Goal: Task Accomplishment & Management: Complete application form

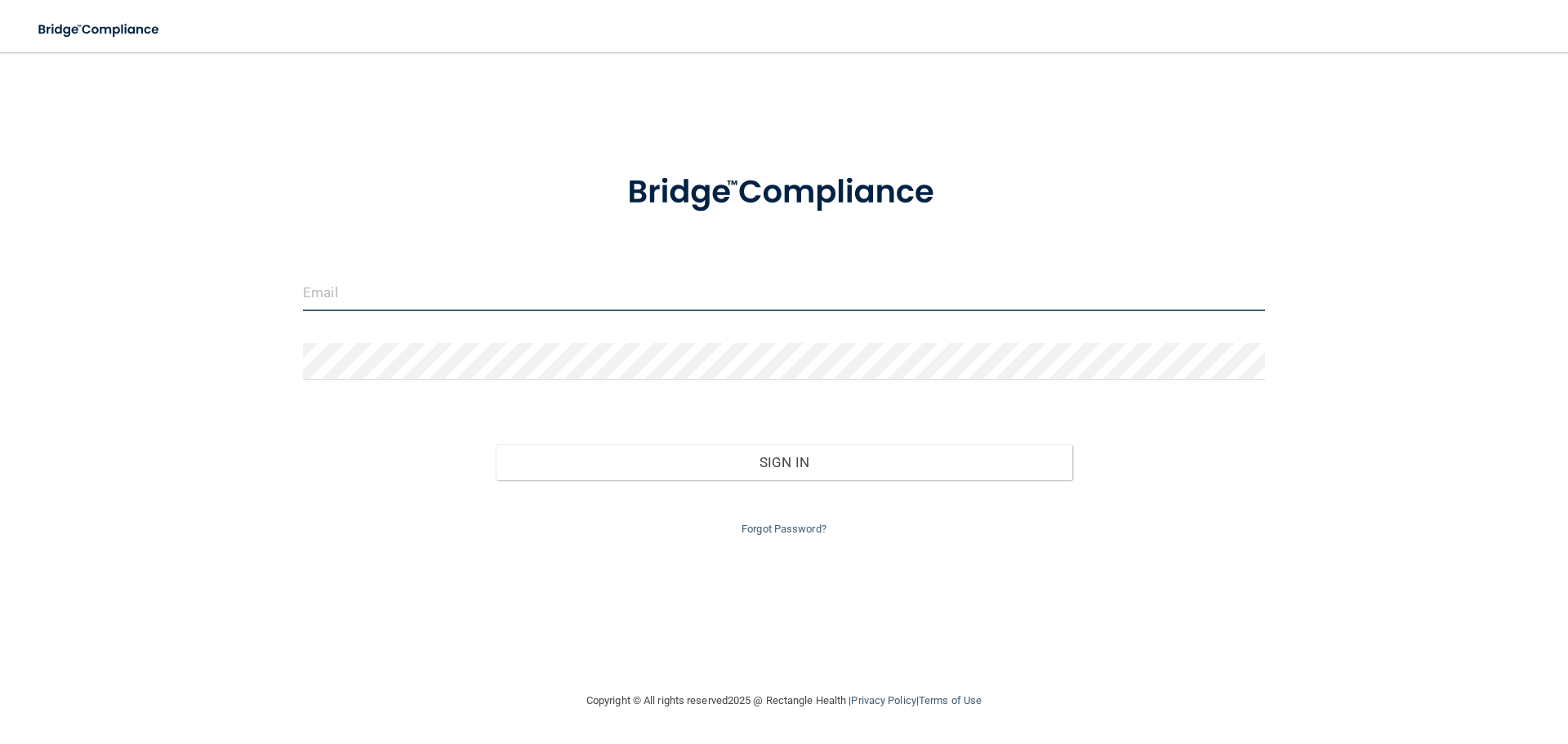
click at [659, 298] on input "email" at bounding box center [784, 293] width 962 height 37
type input "[EMAIL_ADDRESS][DOMAIN_NAME]"
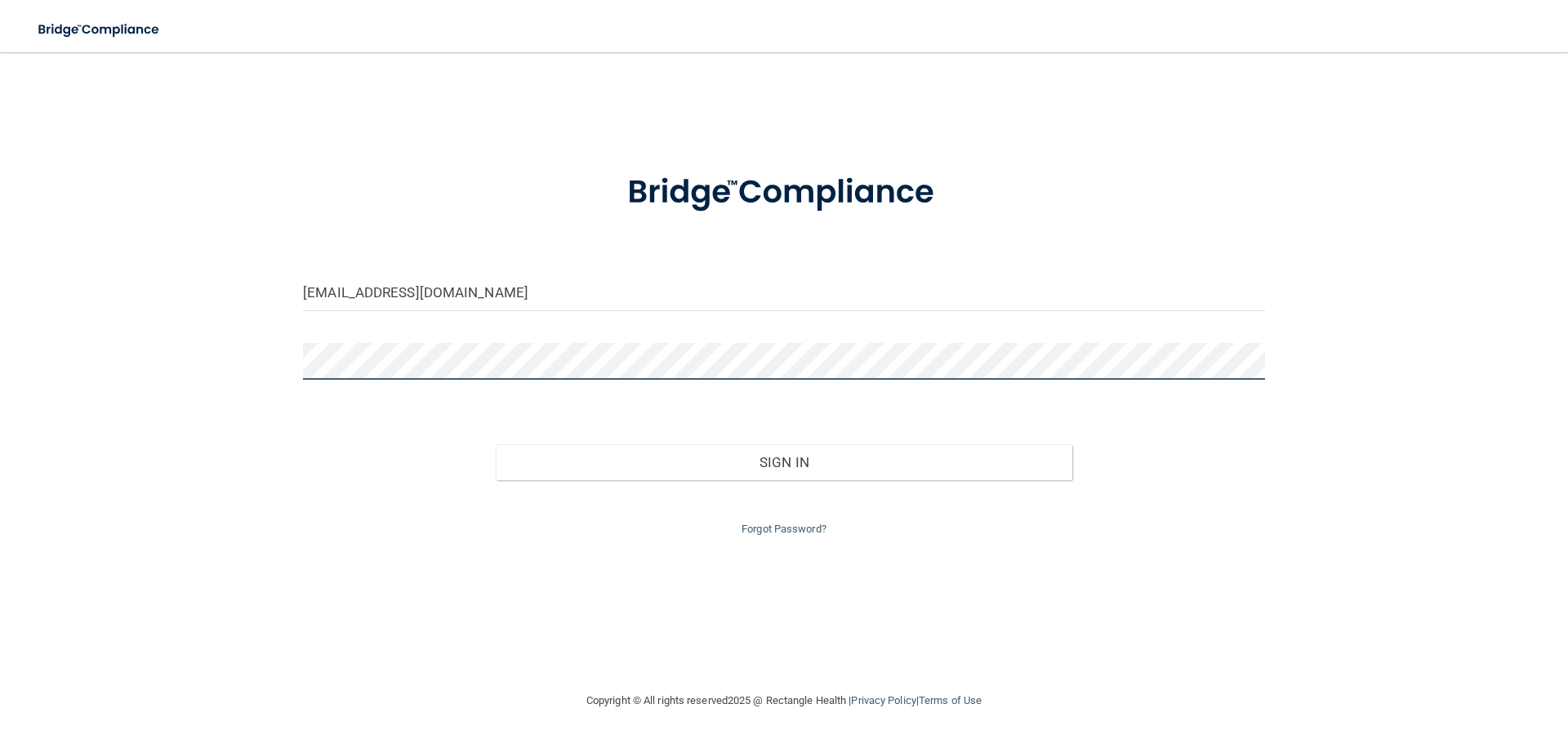
click at [496, 444] on button "Sign In" at bounding box center [784, 461] width 578 height 36
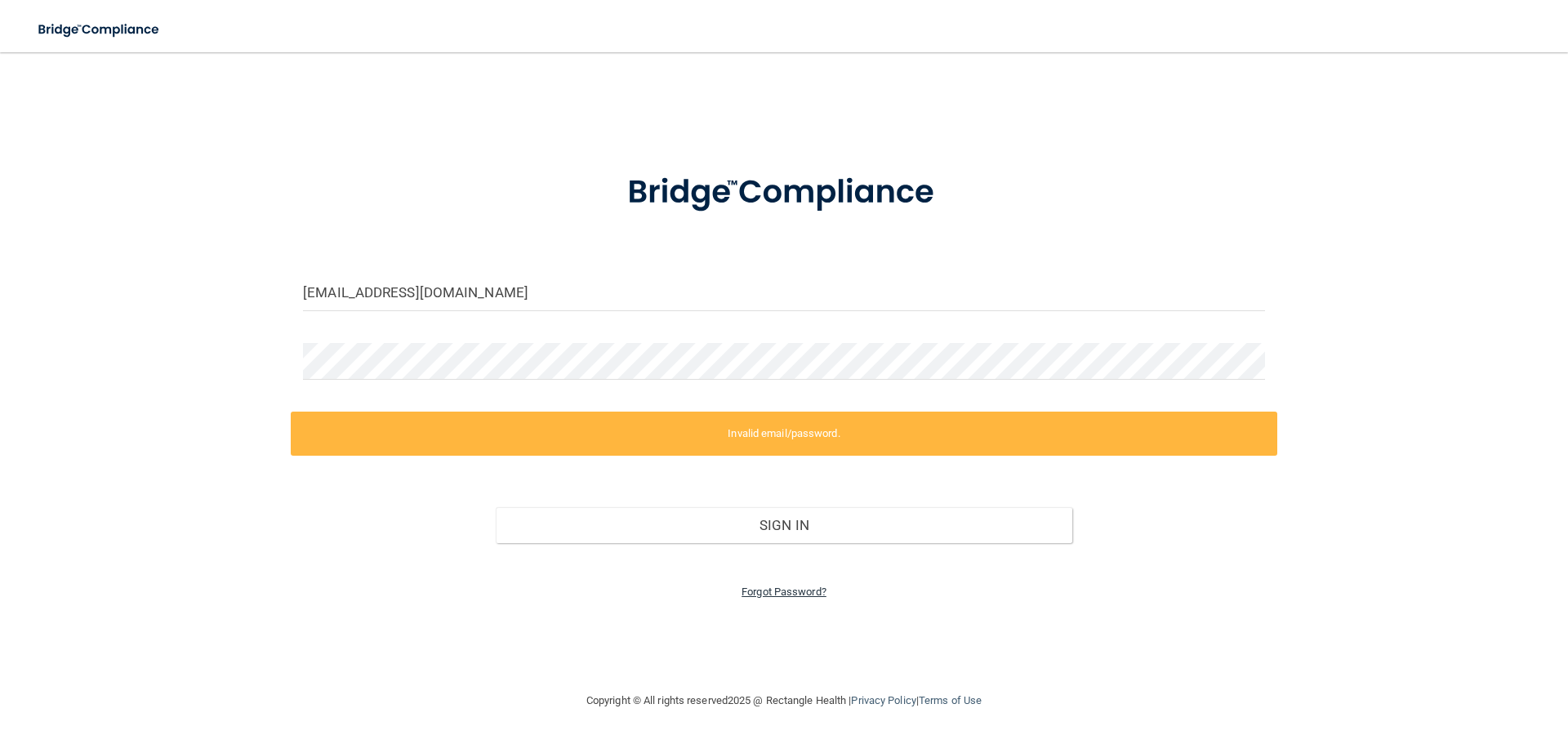
click at [813, 591] on link "Forgot Password?" at bounding box center [784, 591] width 85 height 12
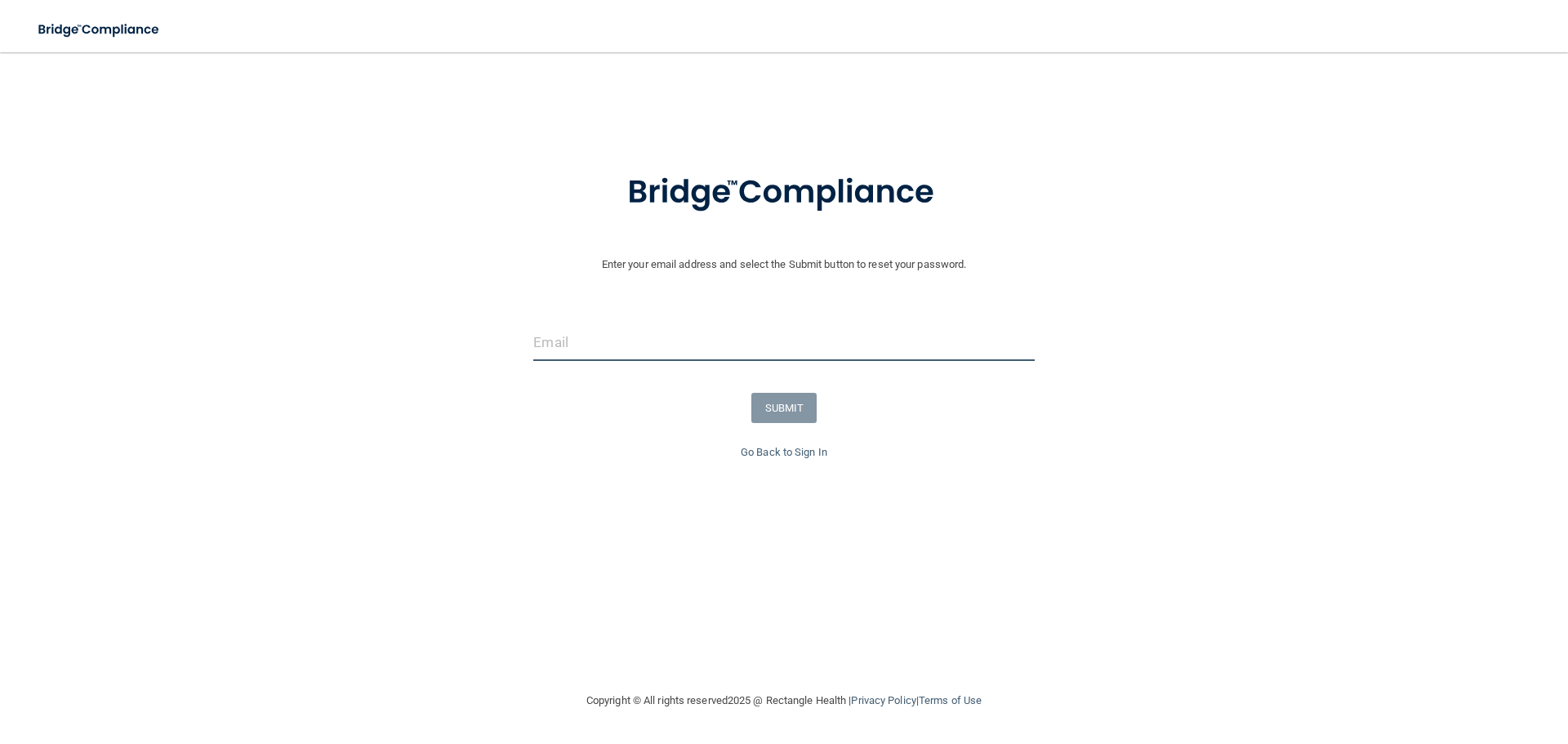
click at [651, 355] on input "email" at bounding box center [783, 343] width 500 height 37
type input "[EMAIL_ADDRESS][DOMAIN_NAME]"
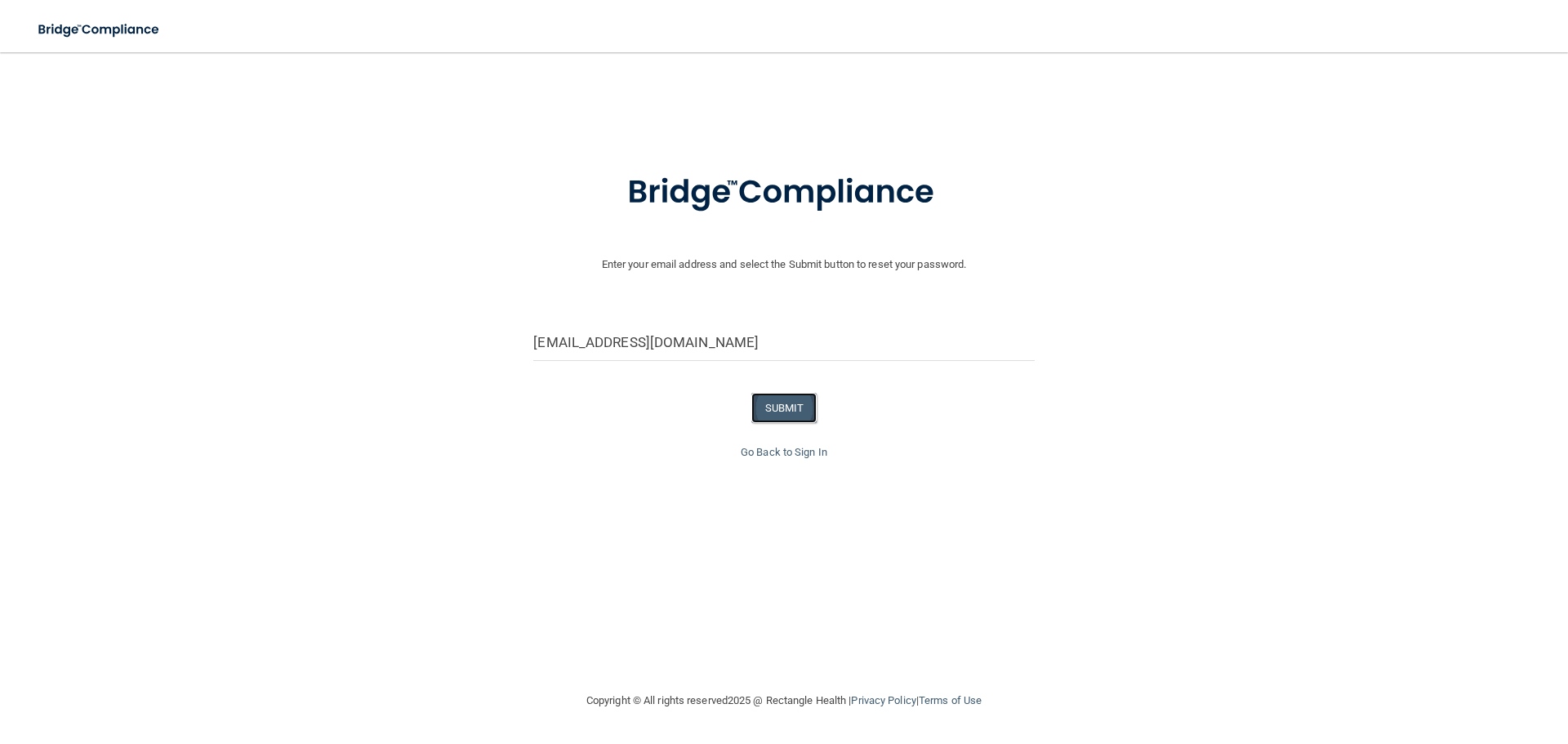
click at [791, 398] on button "SUBMIT" at bounding box center [785, 407] width 66 height 30
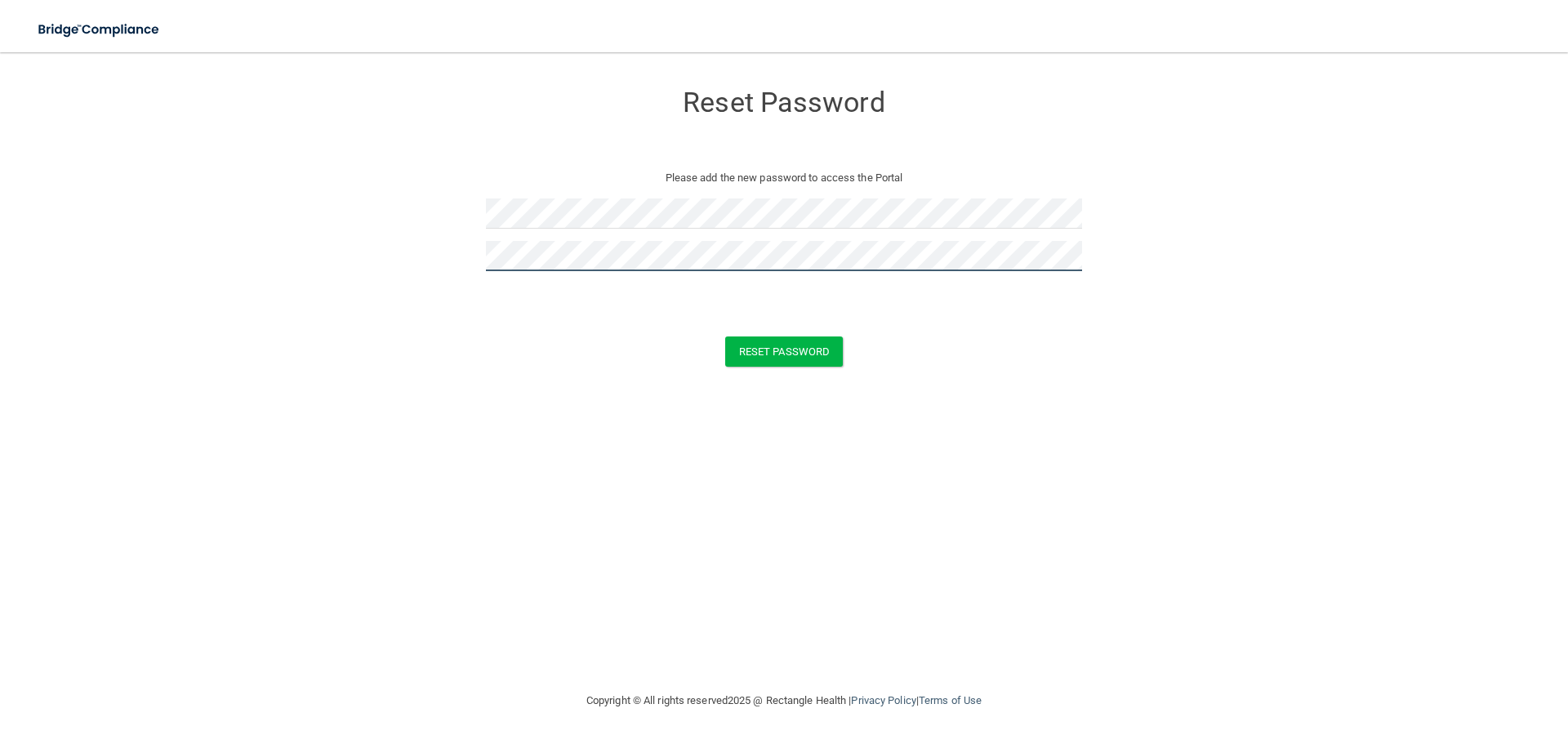
click at [725, 336] on button "Reset Password" at bounding box center [784, 351] width 118 height 30
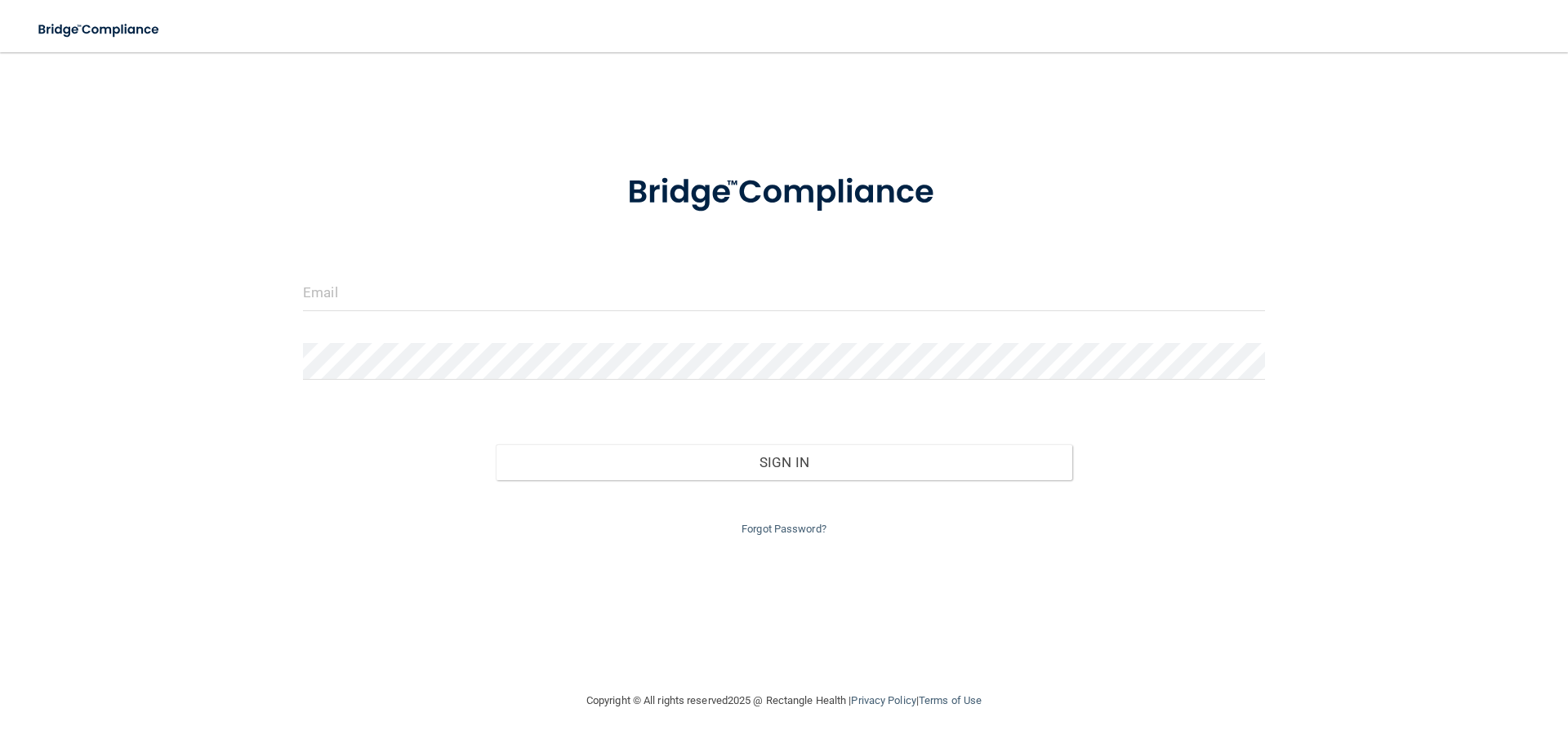
click at [671, 315] on div at bounding box center [784, 298] width 987 height 49
click at [680, 302] on input "email" at bounding box center [784, 293] width 962 height 37
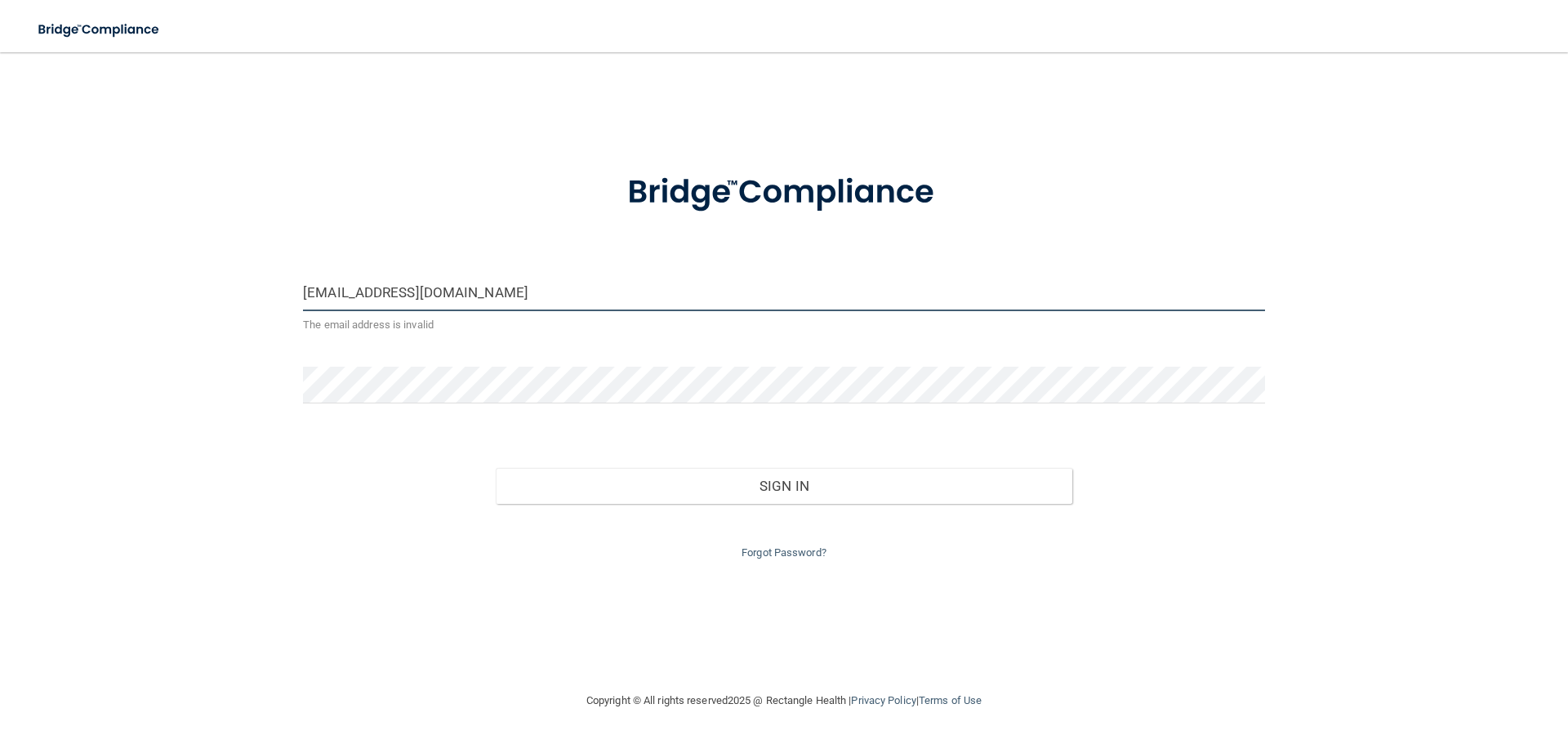
type input "[EMAIL_ADDRESS][DOMAIN_NAME]"
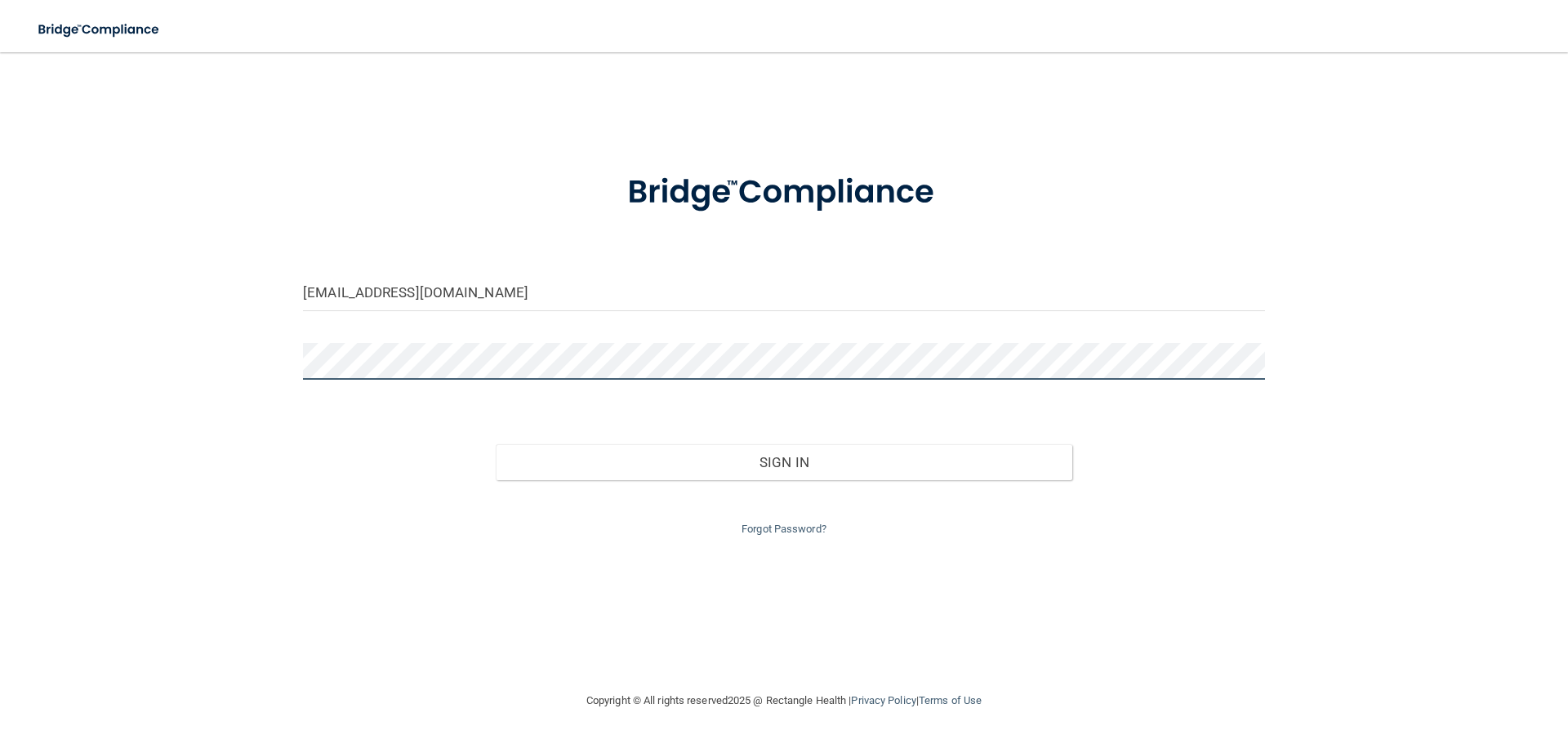
click at [496, 444] on button "Sign In" at bounding box center [784, 461] width 578 height 36
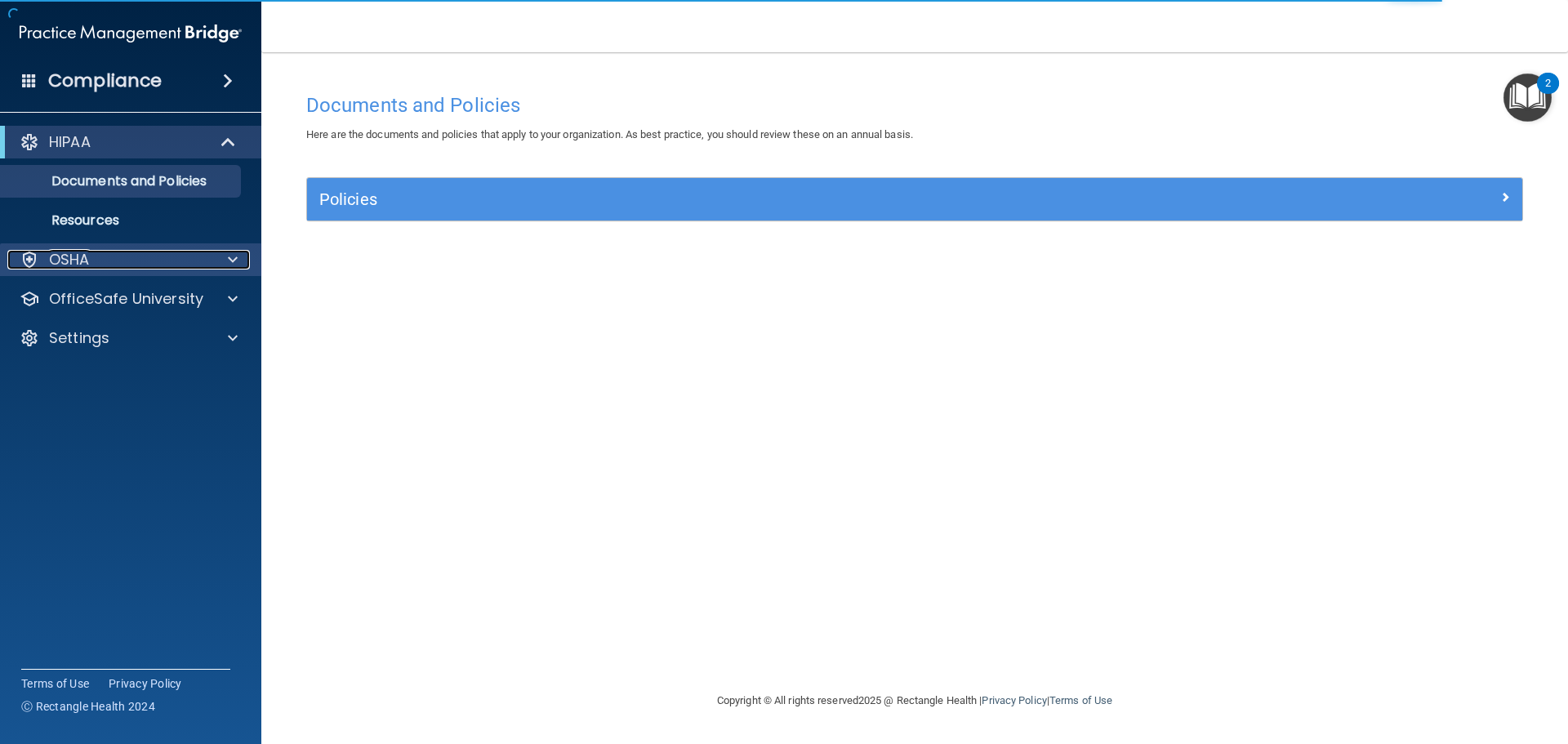
click at [135, 250] on div "OSHA" at bounding box center [109, 259] width 203 height 19
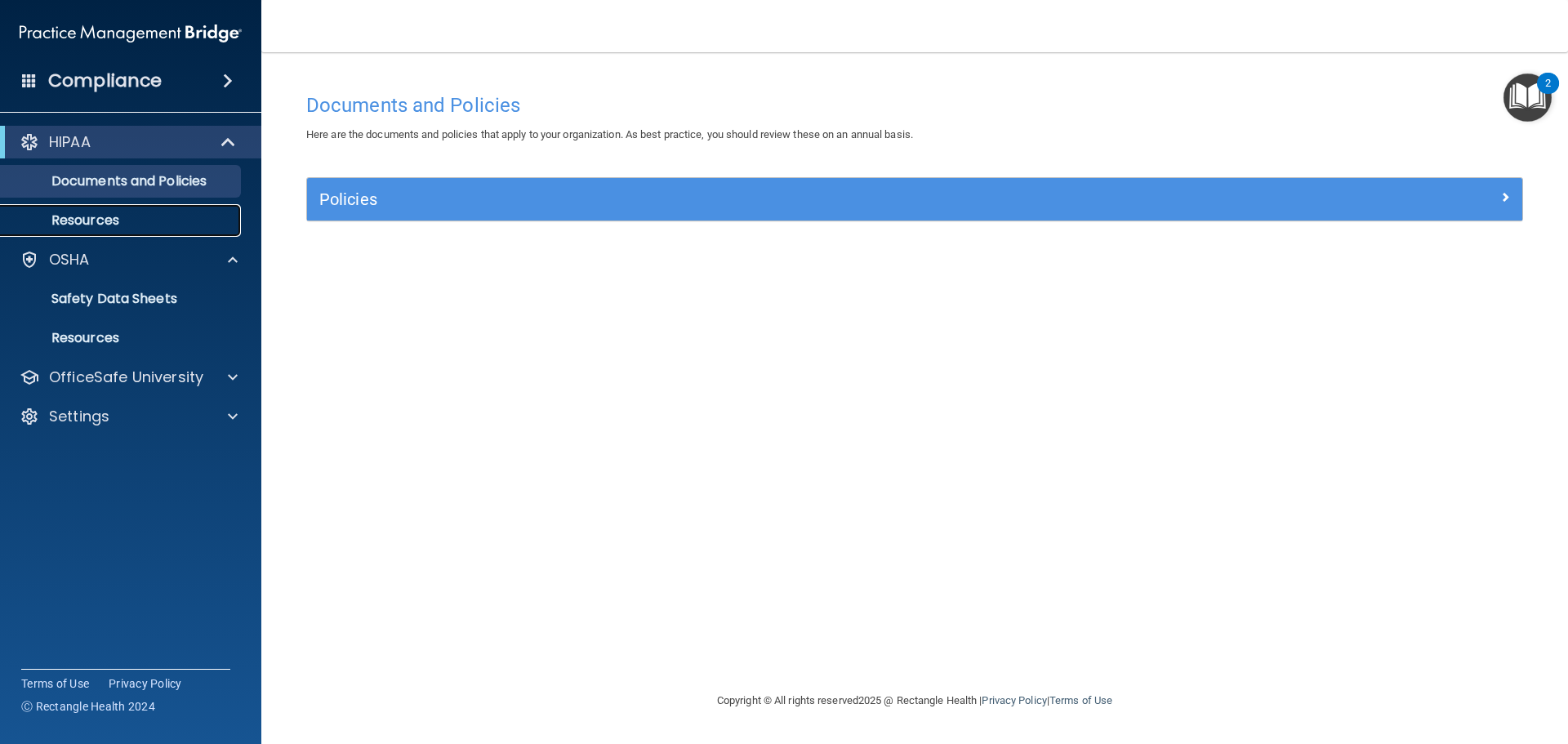
click at [140, 227] on link "Resources" at bounding box center [111, 220] width 257 height 32
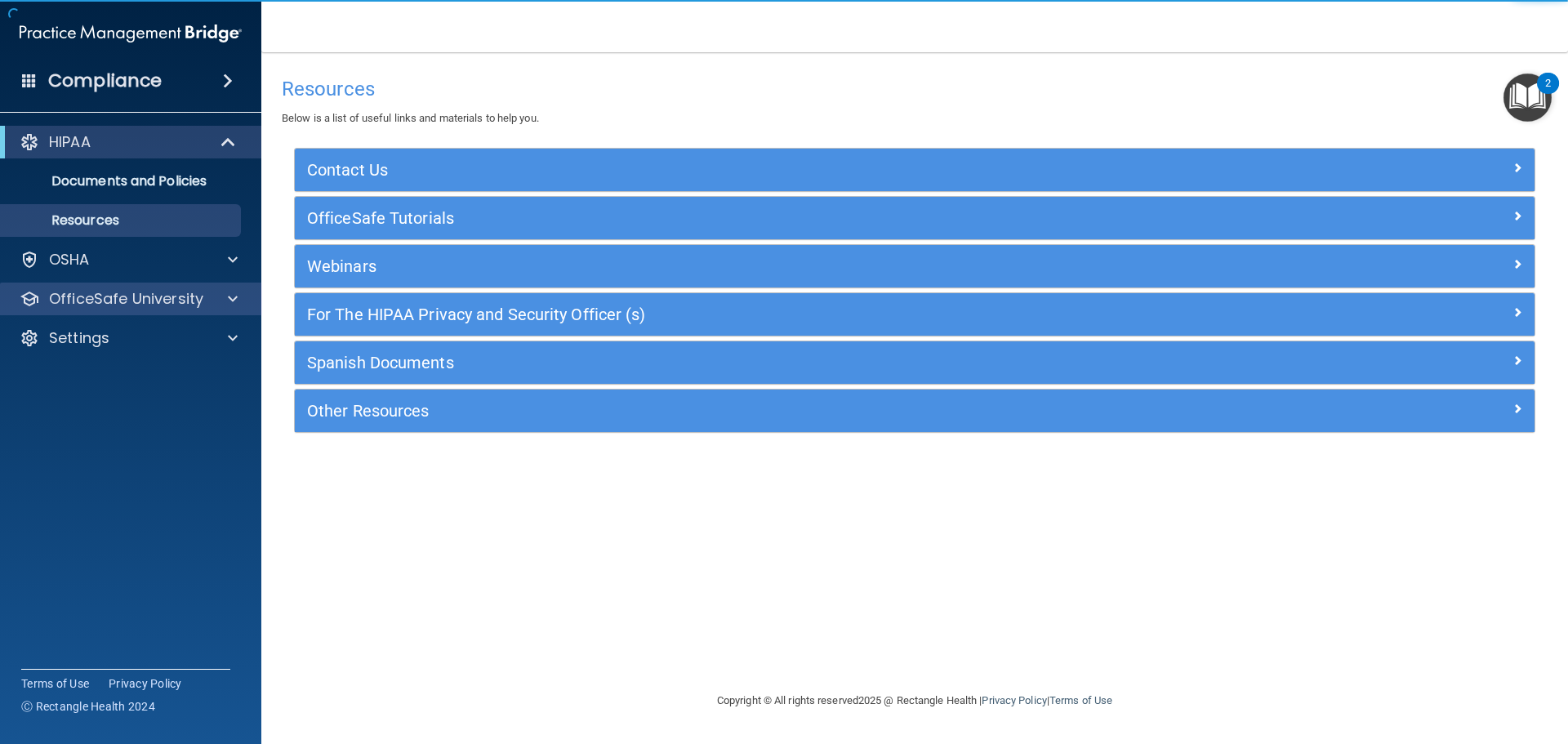
click at [177, 309] on div "OfficeSafe University" at bounding box center [131, 298] width 263 height 32
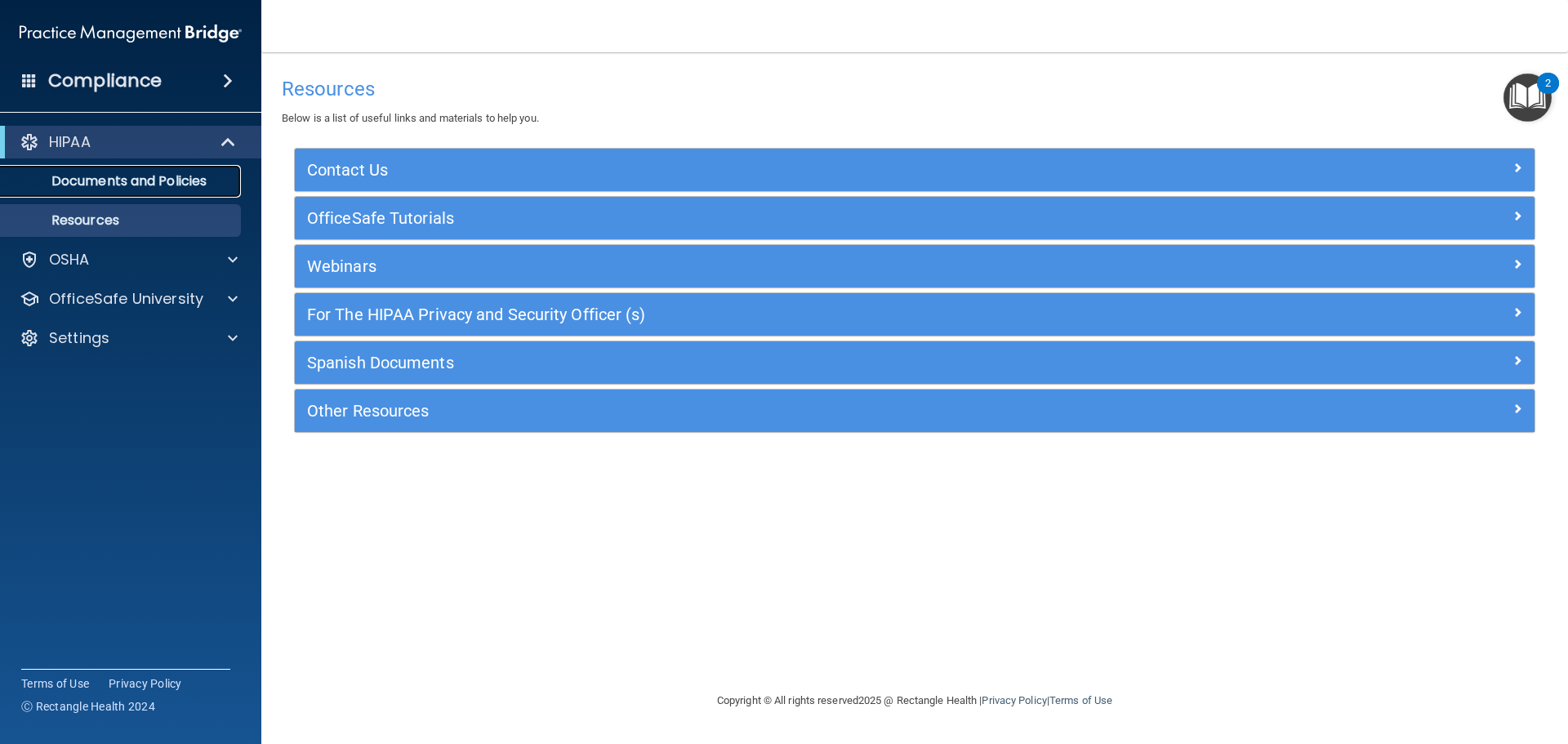
click at [168, 188] on p "Documents and Policies" at bounding box center [123, 181] width 223 height 17
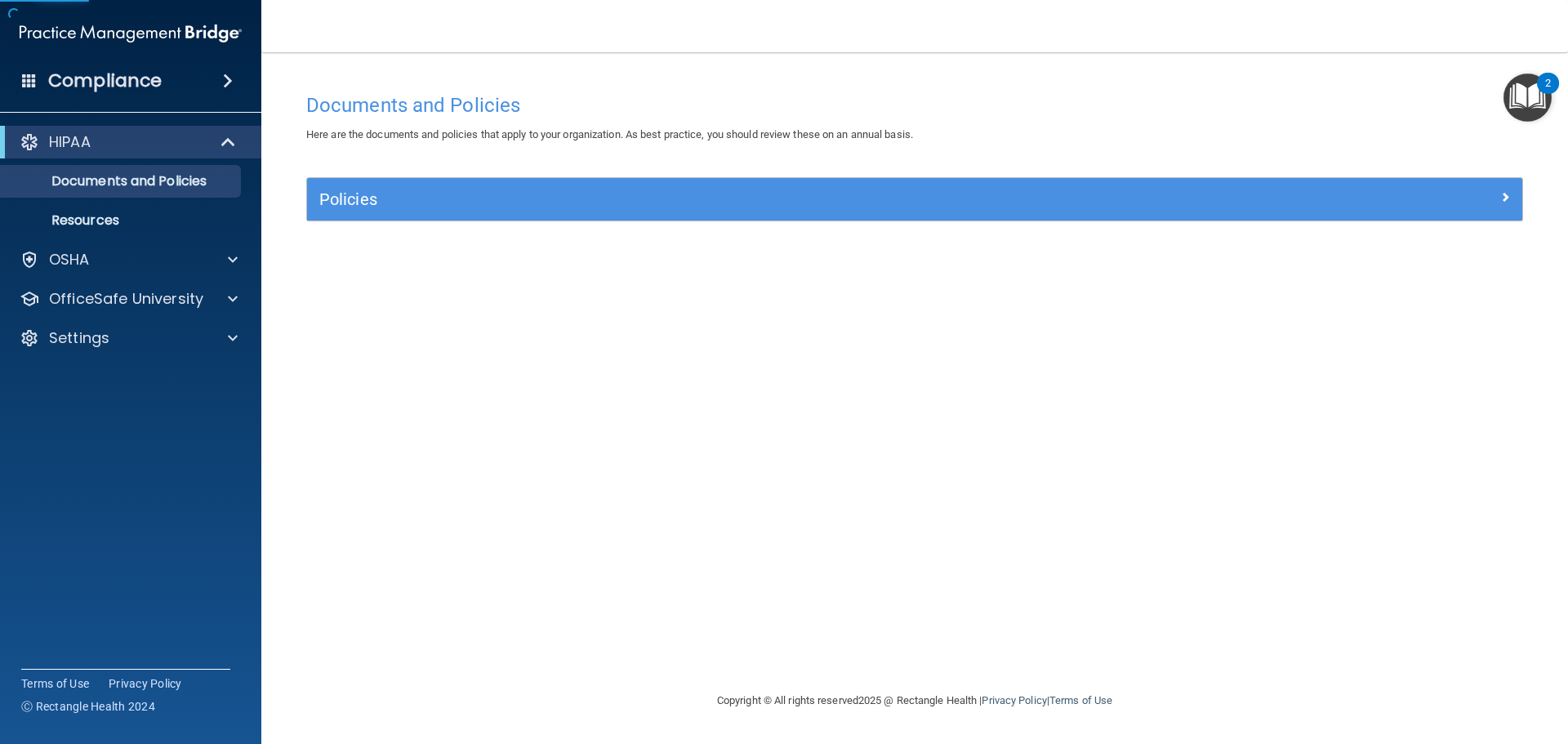
click at [162, 203] on ul "Documents and Policies Report an Incident Business Associates Emergency Plannin…" at bounding box center [131, 197] width 296 height 78
click at [227, 76] on span at bounding box center [228, 80] width 10 height 19
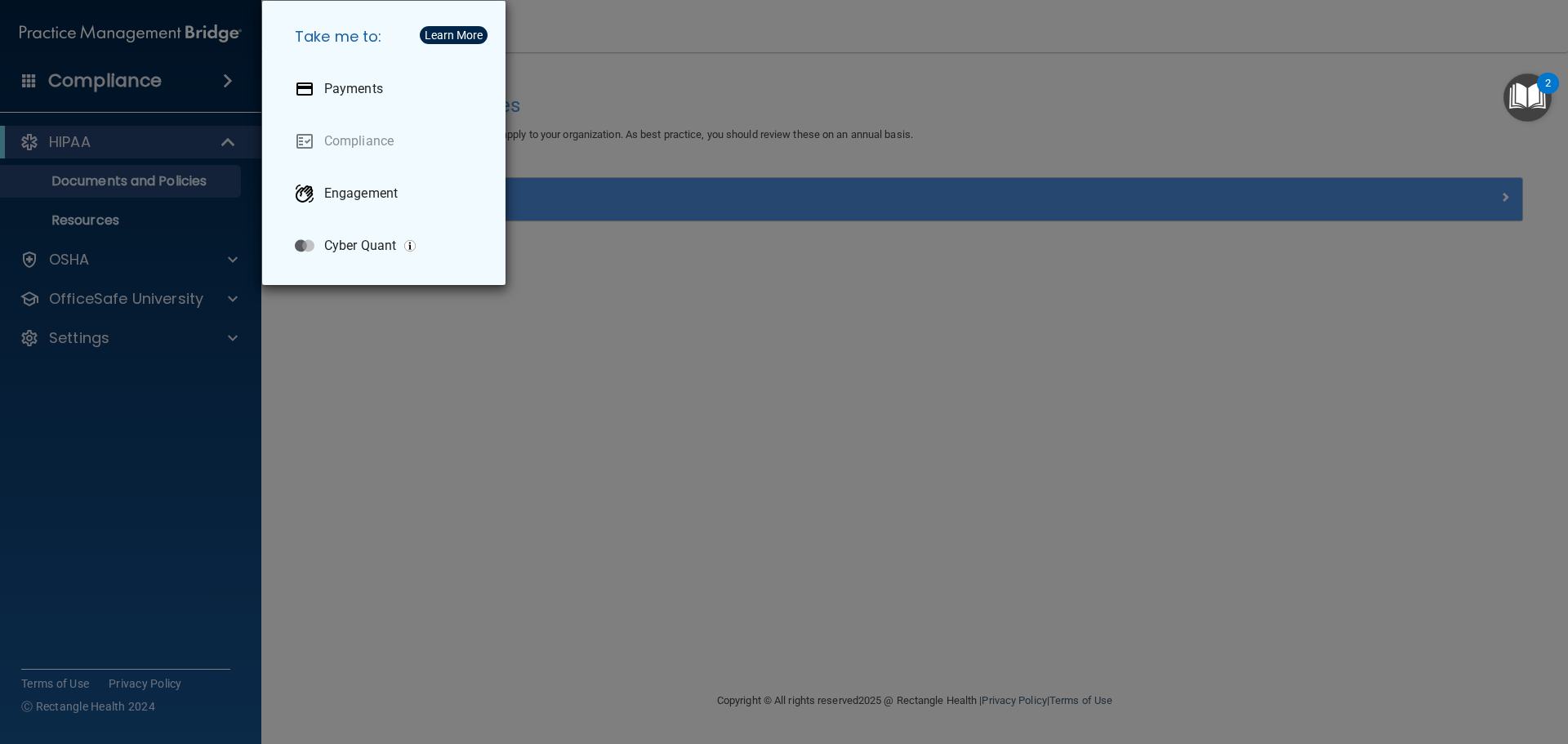
click at [193, 47] on div "Take me to: Payments Compliance Engagement Cyber Quant" at bounding box center [784, 372] width 1568 height 744
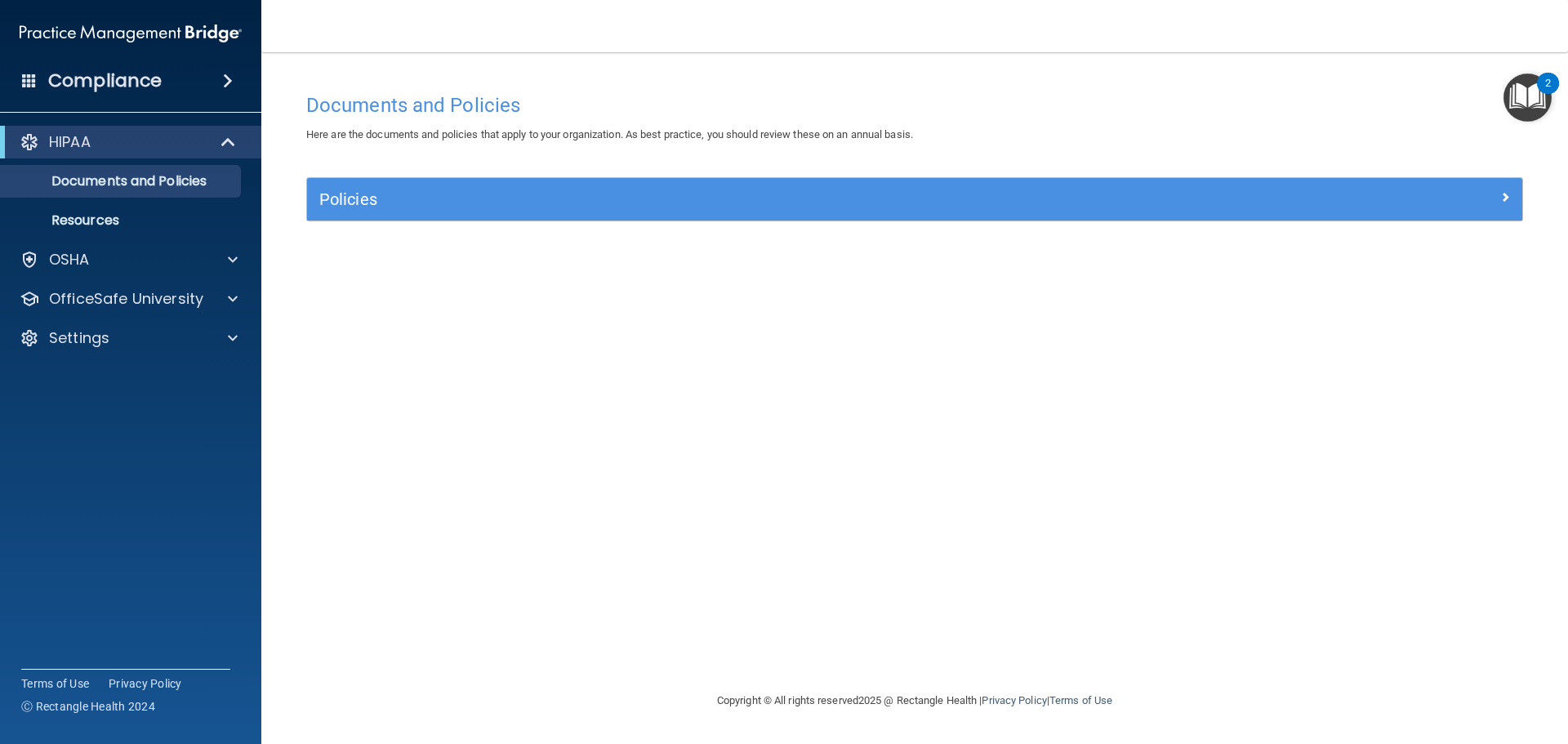
click at [1523, 114] on img "Open Resource Center, 2 new notifications" at bounding box center [1527, 98] width 48 height 48
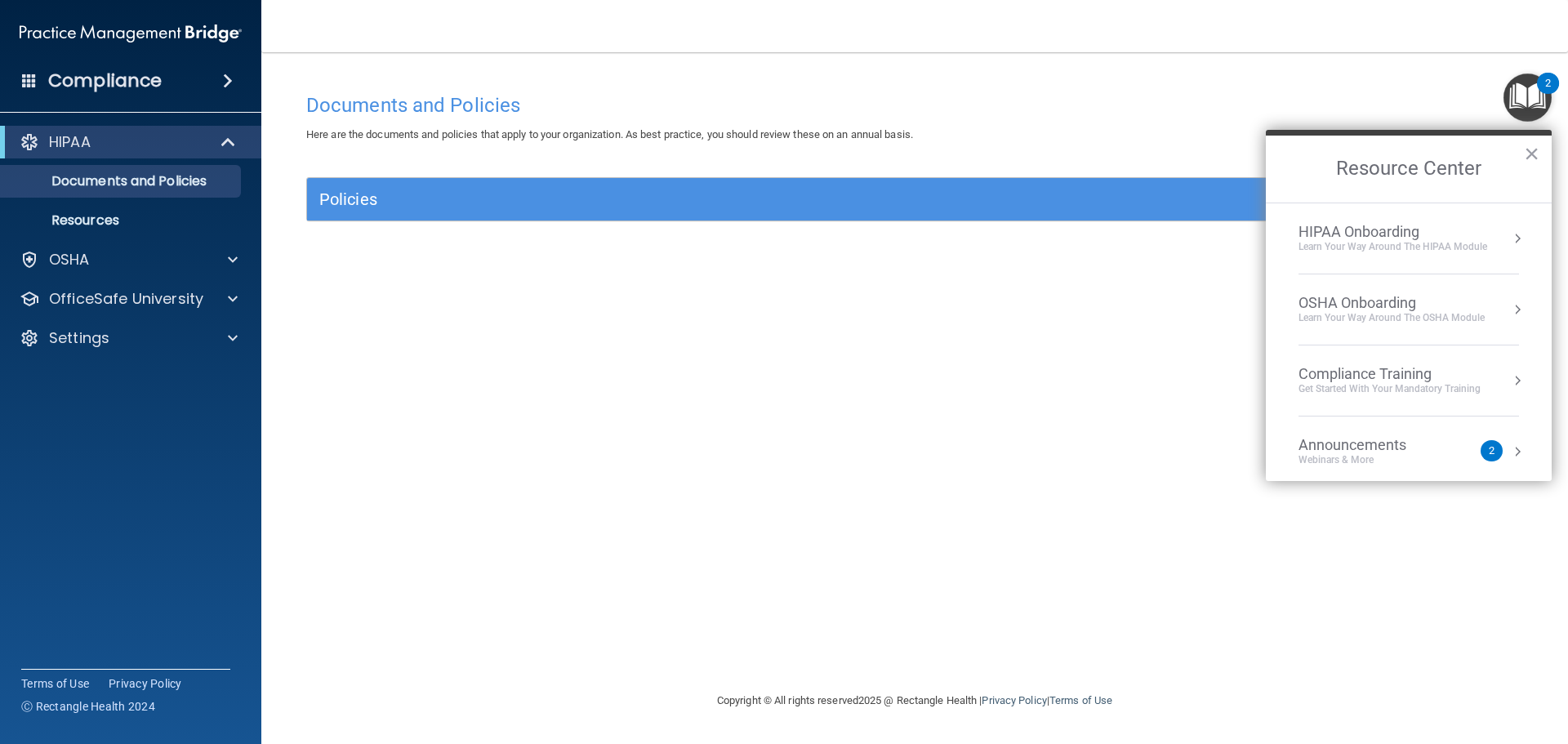
click at [1509, 377] on button "Resource Center" at bounding box center [1517, 380] width 17 height 17
click at [1429, 230] on div "HIPAA Training for Members" at bounding box center [1370, 230] width 182 height 15
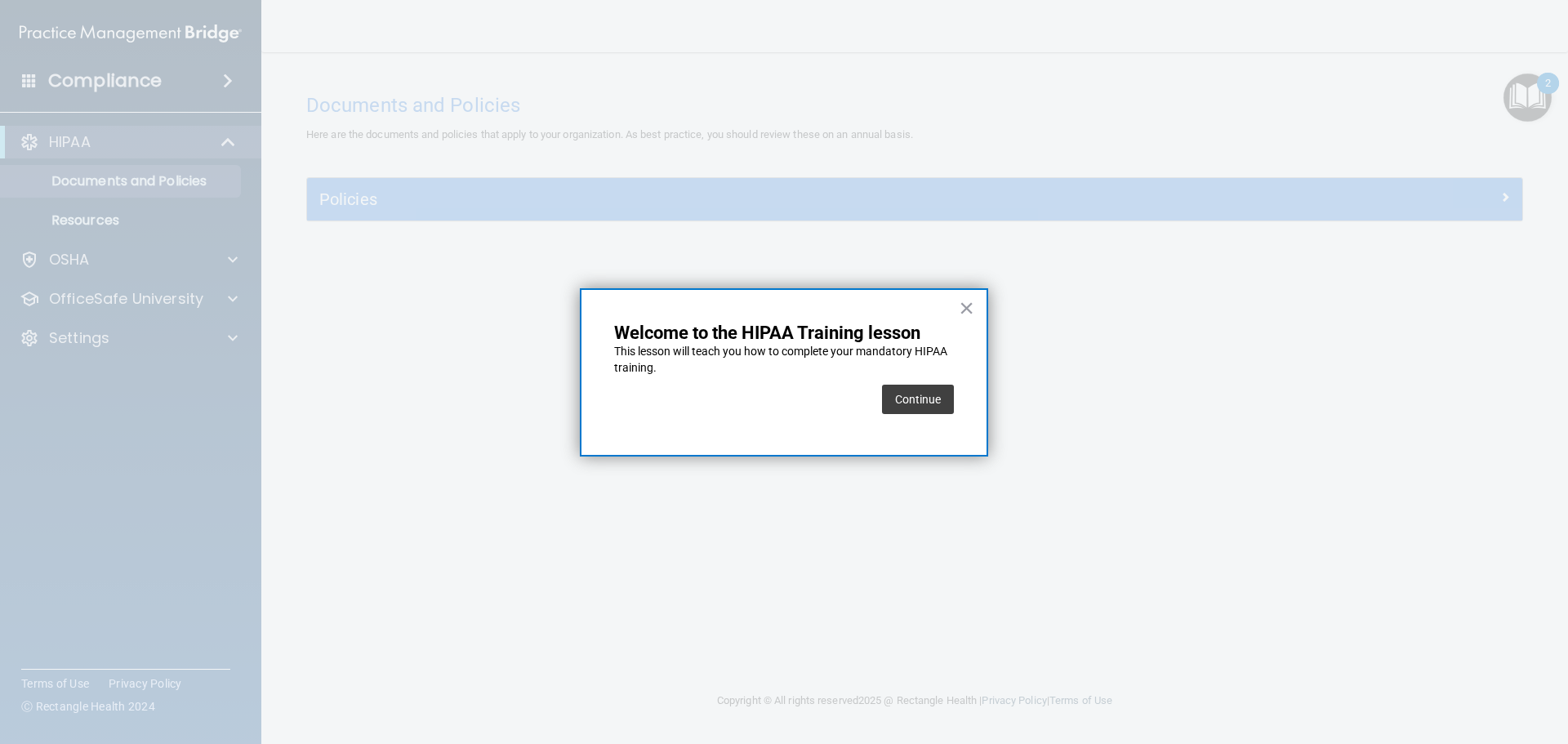
click at [893, 385] on button "Continue" at bounding box center [918, 400] width 72 height 29
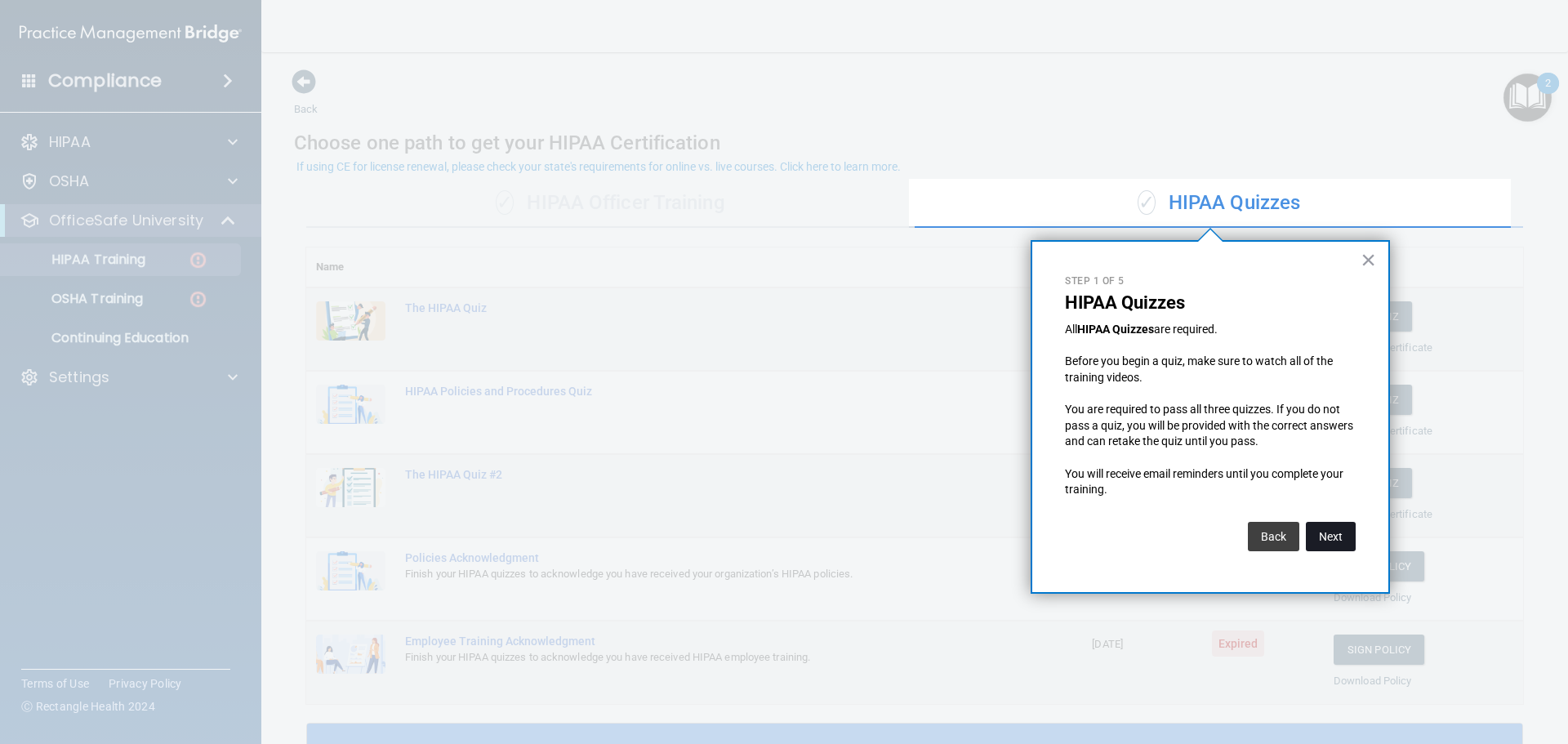
click at [1321, 529] on button "Next" at bounding box center [1330, 536] width 50 height 29
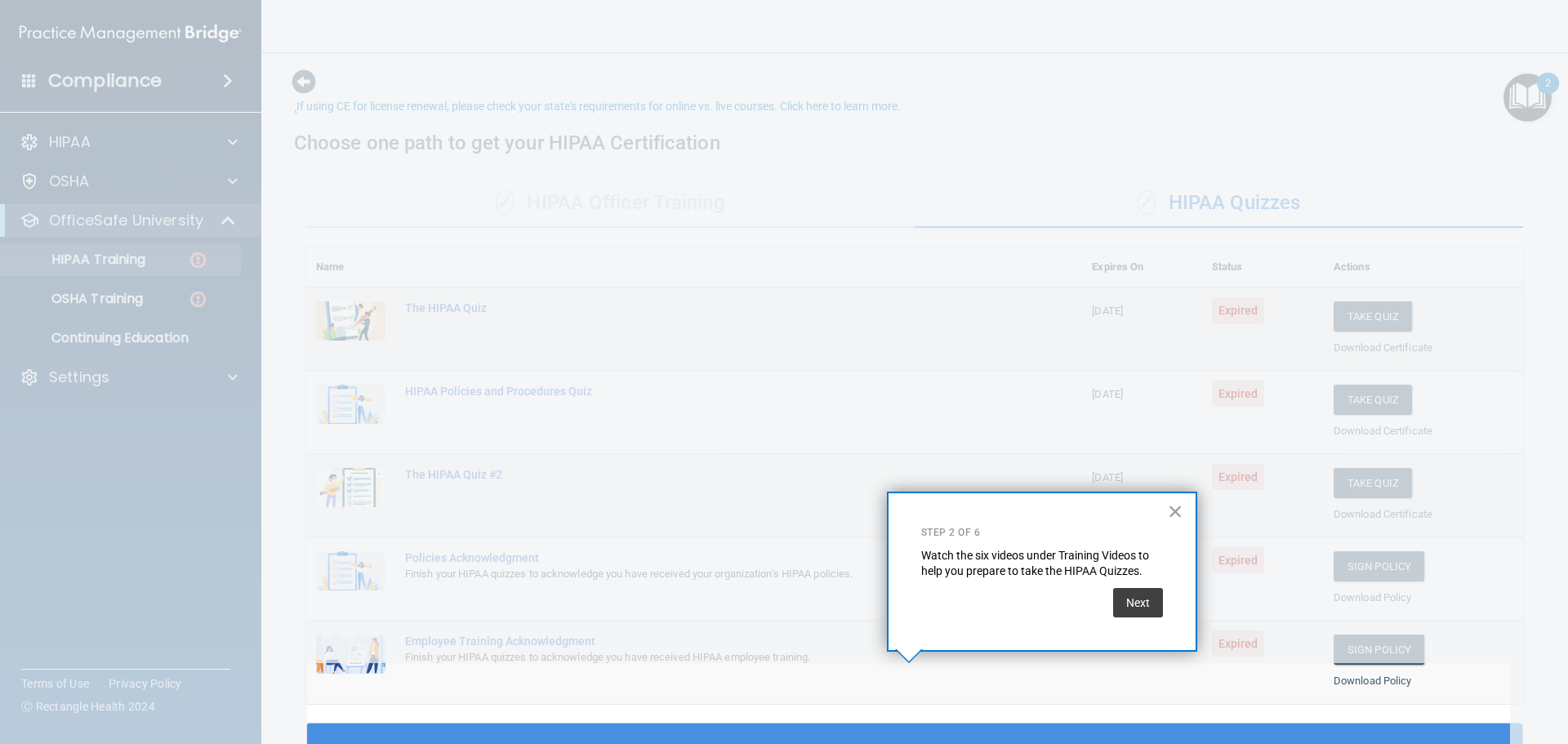
scroll to position [61, 0]
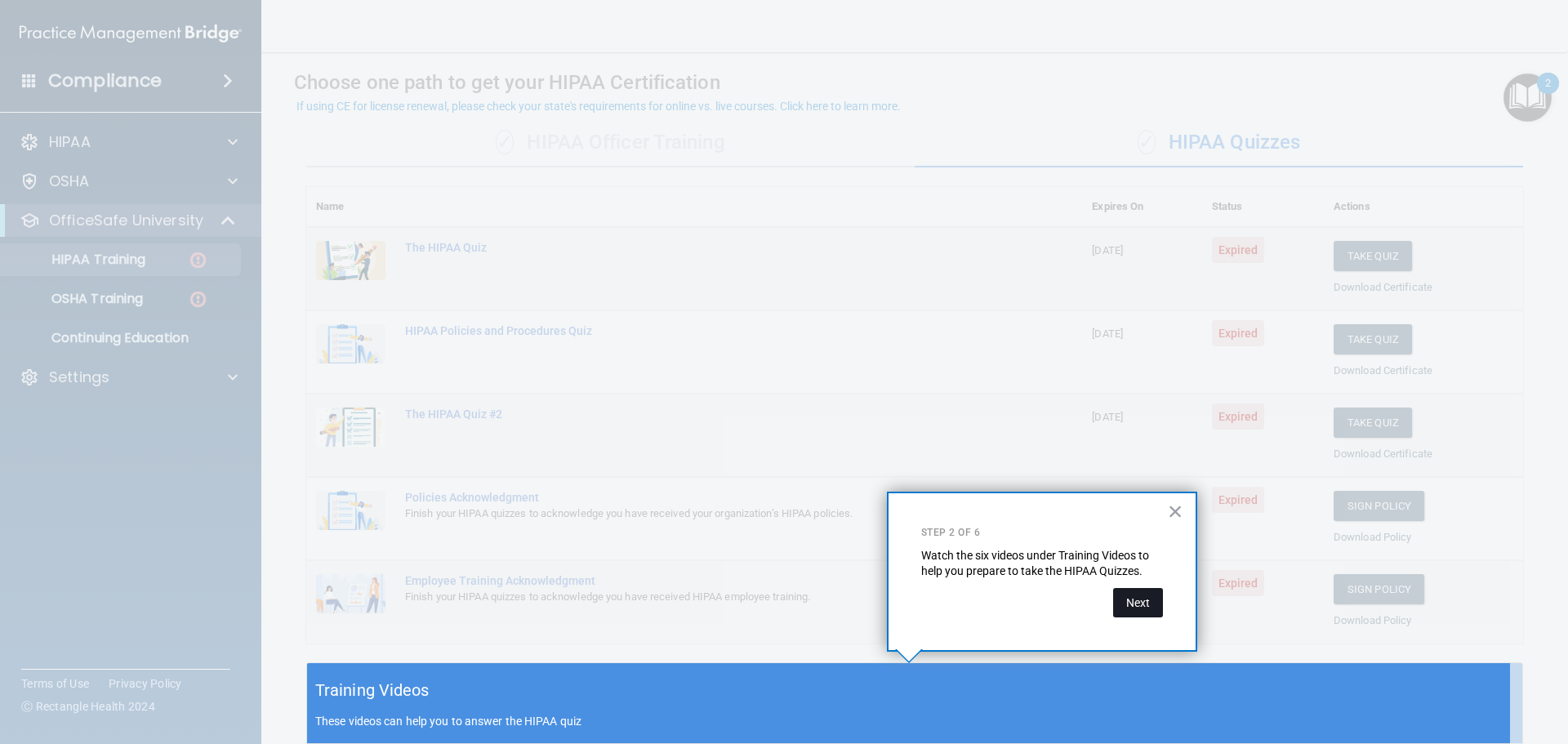
click at [1134, 603] on button "Next" at bounding box center [1138, 602] width 50 height 29
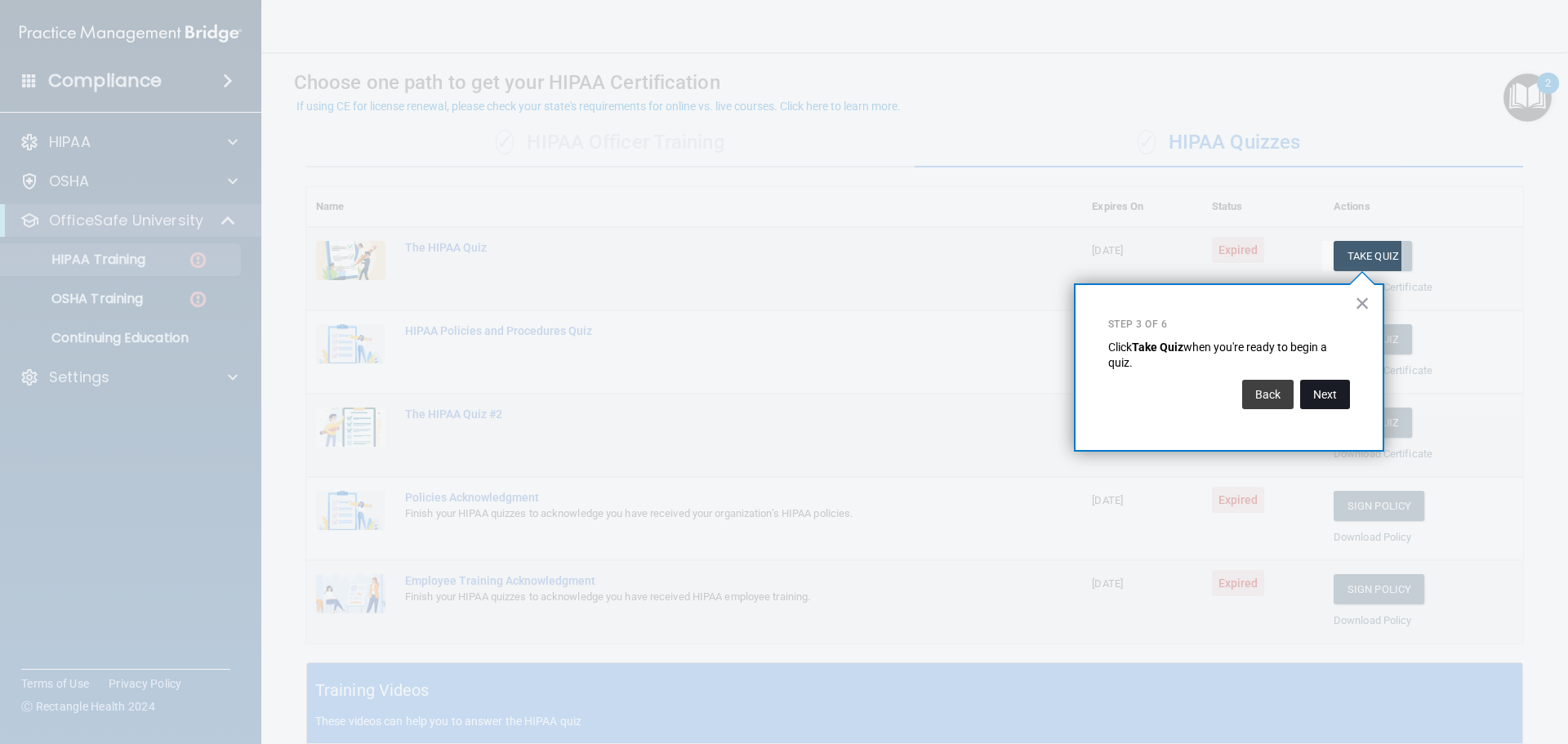
click at [1327, 399] on button "Next" at bounding box center [1325, 394] width 50 height 29
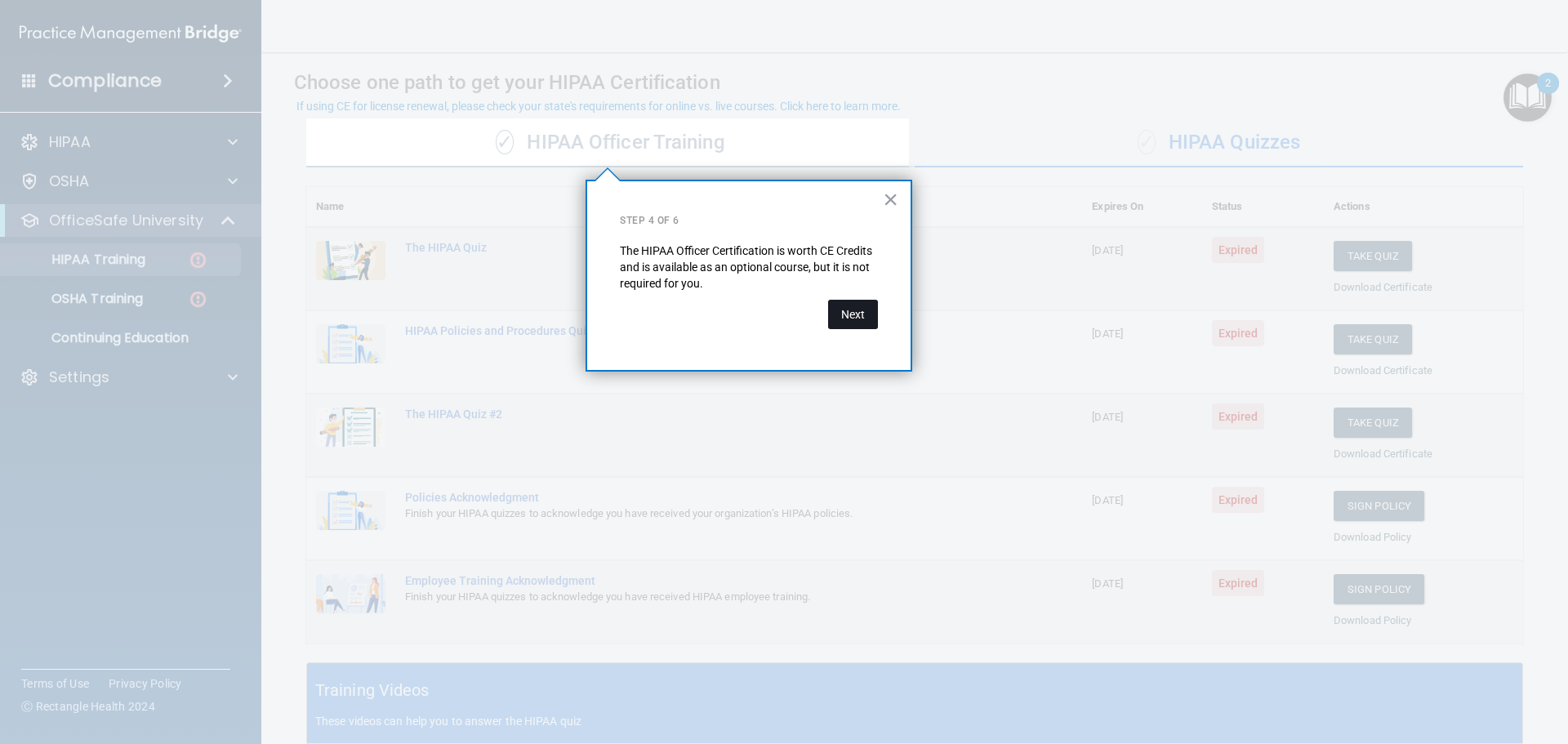
click at [836, 321] on button "Next" at bounding box center [853, 314] width 50 height 29
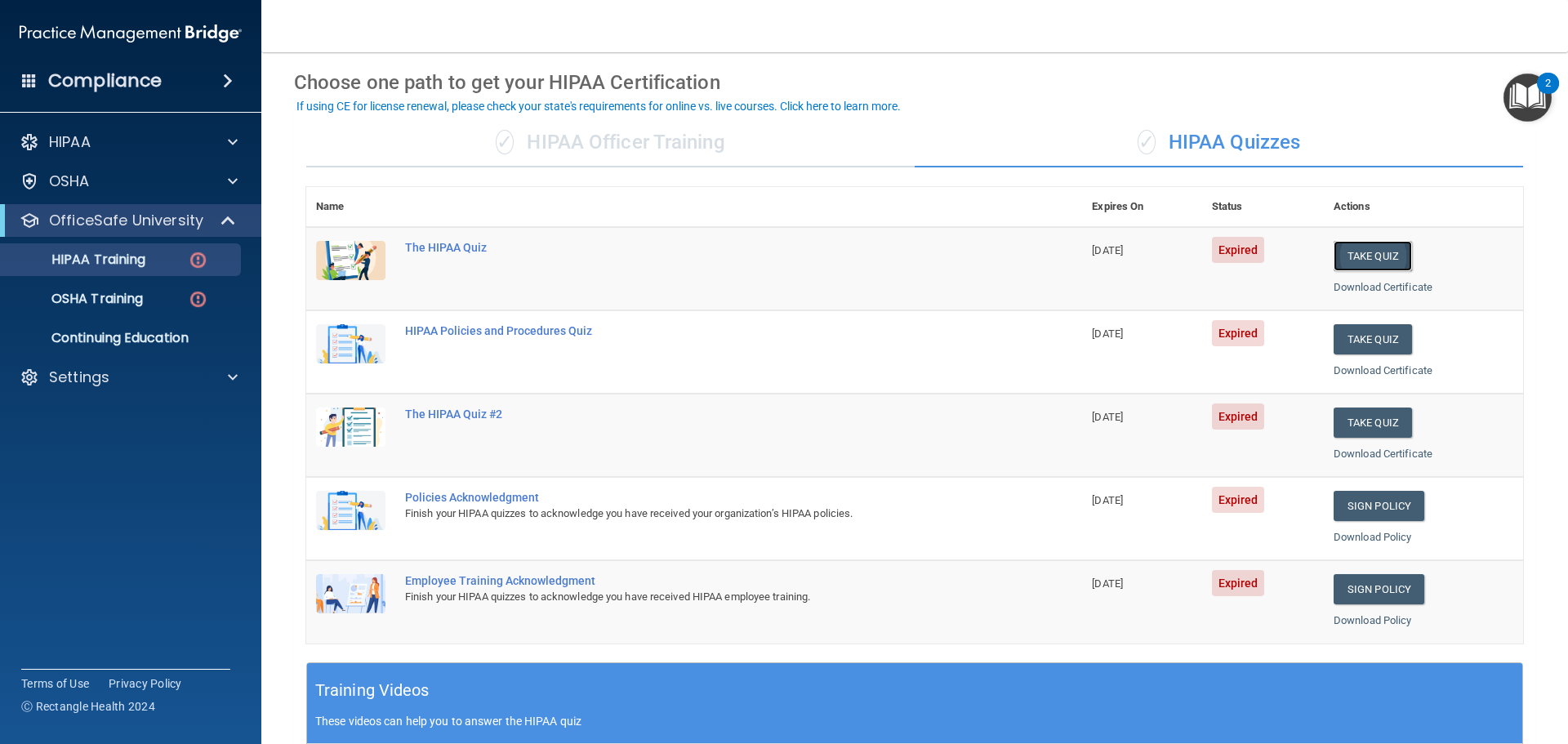
click at [1348, 255] on button "Take Quiz" at bounding box center [1373, 255] width 78 height 30
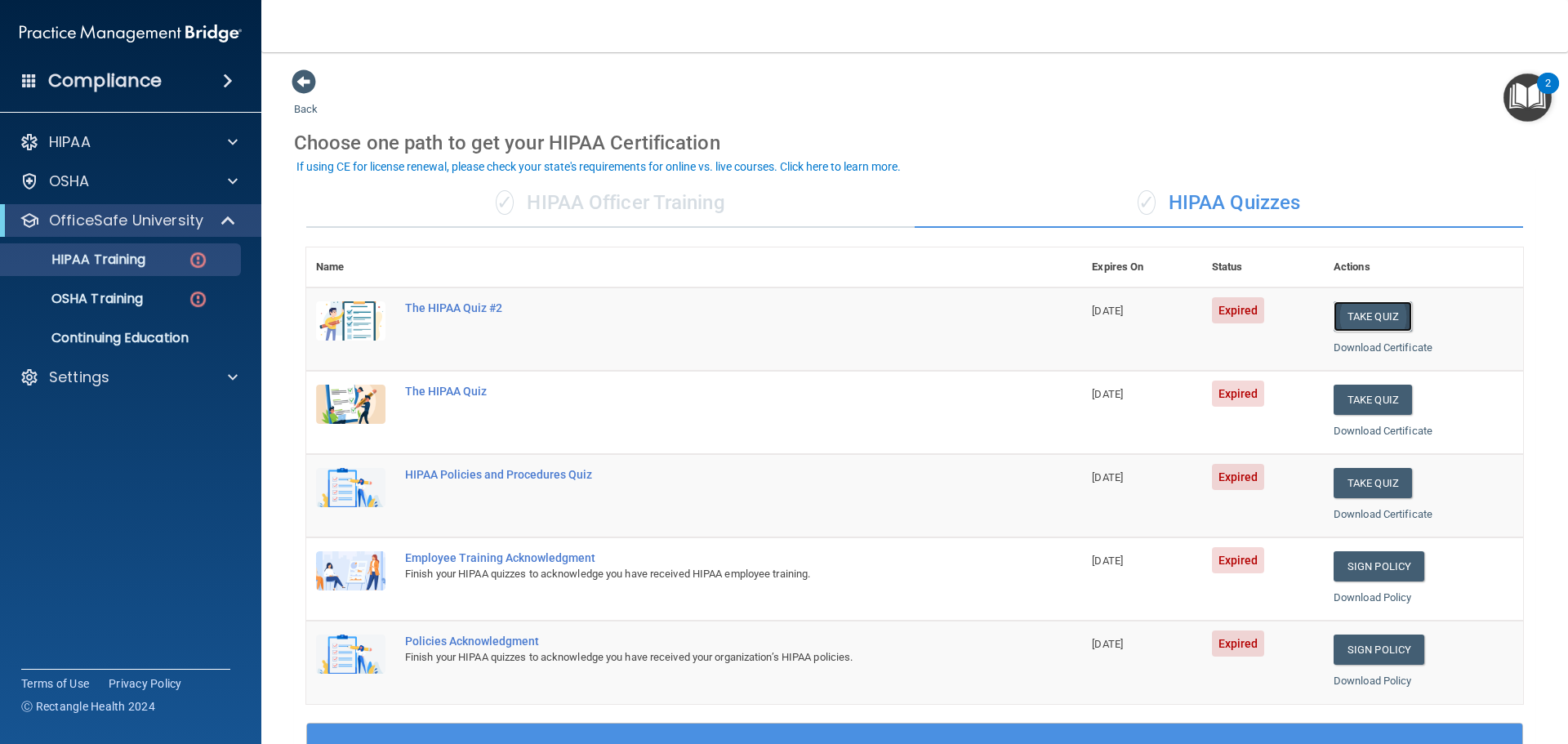
click at [1348, 309] on button "Take Quiz" at bounding box center [1373, 316] width 78 height 30
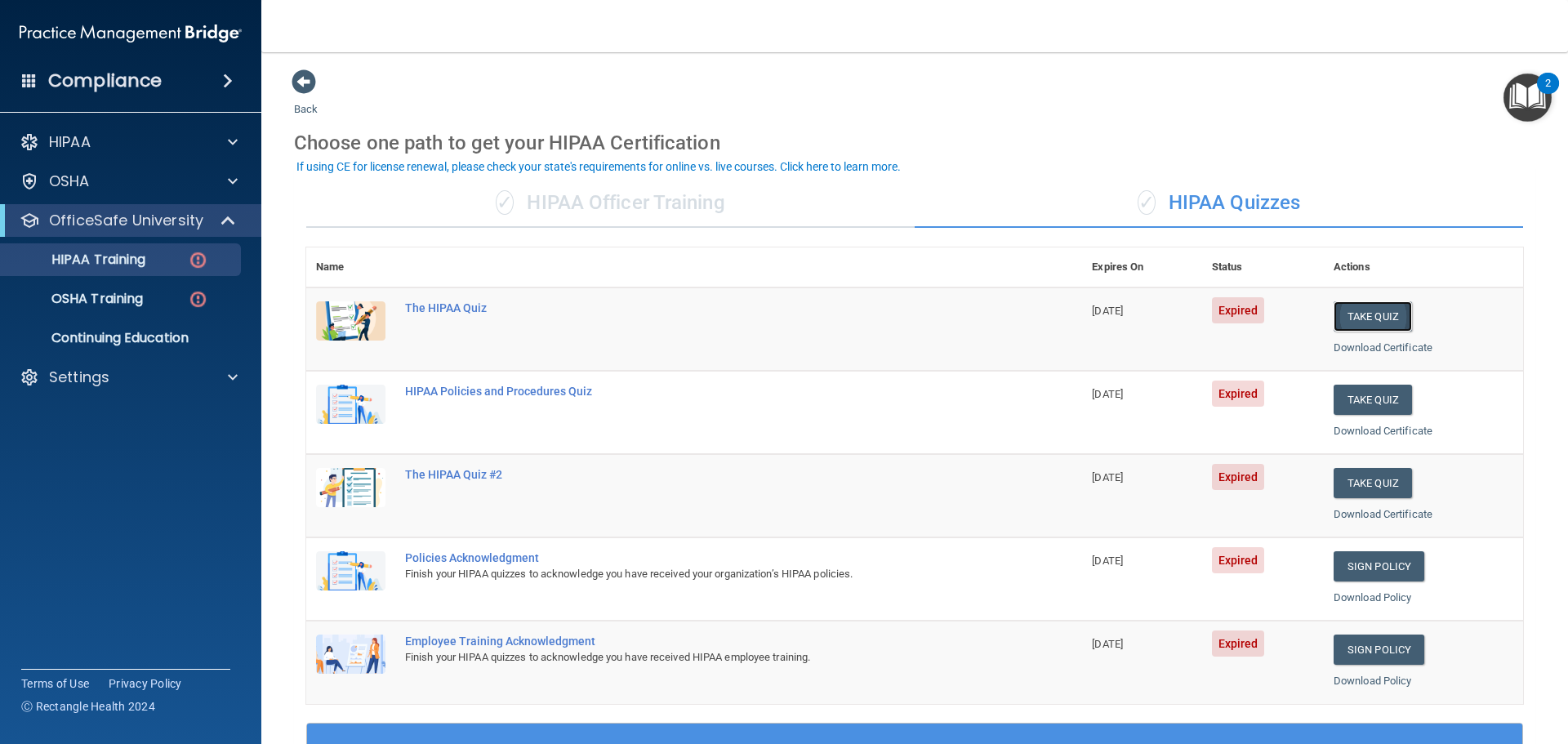
click at [1348, 306] on button "Take Quiz" at bounding box center [1373, 316] width 78 height 30
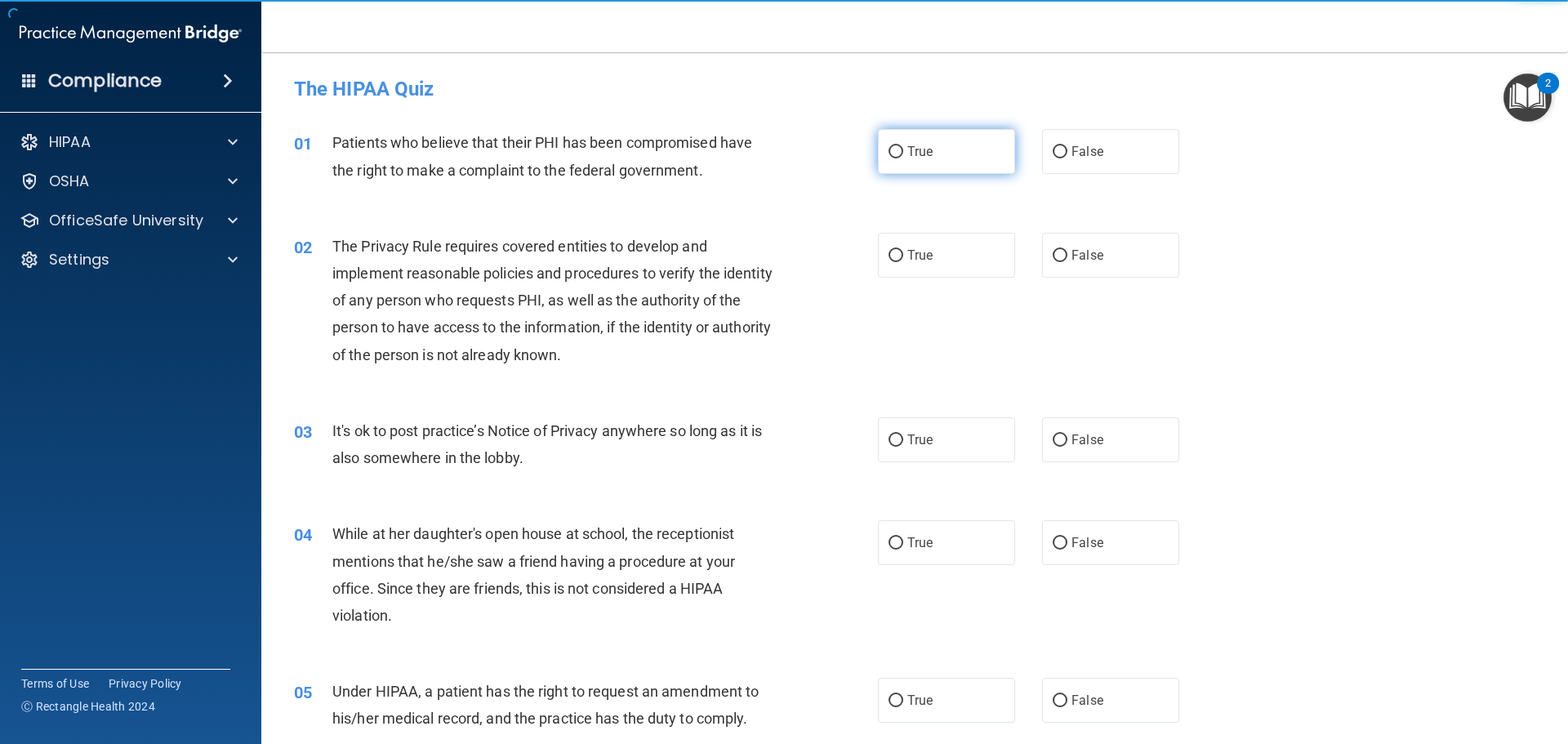
click at [953, 151] on label "True" at bounding box center [946, 151] width 137 height 45
click at [903, 151] on input "True" at bounding box center [895, 152] width 15 height 12
radio input "true"
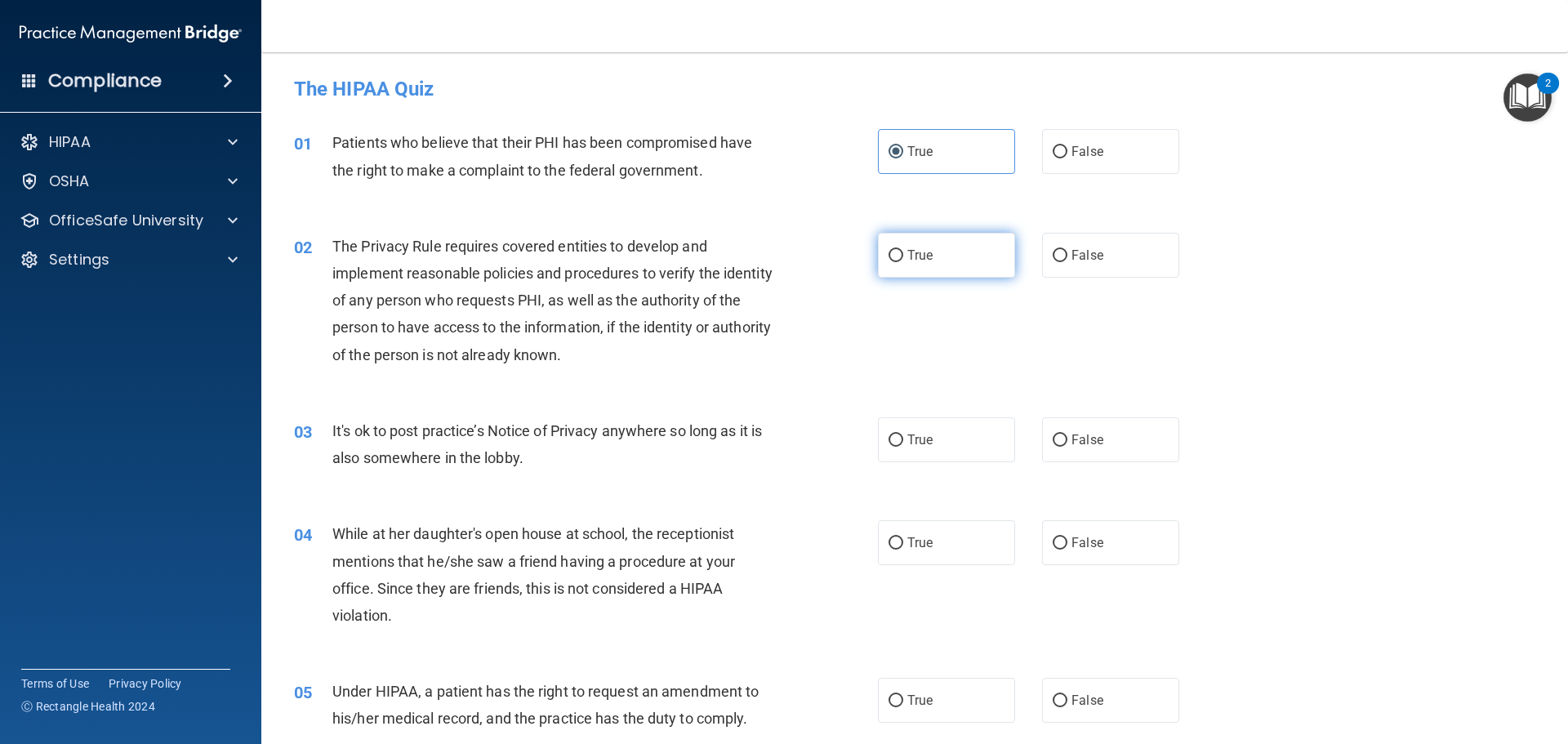
click at [960, 255] on label "True" at bounding box center [946, 255] width 137 height 45
click at [903, 255] on input "True" at bounding box center [895, 255] width 15 height 12
radio input "true"
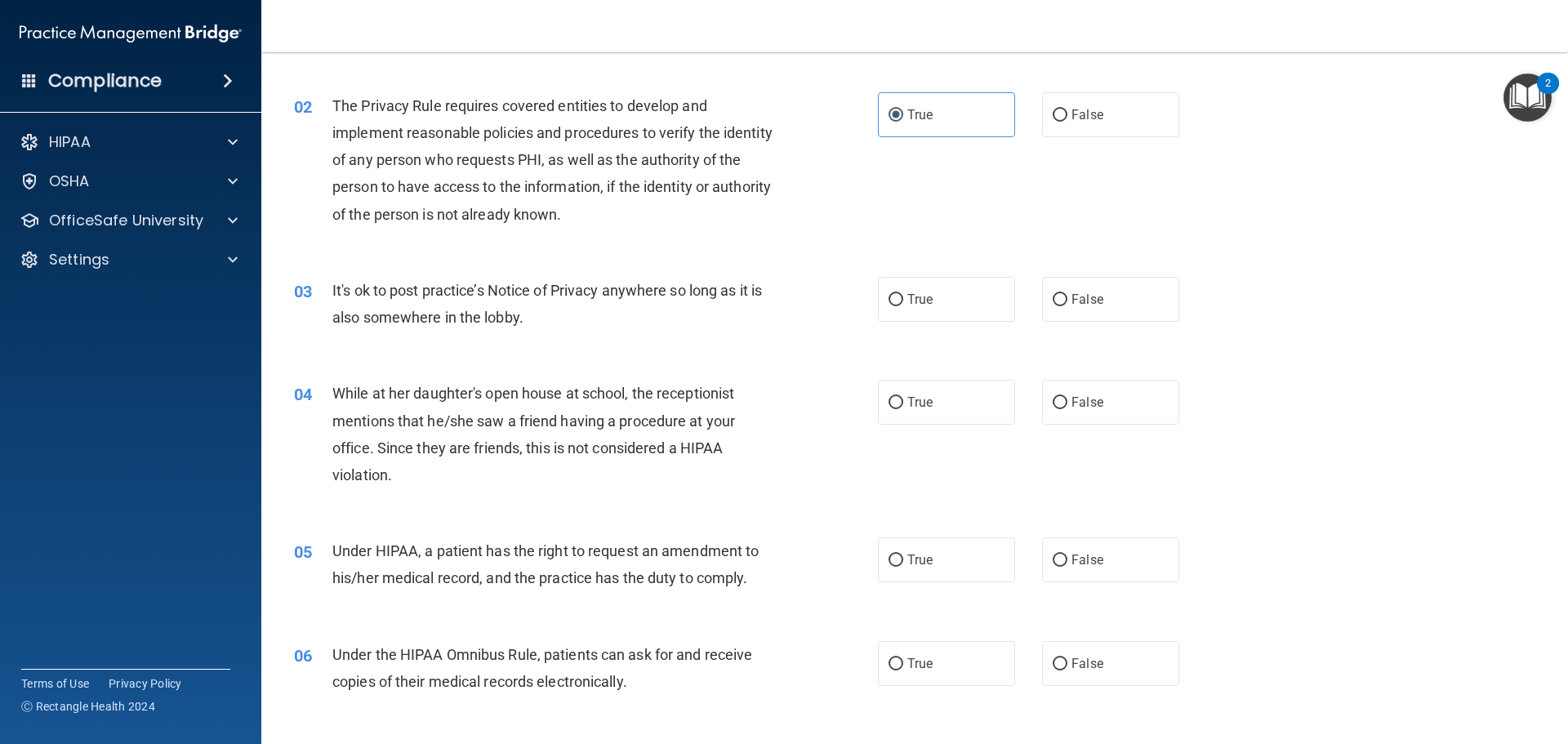
scroll to position [163, 0]
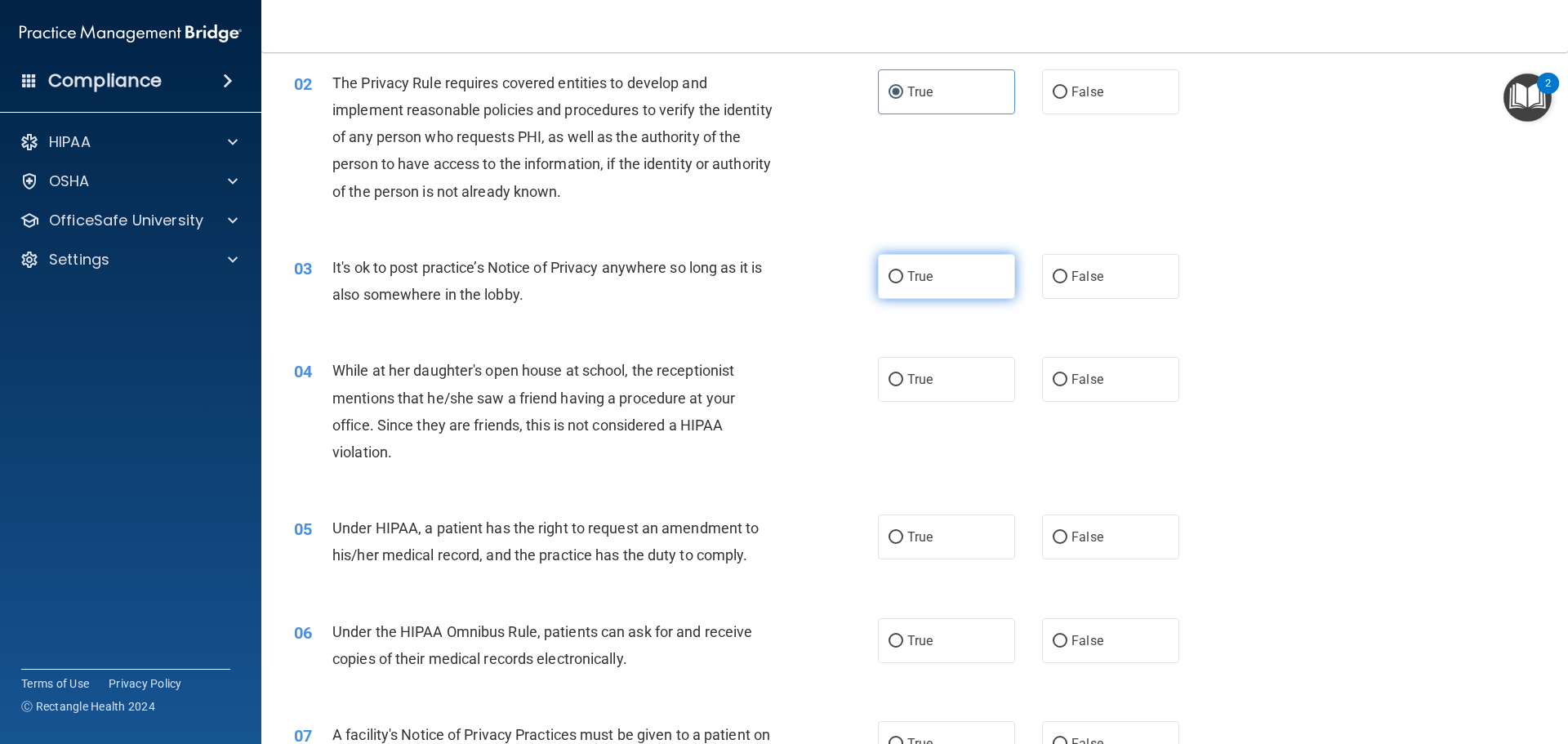
click at [950, 279] on label "True" at bounding box center [946, 276] width 137 height 45
click at [903, 279] on input "True" at bounding box center [895, 276] width 15 height 12
radio input "true"
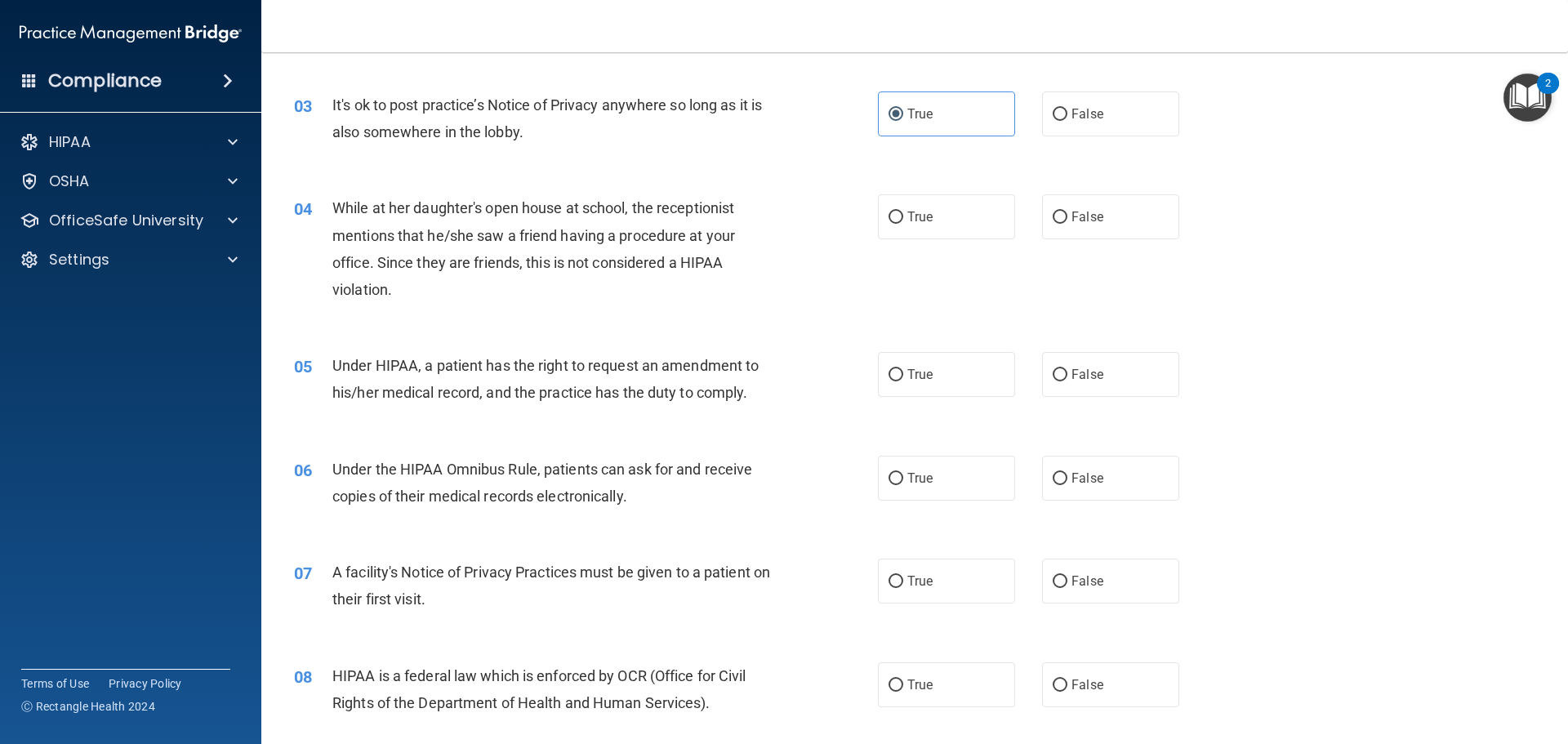
scroll to position [327, 0]
click at [921, 230] on label "True" at bounding box center [946, 215] width 137 height 45
click at [903, 223] on input "True" at bounding box center [895, 216] width 15 height 12
radio input "true"
click at [958, 377] on label "True" at bounding box center [946, 373] width 137 height 45
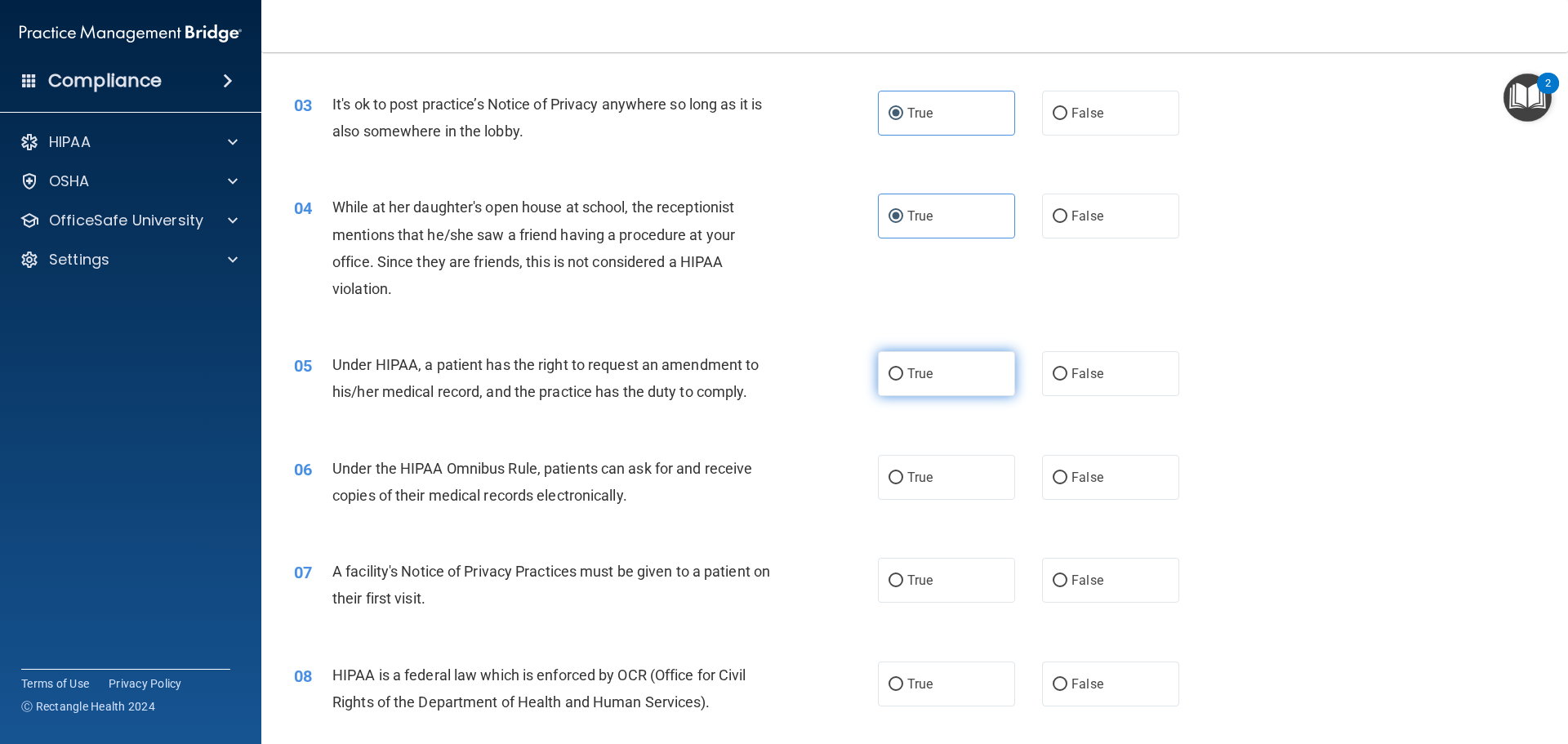
click at [903, 377] on input "True" at bounding box center [895, 374] width 15 height 12
radio input "true"
click at [1095, 370] on label "False" at bounding box center [1110, 373] width 137 height 45
click at [1068, 370] on input "False" at bounding box center [1060, 374] width 15 height 12
radio input "true"
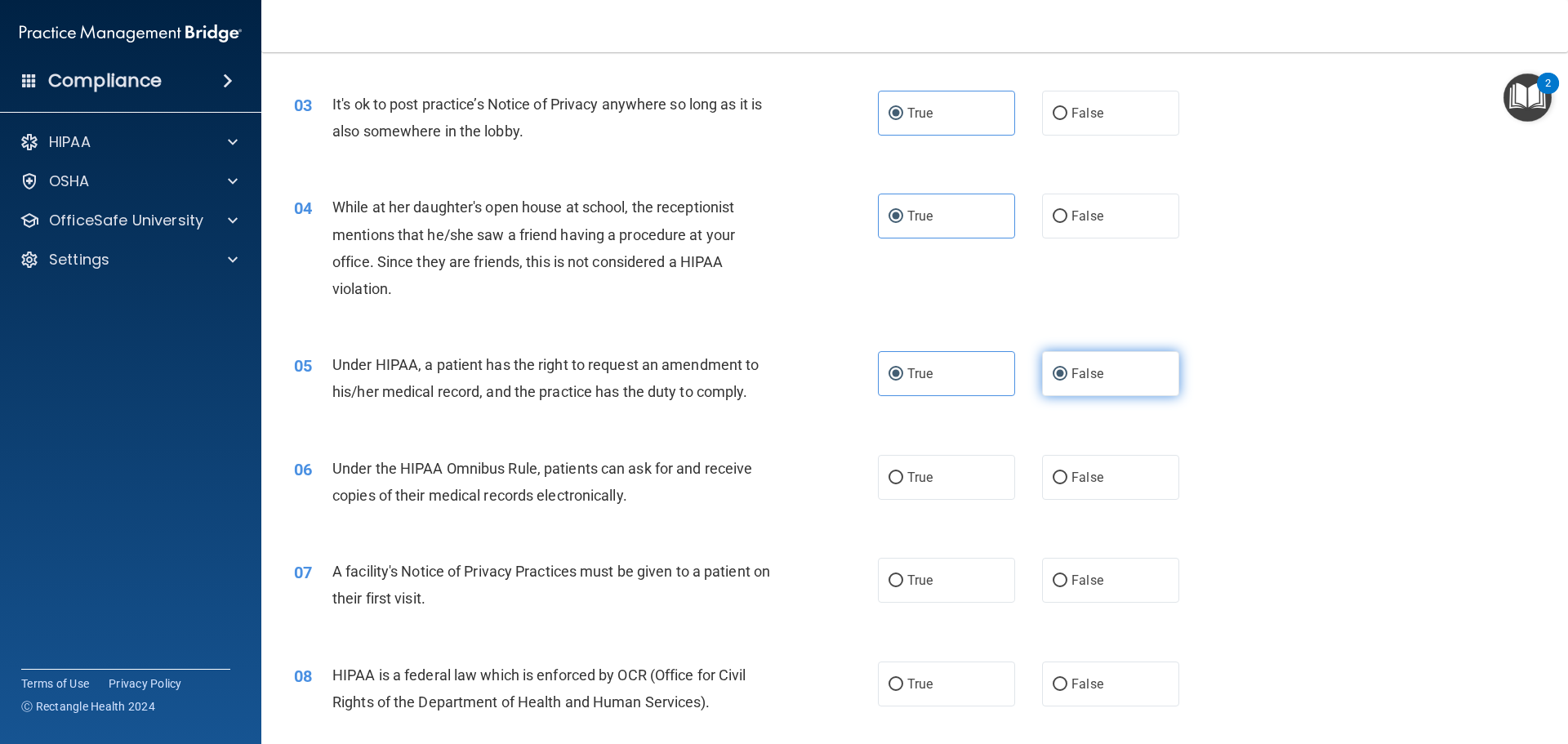
radio input "false"
click at [907, 479] on span "True" at bounding box center [919, 477] width 25 height 16
click at [903, 479] on input "True" at bounding box center [895, 477] width 15 height 12
radio input "true"
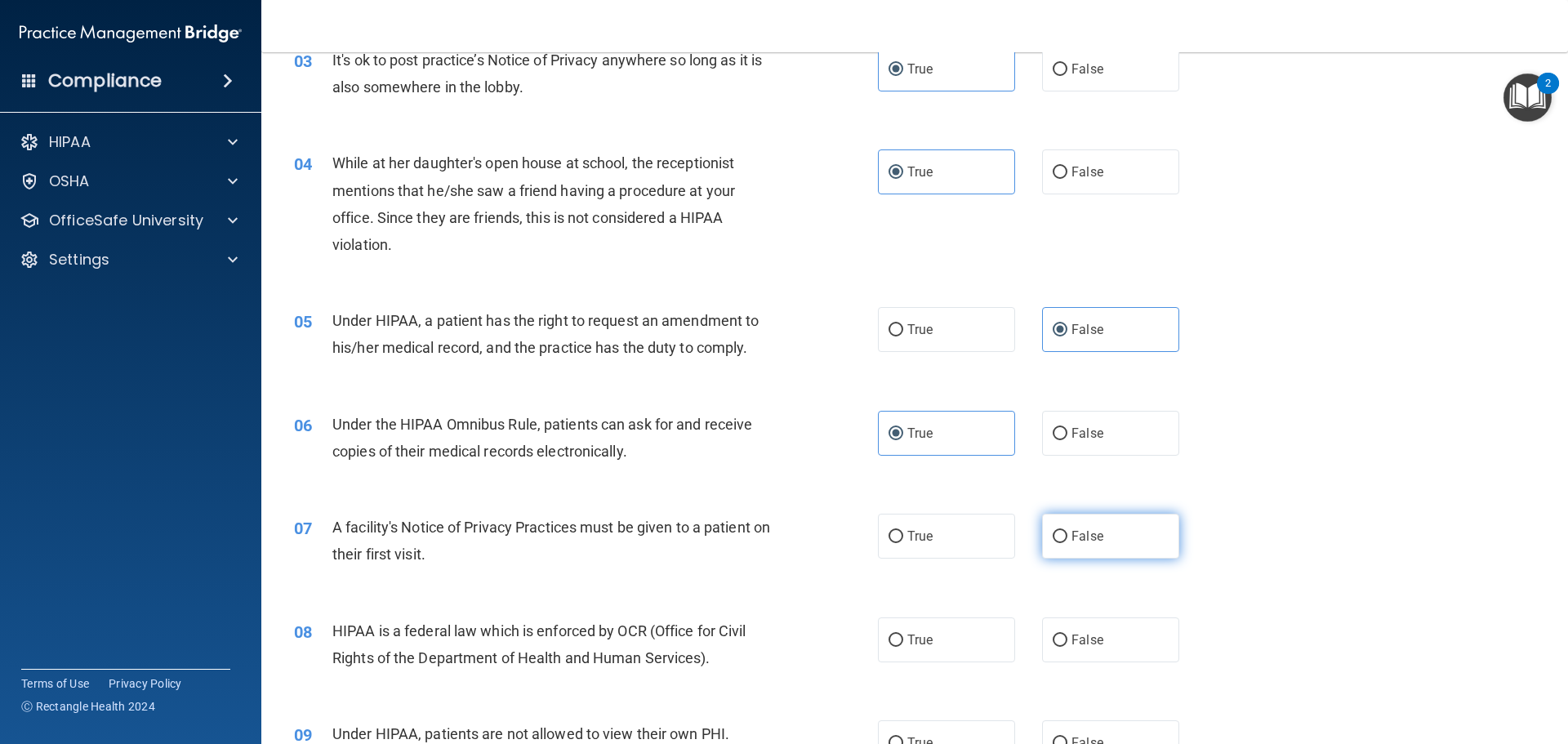
scroll to position [490, 0]
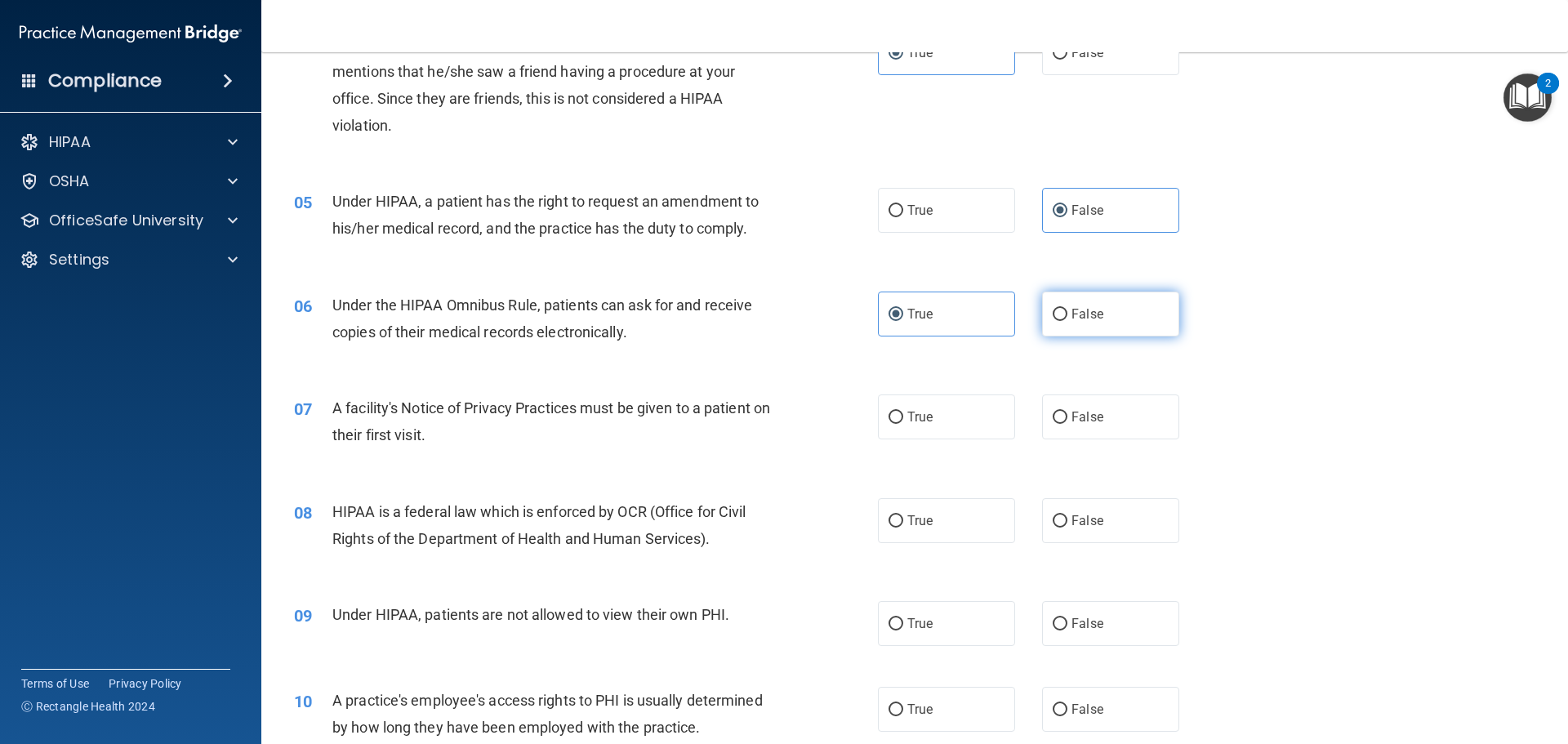
click at [1107, 307] on label "False" at bounding box center [1110, 313] width 137 height 45
click at [1068, 308] on input "False" at bounding box center [1060, 314] width 15 height 12
radio input "true"
radio input "false"
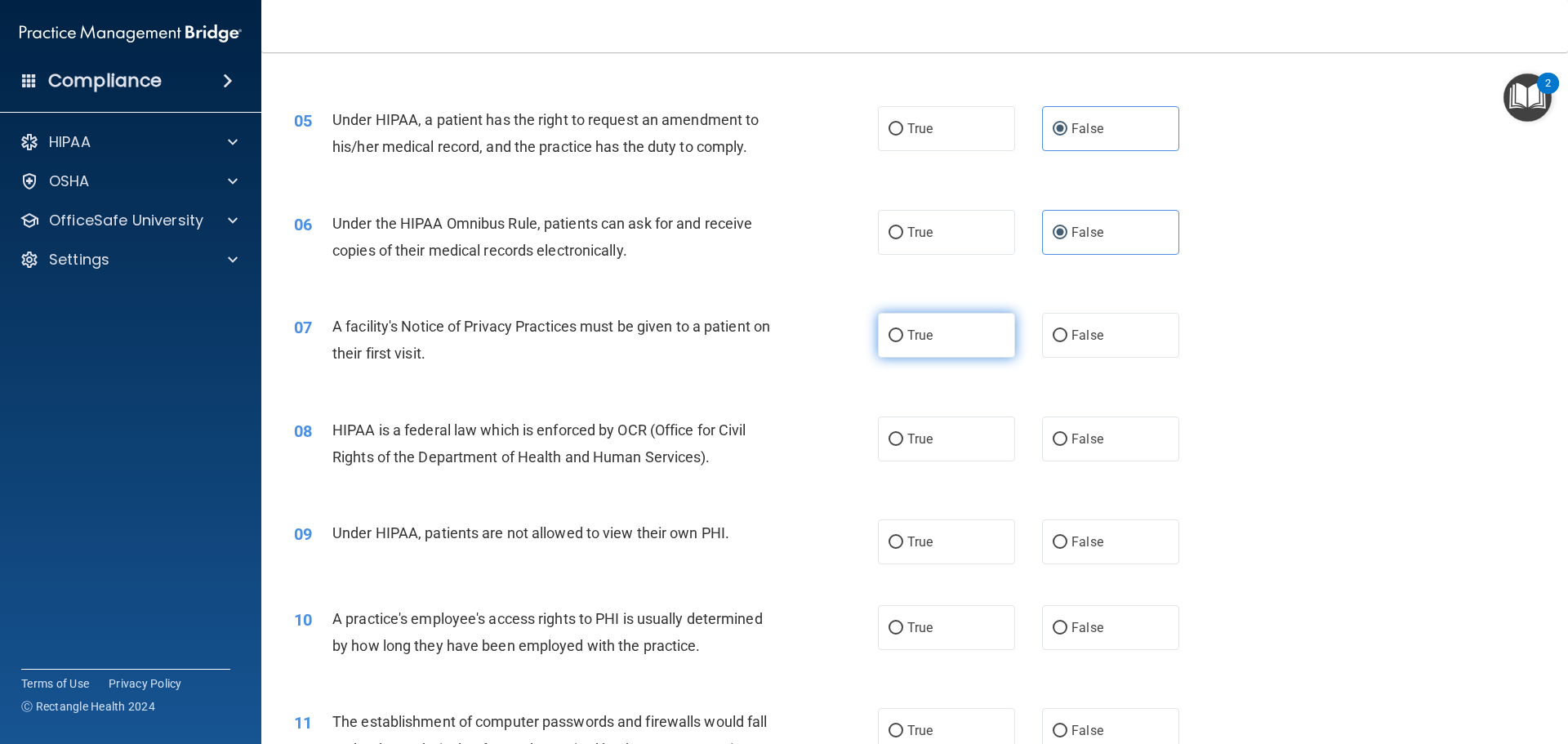
click at [922, 349] on label "True" at bounding box center [946, 335] width 137 height 45
click at [903, 342] on input "True" at bounding box center [895, 335] width 15 height 12
radio input "true"
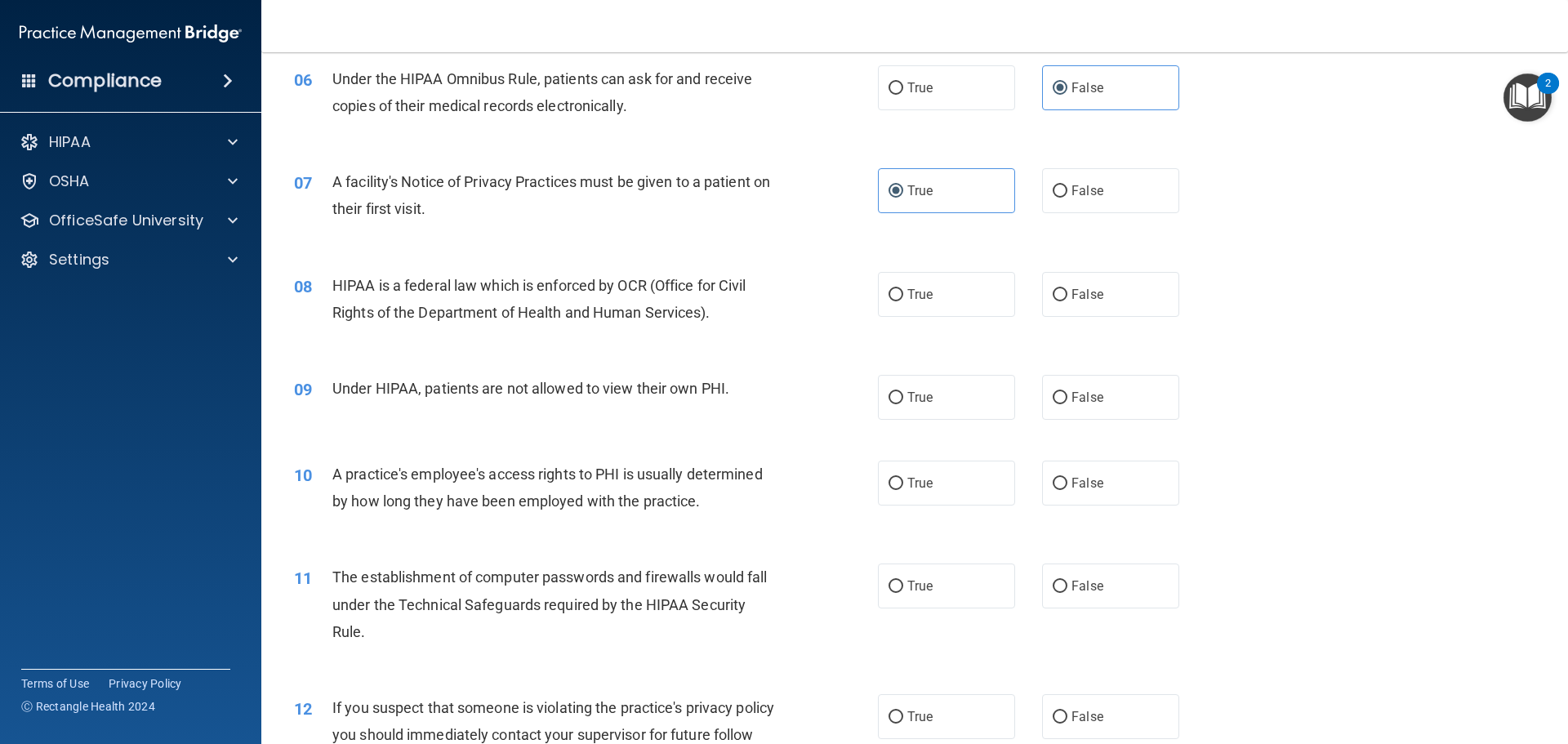
scroll to position [735, 0]
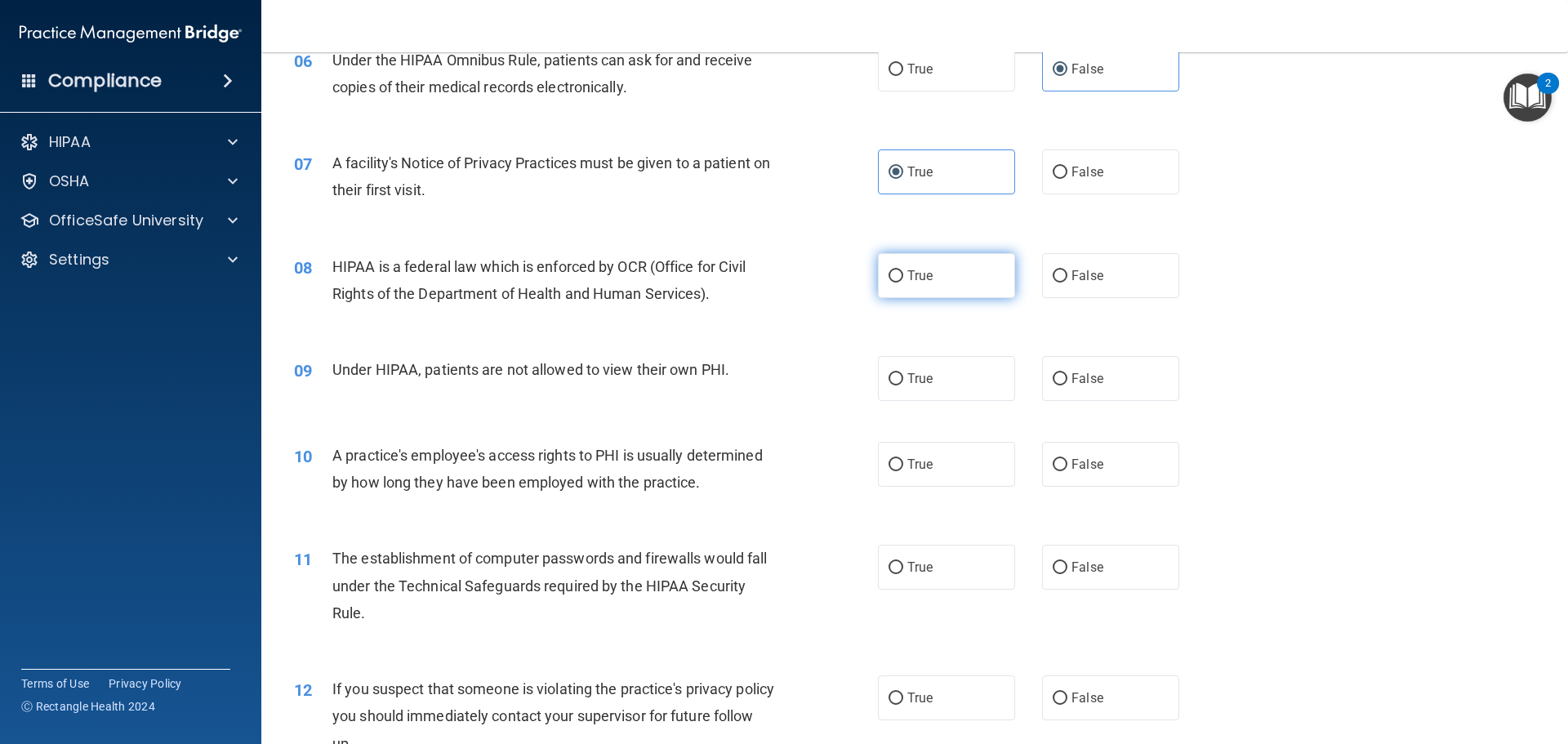
click at [908, 270] on span "True" at bounding box center [919, 275] width 25 height 16
click at [903, 270] on input "True" at bounding box center [895, 275] width 15 height 12
radio input "true"
click at [916, 369] on label "True" at bounding box center [946, 378] width 137 height 45
click at [903, 373] on input "True" at bounding box center [895, 378] width 15 height 12
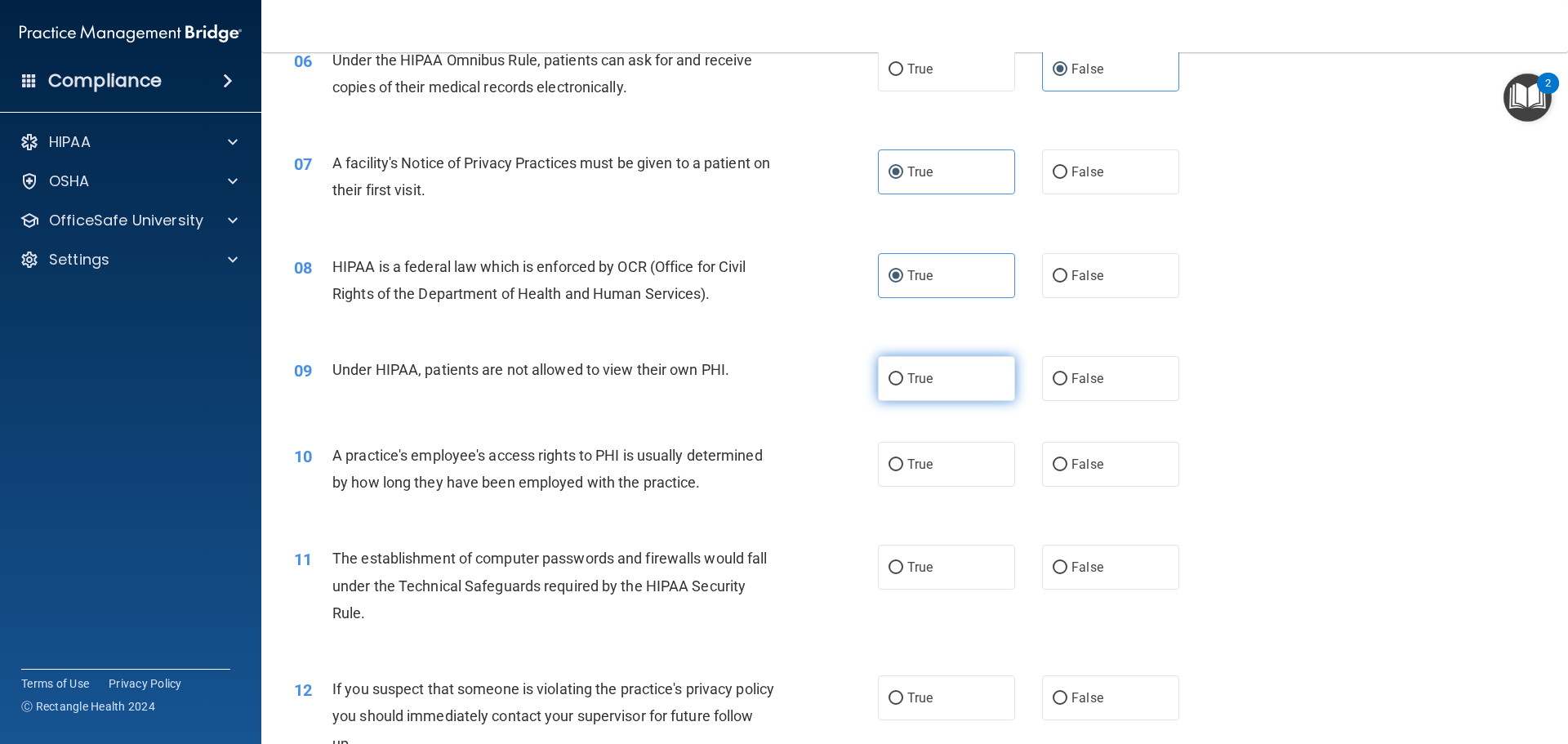
radio input "true"
click at [1131, 369] on label "False" at bounding box center [1110, 378] width 137 height 45
click at [1068, 373] on input "False" at bounding box center [1060, 378] width 15 height 12
radio input "true"
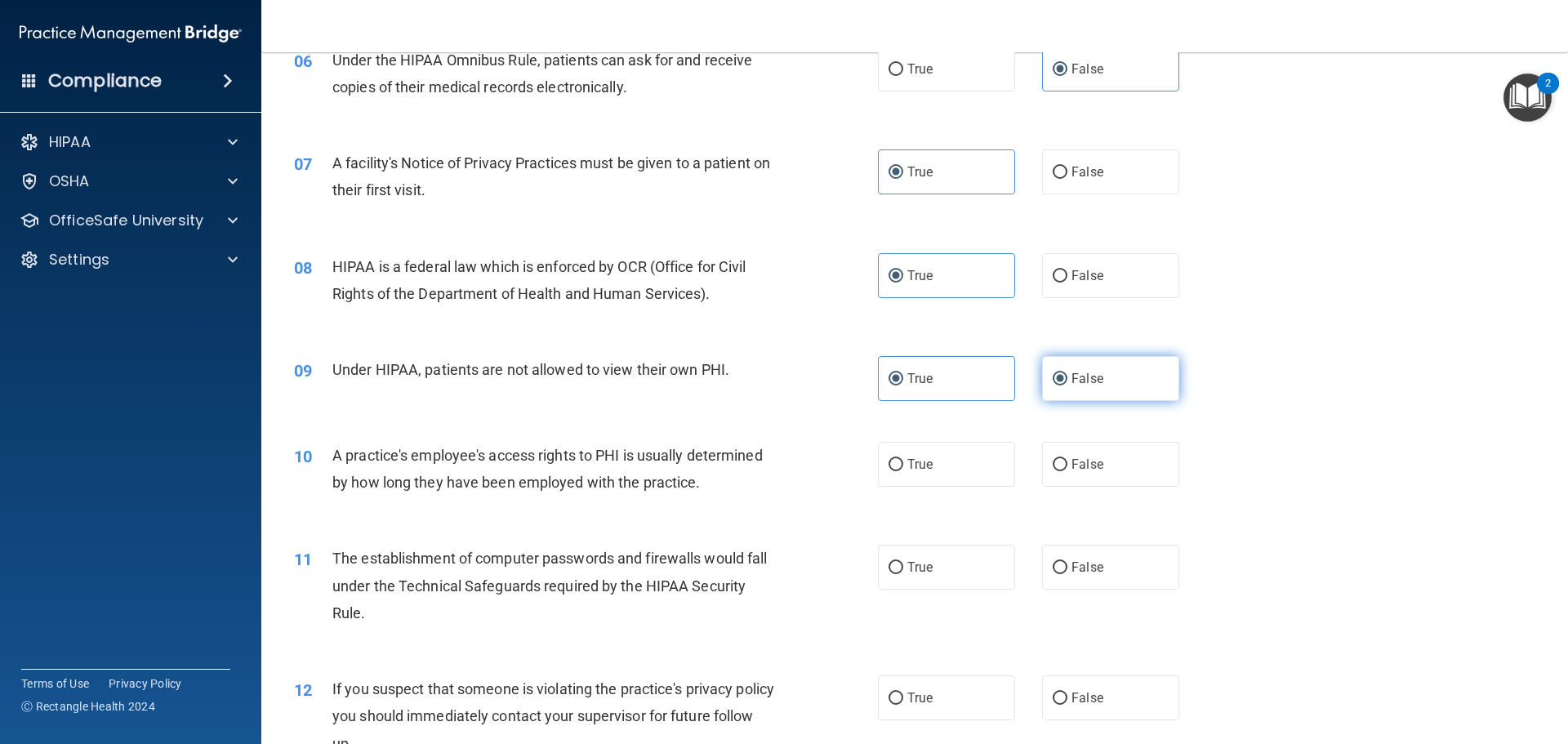
radio input "false"
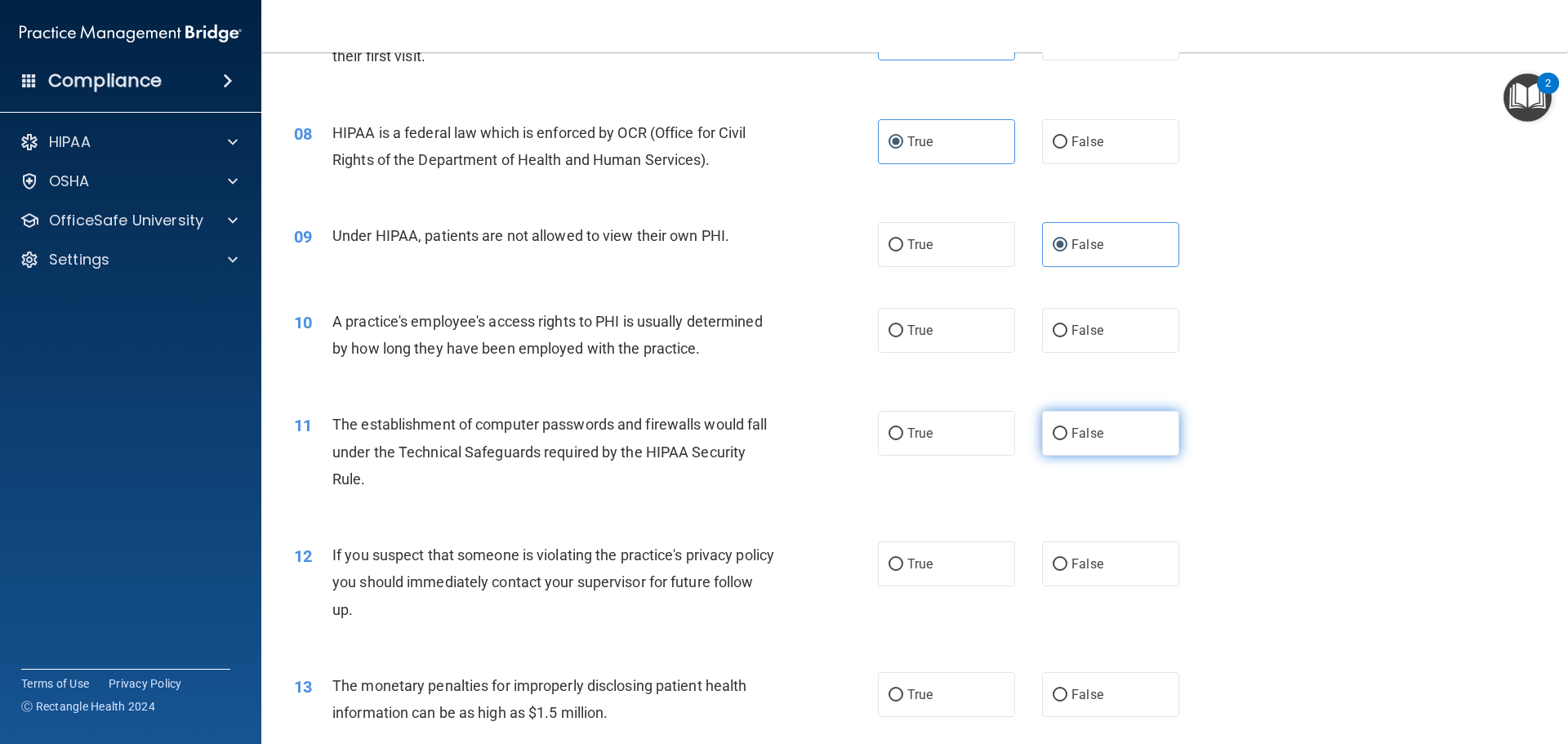
scroll to position [898, 0]
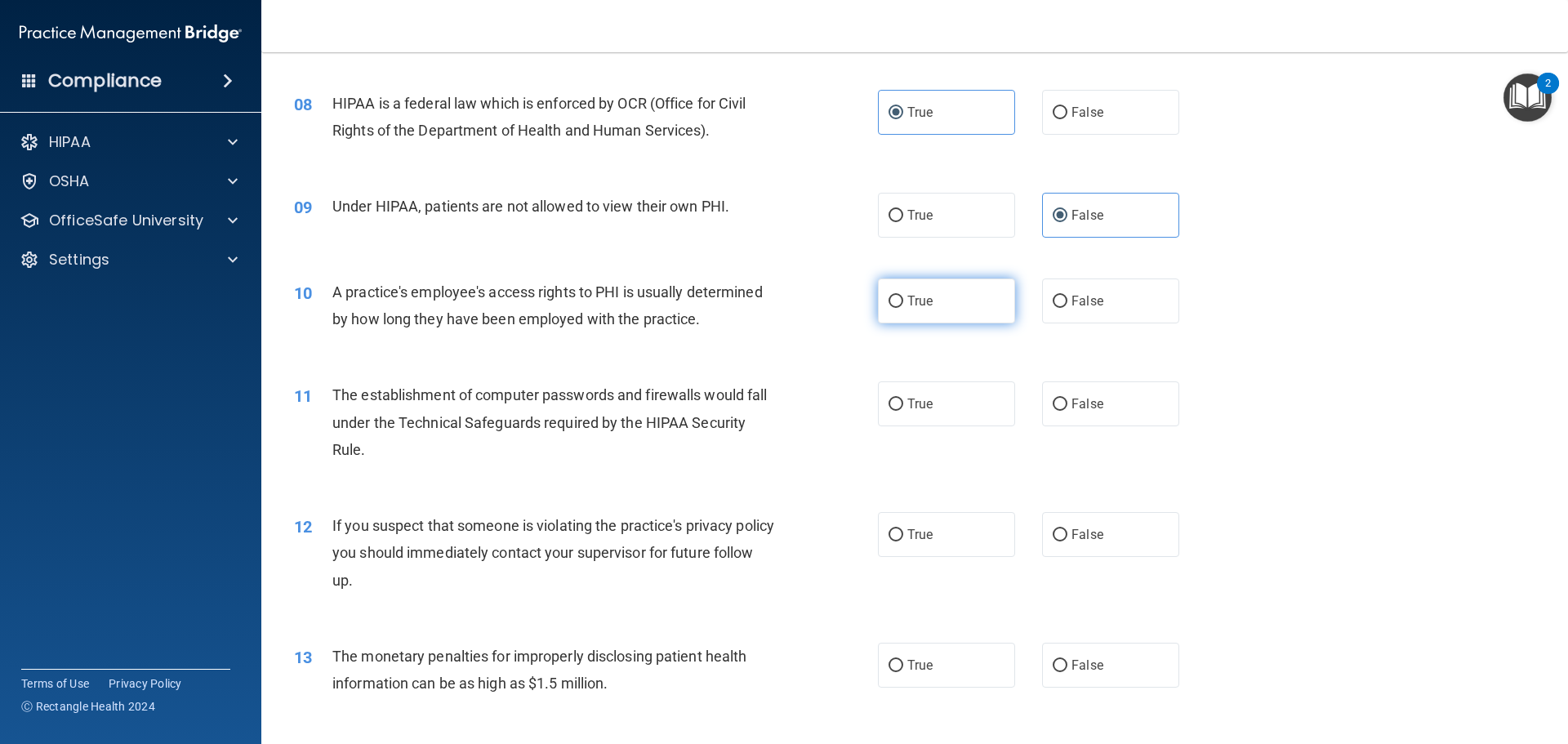
click at [924, 317] on label "True" at bounding box center [946, 300] width 137 height 45
click at [903, 308] on input "True" at bounding box center [895, 301] width 15 height 12
radio input "true"
click at [1083, 308] on span "False" at bounding box center [1087, 300] width 32 height 16
click at [1068, 308] on input "False" at bounding box center [1060, 301] width 15 height 12
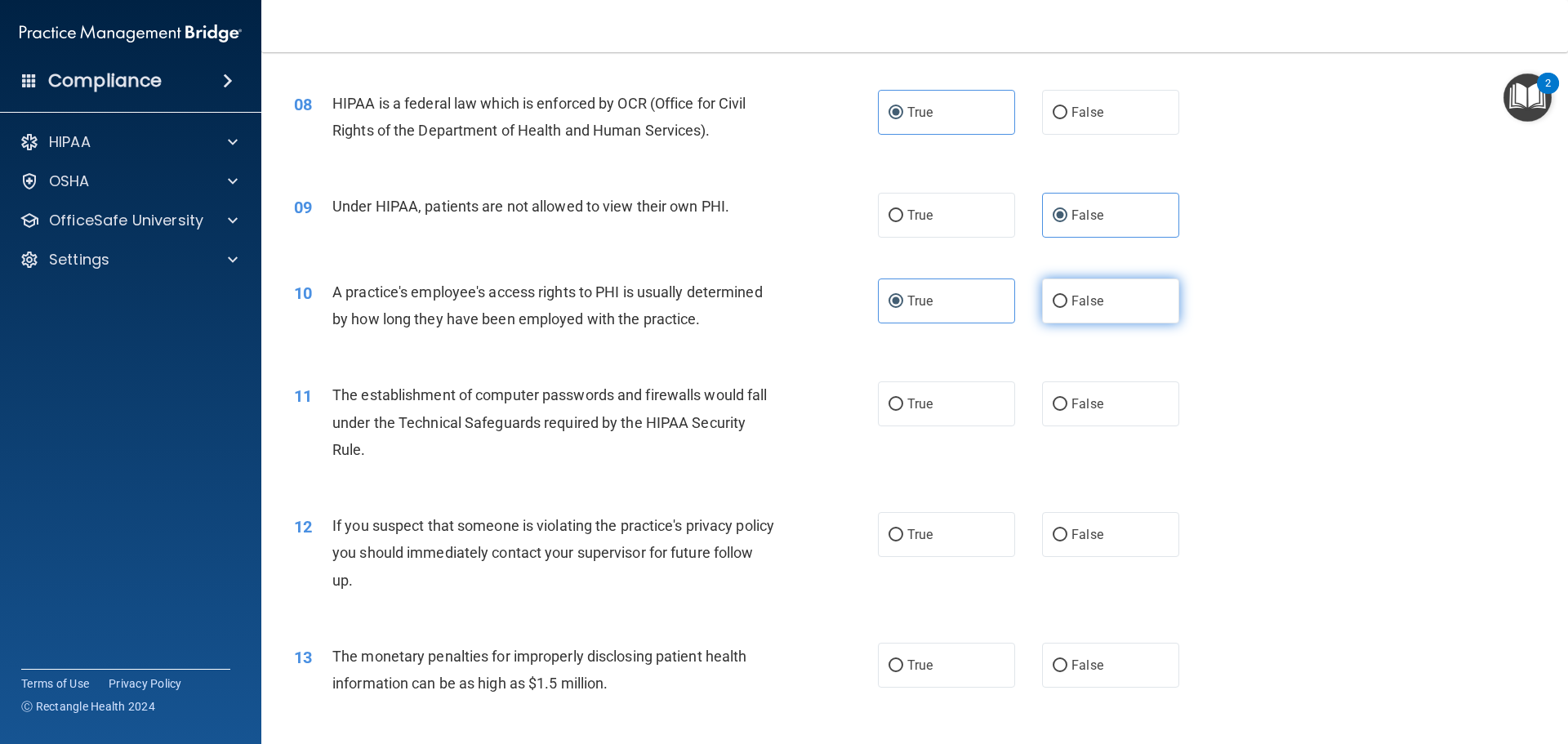
radio input "true"
radio input "false"
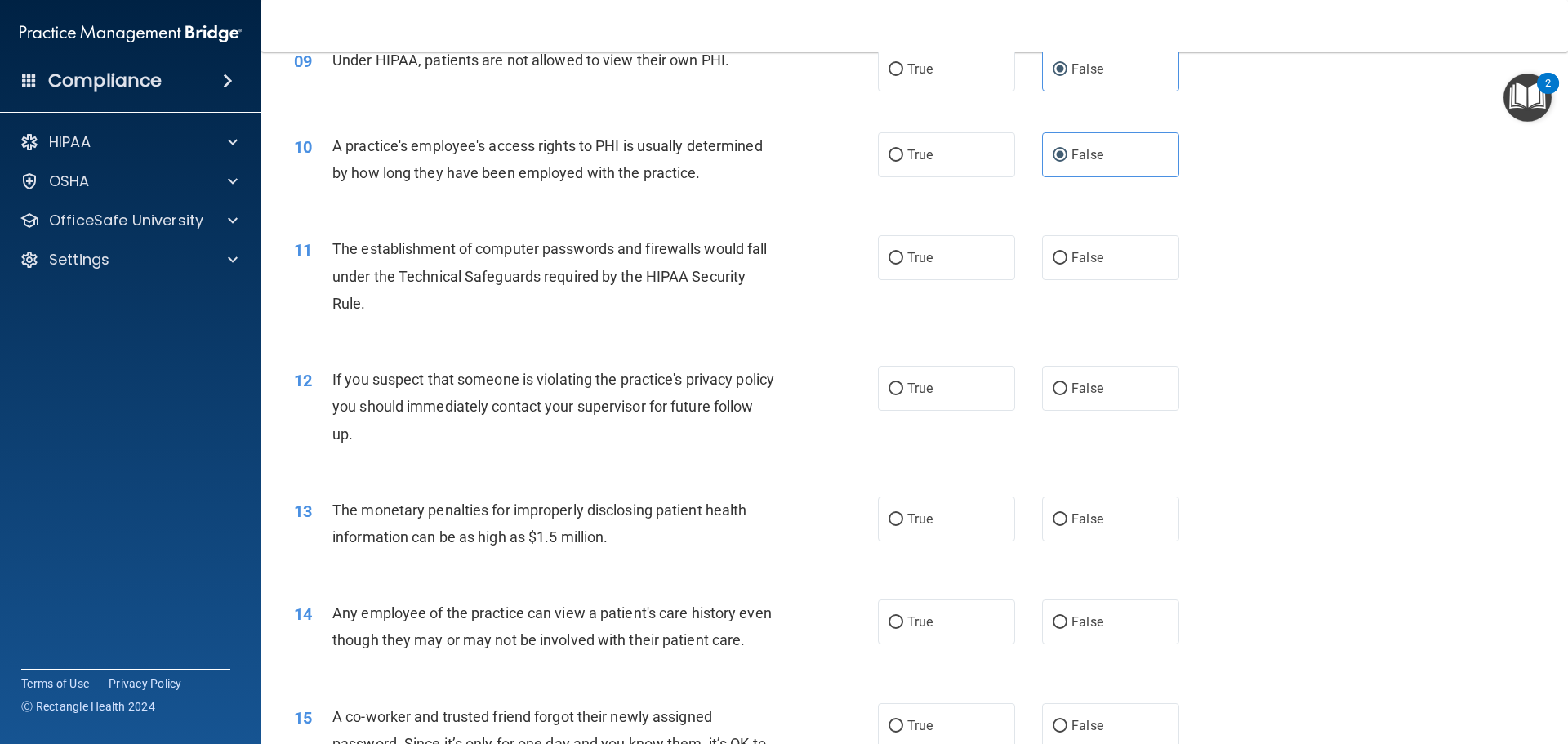
scroll to position [1061, 0]
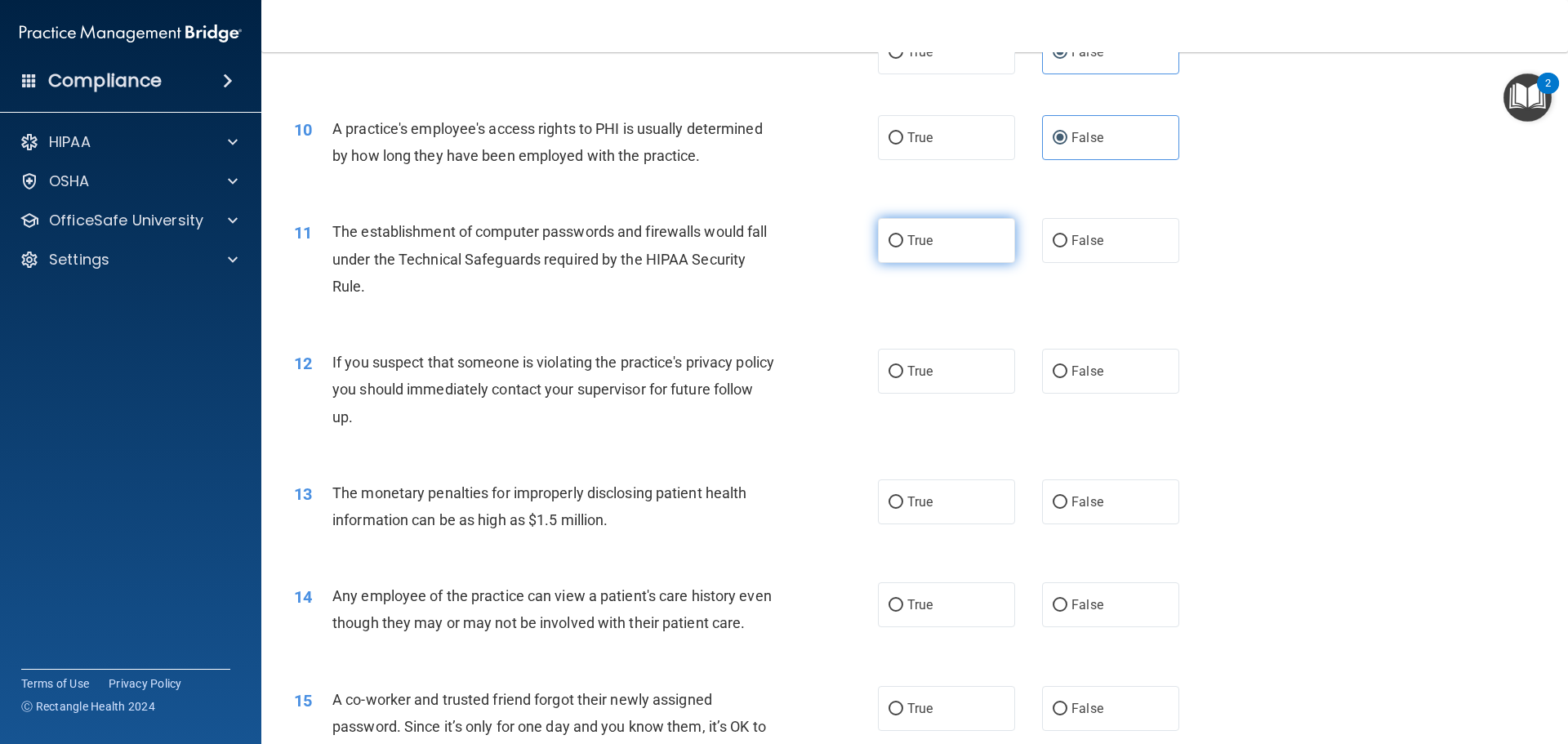
click at [942, 257] on label "True" at bounding box center [946, 240] width 137 height 45
click at [903, 248] on input "True" at bounding box center [895, 240] width 15 height 12
radio input "true"
click at [918, 361] on label "True" at bounding box center [946, 371] width 137 height 45
click at [903, 366] on input "True" at bounding box center [895, 371] width 15 height 12
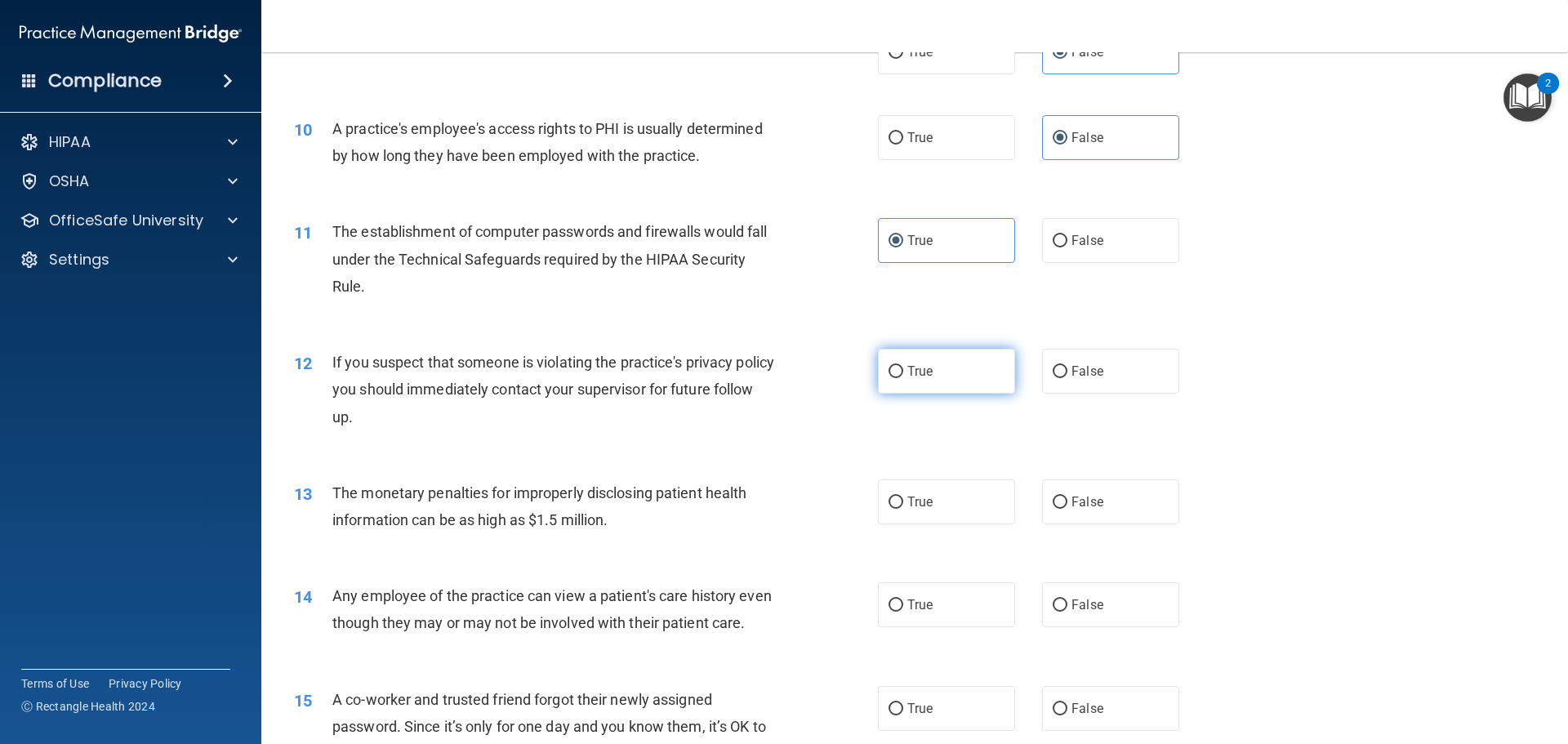
radio input "true"
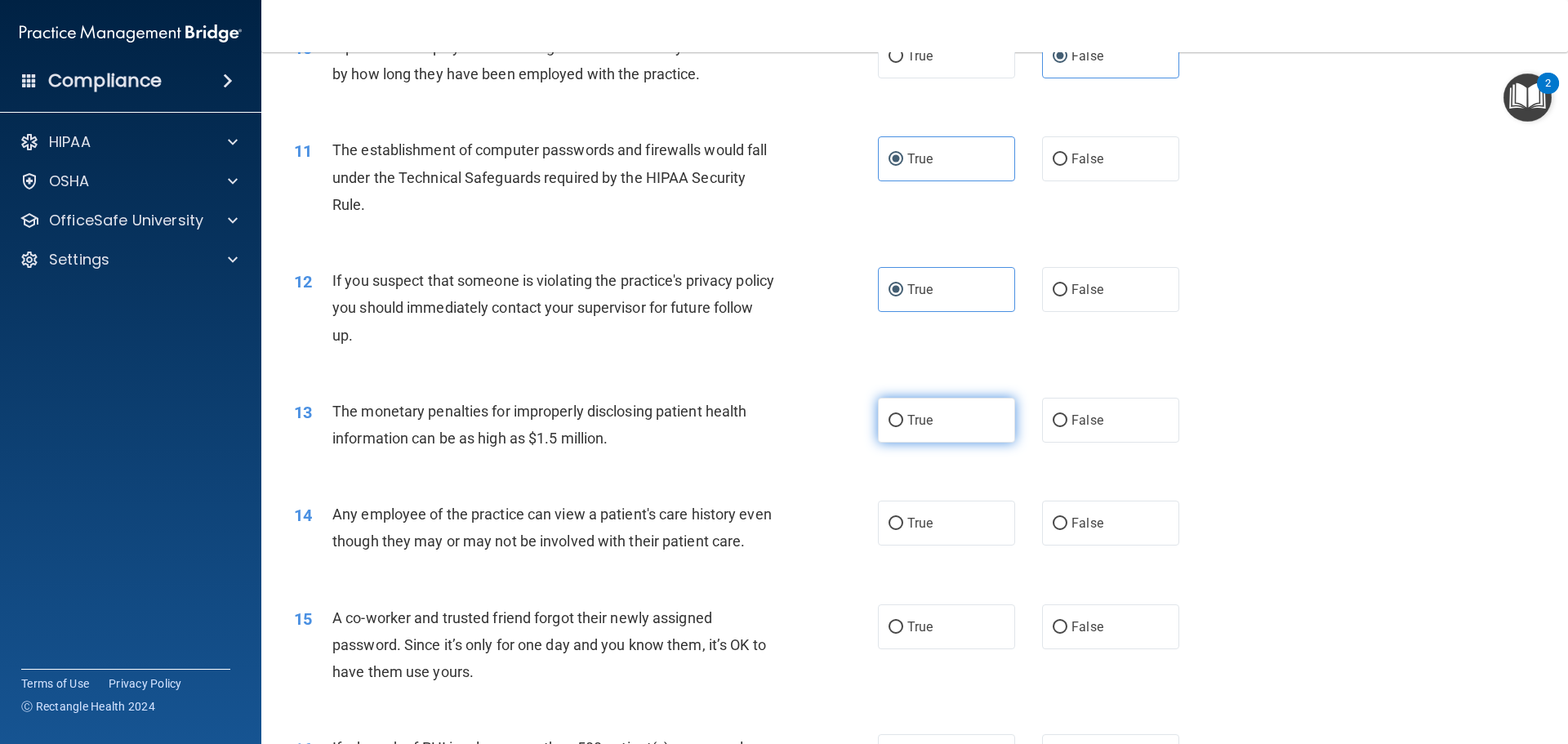
click at [909, 441] on label "True" at bounding box center [946, 420] width 137 height 45
click at [903, 427] on input "True" at bounding box center [895, 420] width 15 height 12
radio input "true"
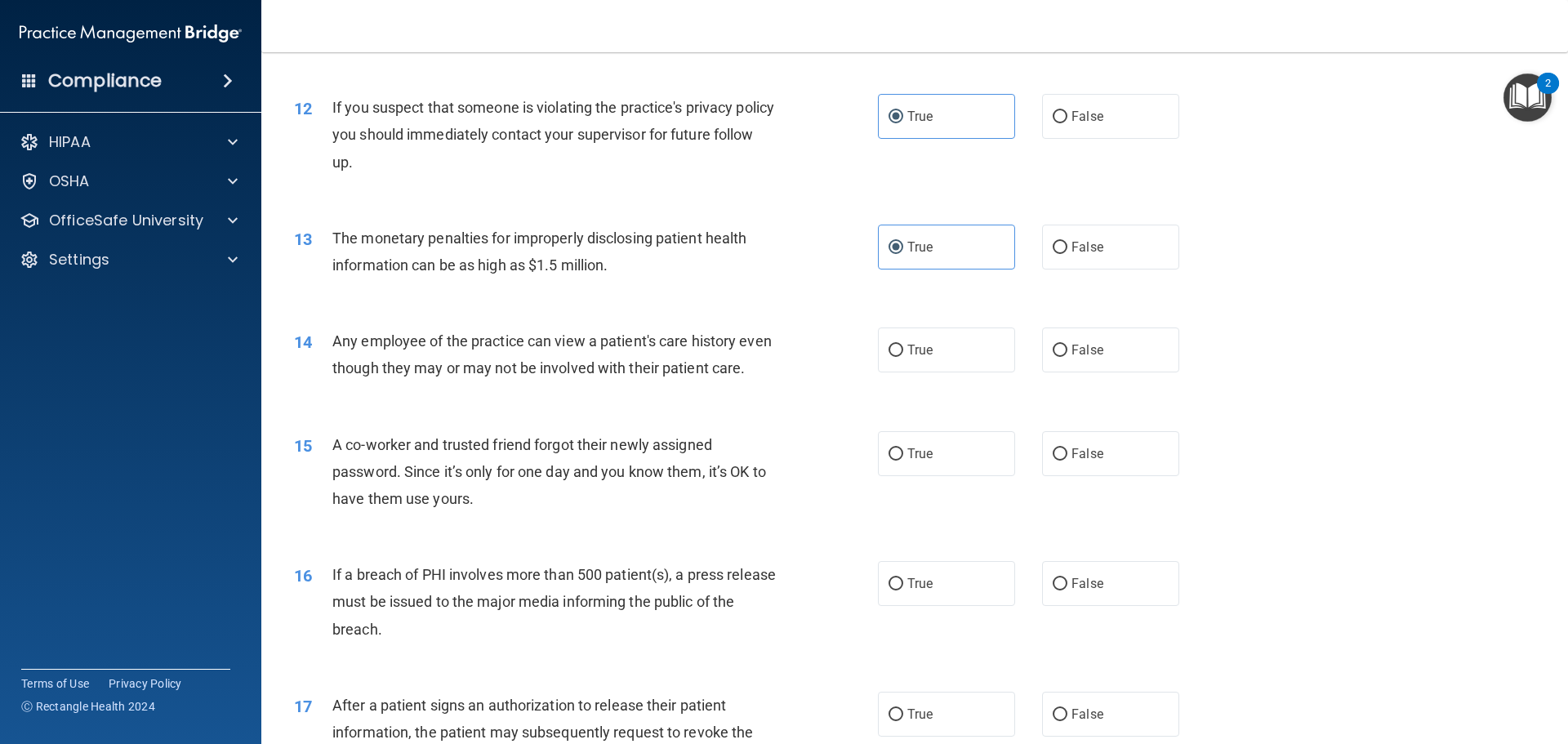
scroll to position [1161, 0]
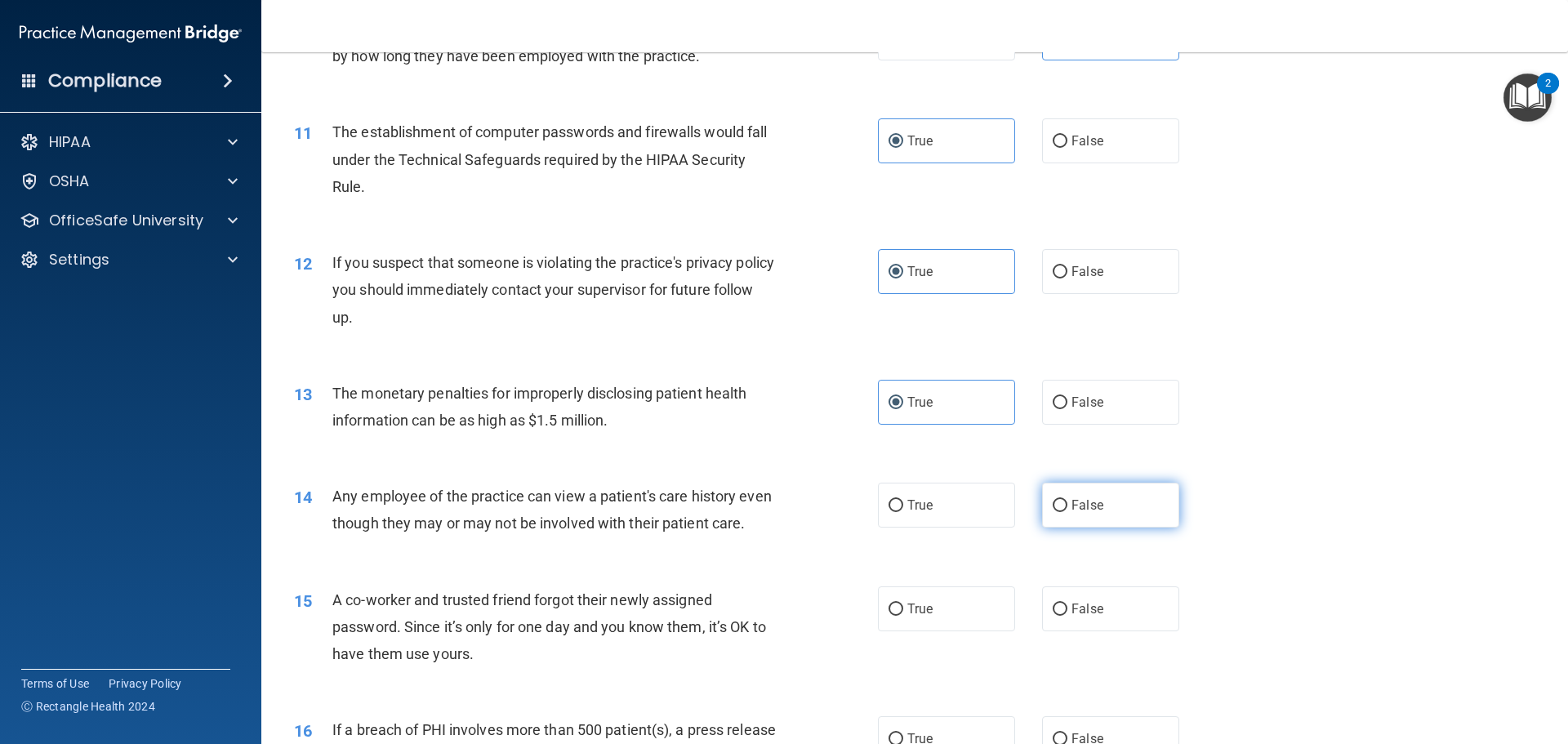
click at [1084, 506] on span "False" at bounding box center [1087, 505] width 32 height 16
click at [1068, 506] on input "False" at bounding box center [1060, 505] width 15 height 12
radio input "true"
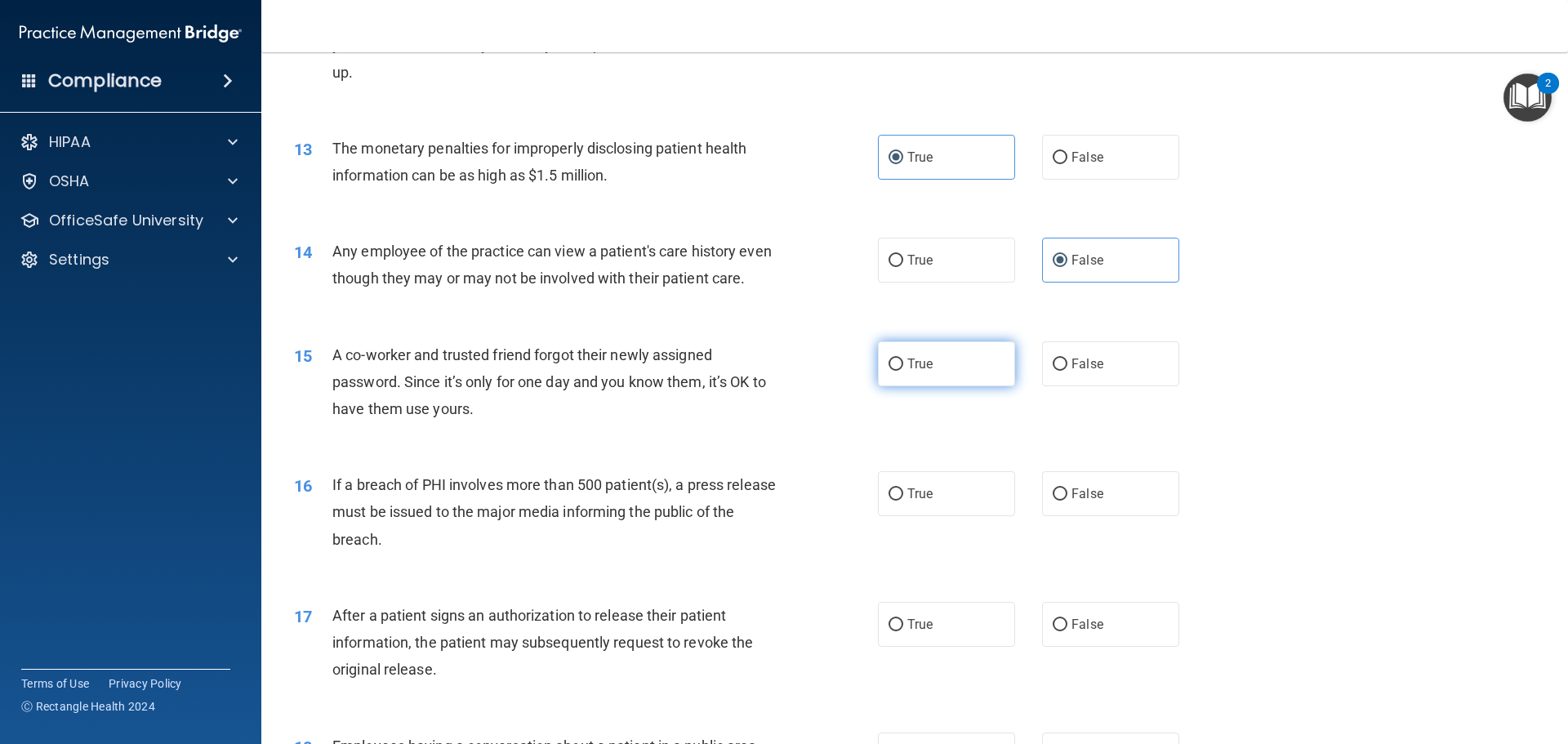
scroll to position [1487, 0]
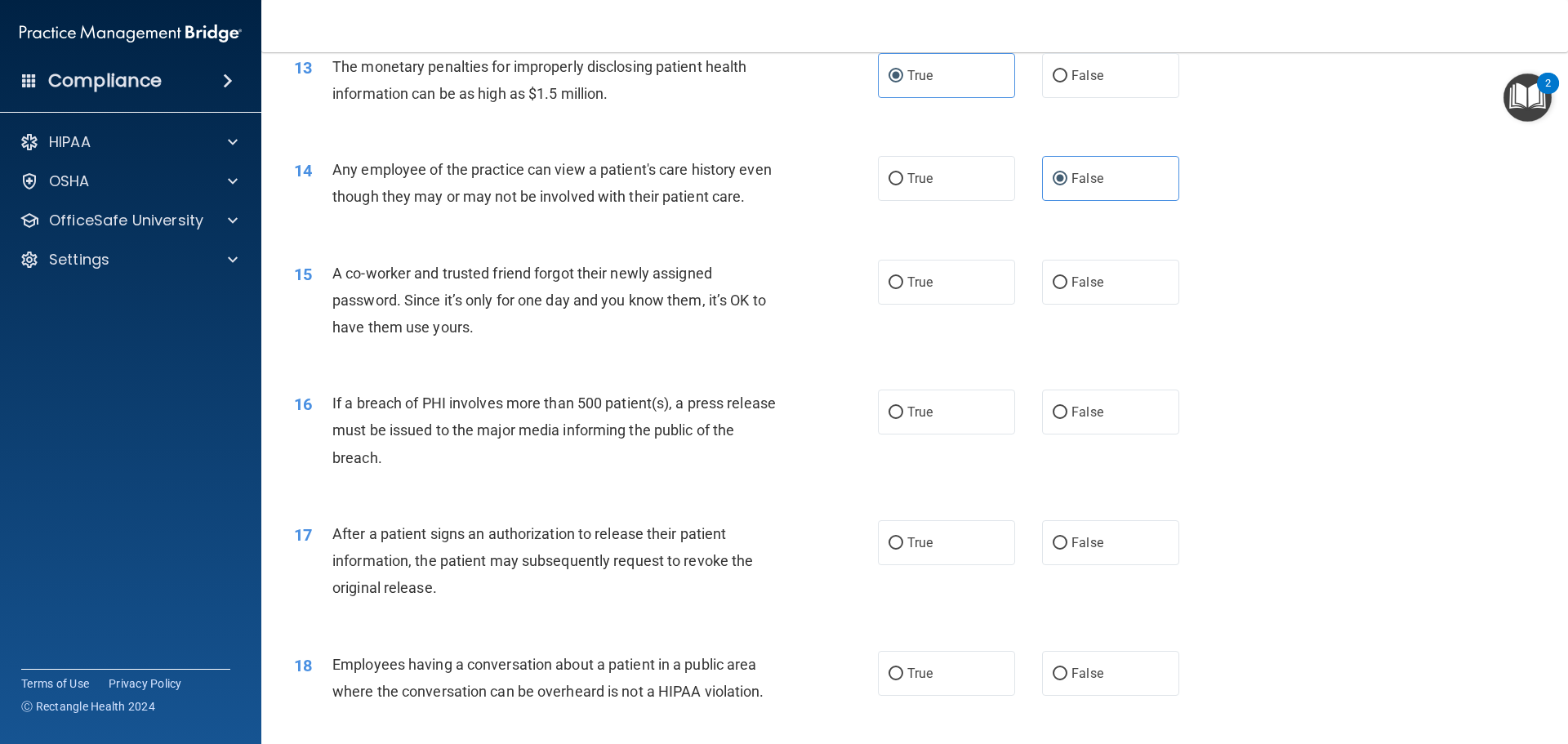
click at [953, 370] on div "15 A co-worker and trusted friend forgot their newly assigned password. Since i…" at bounding box center [915, 305] width 1266 height 131
click at [920, 276] on div "15 A co-worker and trusted friend forgot their newly assigned password. Since i…" at bounding box center [915, 305] width 1266 height 131
click at [1054, 289] on input "False" at bounding box center [1060, 282] width 15 height 12
radio input "true"
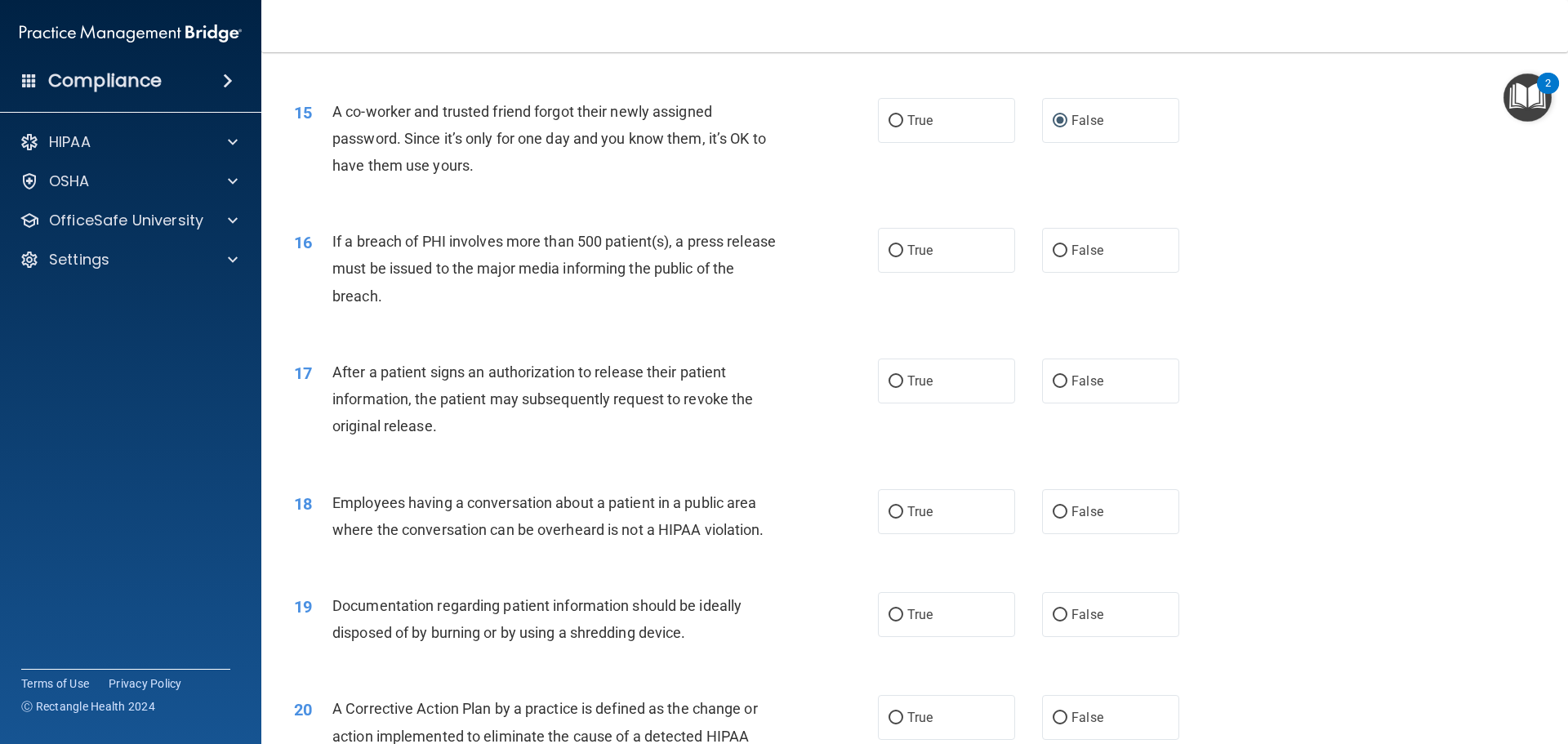
scroll to position [1650, 0]
click at [972, 271] on label "True" at bounding box center [946, 249] width 137 height 45
click at [903, 255] on input "True" at bounding box center [895, 249] width 15 height 12
radio input "true"
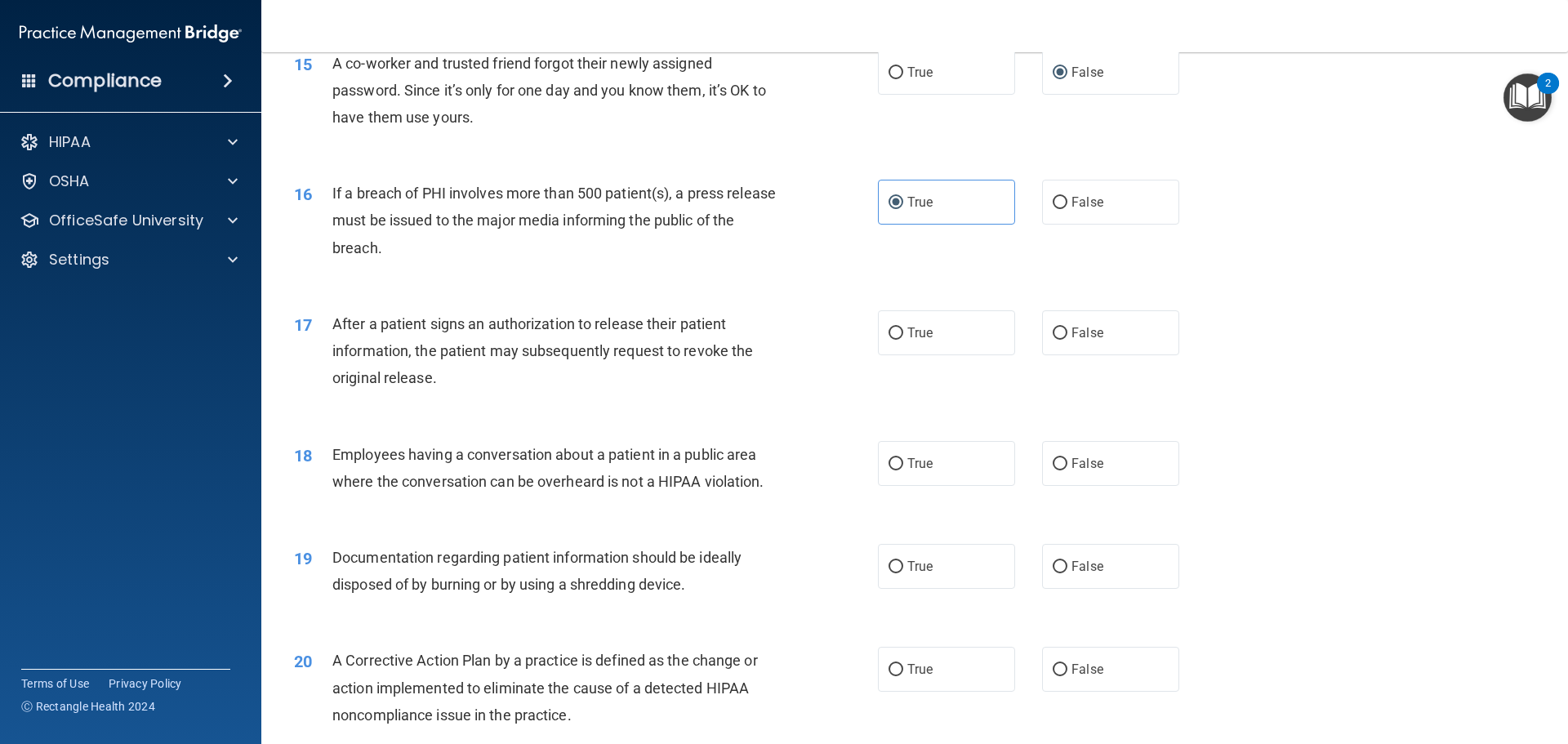
scroll to position [1814, 0]
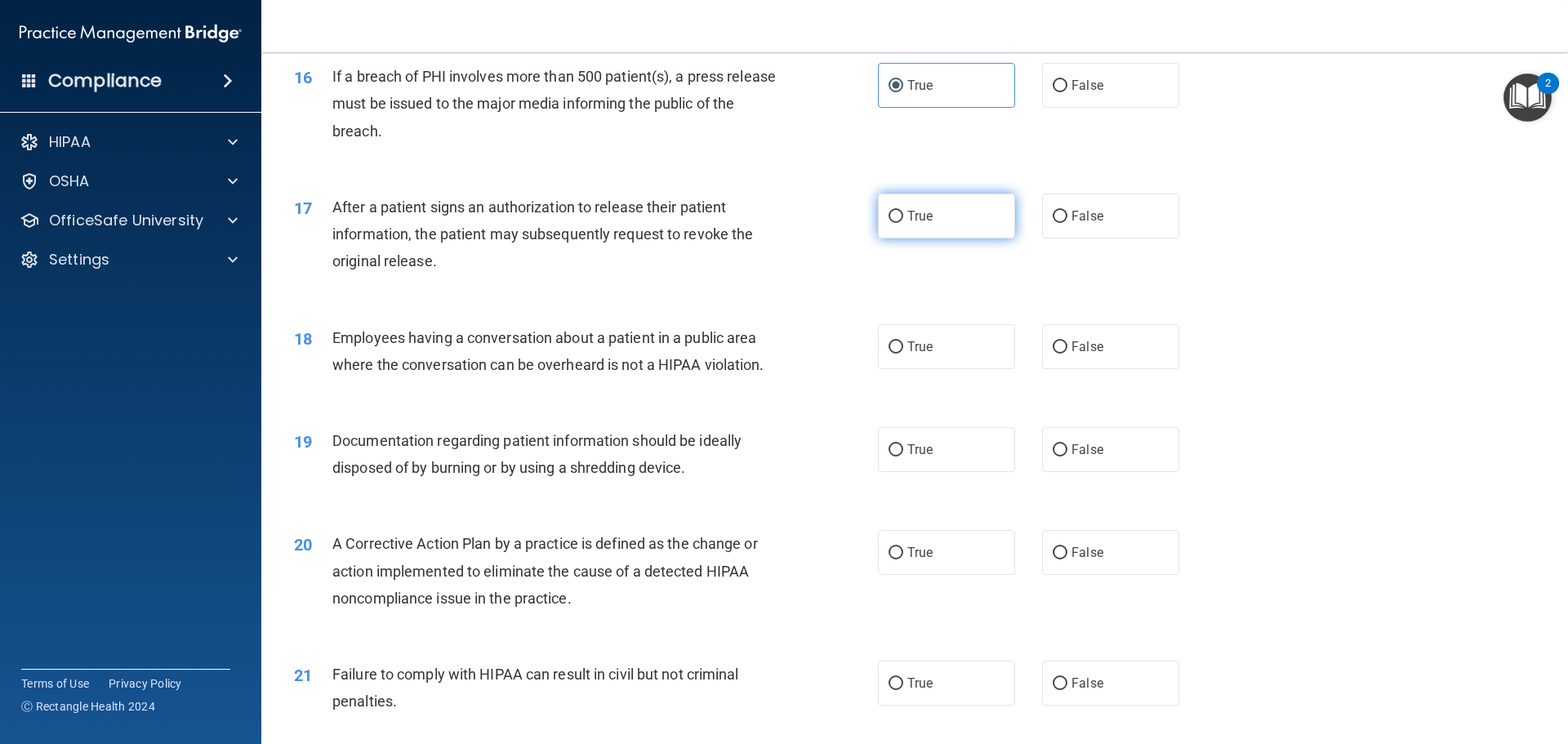
click at [931, 233] on label "True" at bounding box center [946, 215] width 137 height 45
click at [903, 223] on input "True" at bounding box center [895, 216] width 15 height 12
radio input "true"
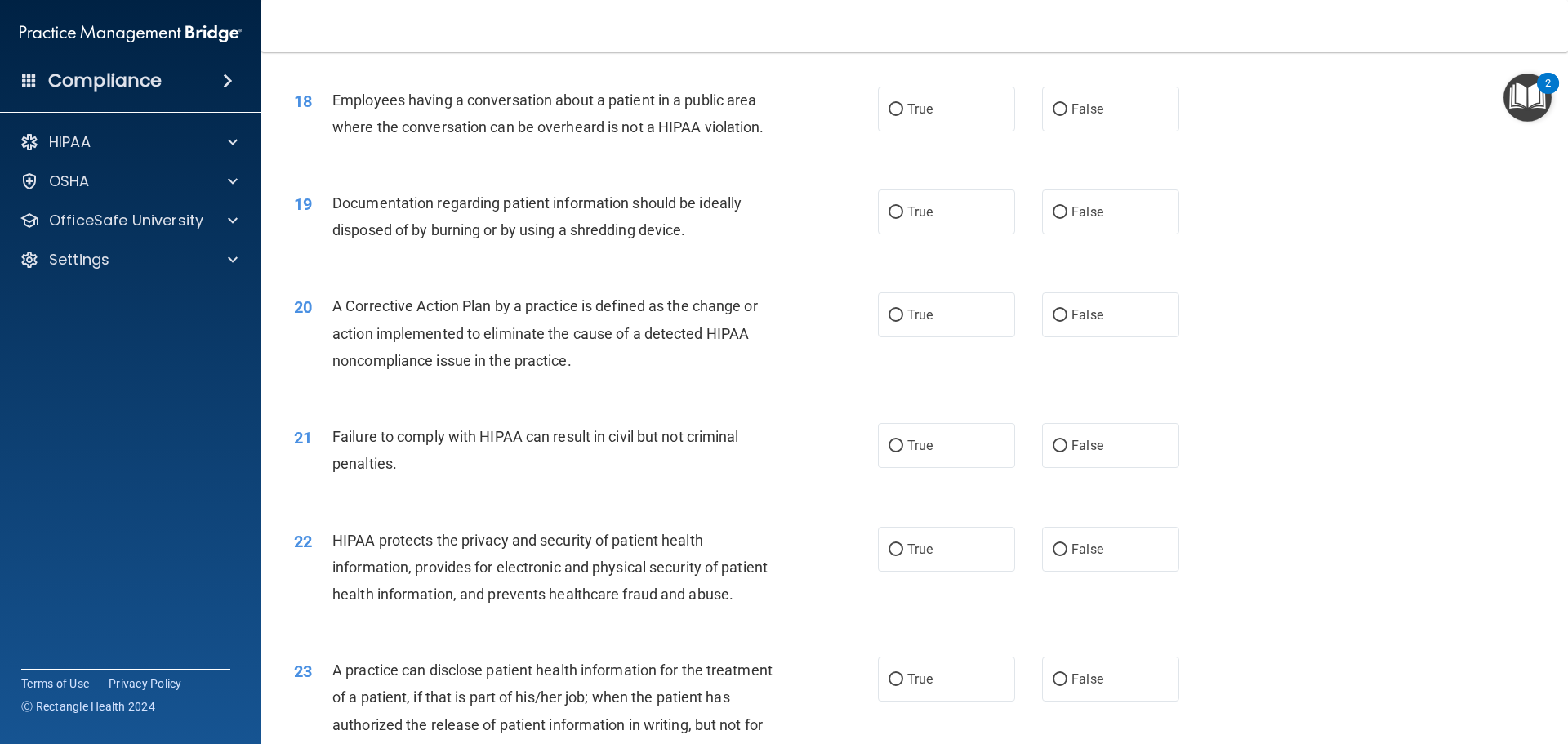
scroll to position [2059, 0]
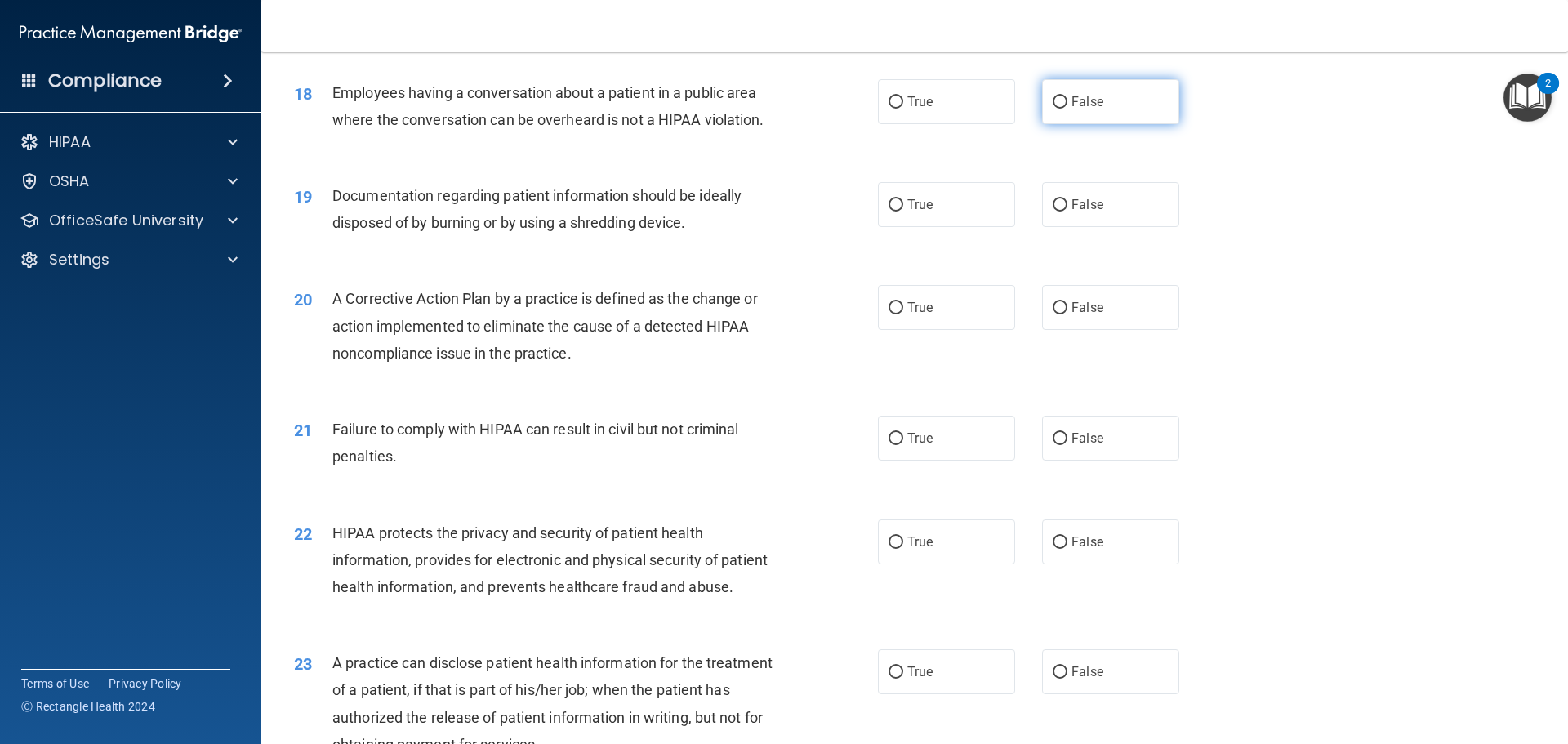
click at [1052, 124] on label "False" at bounding box center [1110, 101] width 137 height 45
click at [1053, 109] on input "False" at bounding box center [1060, 102] width 15 height 12
radio input "true"
click at [1072, 264] on div "19 Documentation regarding patient information should be ideally disposed of by…" at bounding box center [915, 214] width 1266 height 103
click at [973, 227] on label "True" at bounding box center [946, 204] width 137 height 45
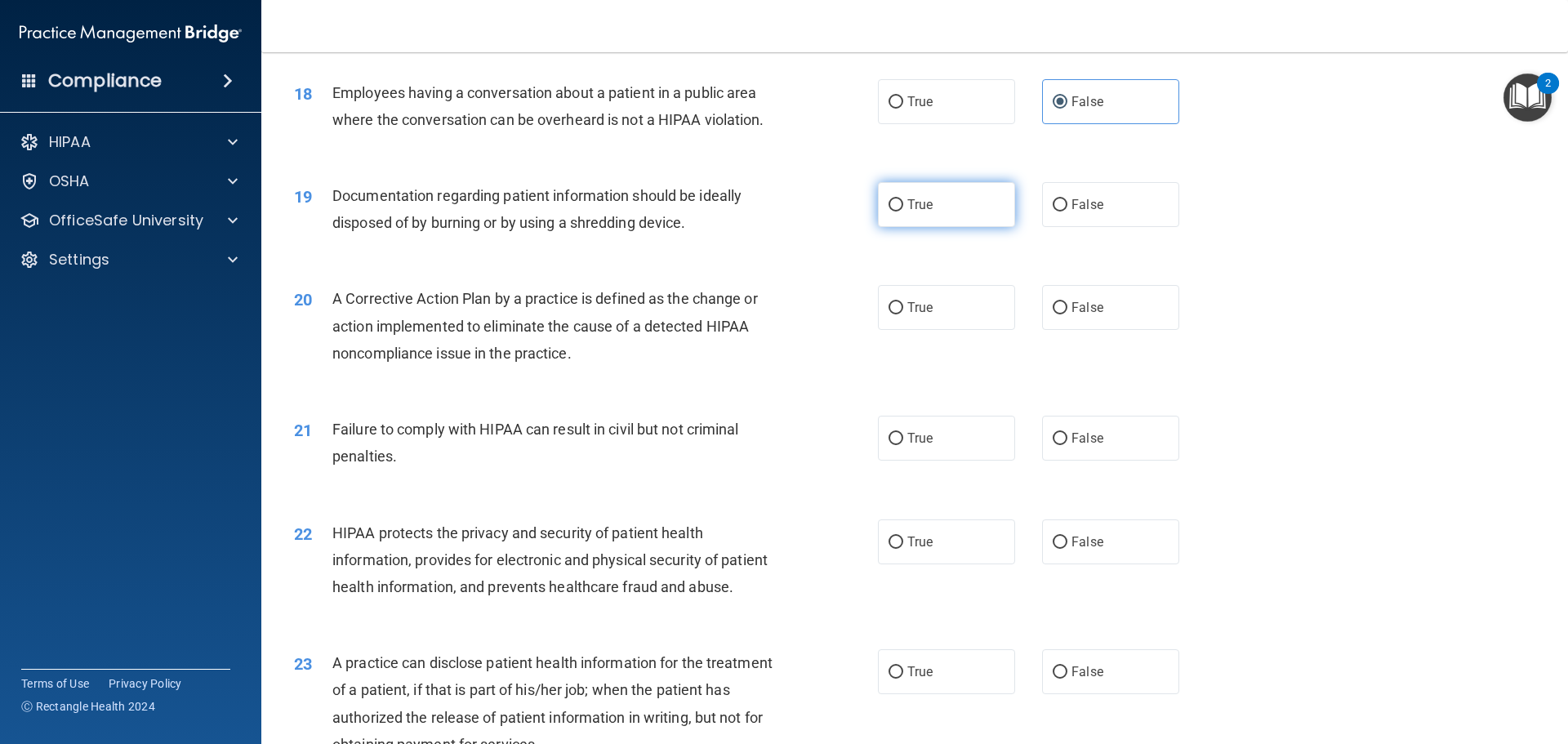
click at [903, 212] on input "True" at bounding box center [895, 204] width 15 height 12
radio input "true"
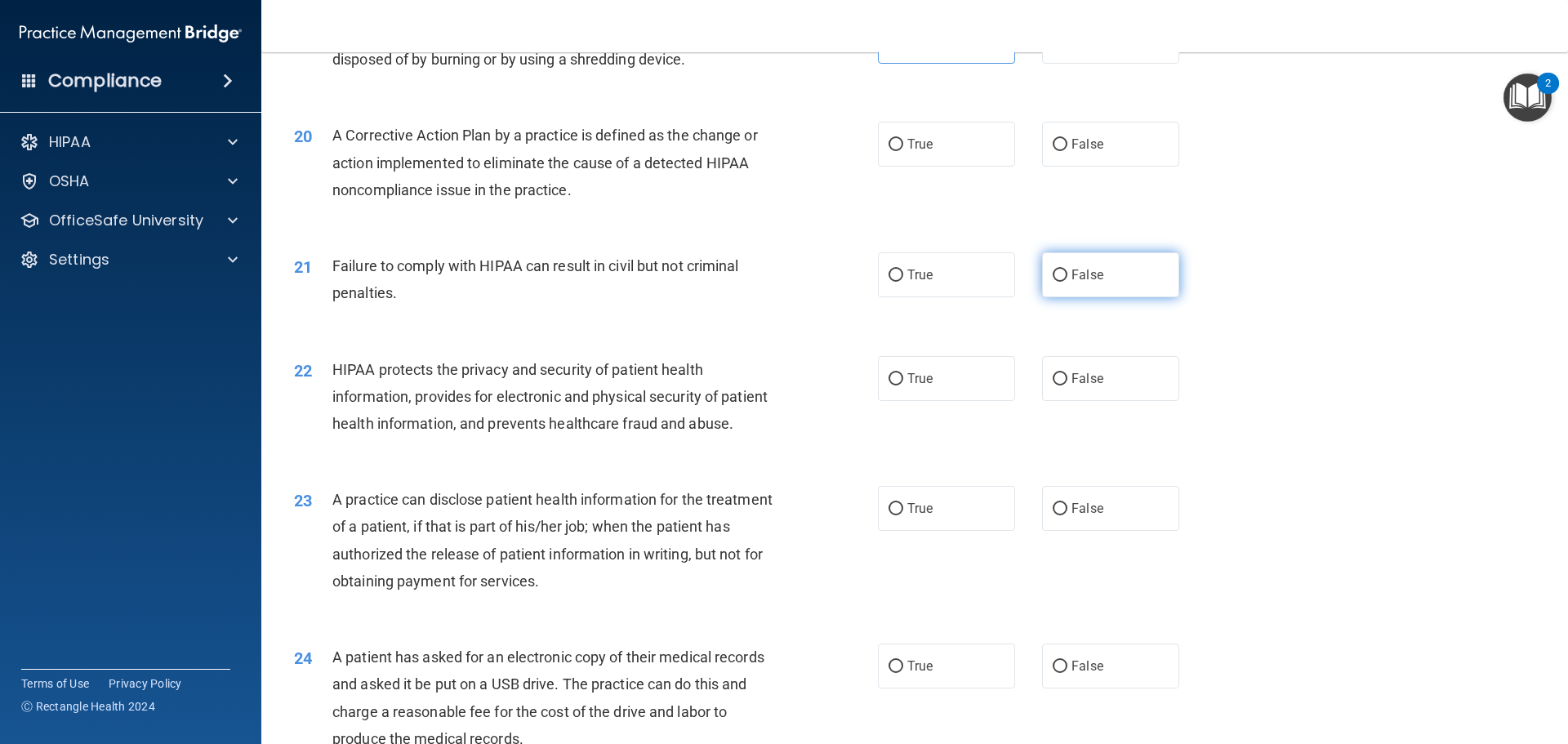
click at [1055, 282] on input "False" at bounding box center [1060, 275] width 15 height 12
radio input "true"
click at [918, 167] on label "True" at bounding box center [946, 144] width 137 height 45
click at [903, 151] on input "True" at bounding box center [895, 145] width 15 height 12
radio input "true"
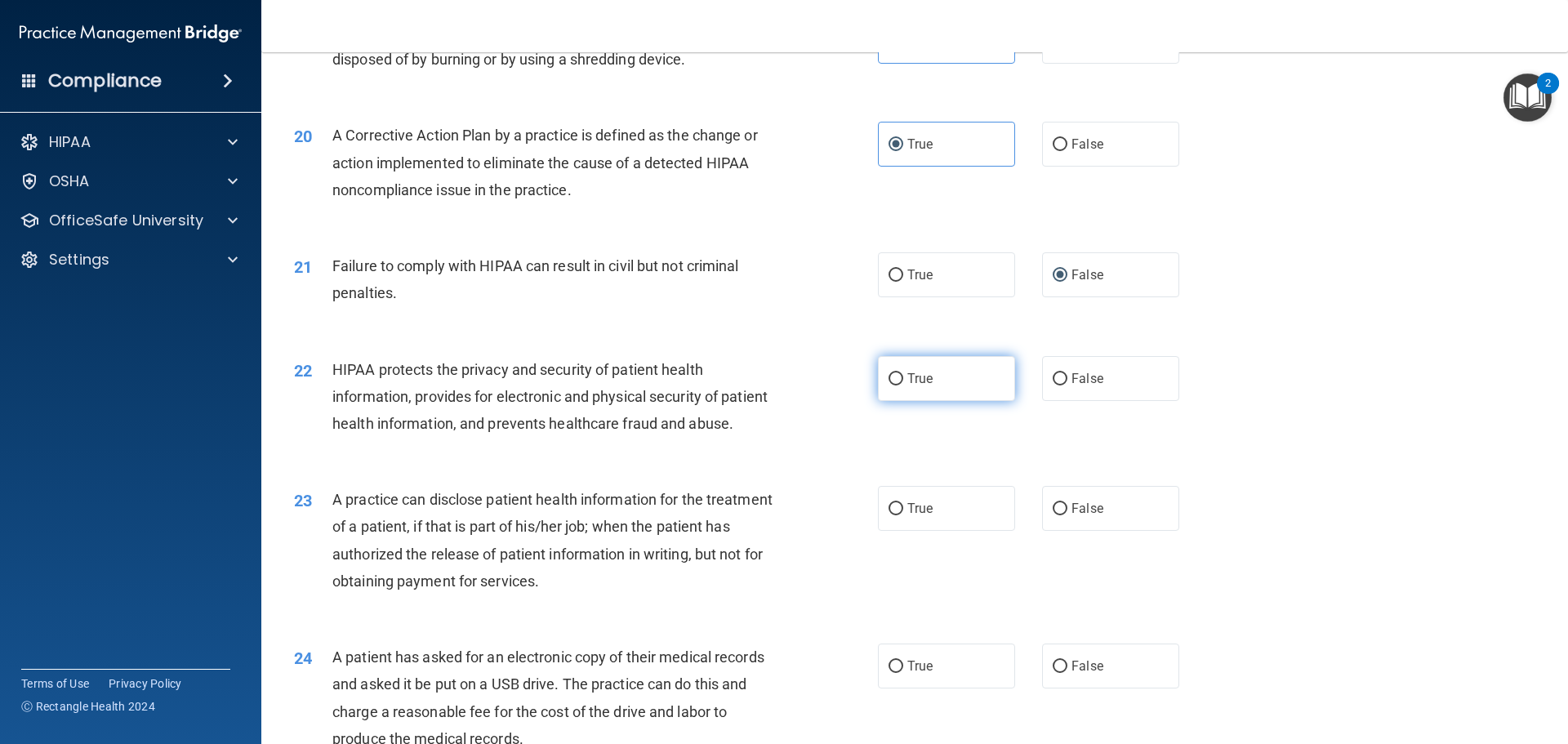
click at [967, 401] on label "True" at bounding box center [946, 378] width 137 height 45
click at [903, 385] on input "True" at bounding box center [895, 378] width 15 height 12
radio input "true"
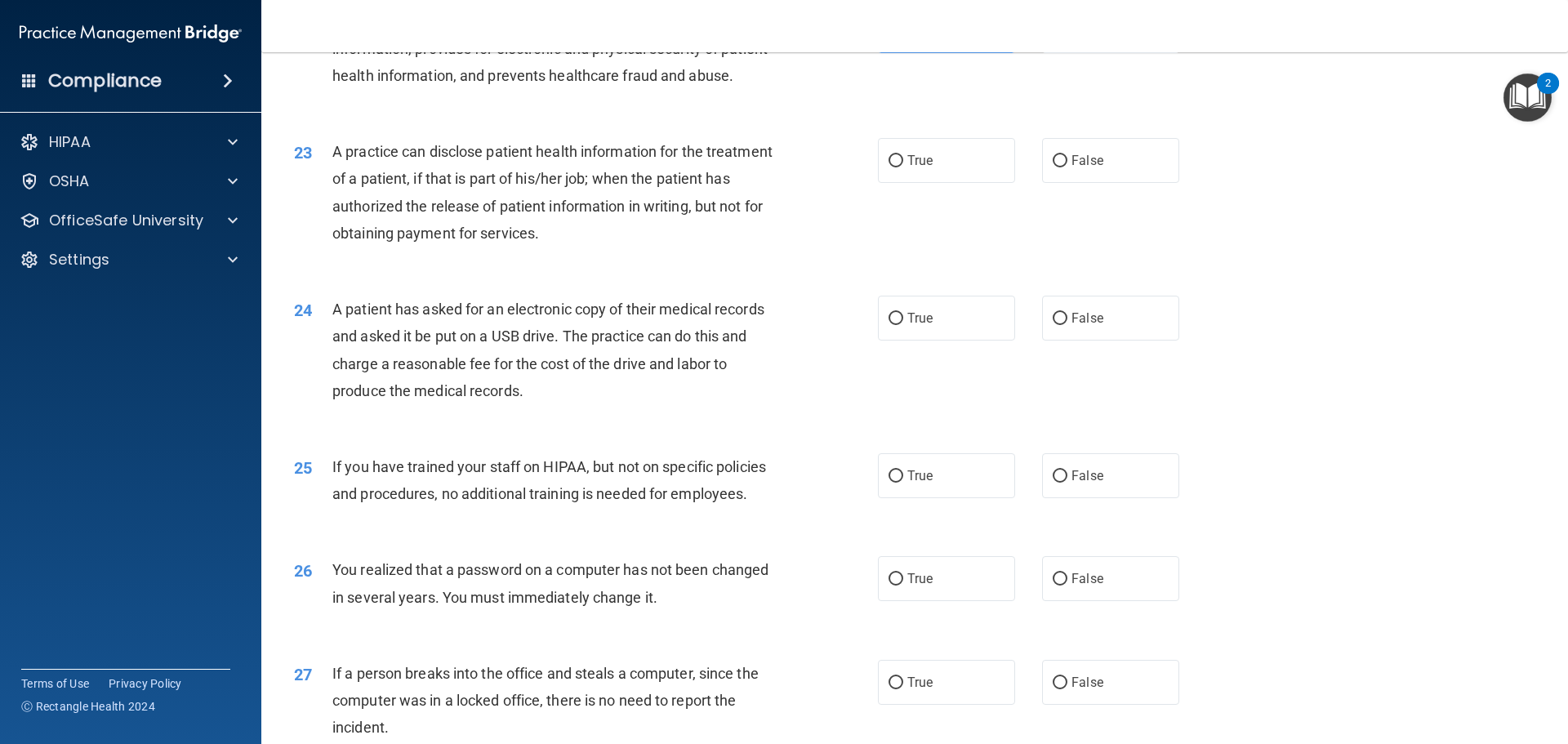
scroll to position [2467, 0]
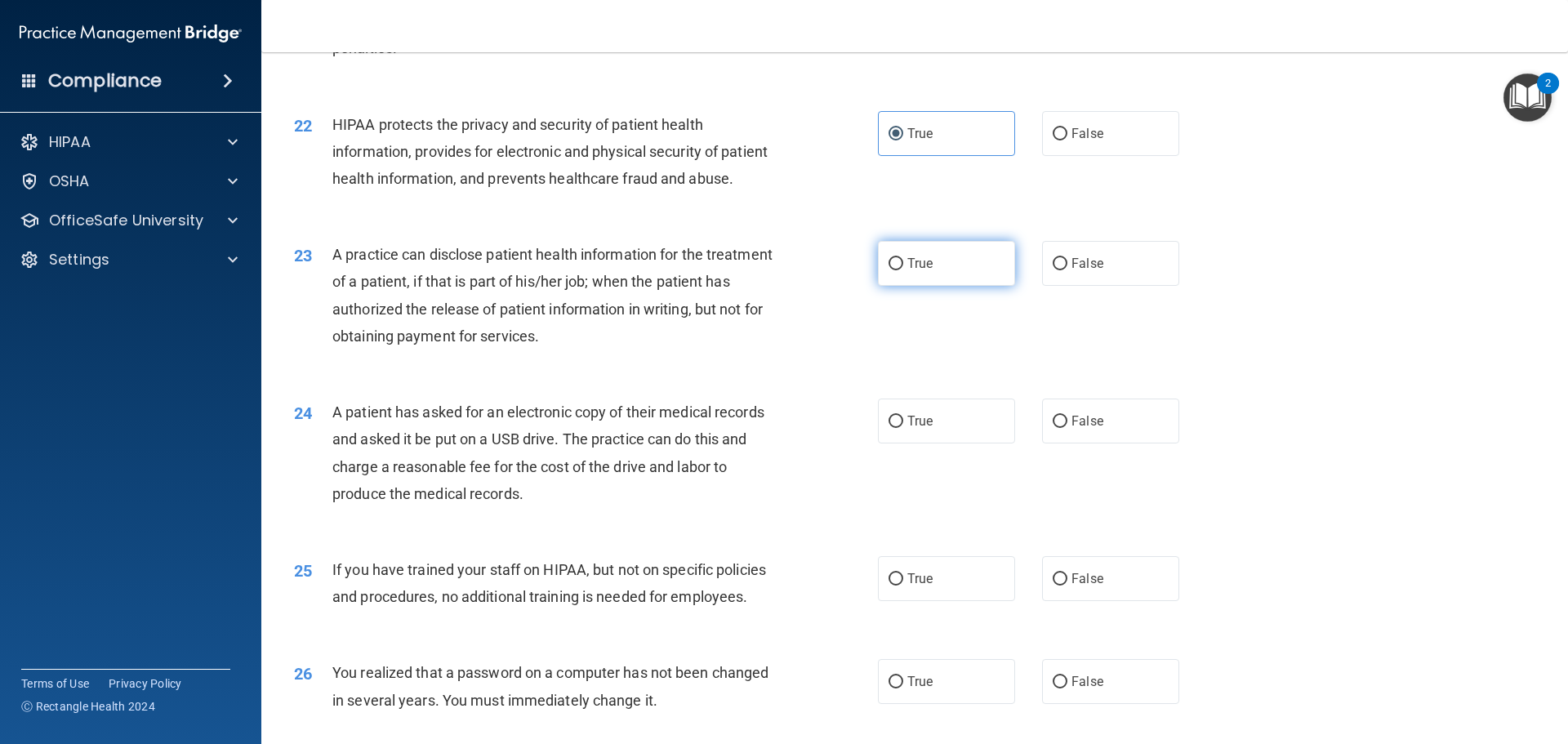
click at [979, 285] on label "True" at bounding box center [946, 262] width 137 height 45
click at [903, 270] on input "True" at bounding box center [895, 263] width 15 height 12
radio input "true"
click at [999, 443] on label "True" at bounding box center [946, 421] width 137 height 45
click at [903, 427] on input "True" at bounding box center [895, 421] width 15 height 12
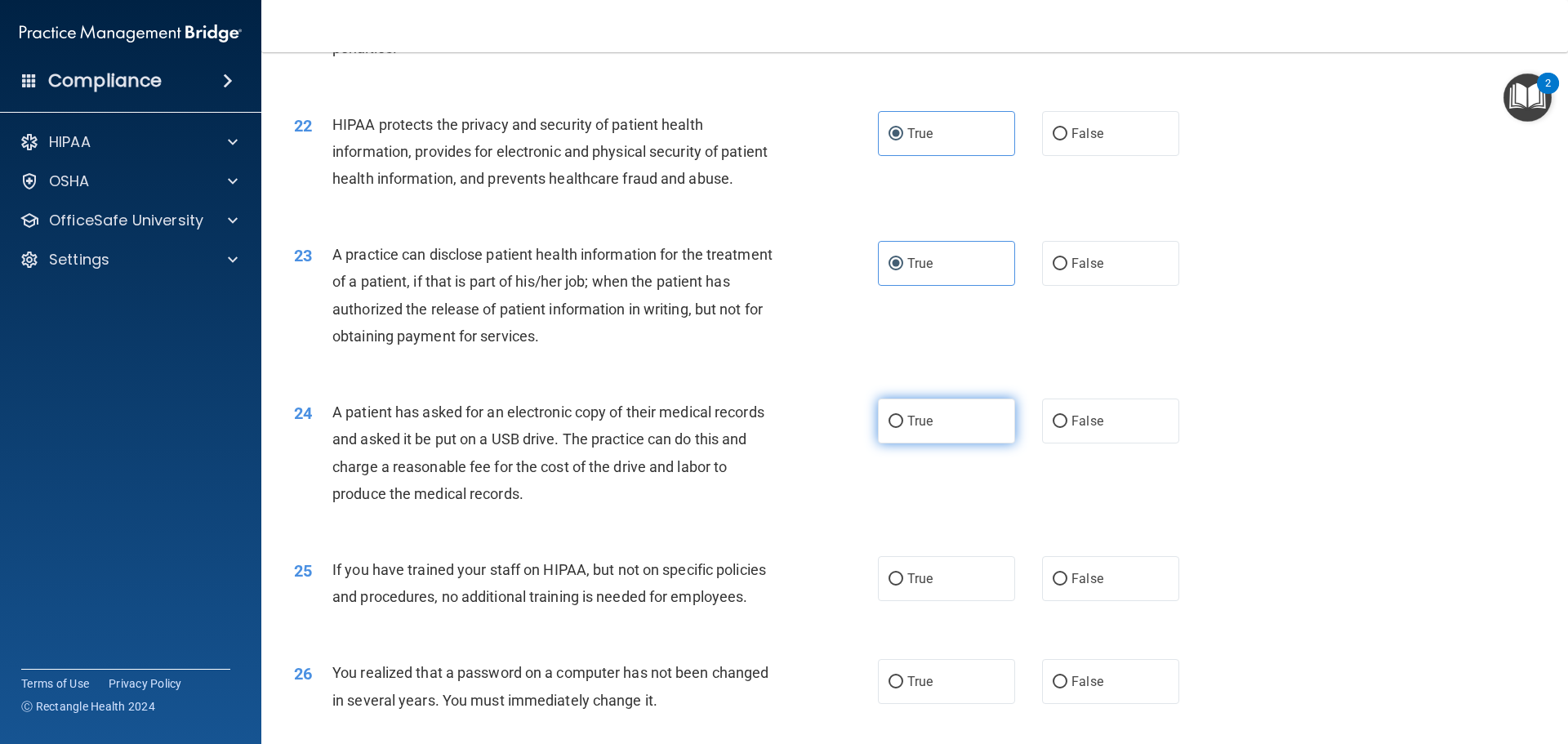
radio input "true"
click at [1148, 443] on label "False" at bounding box center [1110, 421] width 137 height 45
click at [1068, 427] on input "False" at bounding box center [1060, 421] width 15 height 12
radio input "true"
radio input "false"
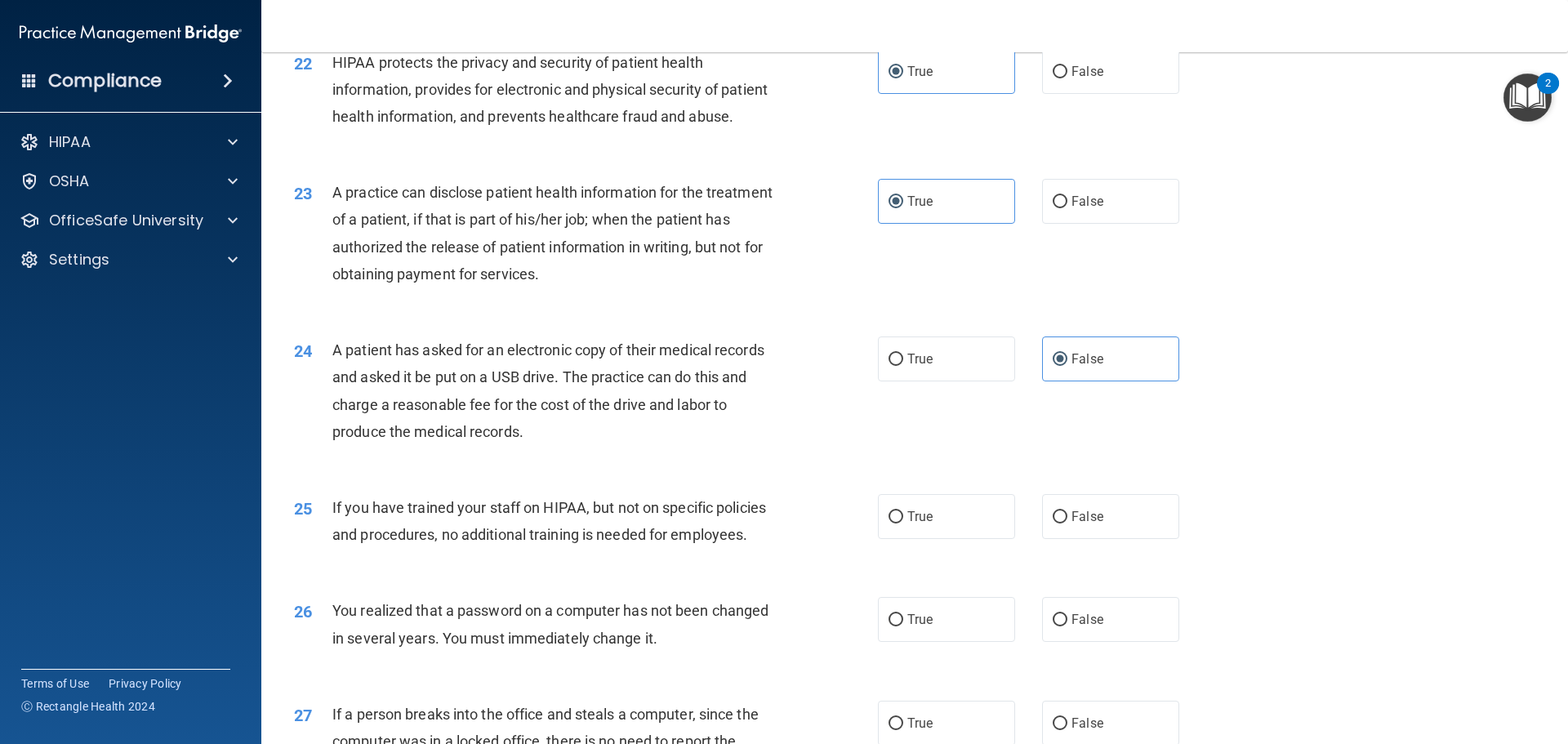
scroll to position [2793, 0]
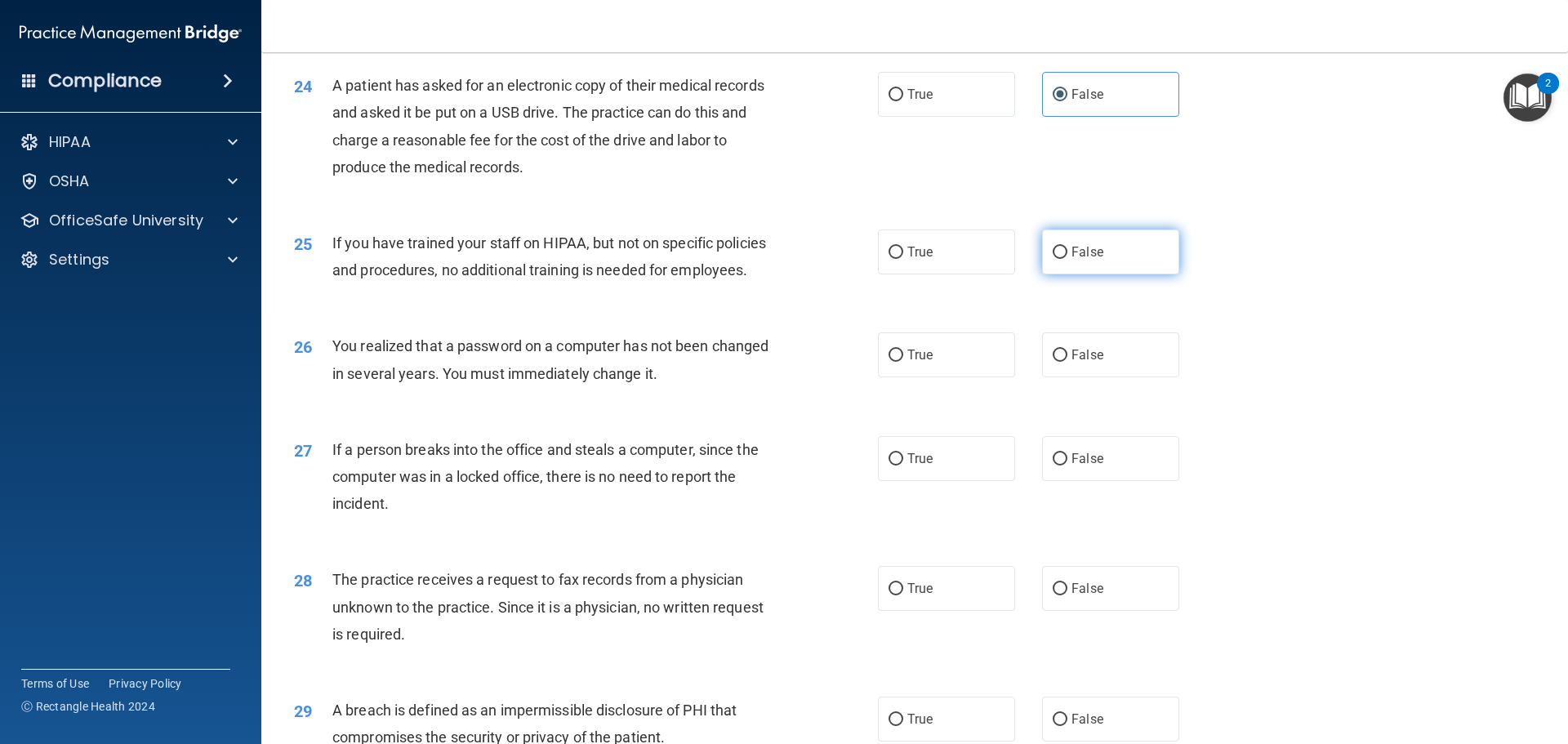
click at [1071, 260] on span "False" at bounding box center [1087, 251] width 32 height 16
click at [1066, 259] on input "False" at bounding box center [1060, 252] width 15 height 12
radio input "true"
click at [1078, 378] on label "False" at bounding box center [1110, 355] width 137 height 45
click at [1068, 362] on input "False" at bounding box center [1060, 355] width 15 height 12
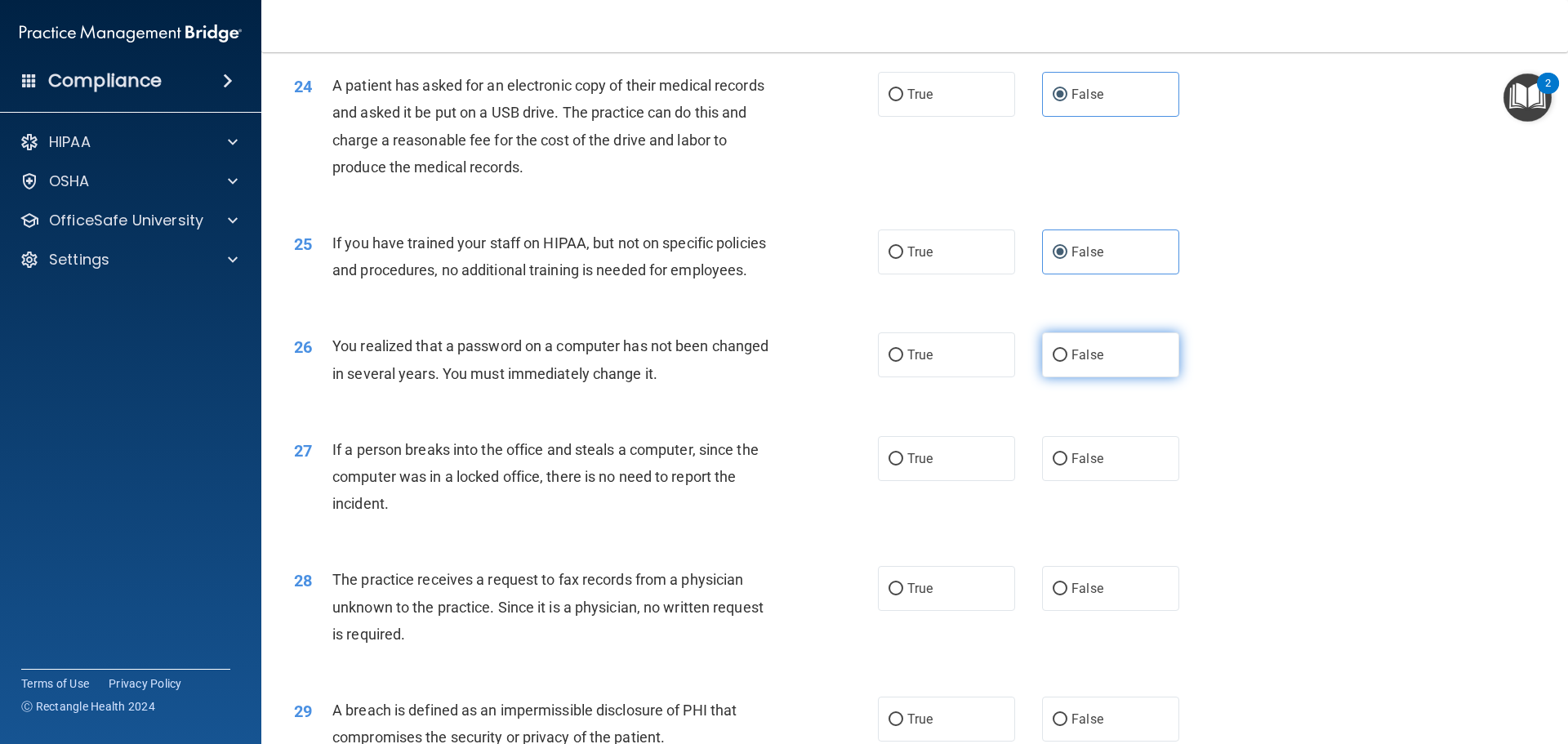
radio input "true"
click at [977, 378] on label "True" at bounding box center [946, 355] width 137 height 45
click at [903, 362] on input "True" at bounding box center [895, 355] width 15 height 12
radio input "true"
radio input "false"
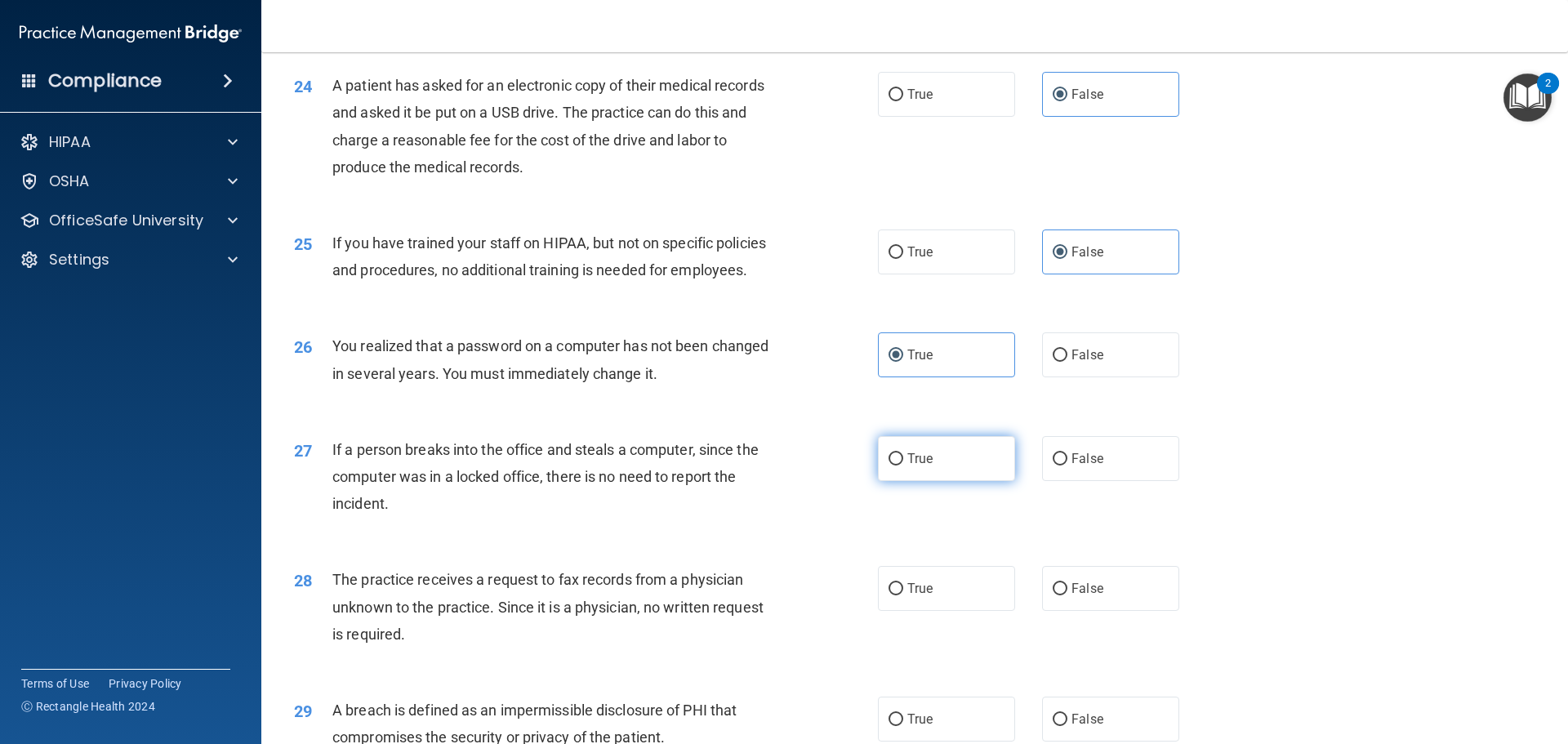
scroll to position [2875, 0]
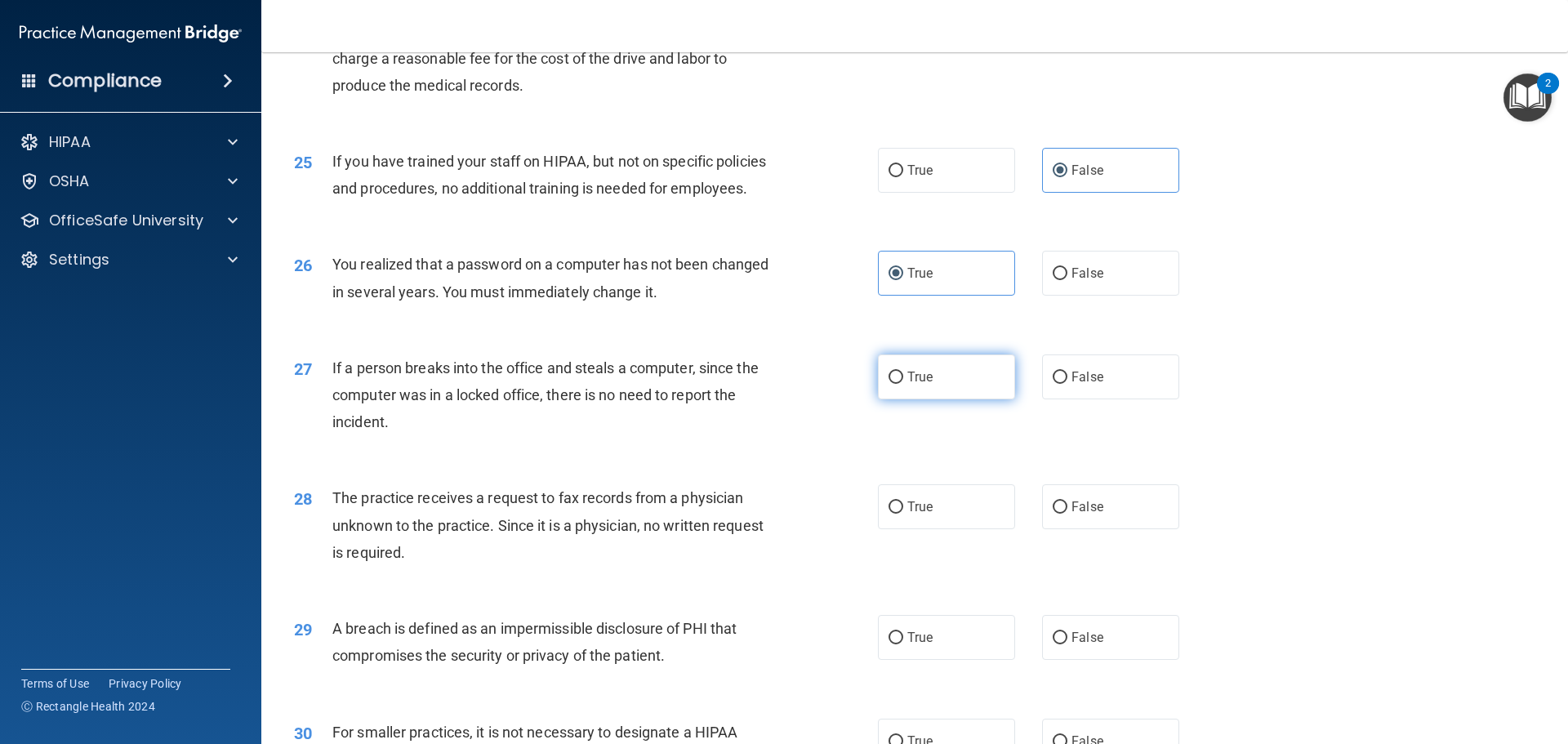
click at [969, 399] on label "True" at bounding box center [946, 377] width 137 height 45
click at [903, 384] on input "True" at bounding box center [895, 377] width 15 height 12
radio input "true"
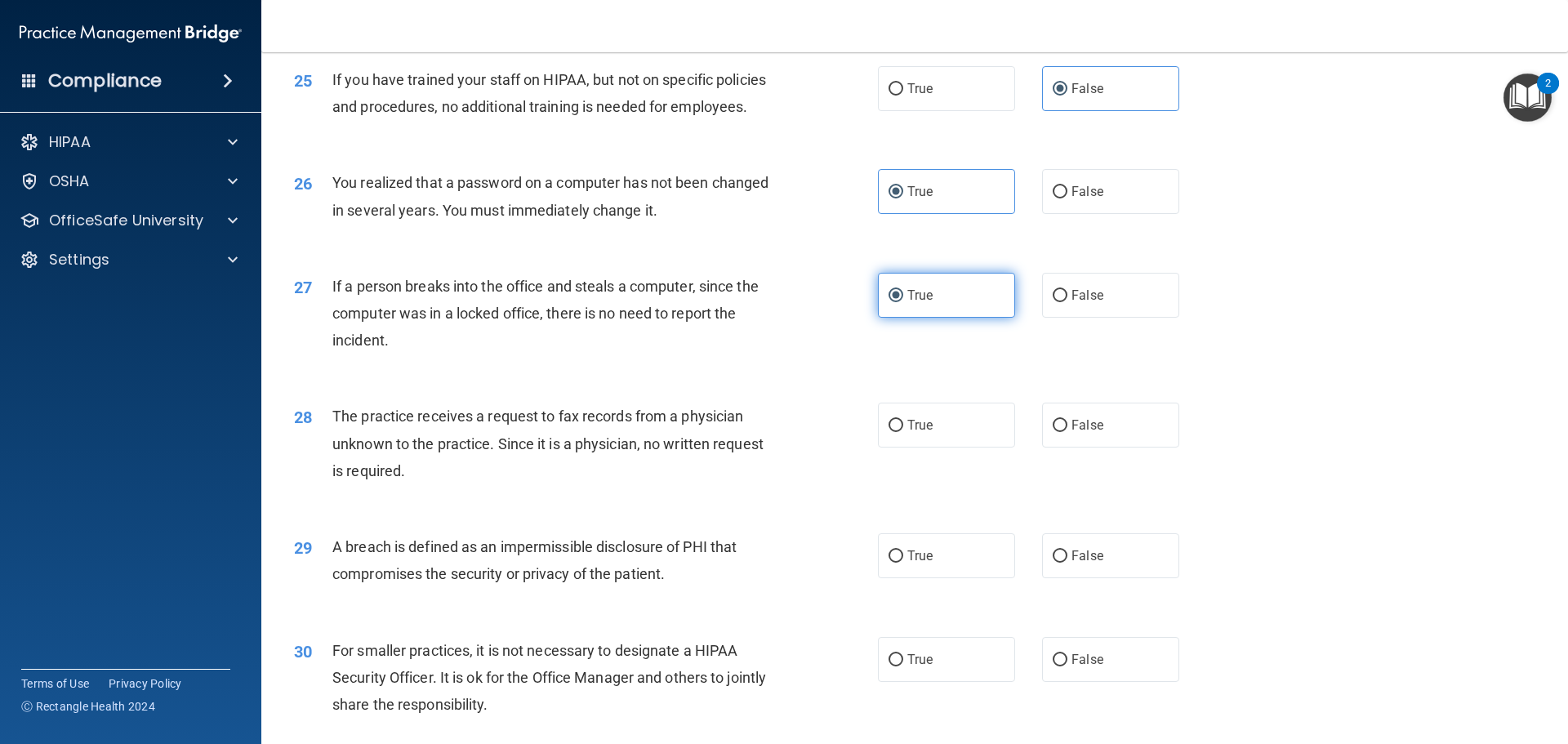
scroll to position [3038, 0]
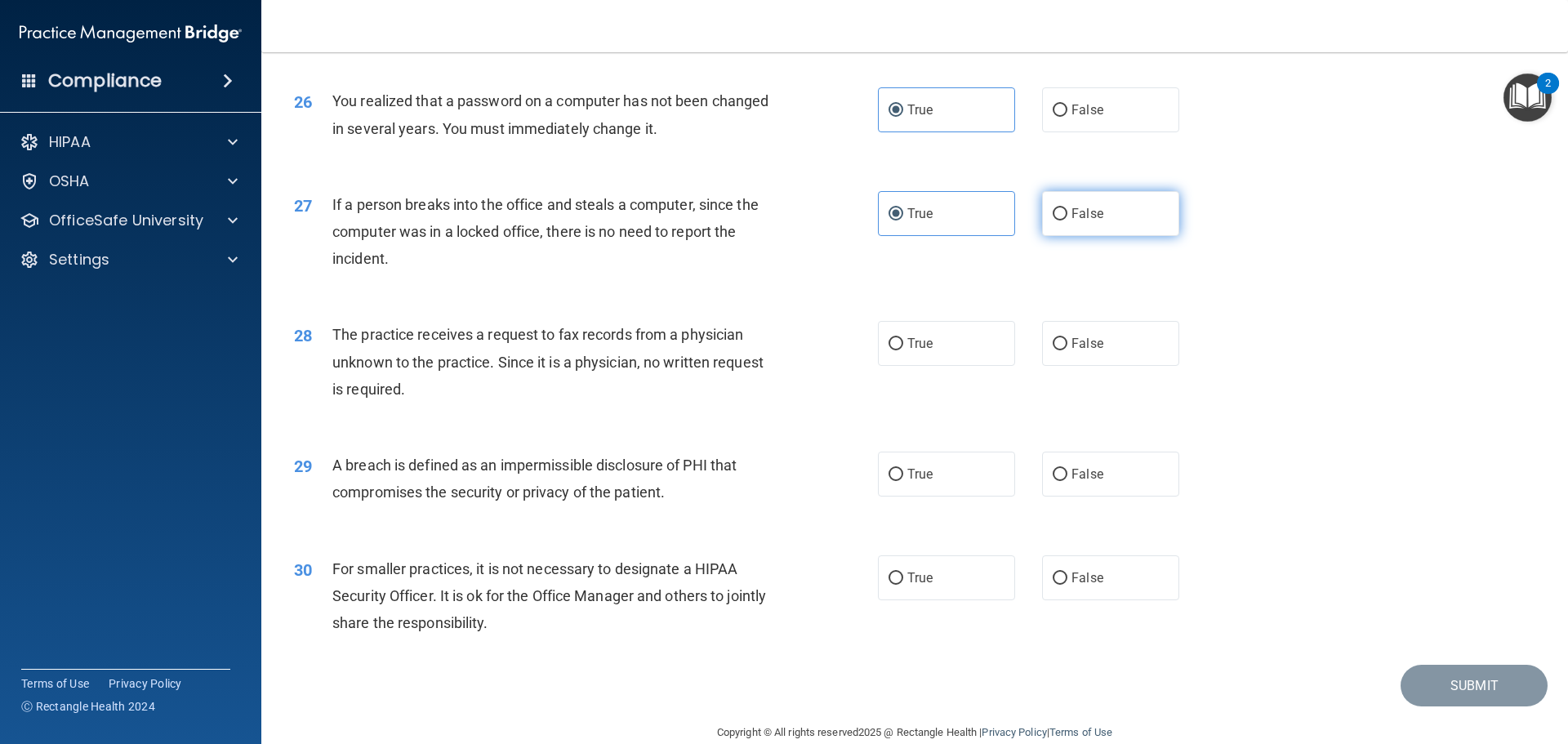
click at [1082, 221] on span "False" at bounding box center [1087, 213] width 32 height 16
click at [1068, 220] on input "False" at bounding box center [1060, 214] width 15 height 12
radio input "true"
radio input "false"
click at [1094, 366] on label "False" at bounding box center [1110, 343] width 137 height 45
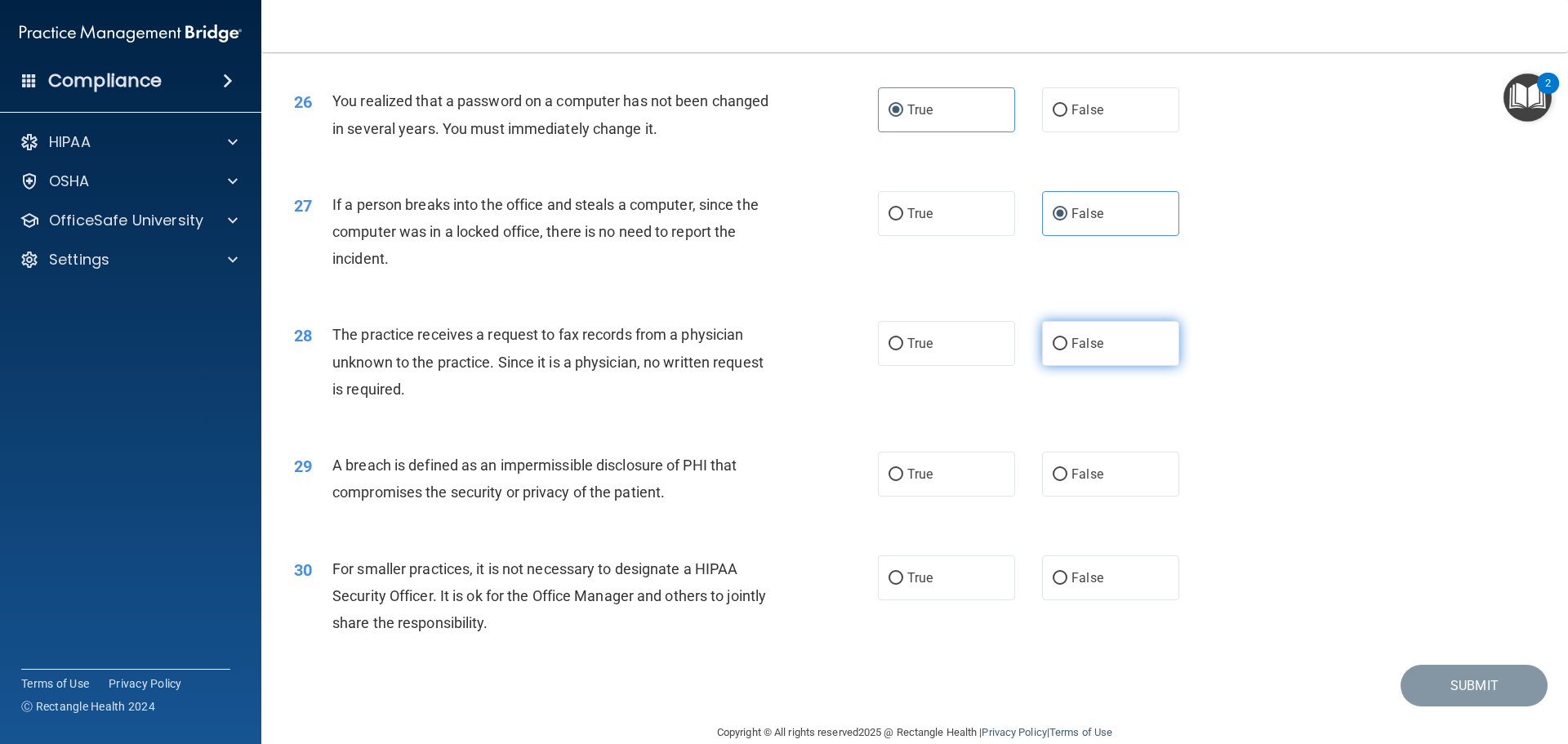
click at [1068, 350] on input "False" at bounding box center [1060, 343] width 15 height 12
radio input "true"
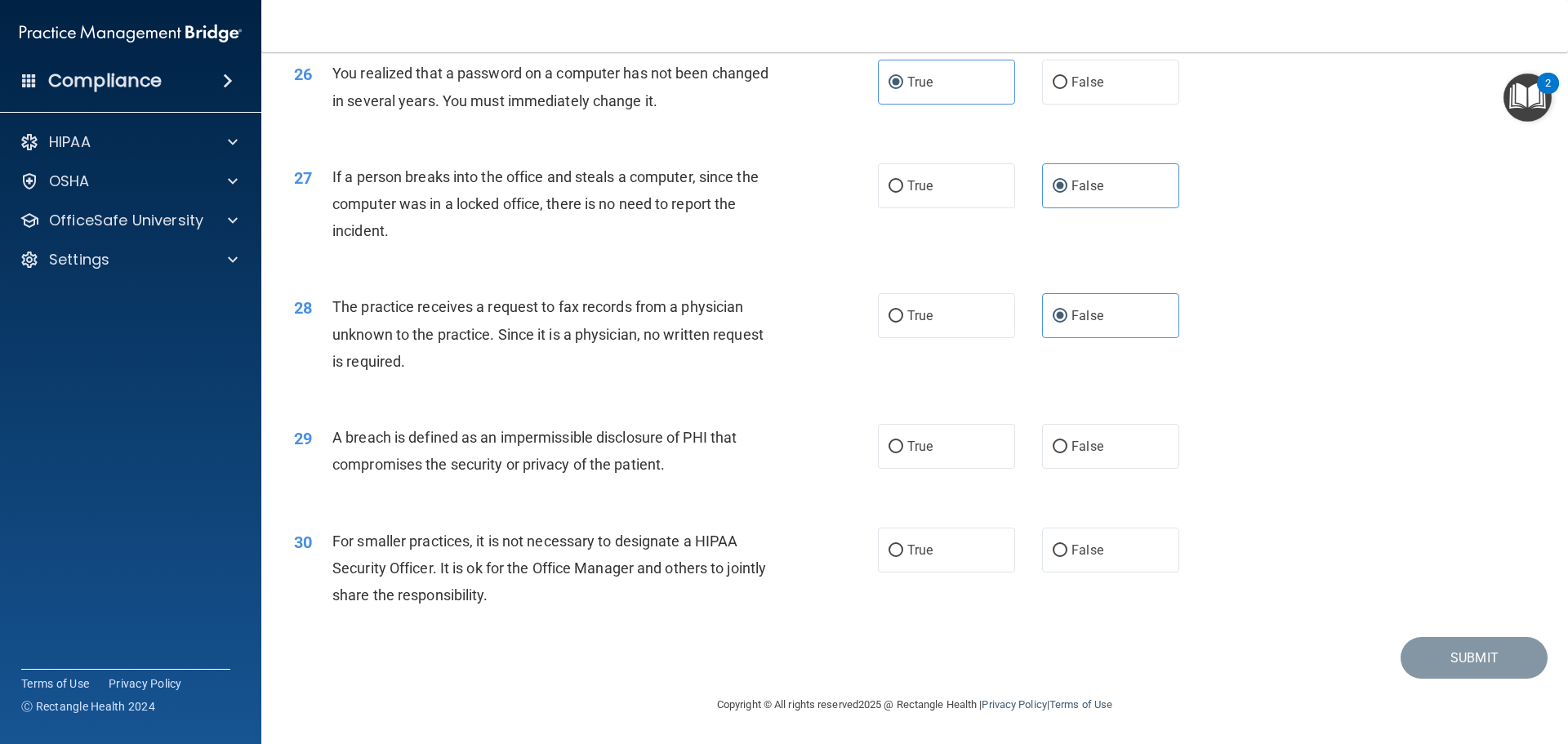
scroll to position [3120, 0]
click at [944, 306] on label "True" at bounding box center [946, 315] width 137 height 45
click at [903, 310] on input "True" at bounding box center [895, 316] width 15 height 12
radio input "true"
click at [1094, 301] on label "False" at bounding box center [1110, 315] width 137 height 45
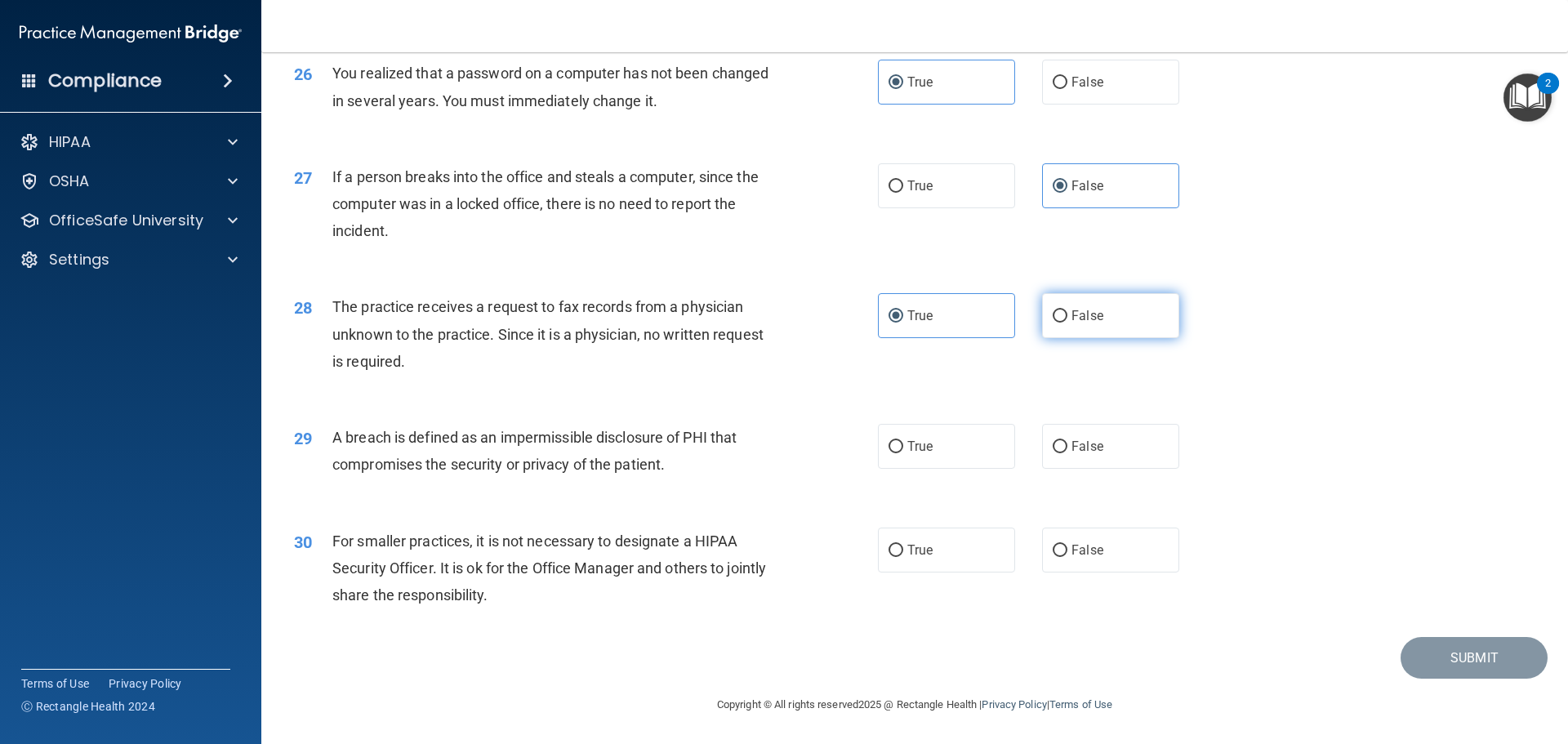
click at [1068, 310] on input "False" at bounding box center [1060, 316] width 15 height 12
radio input "true"
radio input "false"
click at [928, 470] on div "29 A breach is defined as an impermissible disclosure of PHI that compromises t…" at bounding box center [915, 455] width 1266 height 103
click at [919, 457] on label "True" at bounding box center [946, 446] width 137 height 45
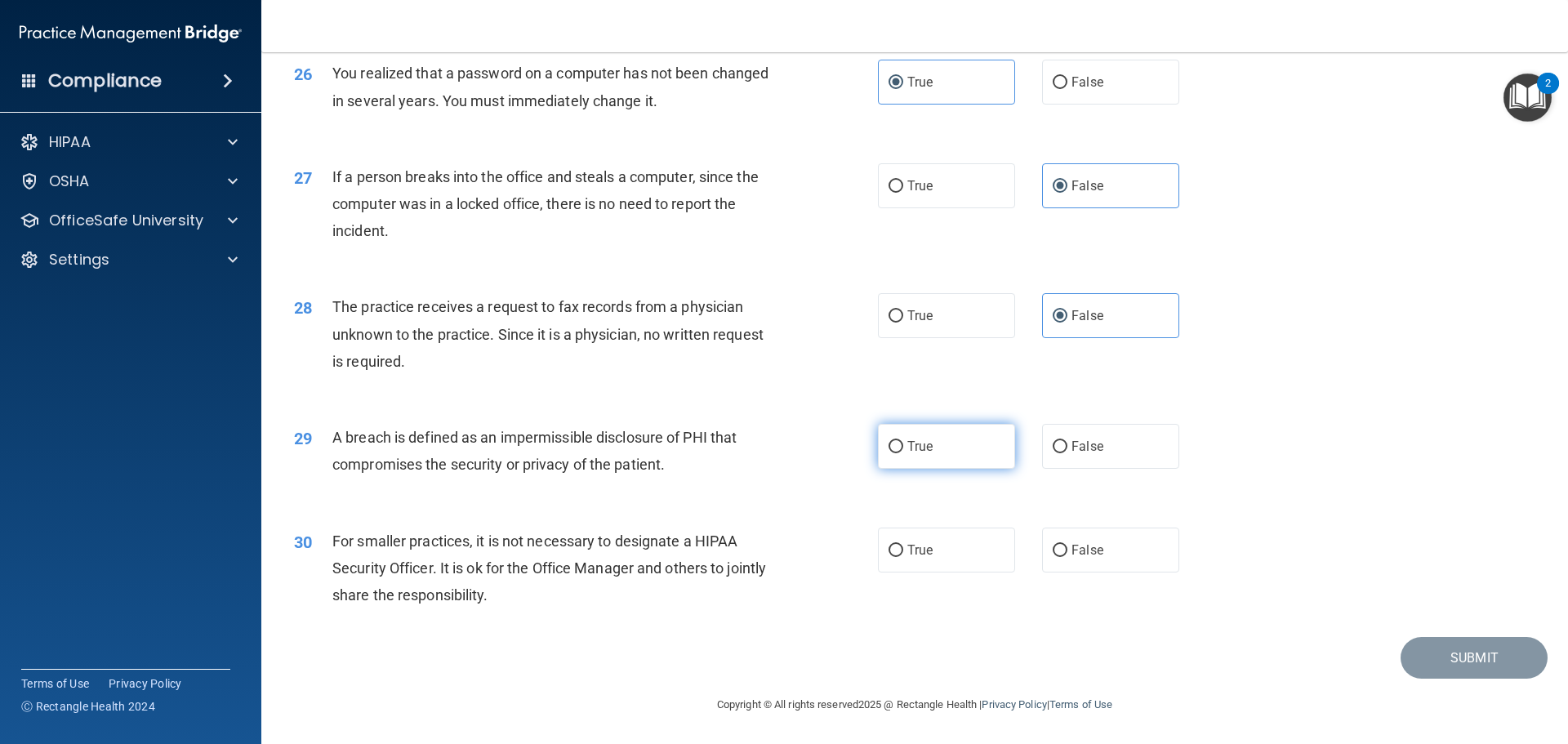
click at [903, 453] on input "True" at bounding box center [895, 447] width 15 height 12
radio input "true"
click at [945, 552] on label "True" at bounding box center [946, 550] width 137 height 45
click at [903, 552] on input "True" at bounding box center [895, 550] width 15 height 12
radio input "true"
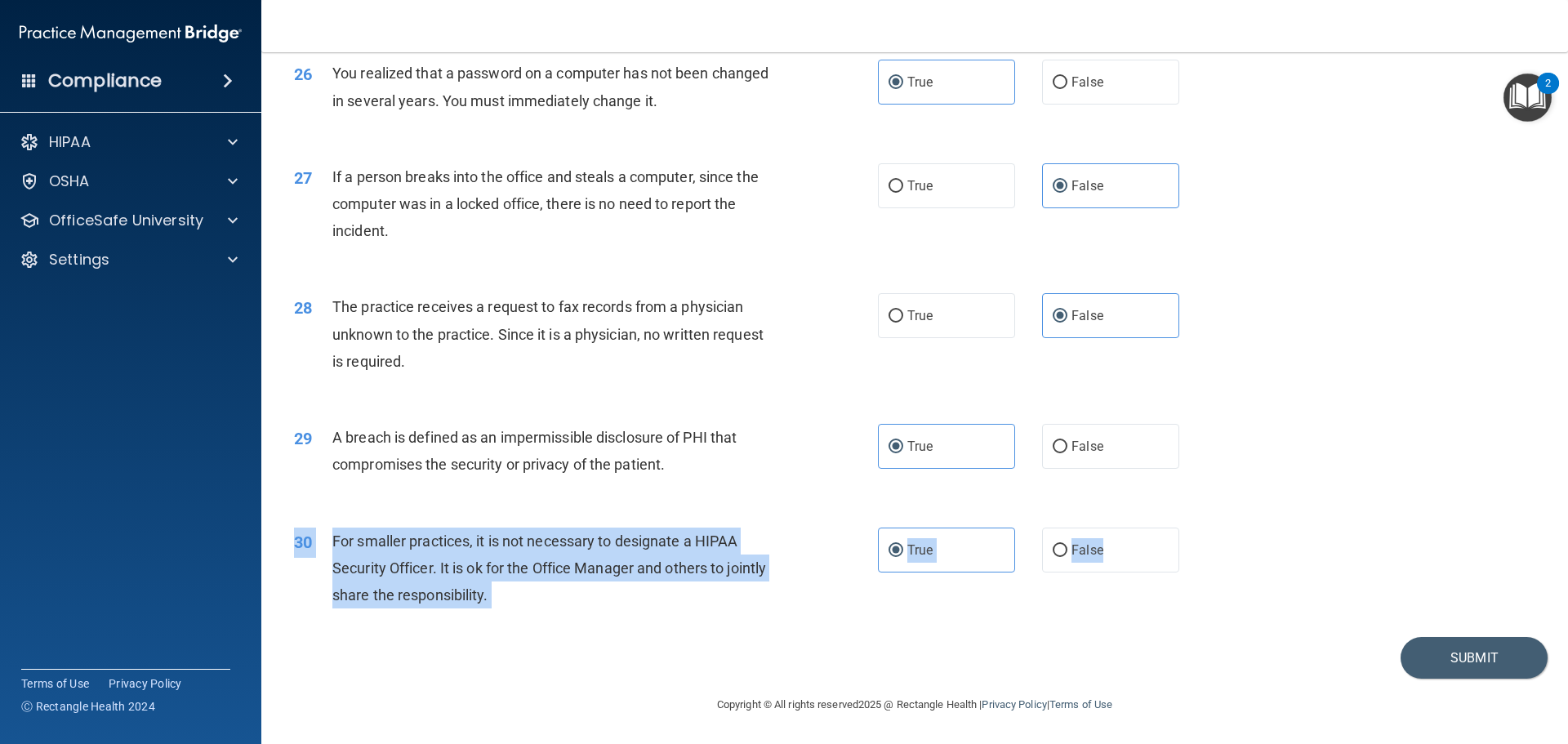
click at [1125, 527] on div "30 For smaller practices, it is not necessary to designate a HIPAA Security Off…" at bounding box center [915, 572] width 1266 height 131
click at [1123, 551] on label "False" at bounding box center [1110, 550] width 137 height 45
click at [1068, 551] on input "False" at bounding box center [1060, 550] width 15 height 12
radio input "true"
radio input "false"
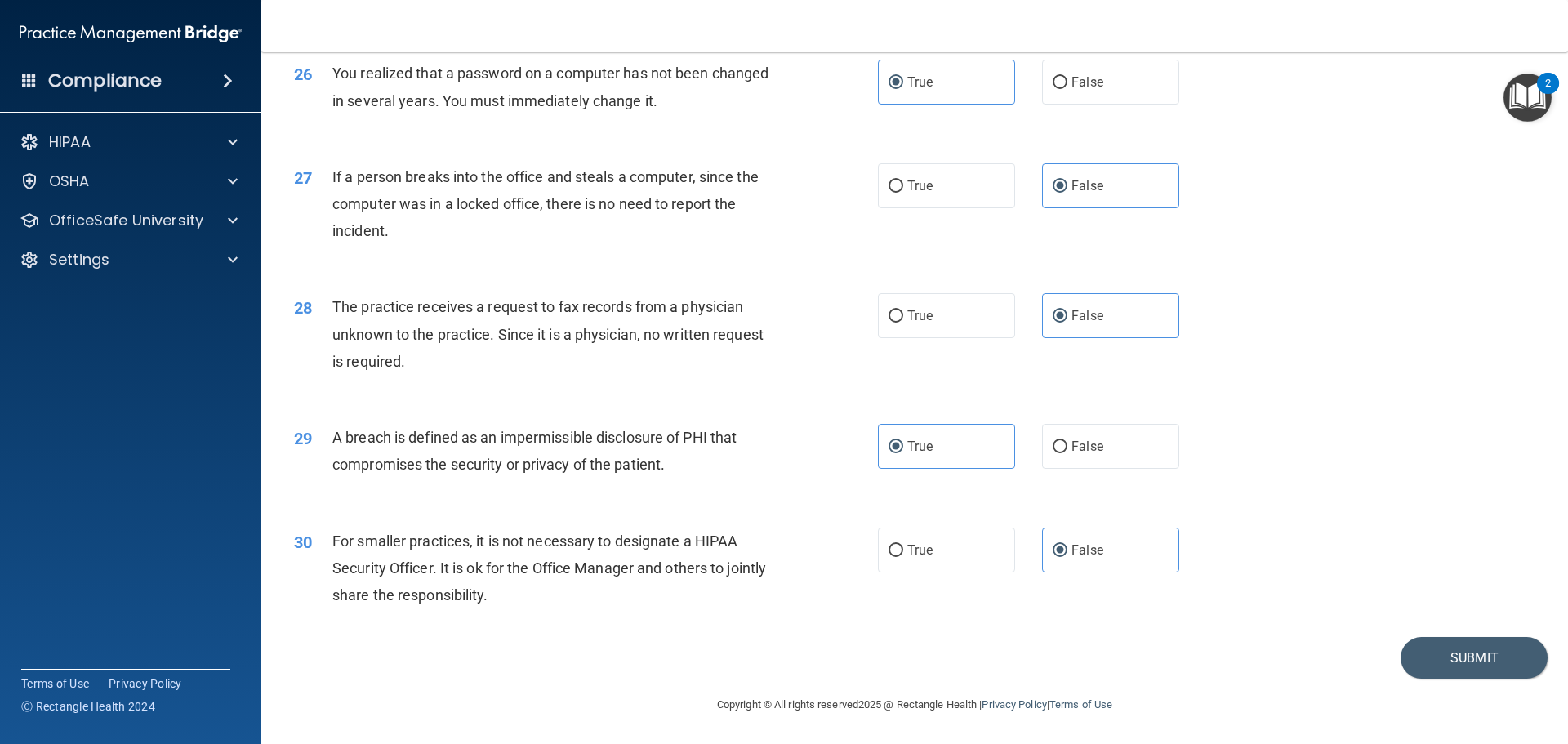
click at [1072, 626] on div "30 For smaller practices, it is not necessary to designate a HIPAA Security Off…" at bounding box center [915, 572] width 1266 height 131
click at [1416, 662] on button "Submit" at bounding box center [1474, 657] width 147 height 41
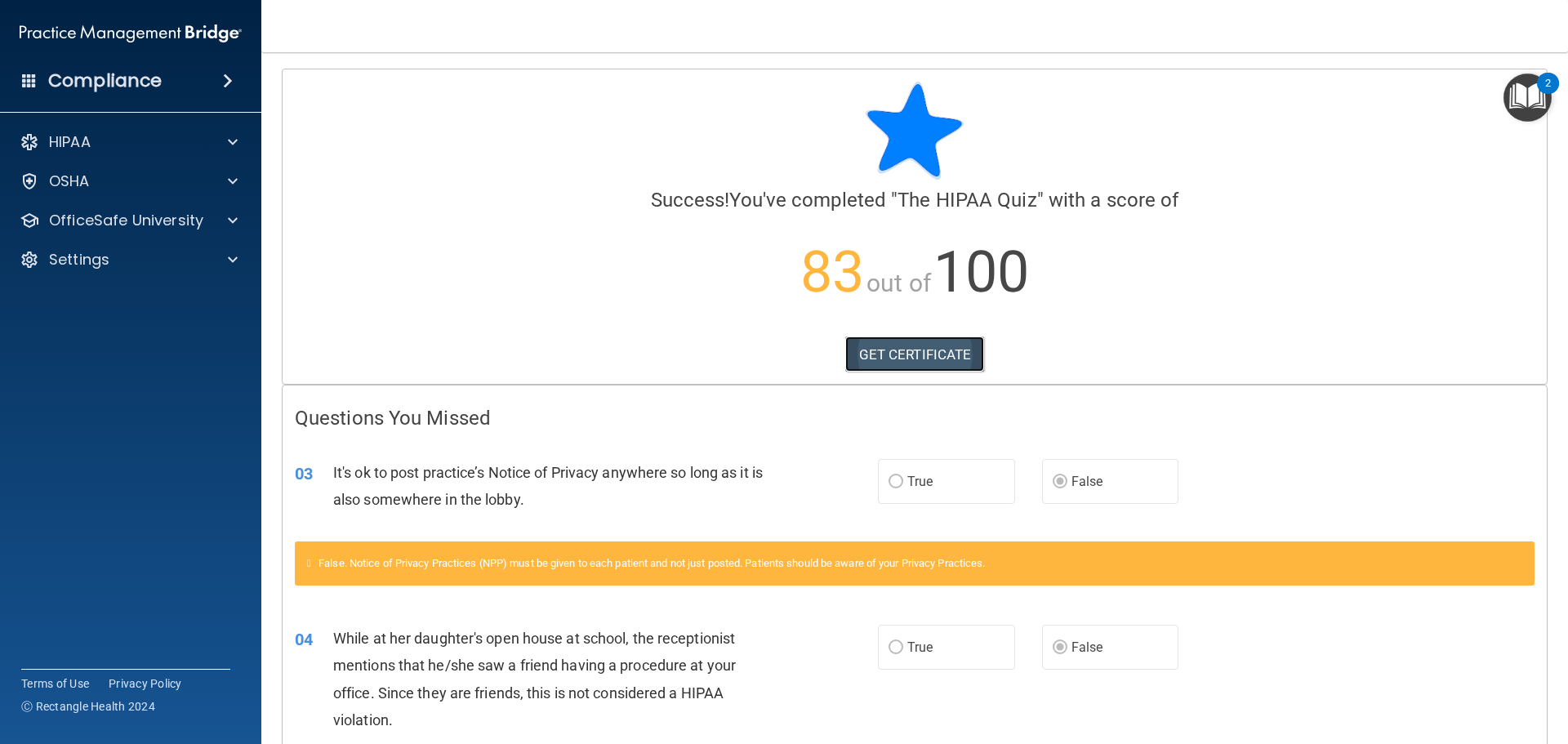
click at [930, 354] on link "GET CERTIFICATE" at bounding box center [915, 354] width 140 height 36
click at [234, 221] on span at bounding box center [232, 220] width 10 height 19
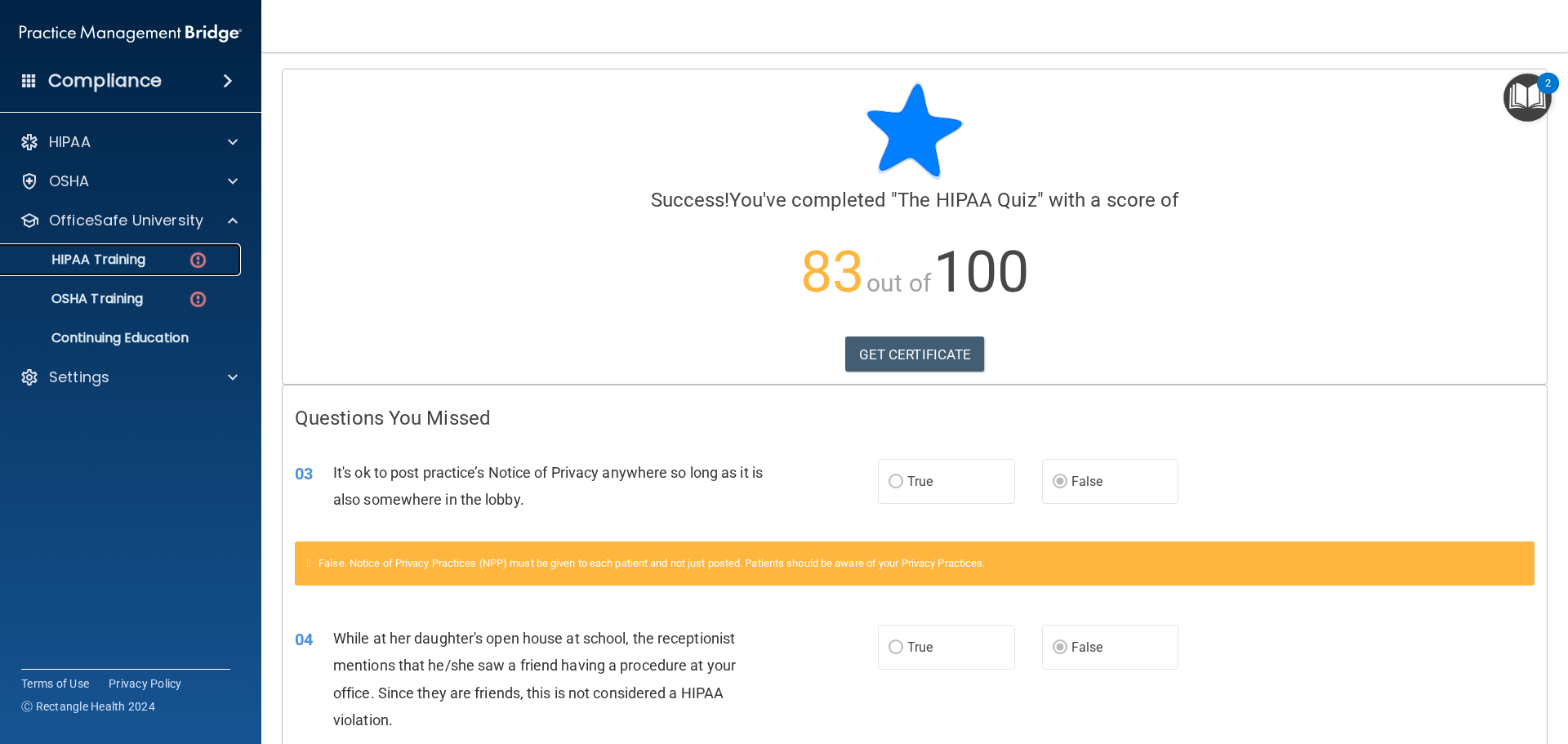
click at [177, 258] on div "HIPAA Training" at bounding box center [123, 260] width 223 height 17
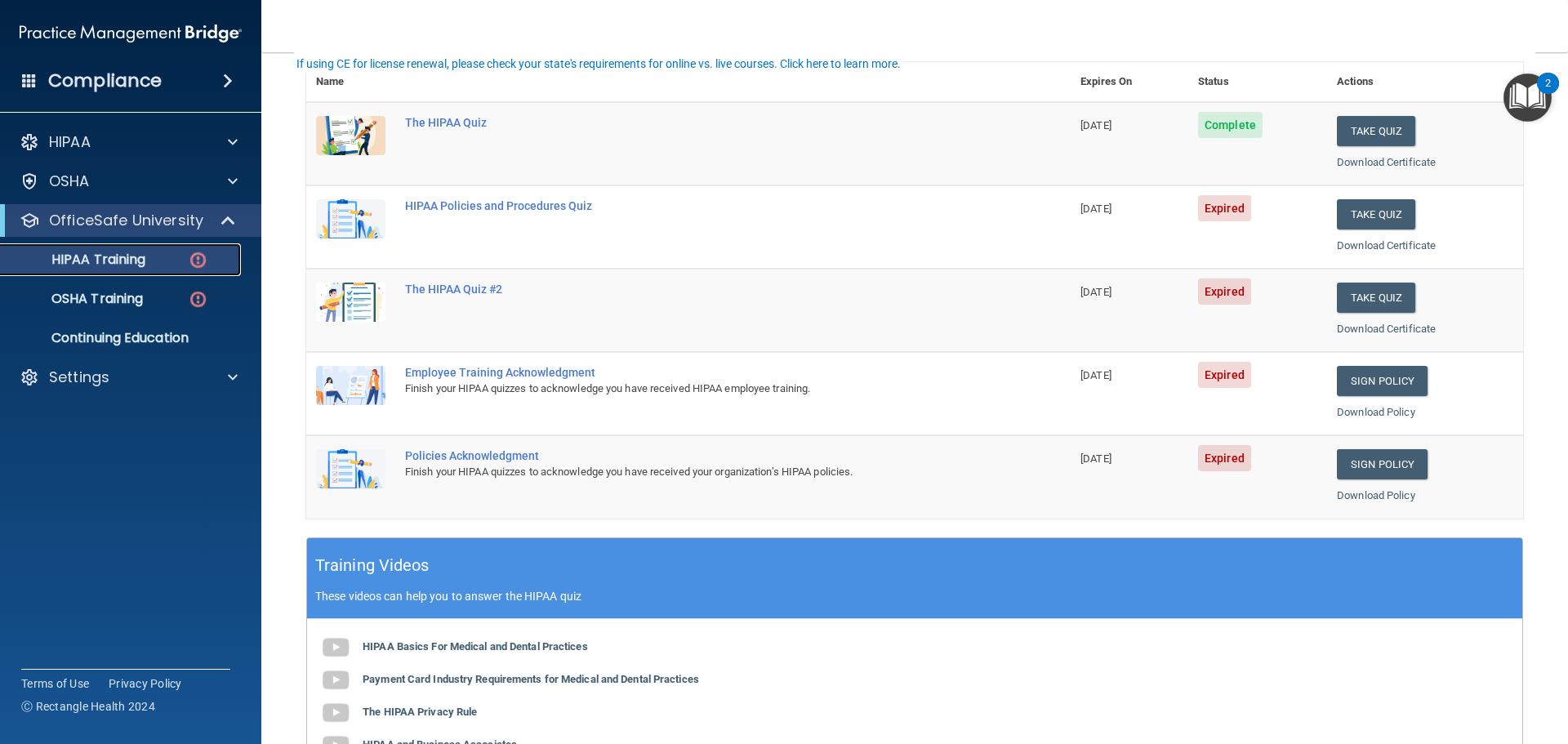
scroll to position [77, 0]
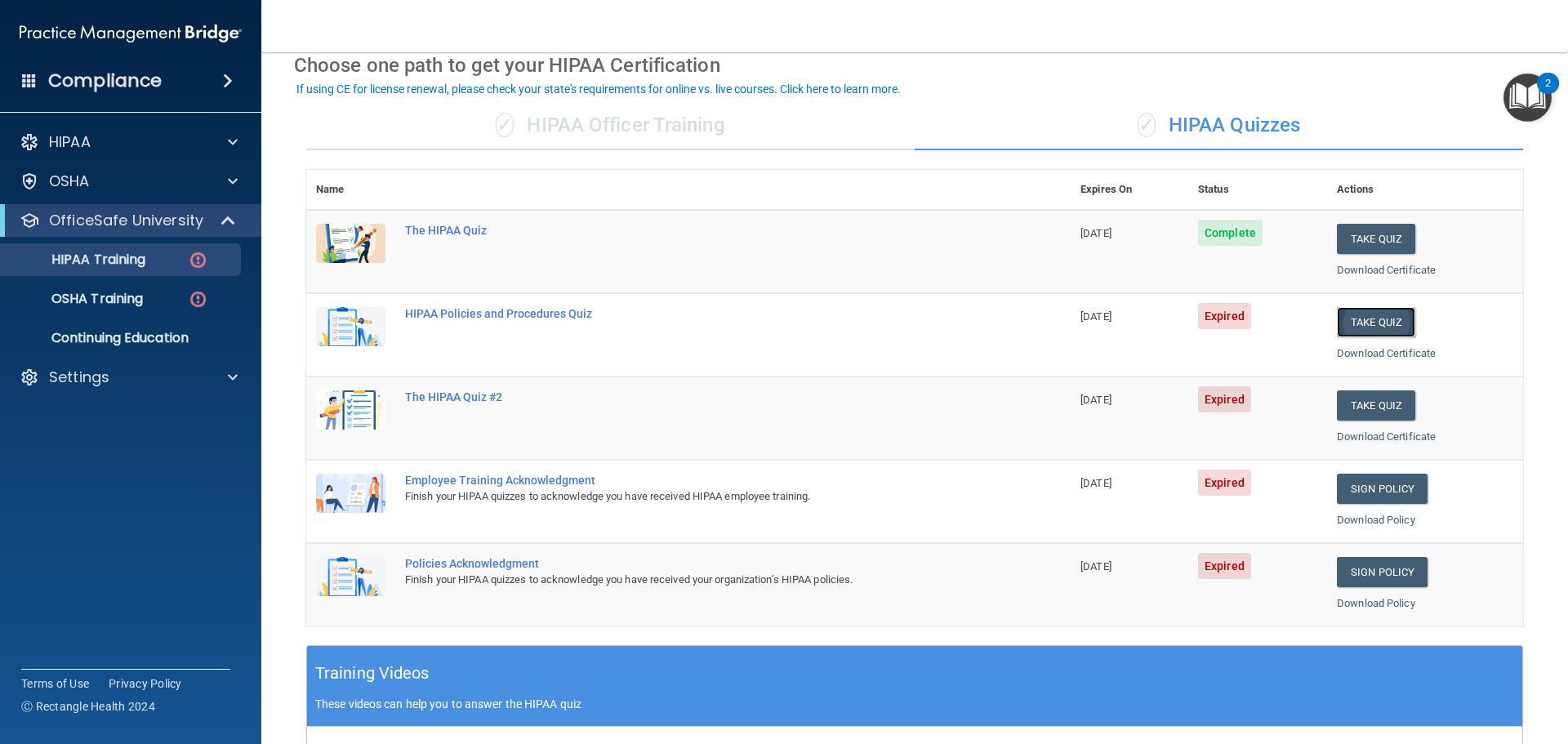
click at [1353, 308] on button "Take Quiz" at bounding box center [1375, 321] width 78 height 30
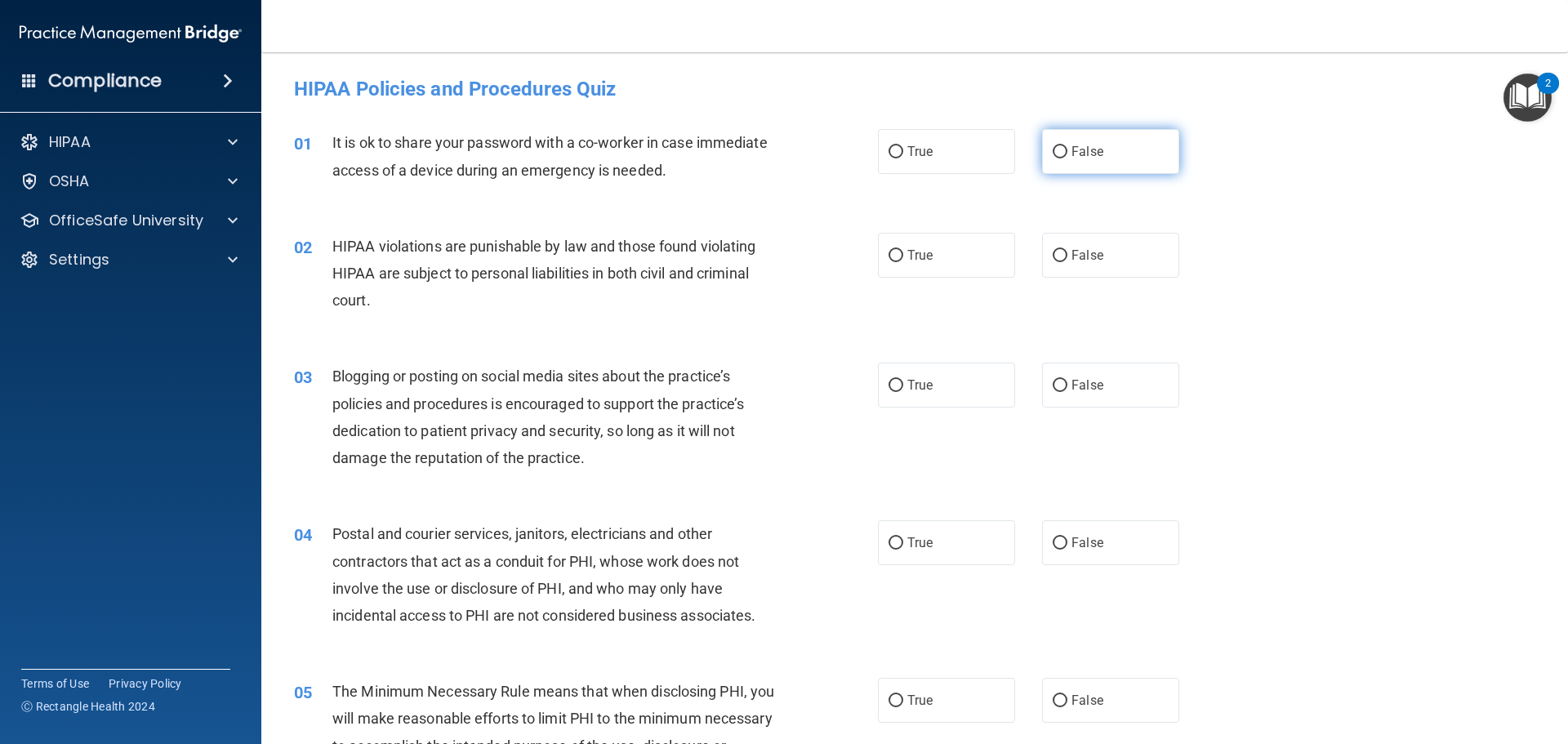
click at [1106, 156] on label "False" at bounding box center [1110, 151] width 137 height 45
click at [1068, 156] on input "False" at bounding box center [1060, 152] width 15 height 12
radio input "true"
click at [895, 240] on label "True" at bounding box center [946, 255] width 137 height 45
click at [895, 250] on input "True" at bounding box center [895, 255] width 15 height 12
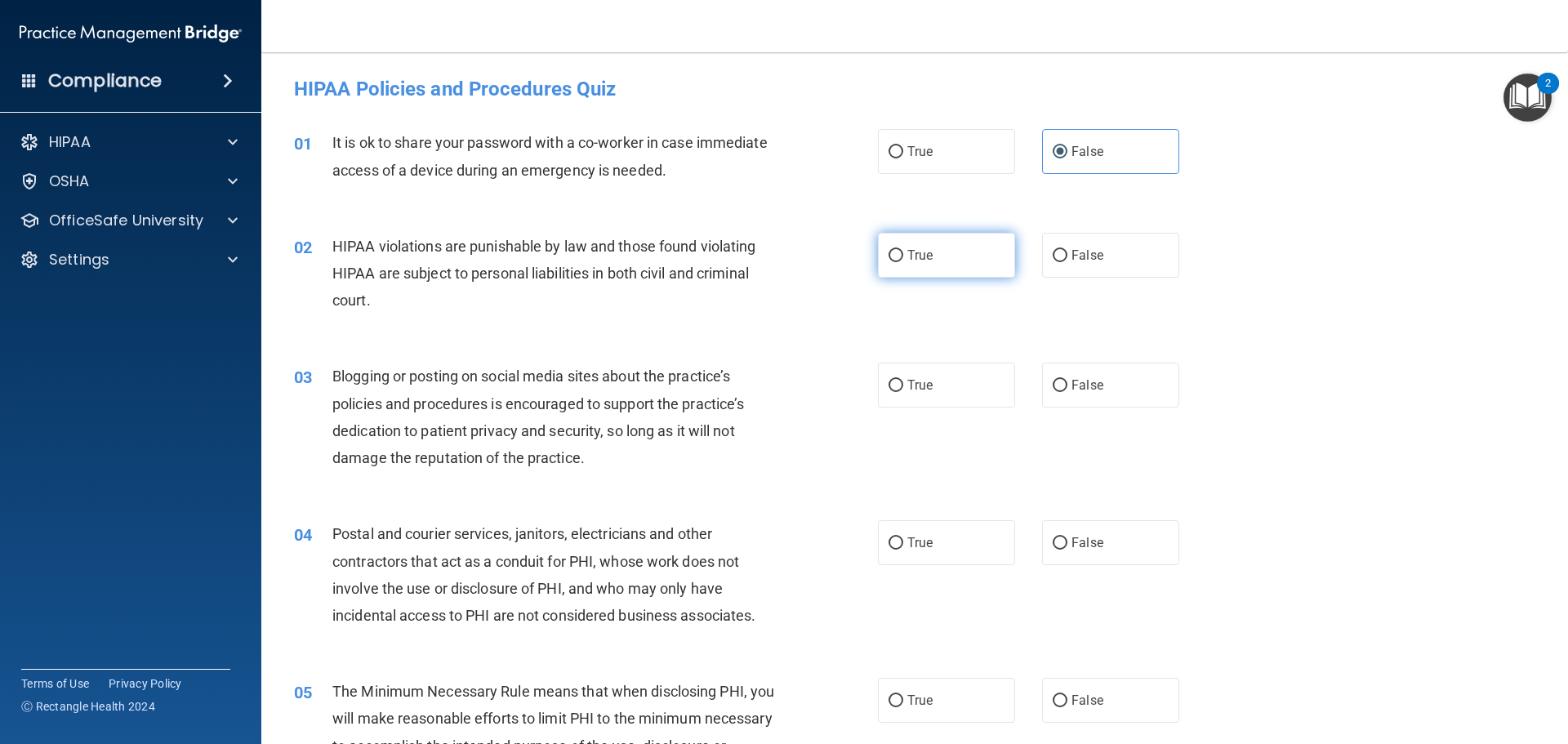
radio input "true"
click at [916, 366] on label "True" at bounding box center [946, 385] width 137 height 45
click at [903, 379] on input "True" at bounding box center [895, 385] width 15 height 12
radio input "true"
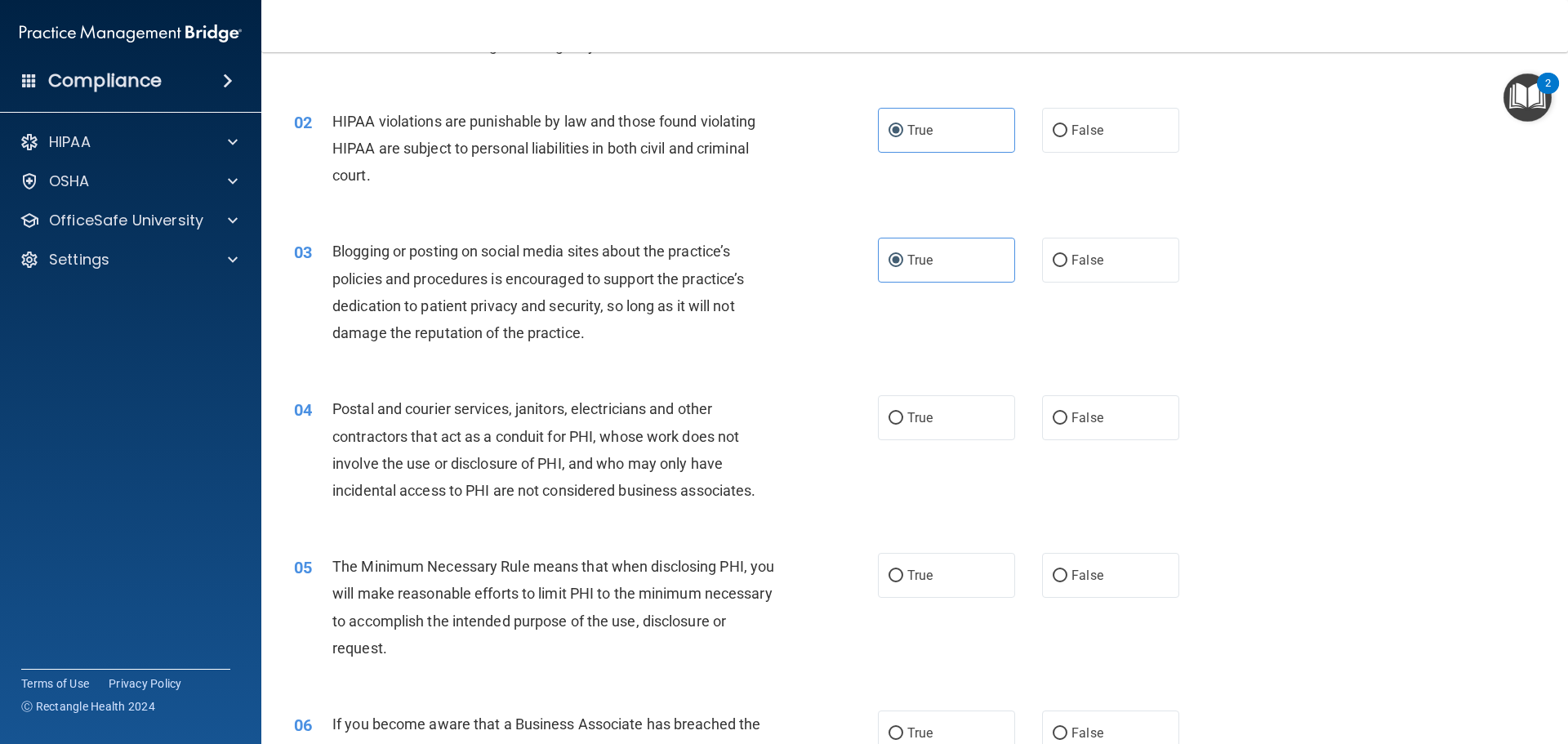
scroll to position [163, 0]
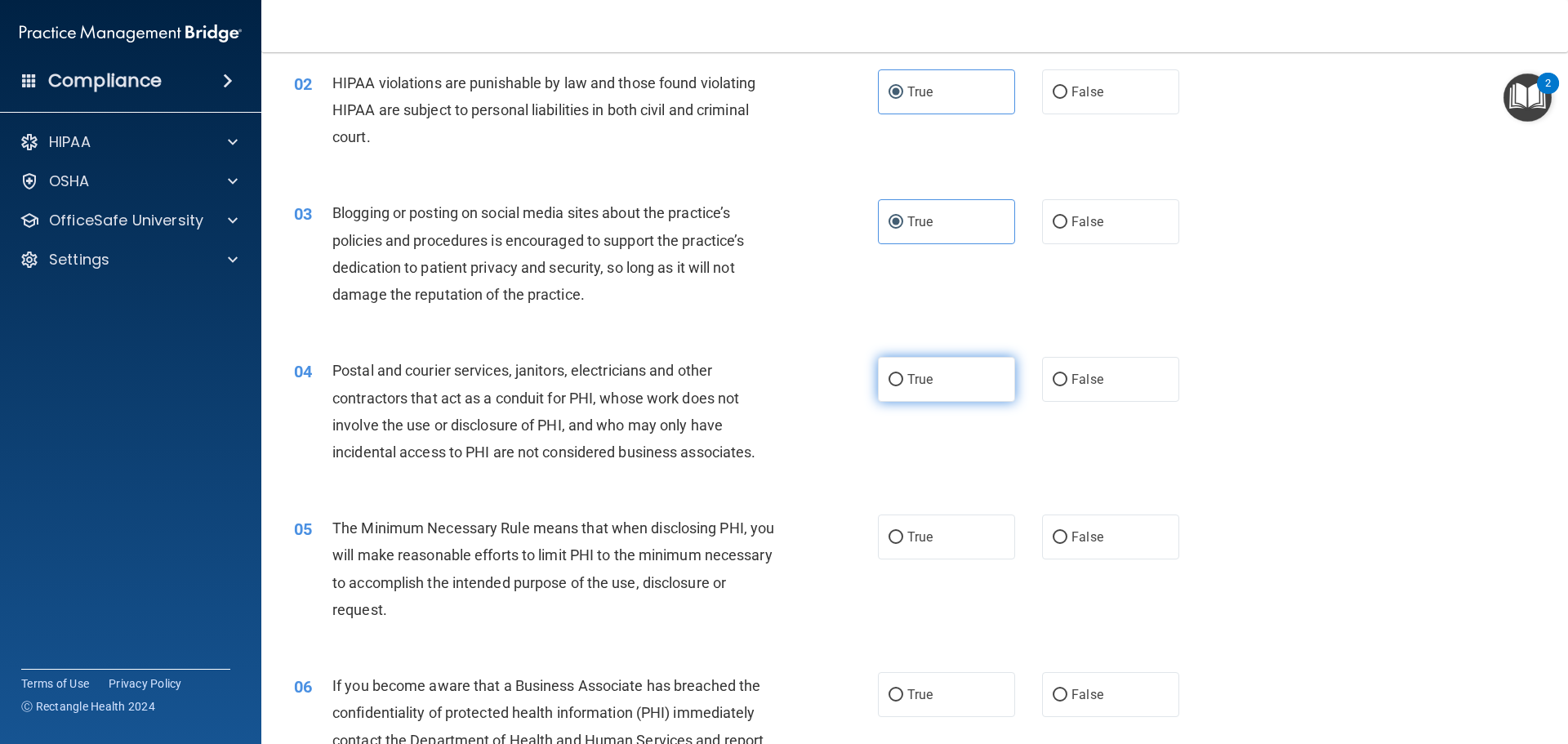
click at [929, 397] on label "True" at bounding box center [946, 378] width 137 height 45
click at [903, 386] on input "True" at bounding box center [895, 379] width 15 height 12
radio input "true"
click at [1031, 381] on div "True False" at bounding box center [1042, 378] width 329 height 45
click at [1081, 189] on div "03 Blogging or posting on social media sites about the practice’s policies and …" at bounding box center [915, 257] width 1266 height 157
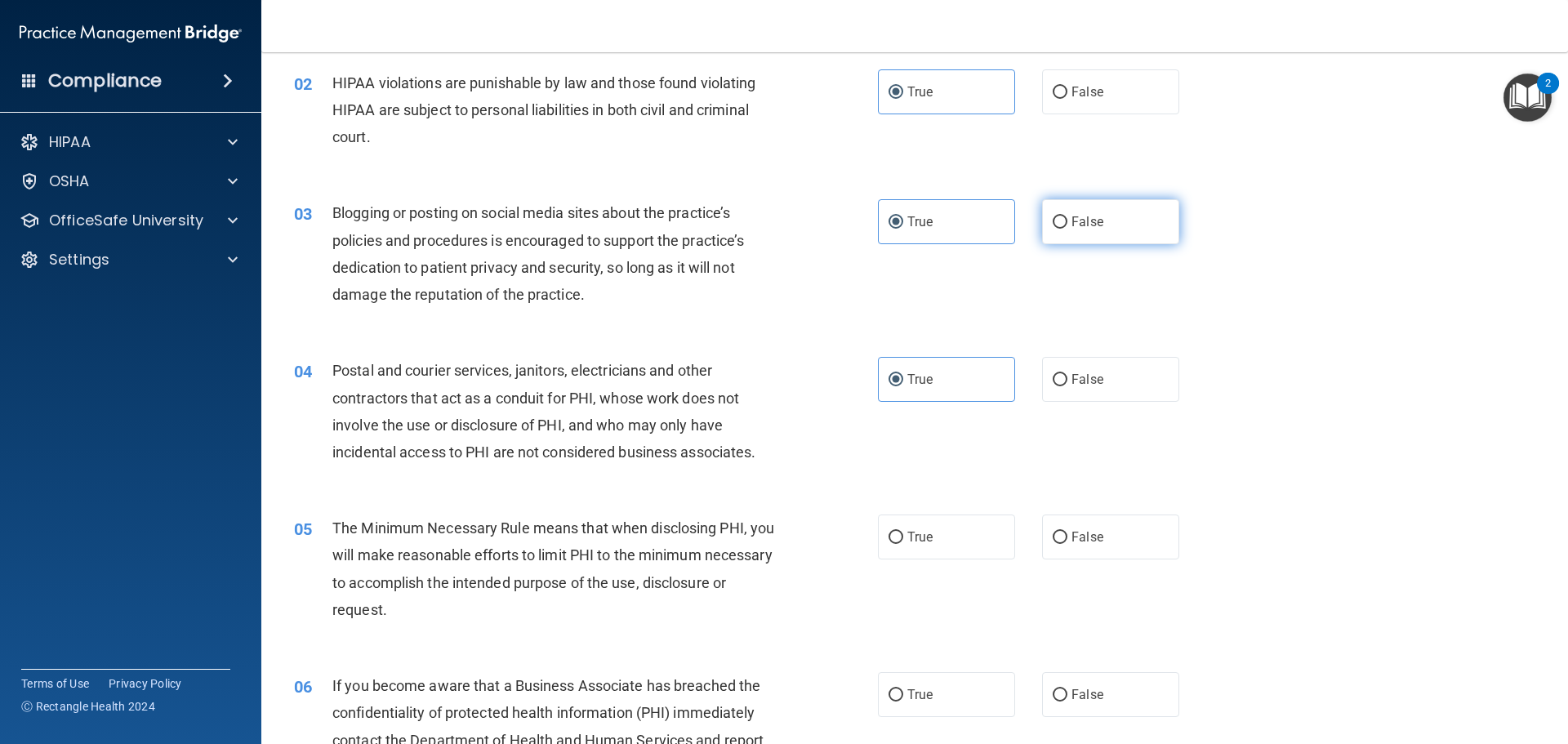
click at [1072, 222] on span "False" at bounding box center [1087, 221] width 32 height 16
click at [1068, 222] on input "False" at bounding box center [1060, 222] width 15 height 12
radio input "true"
radio input "false"
click at [1079, 404] on div "04 Postal and courier services, janitors, electricians and other contractors th…" at bounding box center [915, 414] width 1266 height 157
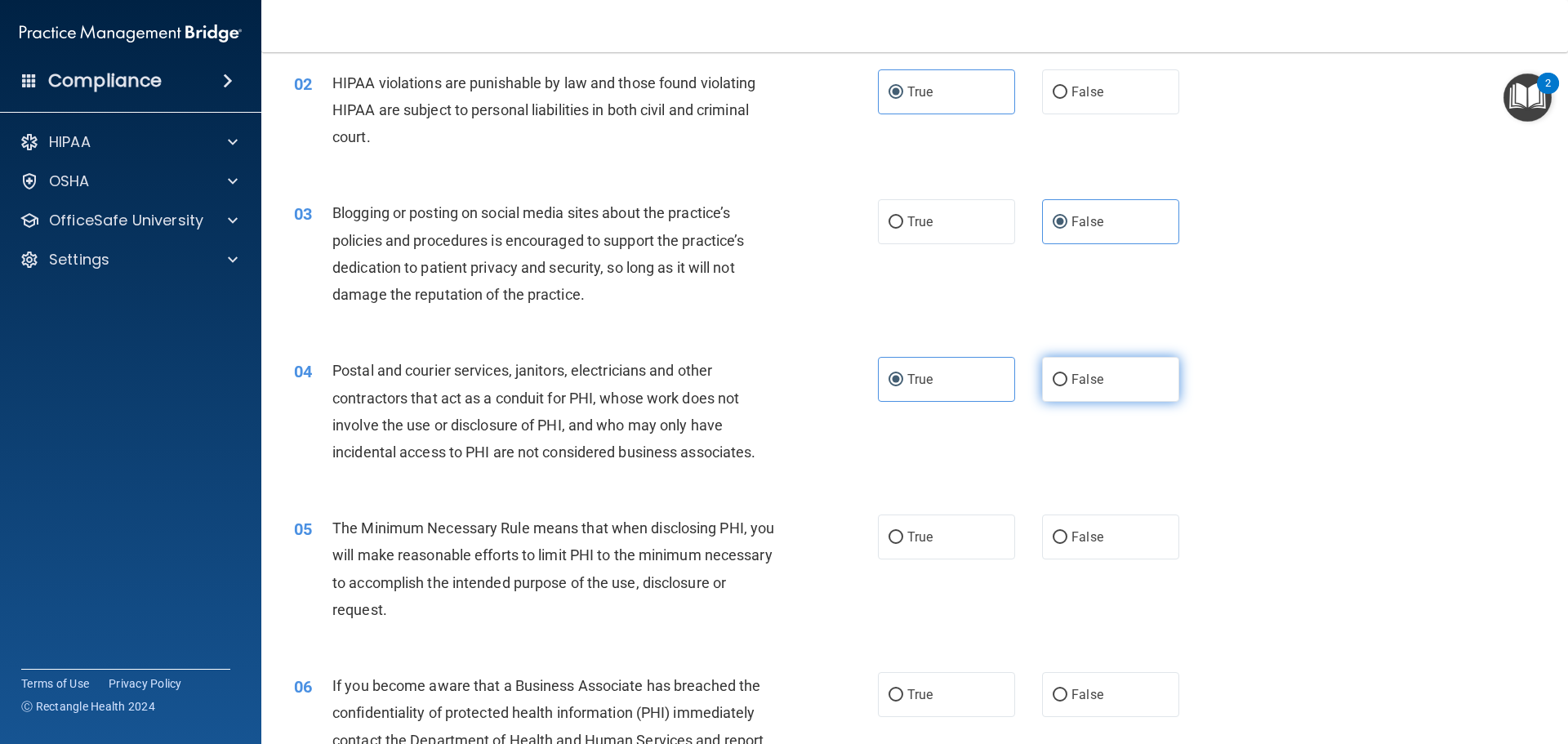
click at [1084, 382] on span "False" at bounding box center [1087, 378] width 32 height 16
click at [1068, 382] on input "False" at bounding box center [1060, 379] width 15 height 12
radio input "true"
radio input "false"
click at [931, 547] on label "True" at bounding box center [946, 536] width 137 height 45
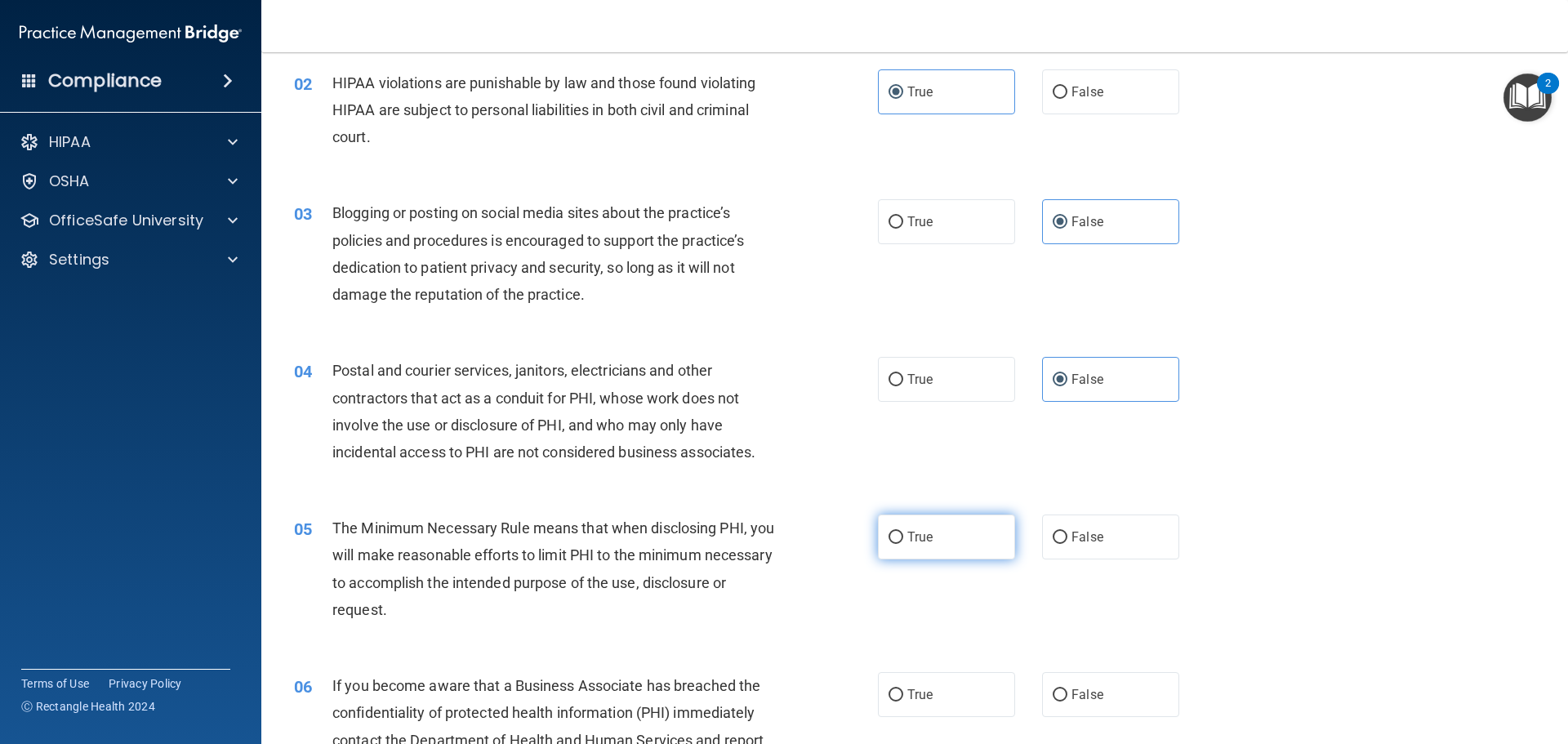
click at [903, 543] on input "True" at bounding box center [895, 537] width 15 height 12
radio input "true"
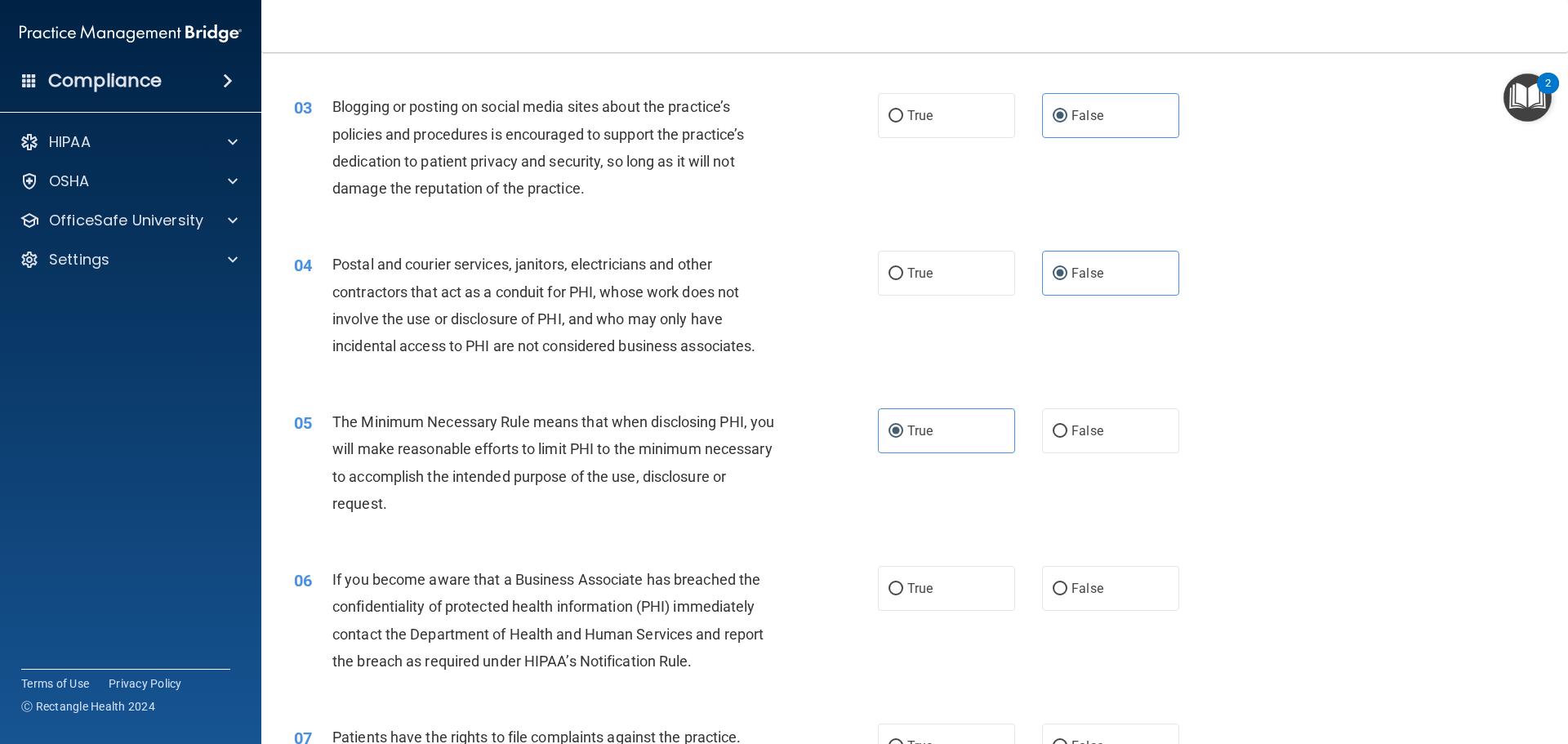
scroll to position [408, 0]
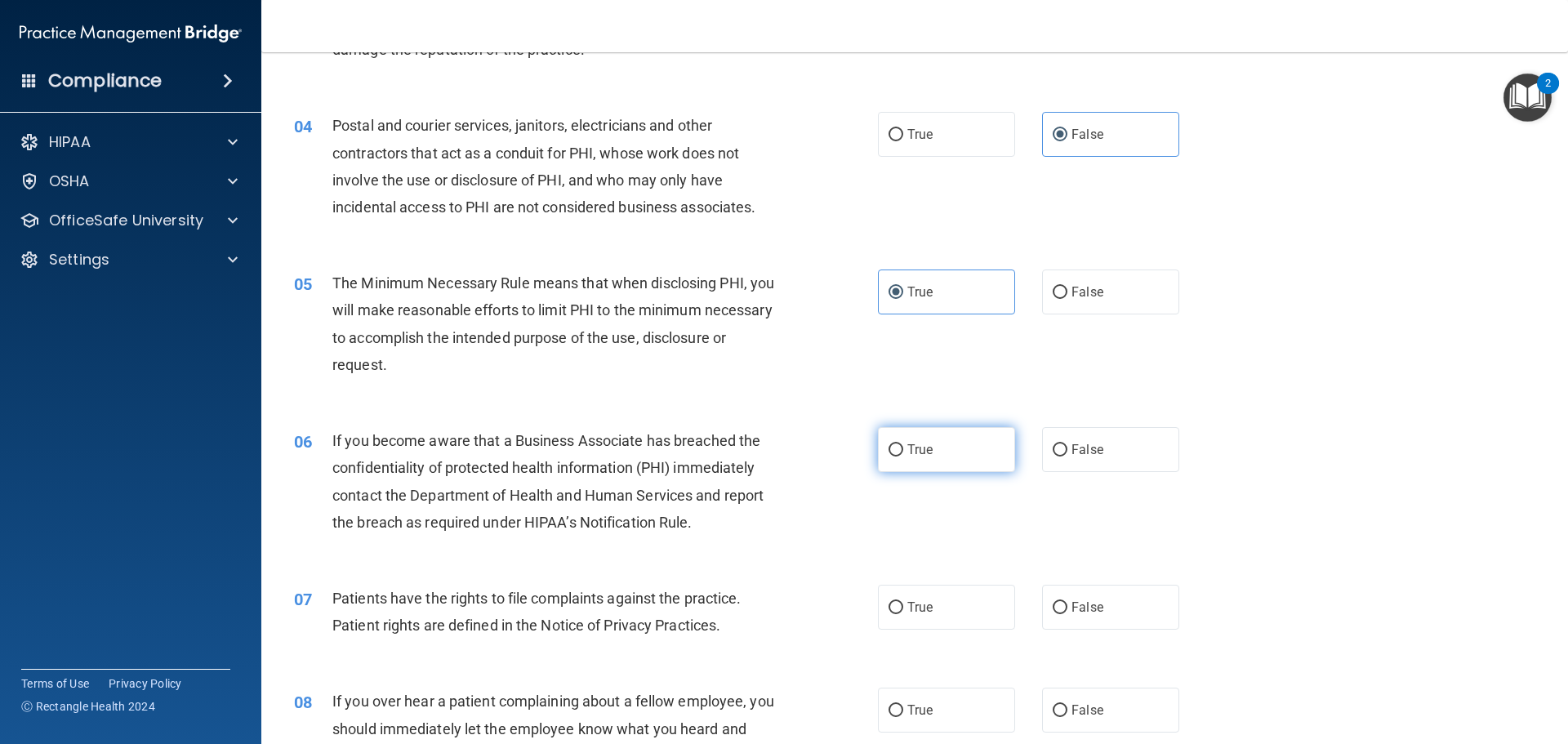
click at [946, 438] on label "True" at bounding box center [946, 449] width 137 height 45
click at [903, 444] on input "True" at bounding box center [895, 449] width 15 height 12
radio input "true"
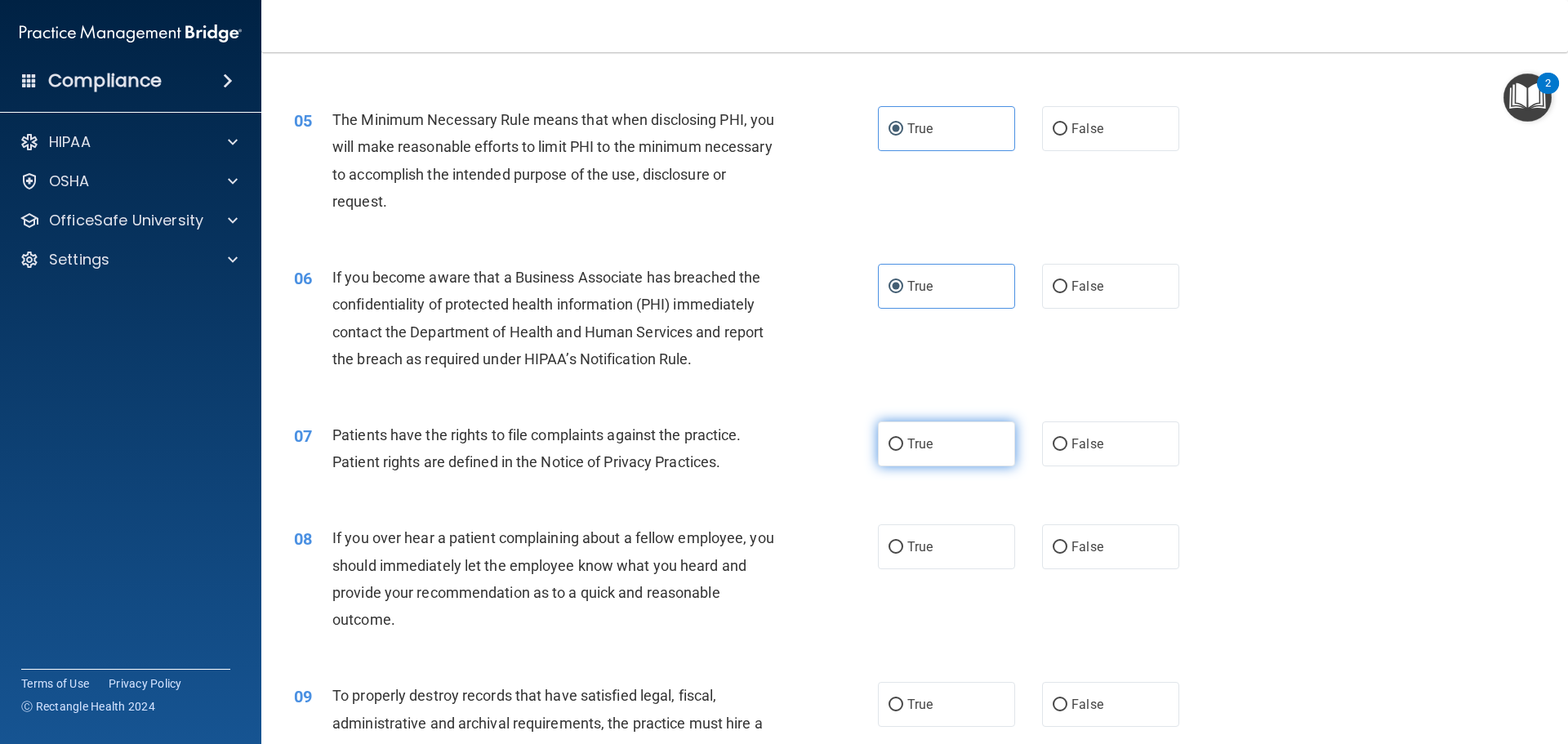
scroll to position [735, 0]
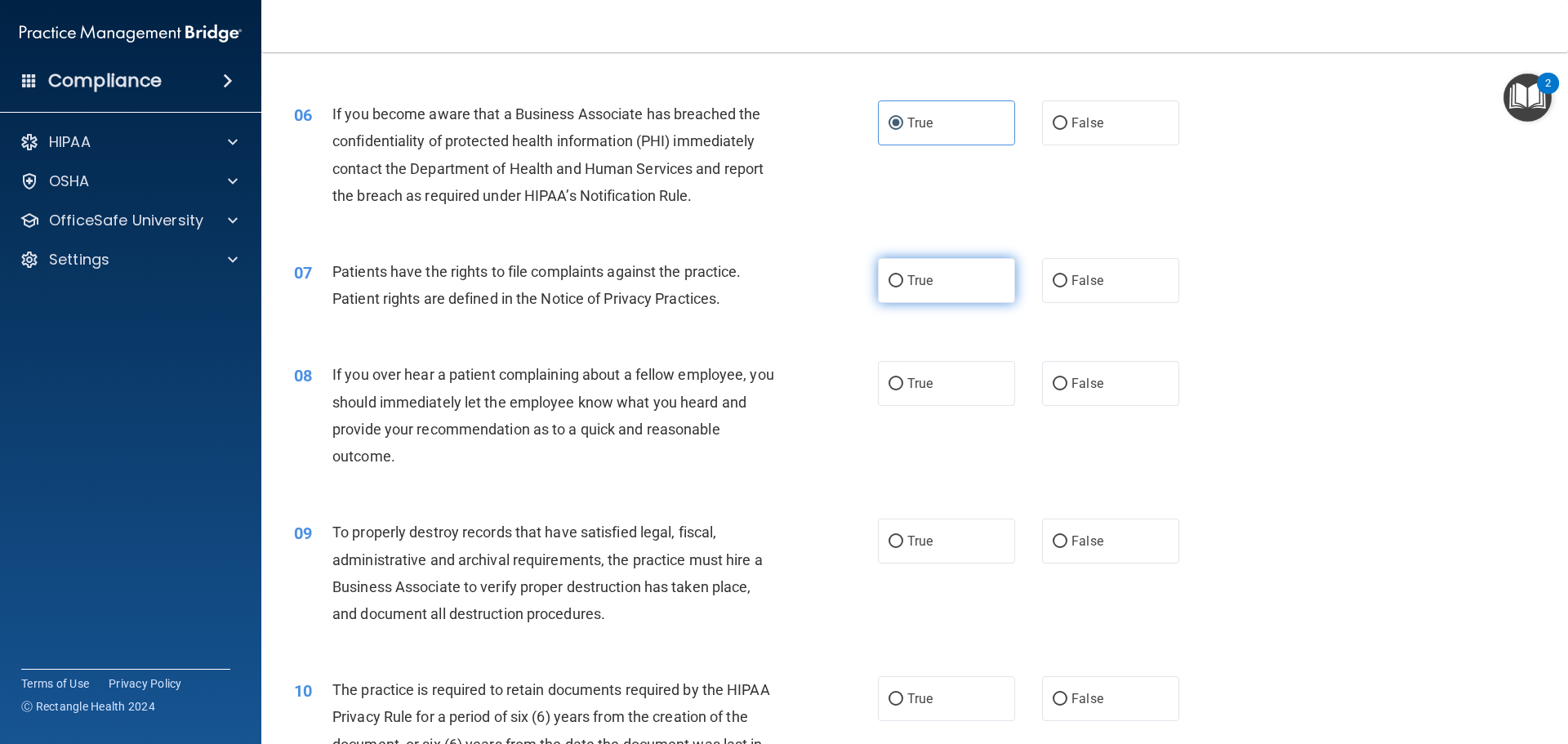
click at [906, 266] on label "True" at bounding box center [946, 280] width 137 height 45
click at [903, 275] on input "True" at bounding box center [895, 281] width 15 height 12
radio input "true"
click at [1119, 378] on label "False" at bounding box center [1110, 383] width 137 height 45
click at [1068, 378] on input "False" at bounding box center [1060, 383] width 15 height 12
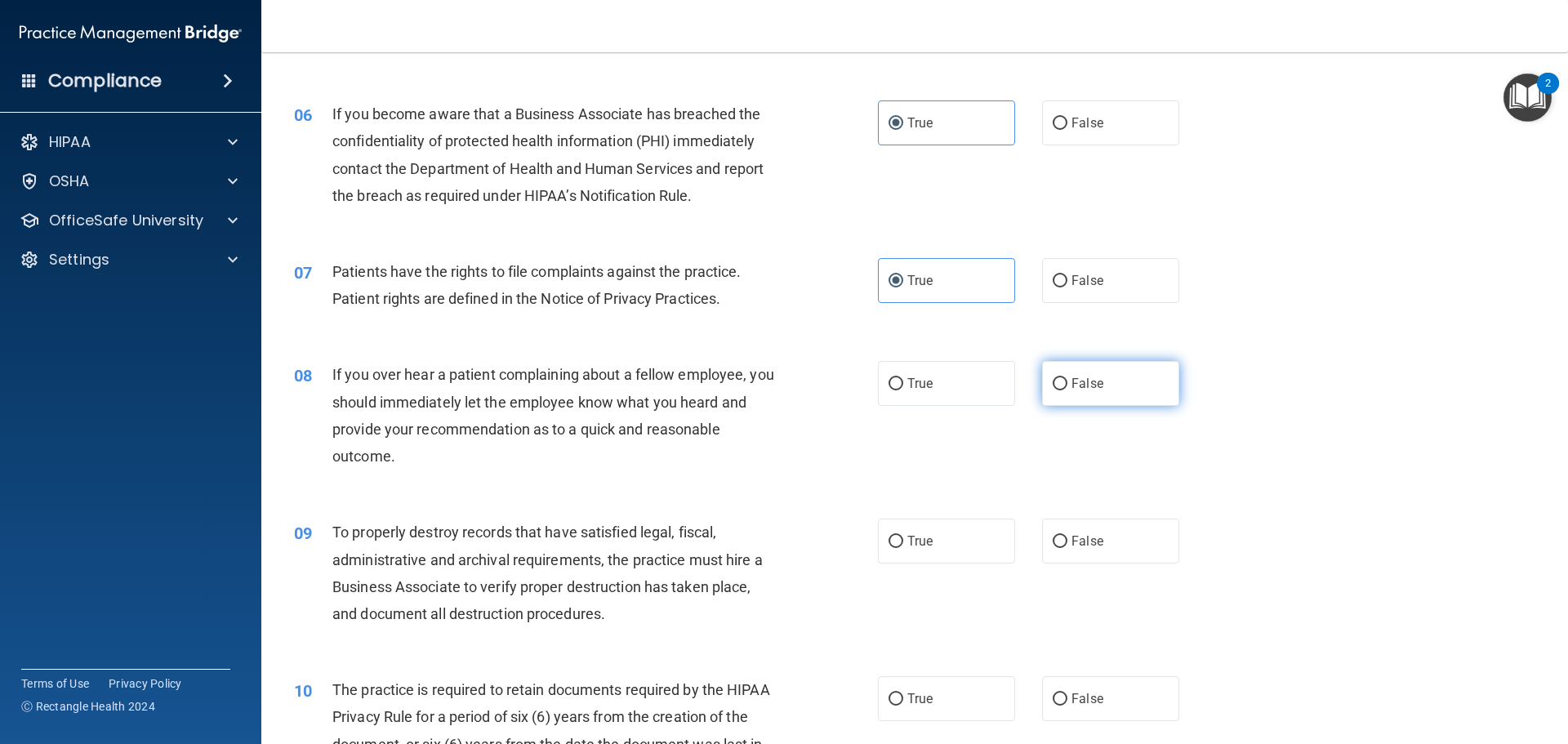
radio input "true"
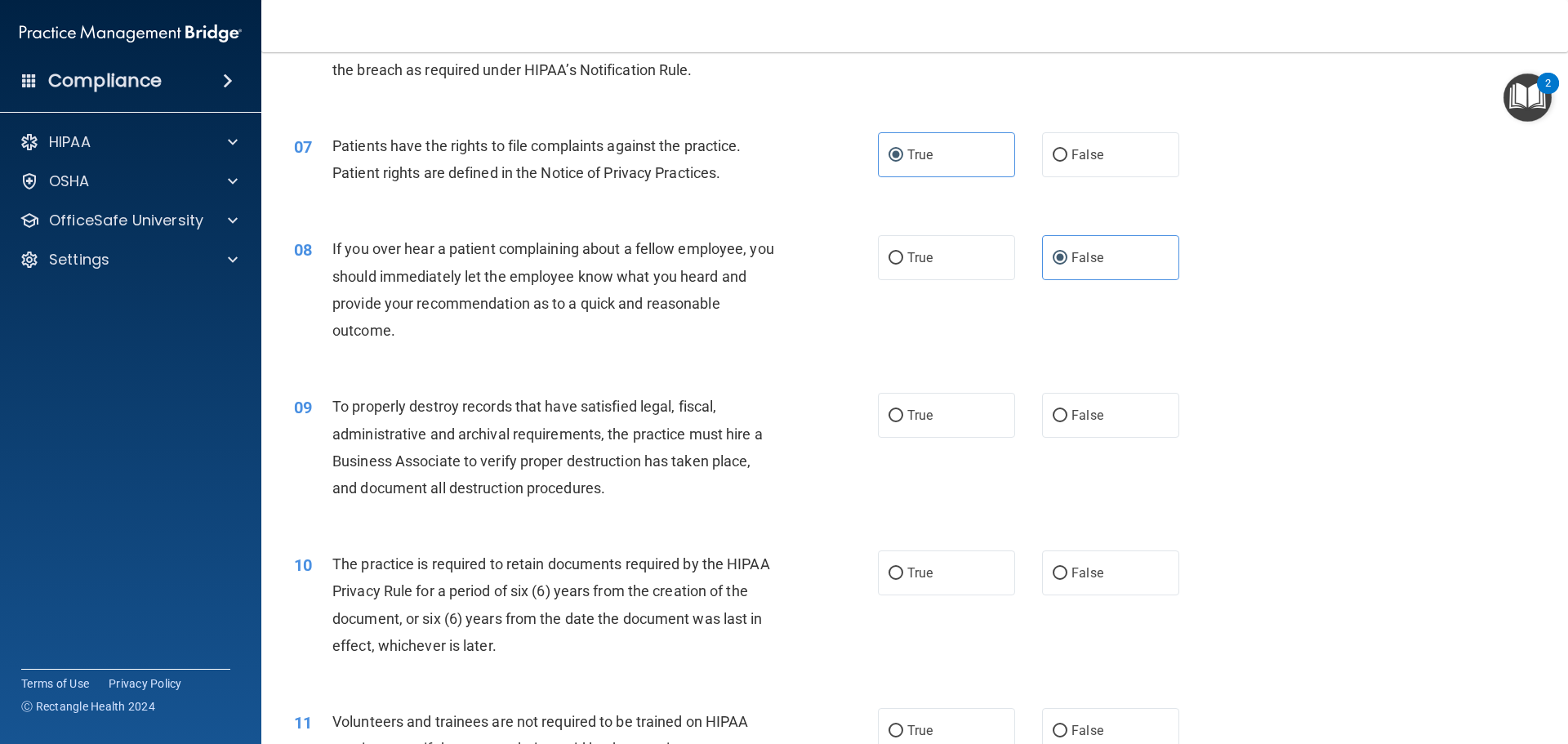
scroll to position [898, 0]
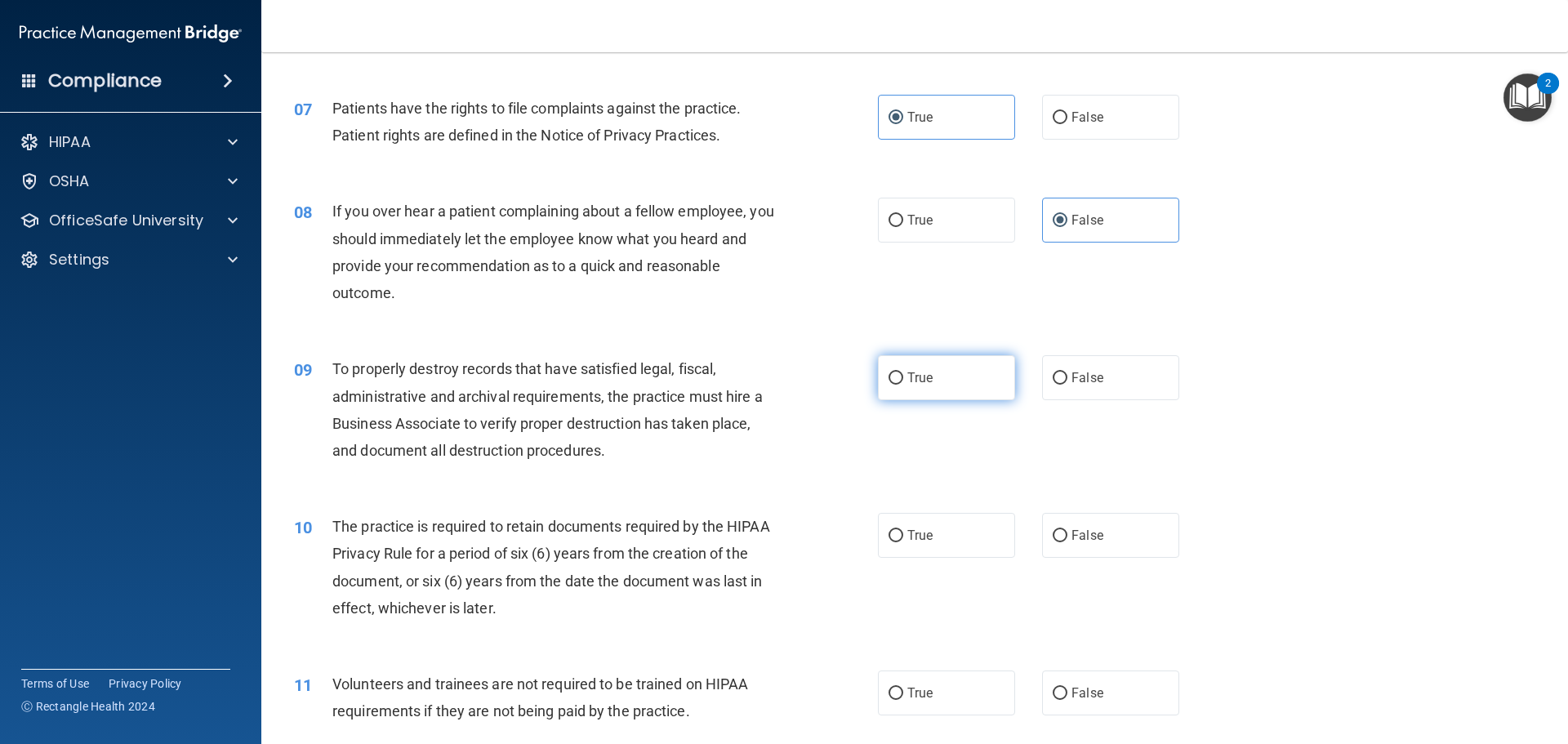
click at [940, 382] on label "True" at bounding box center [946, 378] width 137 height 45
click at [903, 382] on input "True" at bounding box center [895, 378] width 15 height 12
radio input "true"
click at [1060, 370] on label "False" at bounding box center [1110, 378] width 137 height 45
click at [1060, 372] on input "False" at bounding box center [1060, 378] width 15 height 12
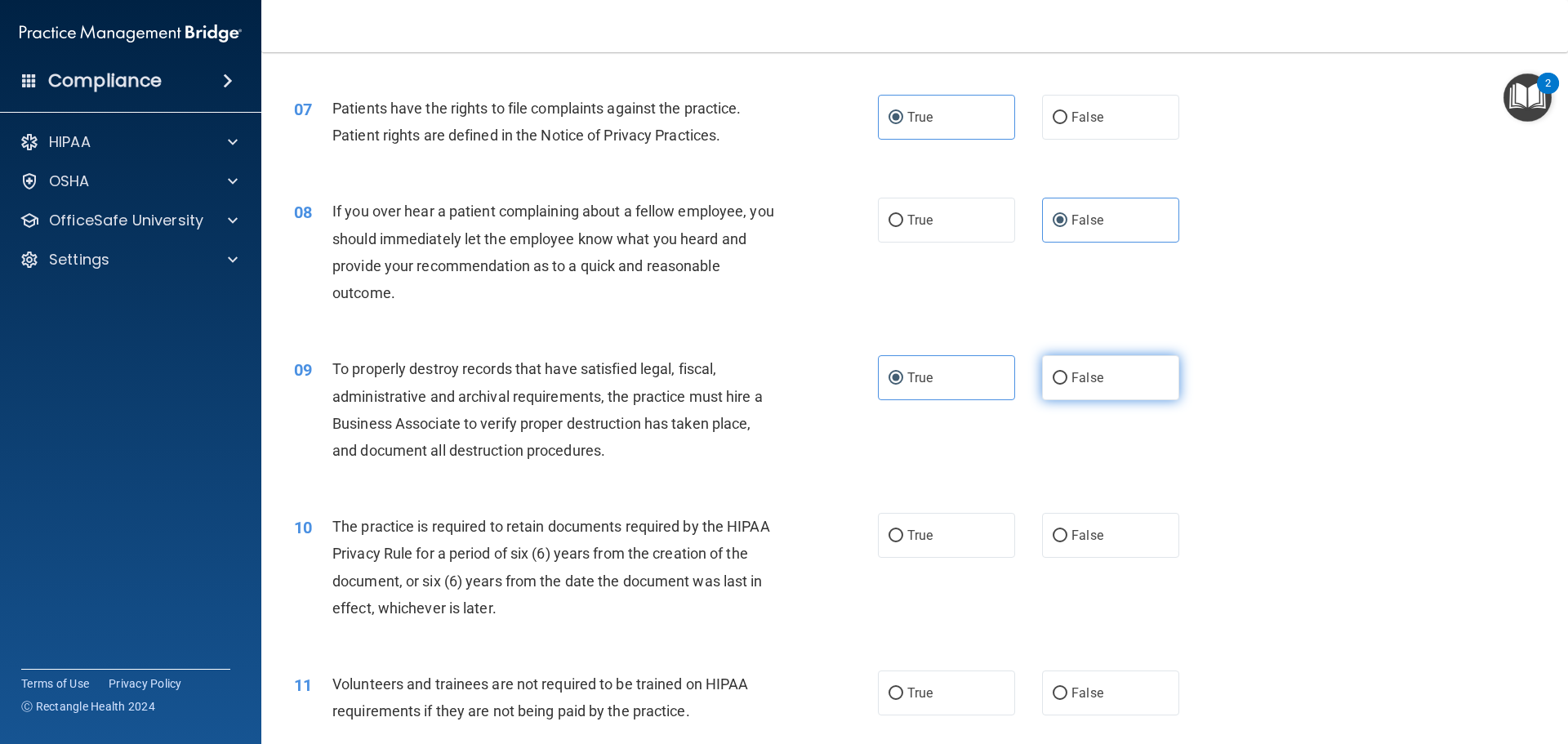
radio input "true"
radio input "false"
click at [972, 553] on label "True" at bounding box center [946, 535] width 137 height 45
click at [903, 542] on input "True" at bounding box center [895, 535] width 15 height 12
radio input "true"
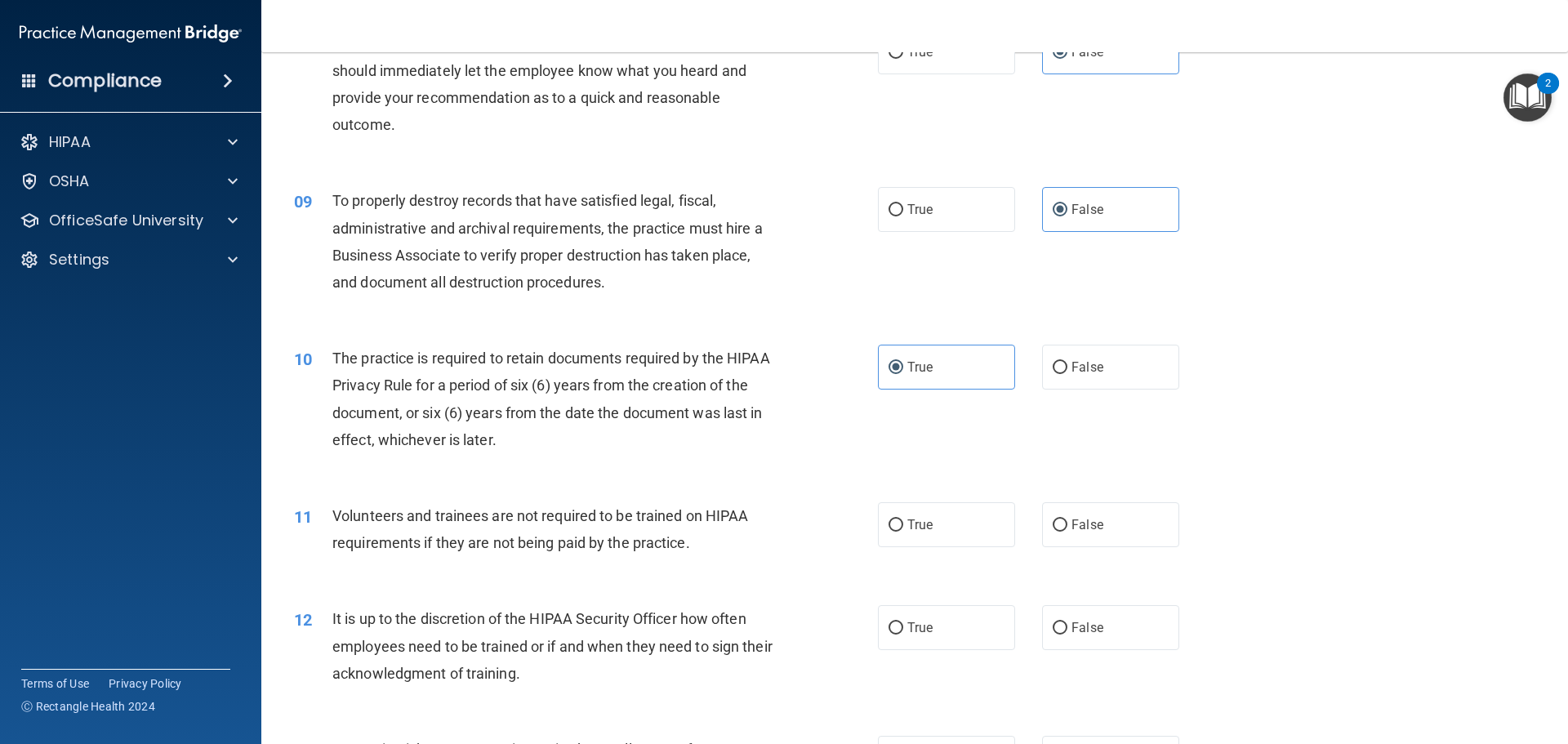
scroll to position [1143, 0]
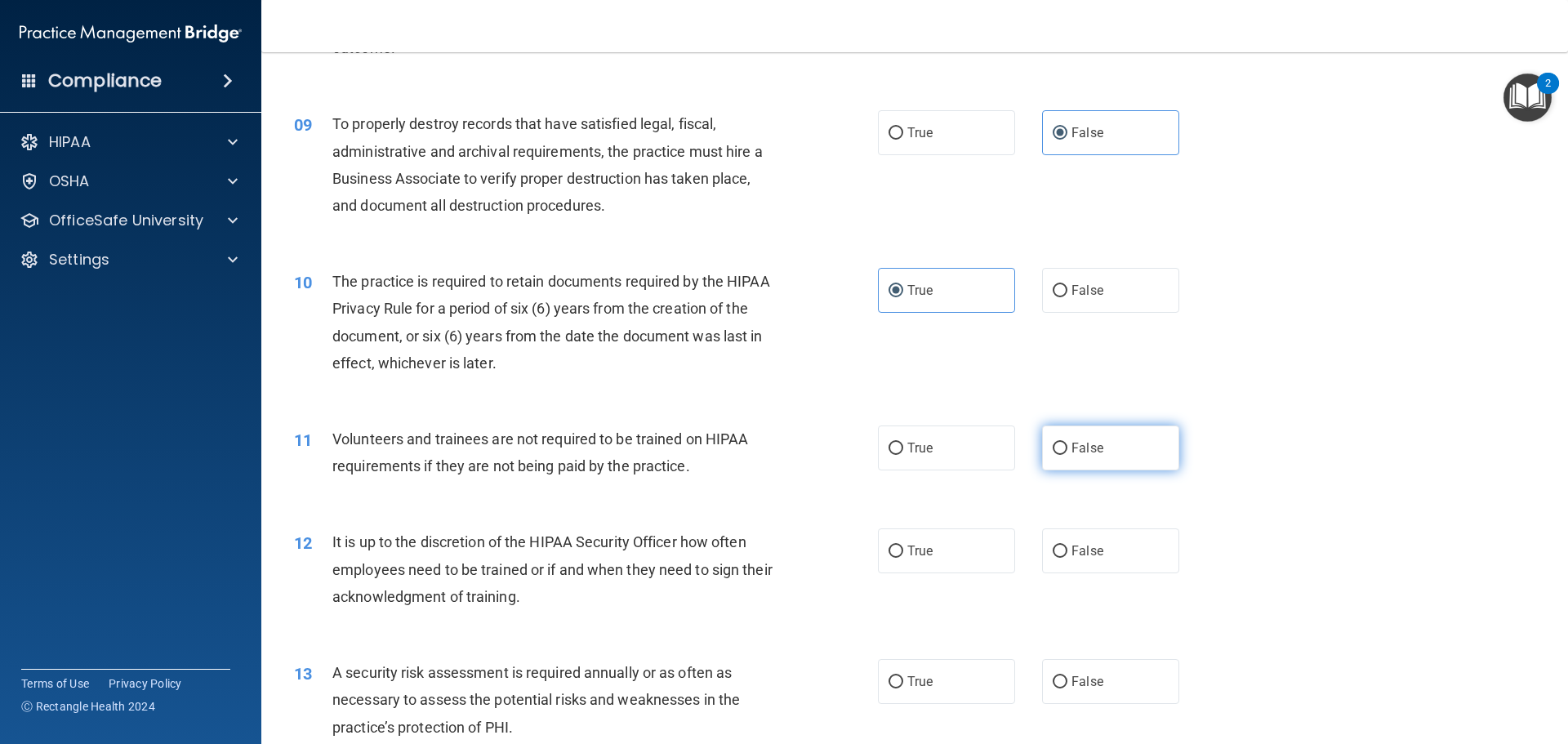
click at [1071, 444] on span "False" at bounding box center [1087, 448] width 32 height 16
click at [1068, 444] on input "False" at bounding box center [1060, 448] width 15 height 12
radio input "true"
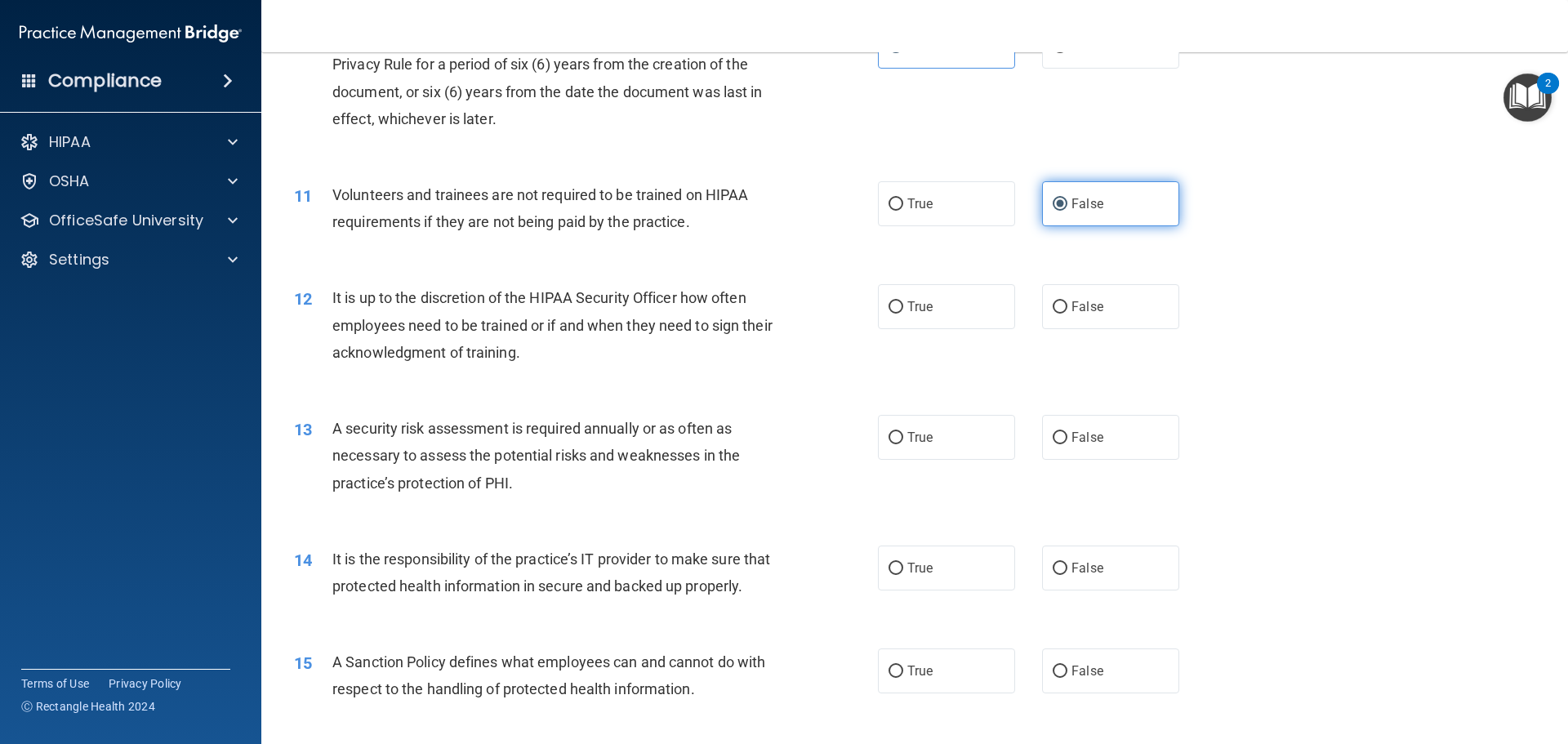
scroll to position [1388, 0]
click at [989, 298] on label "True" at bounding box center [946, 306] width 137 height 45
click at [903, 300] on input "True" at bounding box center [895, 306] width 15 height 12
radio input "true"
click at [1124, 282] on div "12 It is up to the discretion of the HIPAA Security Officer how often employees…" at bounding box center [915, 328] width 1266 height 131
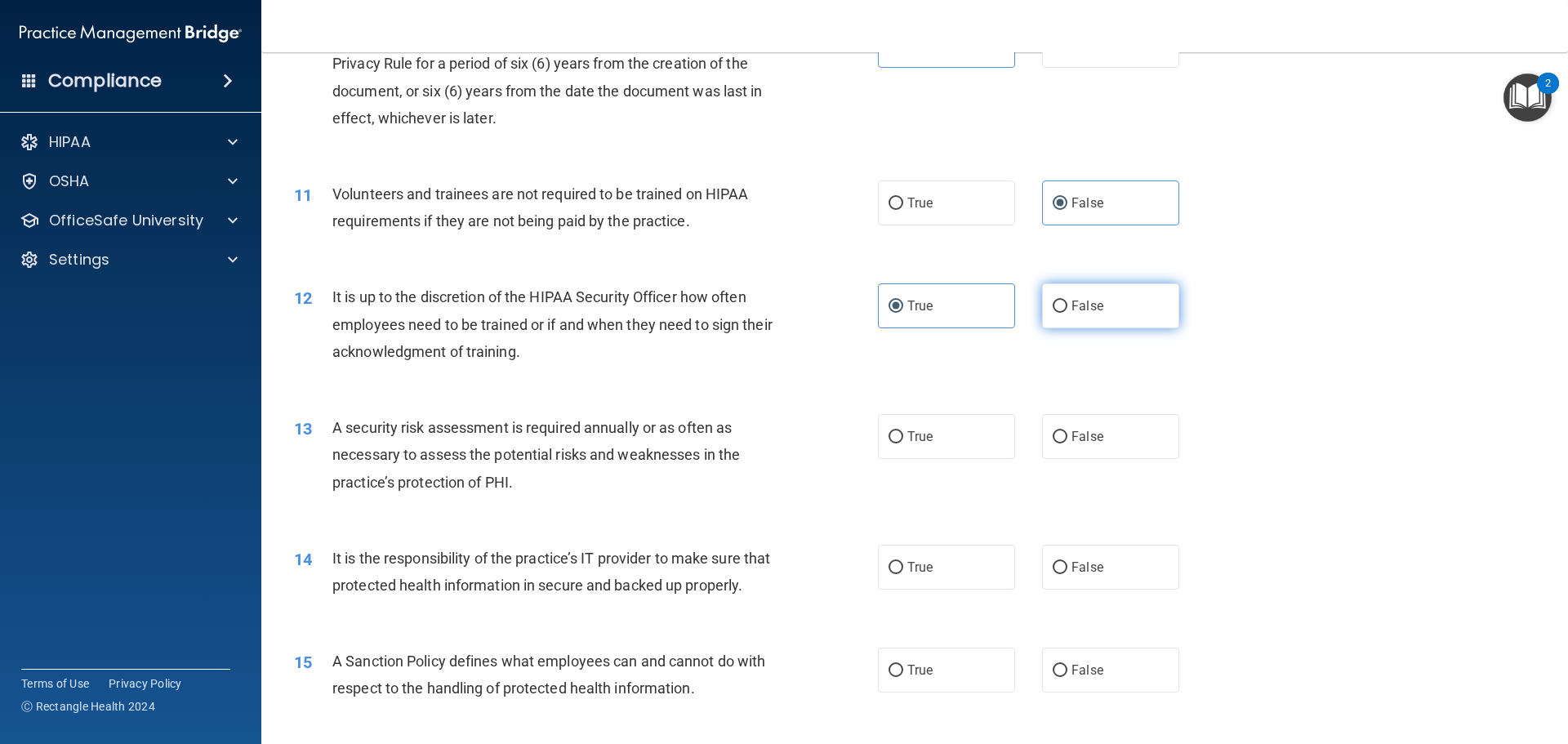
click at [1112, 298] on label "False" at bounding box center [1110, 306] width 137 height 45
click at [1068, 300] on input "False" at bounding box center [1060, 306] width 15 height 12
radio input "true"
radio input "false"
click at [1075, 448] on label "False" at bounding box center [1110, 436] width 137 height 45
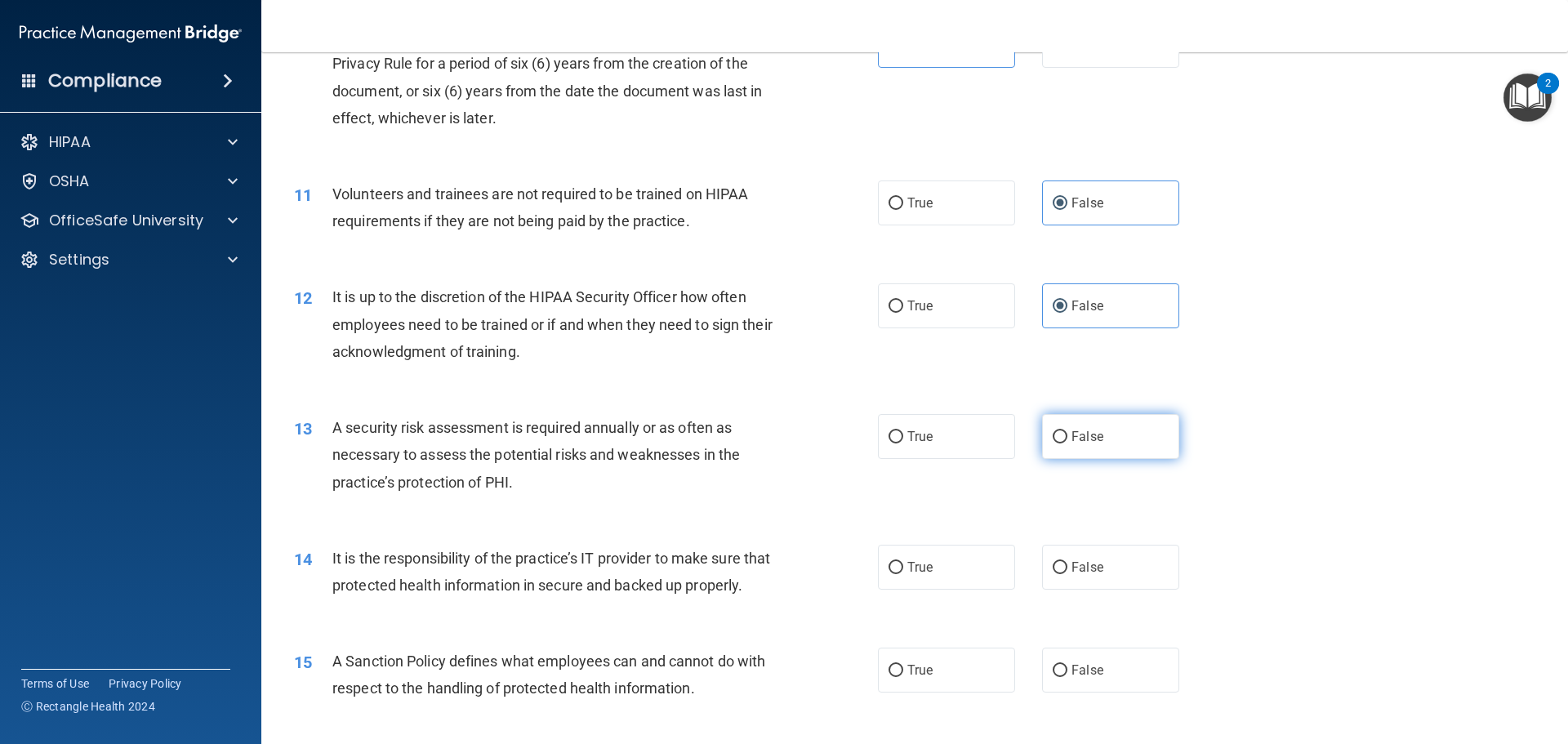
click at [1068, 443] on input "False" at bounding box center [1060, 436] width 15 height 12
radio input "true"
click at [937, 428] on label "True" at bounding box center [946, 436] width 137 height 45
click at [903, 431] on input "True" at bounding box center [895, 436] width 15 height 12
radio input "true"
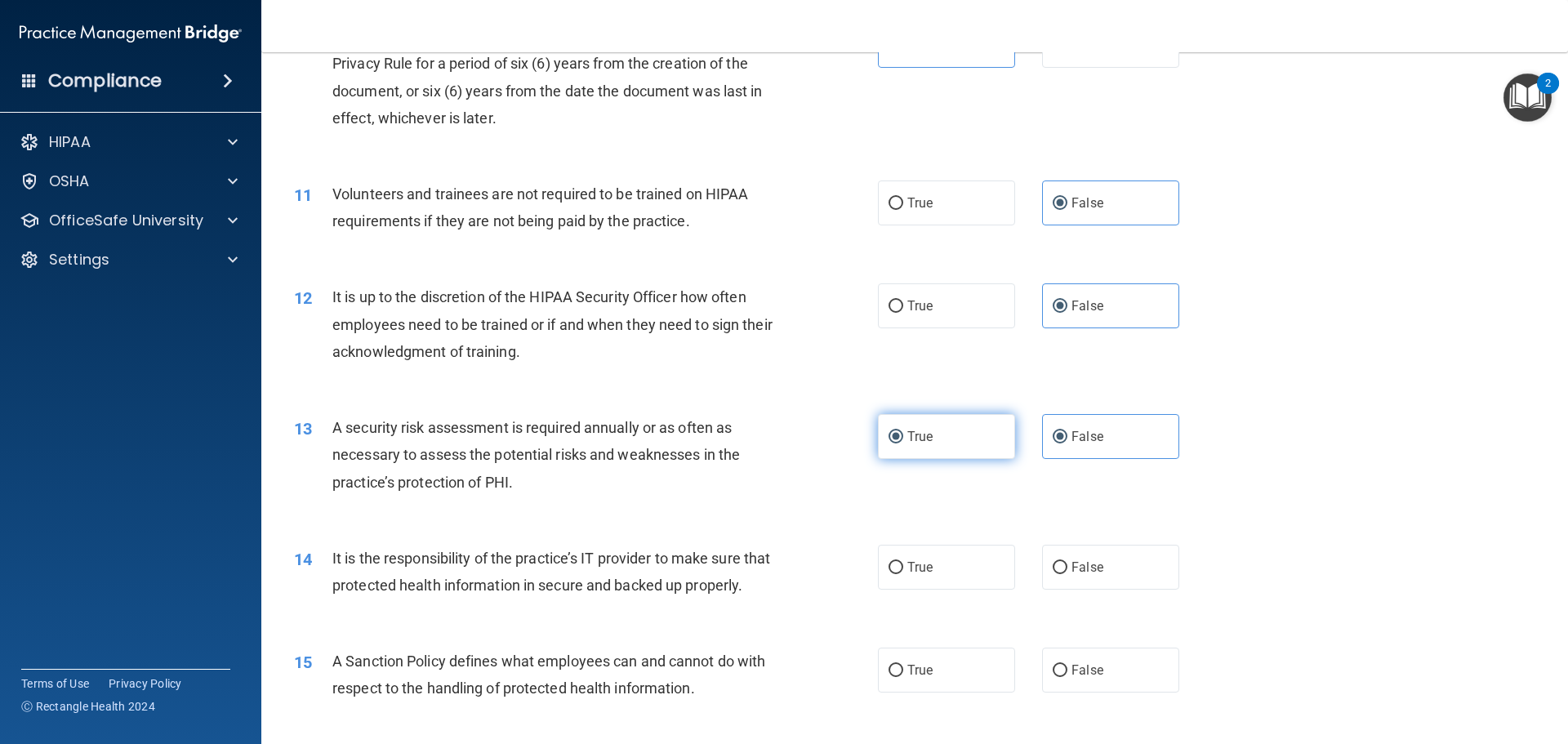
radio input "false"
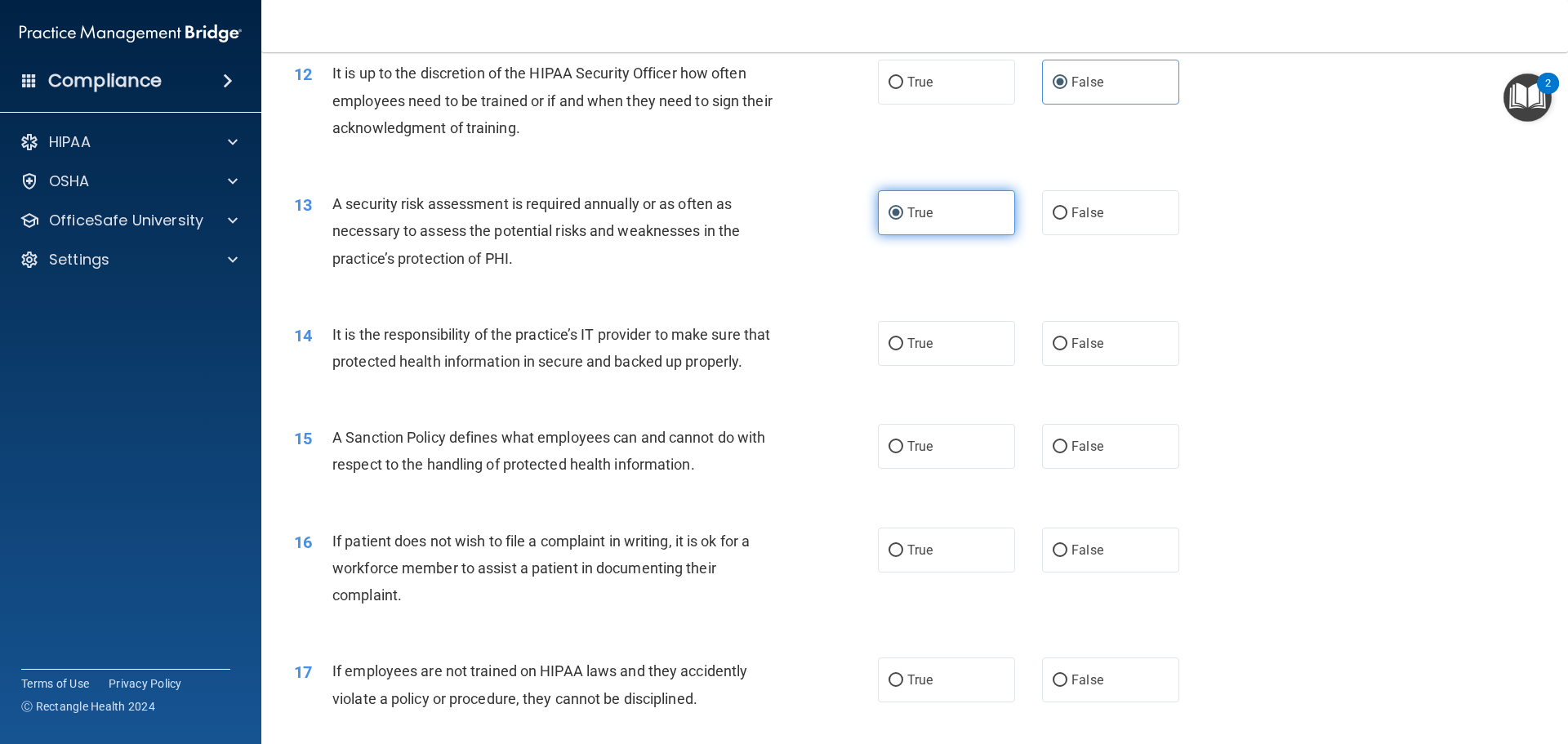
scroll to position [1633, 0]
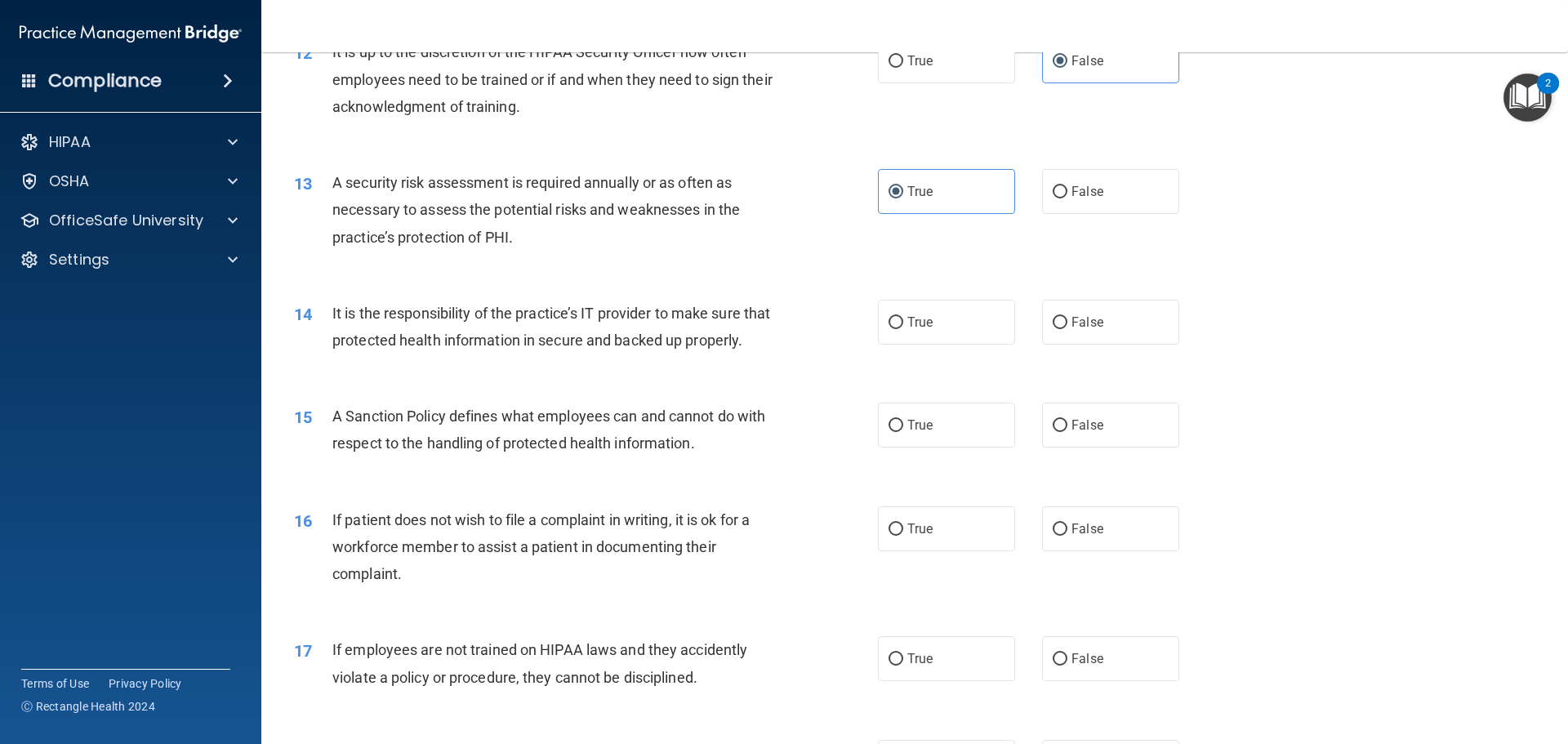
click at [928, 382] on div "14 It is the responsibility of the practice’s IT provider to make sure that pro…" at bounding box center [915, 331] width 1266 height 103
click at [924, 345] on div "14 It is the responsibility of the practice’s IT provider to make sure that pro…" at bounding box center [915, 331] width 1266 height 103
click at [923, 337] on label "True" at bounding box center [946, 321] width 137 height 45
click at [903, 329] on input "True" at bounding box center [895, 322] width 15 height 12
radio input "true"
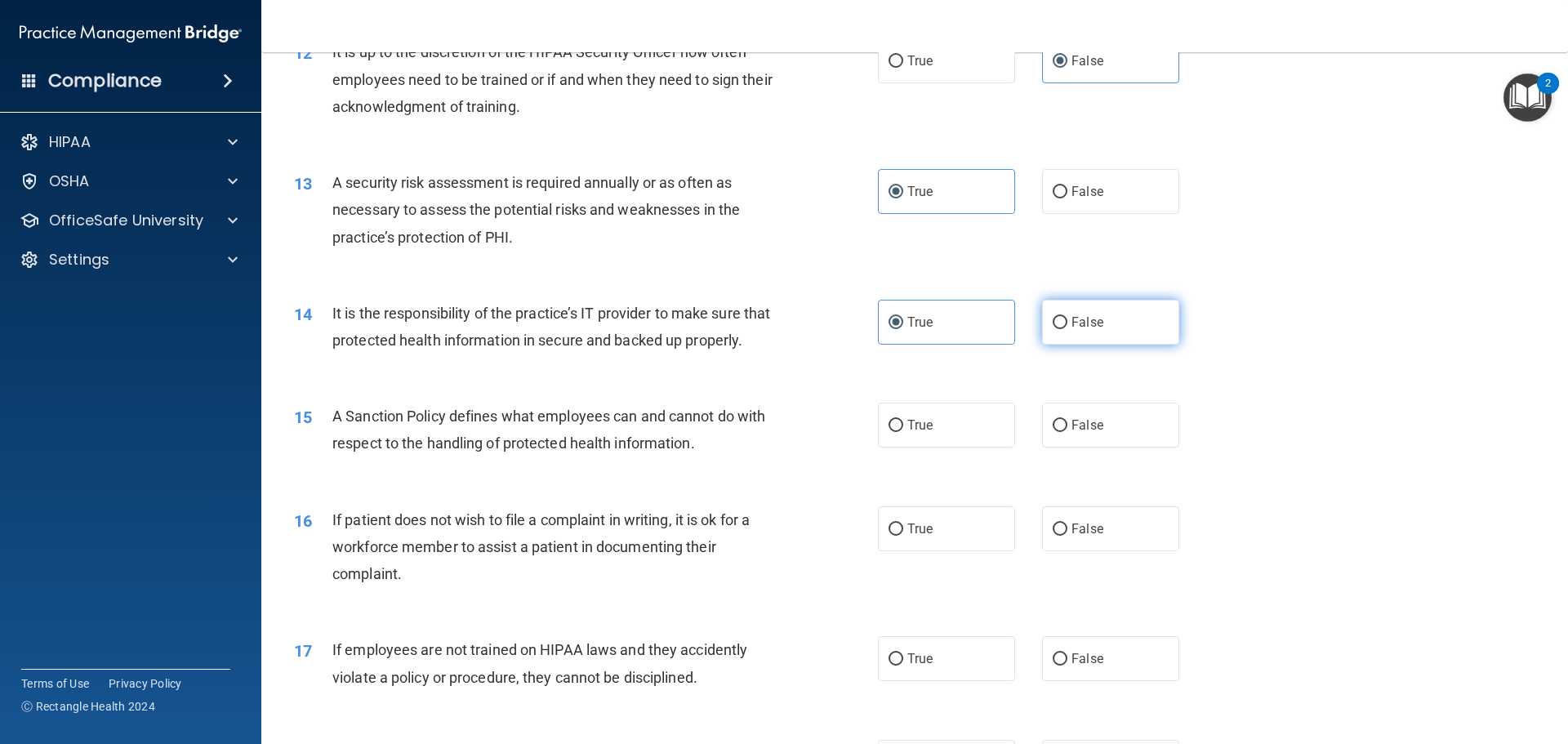
click at [1091, 334] on label "False" at bounding box center [1110, 321] width 137 height 45
click at [1068, 329] on input "False" at bounding box center [1060, 322] width 15 height 12
radio input "true"
radio input "false"
drag, startPoint x: 1023, startPoint y: 458, endPoint x: 908, endPoint y: 370, distance: 144.8
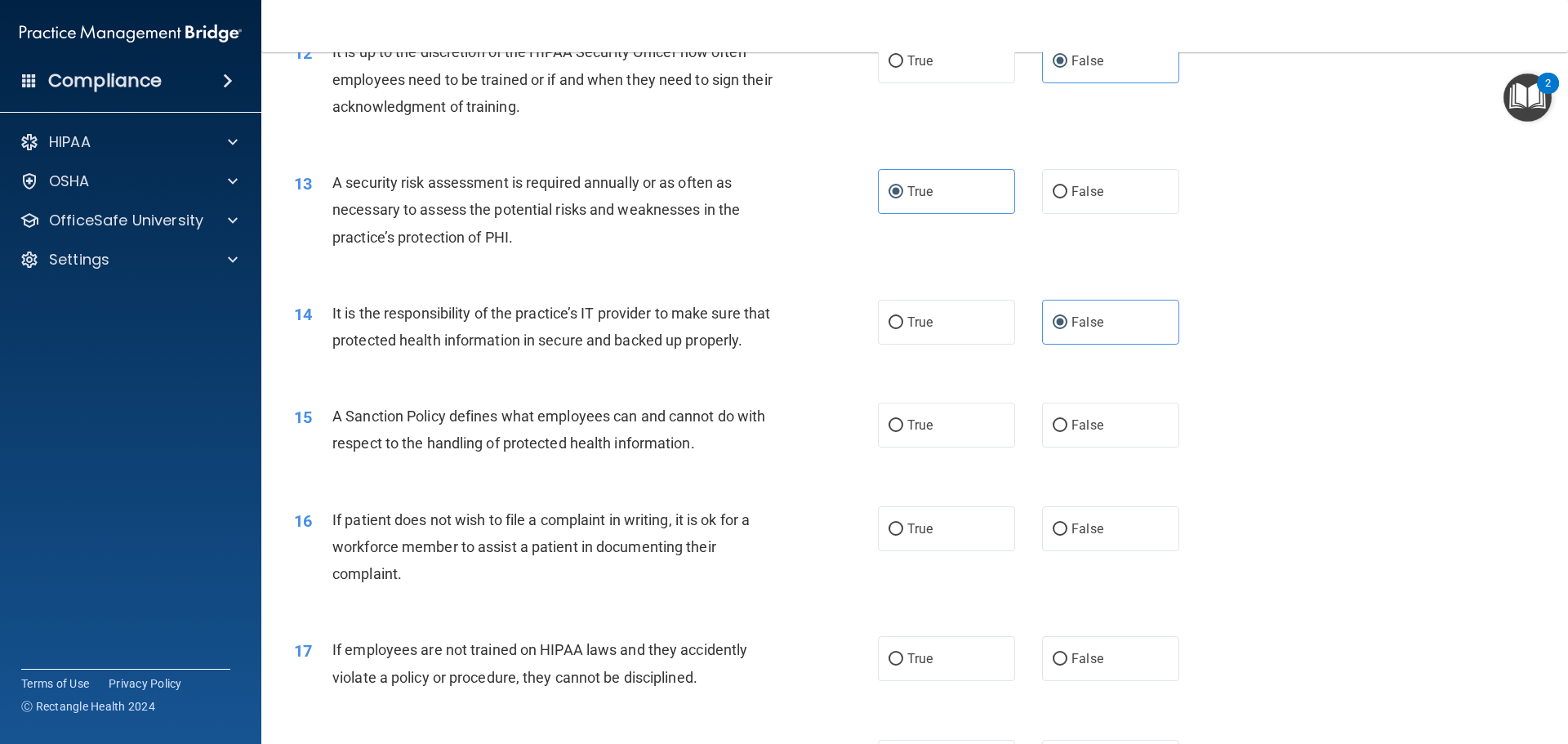
click at [908, 370] on div "14 It is the responsibility of the practice’s IT provider to make sure that pro…" at bounding box center [915, 331] width 1266 height 103
click at [979, 551] on label "True" at bounding box center [946, 529] width 137 height 45
click at [903, 535] on input "True" at bounding box center [895, 529] width 15 height 12
radio input "true"
click at [963, 310] on label "True" at bounding box center [946, 321] width 137 height 45
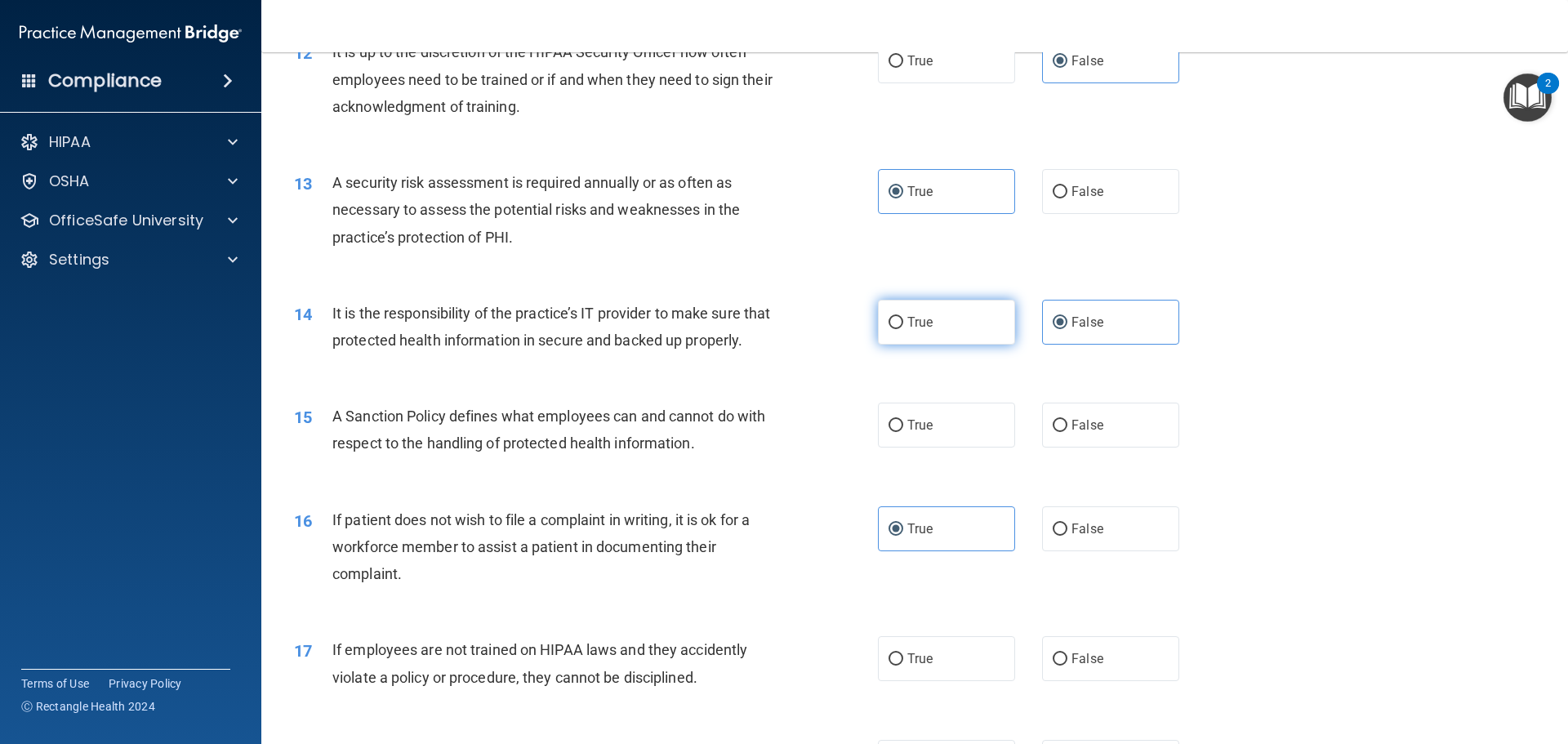
click at [903, 317] on input "True" at bounding box center [895, 322] width 15 height 12
radio input "true"
radio input "false"
click at [1057, 448] on label "False" at bounding box center [1110, 424] width 137 height 45
click at [1057, 432] on input "False" at bounding box center [1060, 425] width 15 height 12
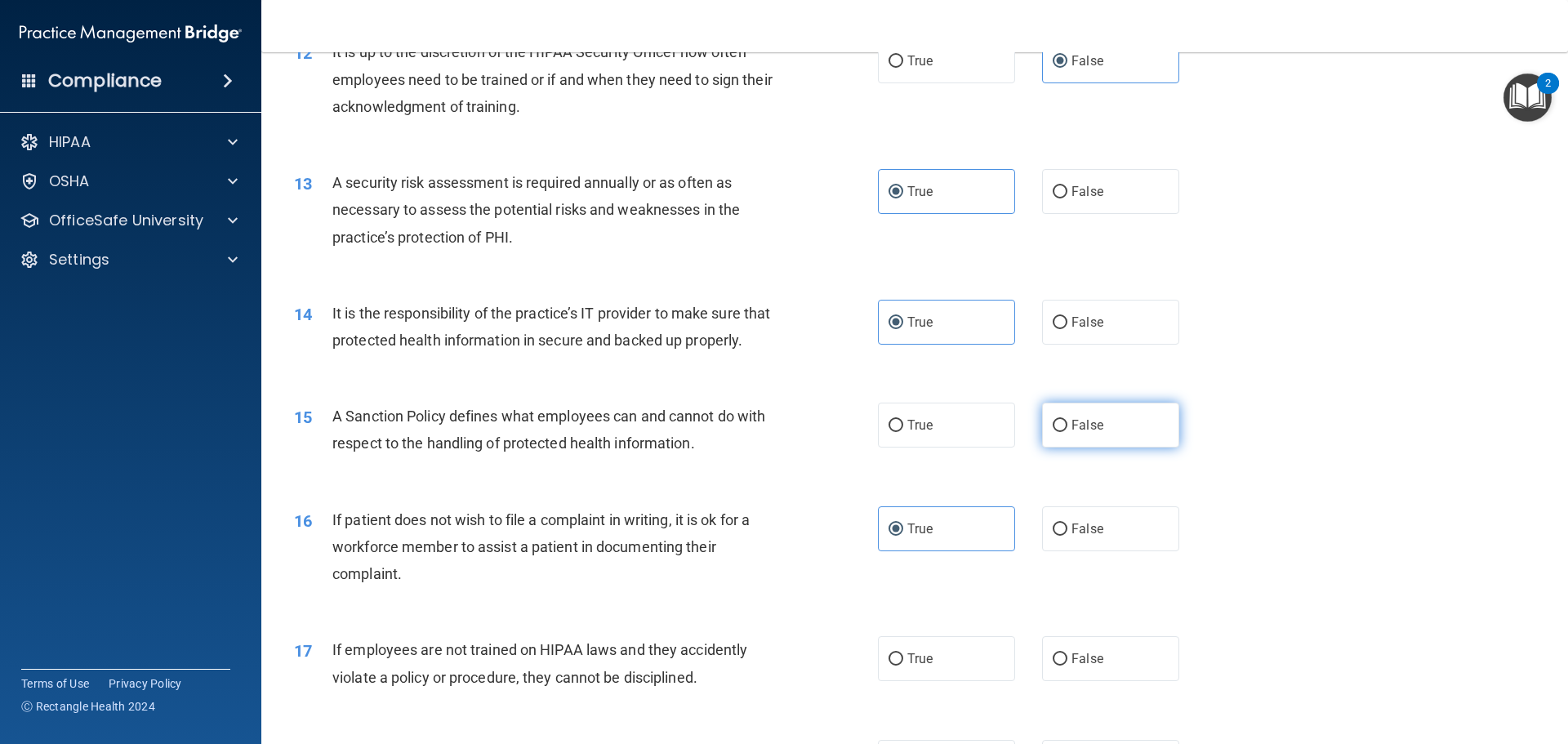
radio input "true"
click at [1051, 308] on label "False" at bounding box center [1110, 321] width 137 height 45
click at [1053, 317] on input "False" at bounding box center [1060, 322] width 15 height 12
radio input "true"
radio input "false"
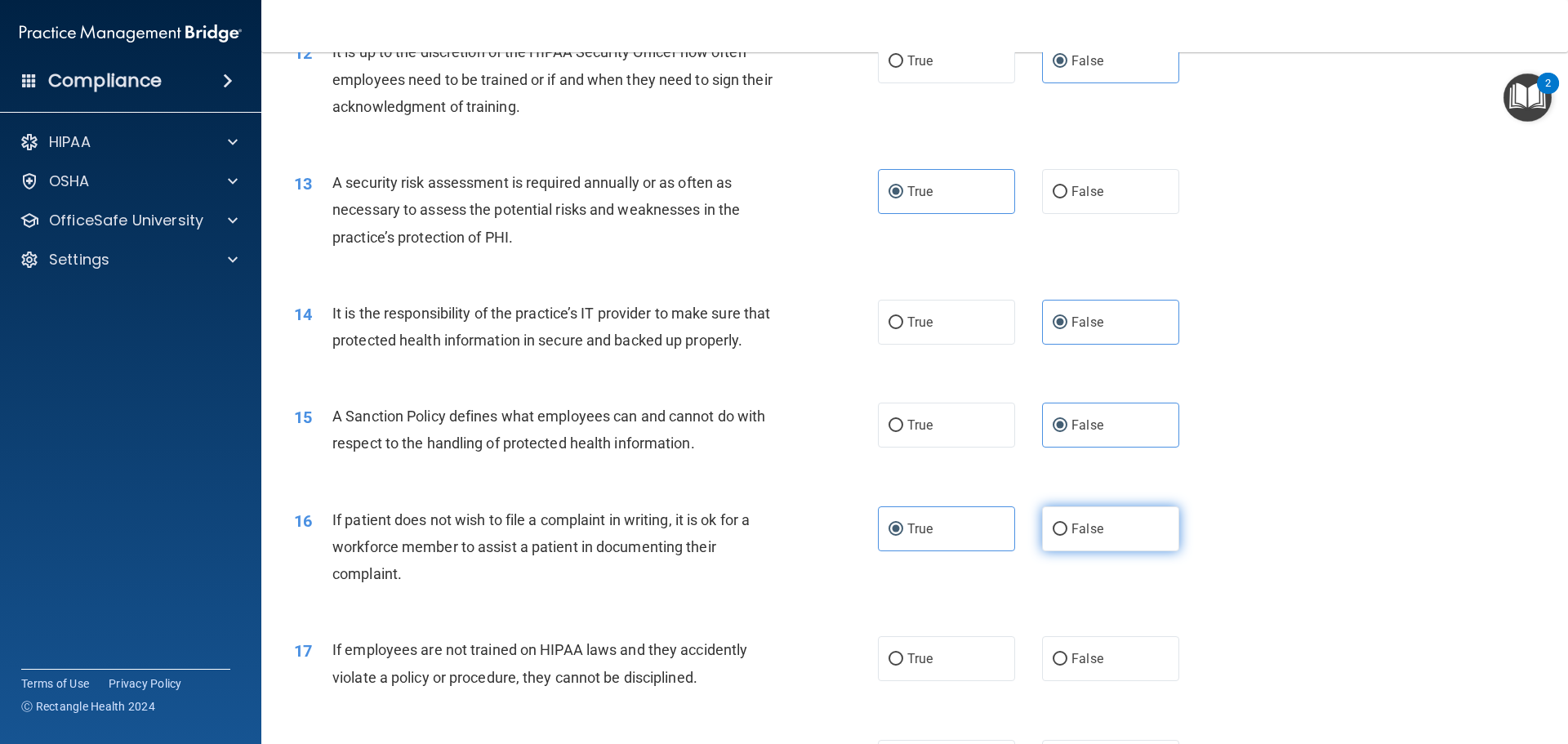
click at [1083, 536] on span "False" at bounding box center [1087, 529] width 32 height 16
click at [1068, 535] on input "False" at bounding box center [1060, 529] width 15 height 12
radio input "true"
radio input "false"
click at [984, 448] on label "True" at bounding box center [946, 424] width 137 height 45
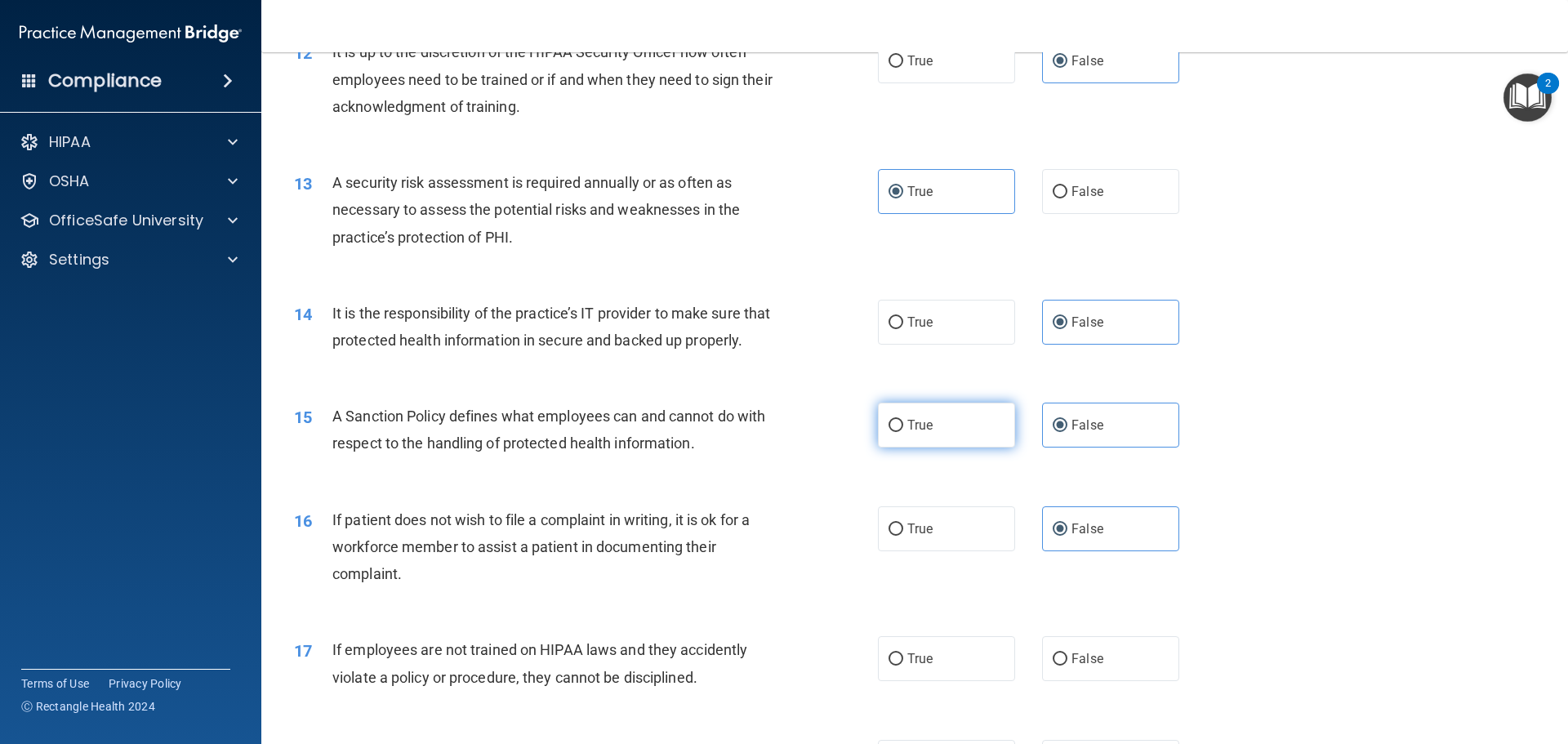
click at [903, 432] on input "True" at bounding box center [895, 425] width 15 height 12
radio input "true"
click at [1054, 432] on input "False" at bounding box center [1060, 425] width 15 height 12
radio input "true"
radio input "false"
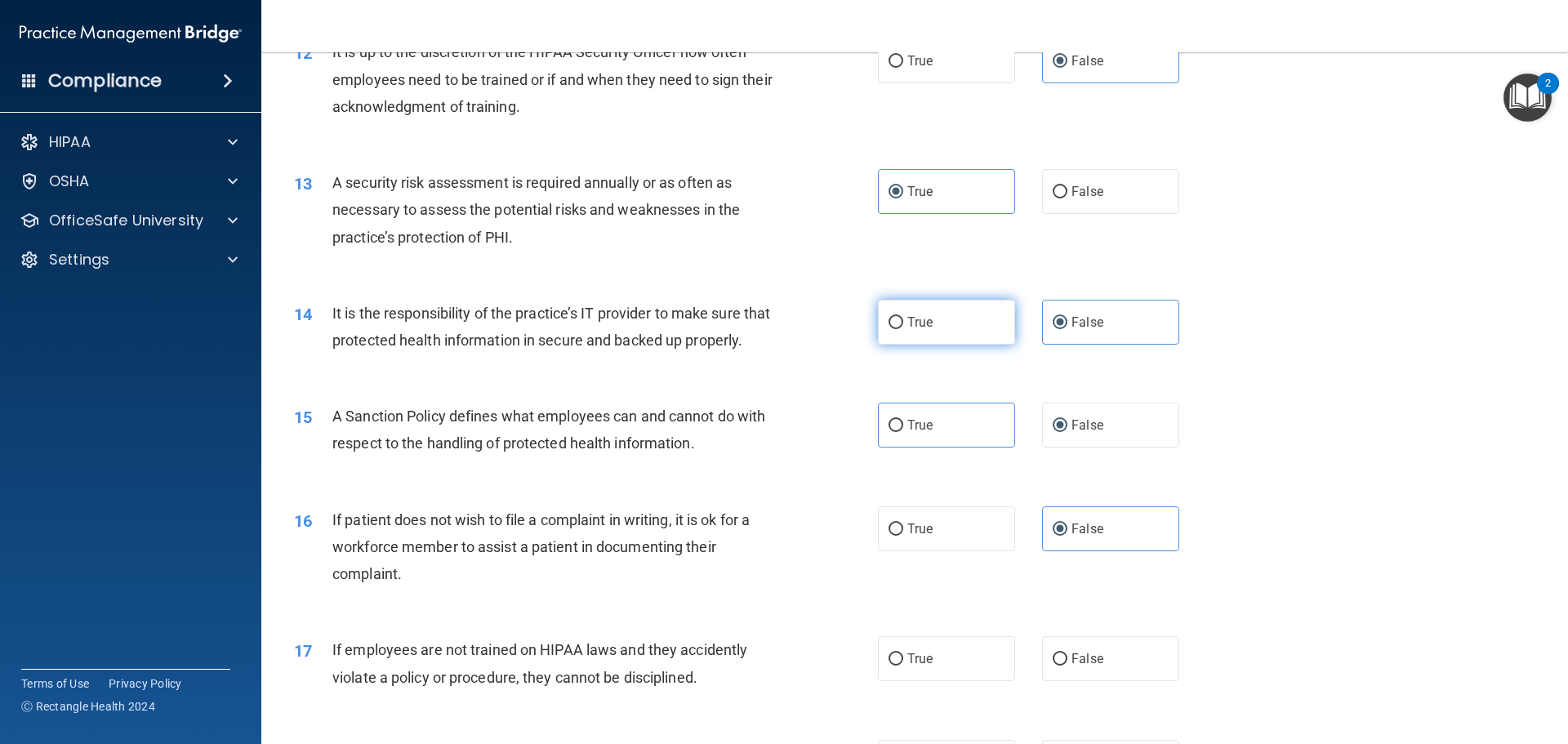
click at [927, 328] on span "True" at bounding box center [919, 321] width 25 height 16
click at [903, 328] on input "True" at bounding box center [895, 322] width 15 height 12
radio input "true"
radio input "false"
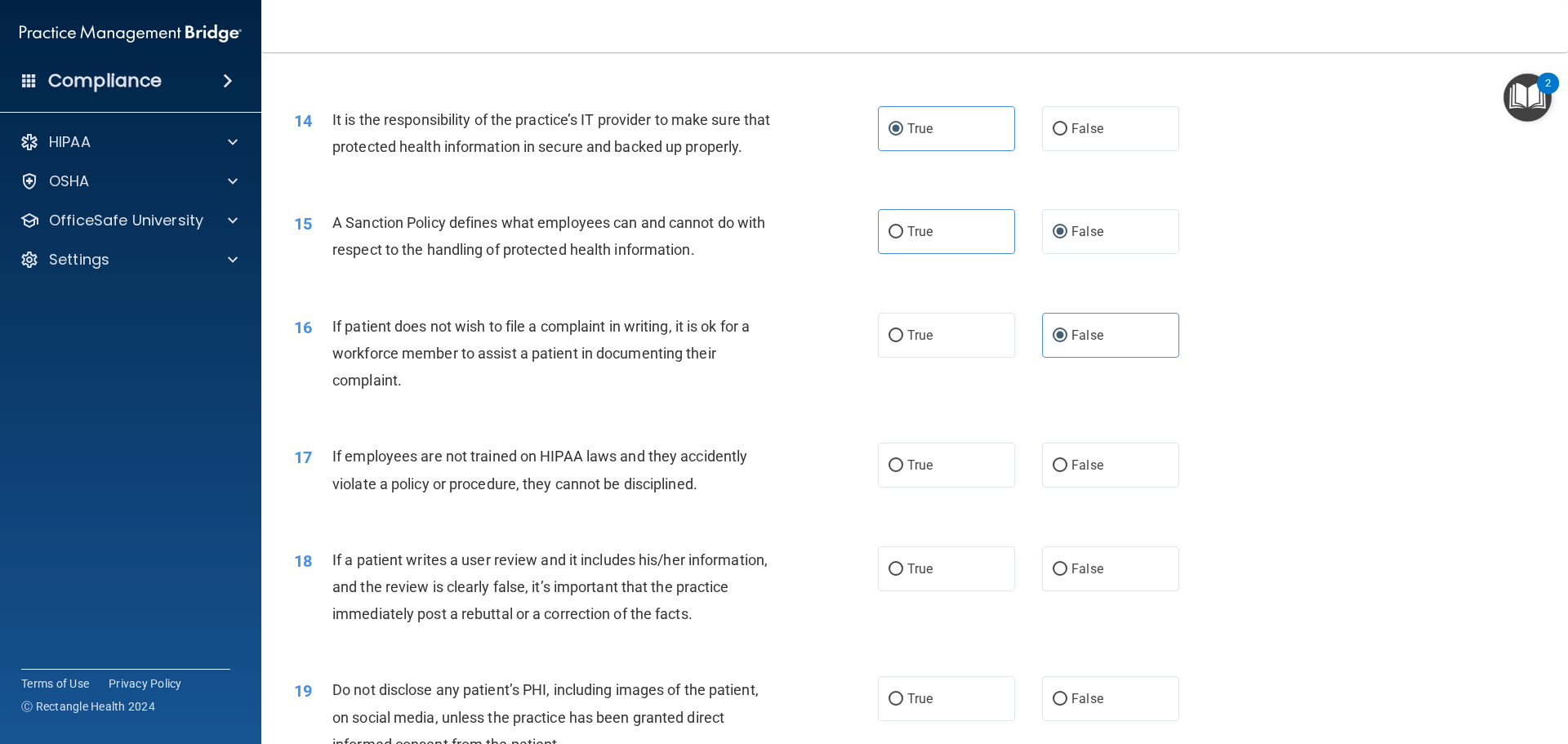
scroll to position [1877, 0]
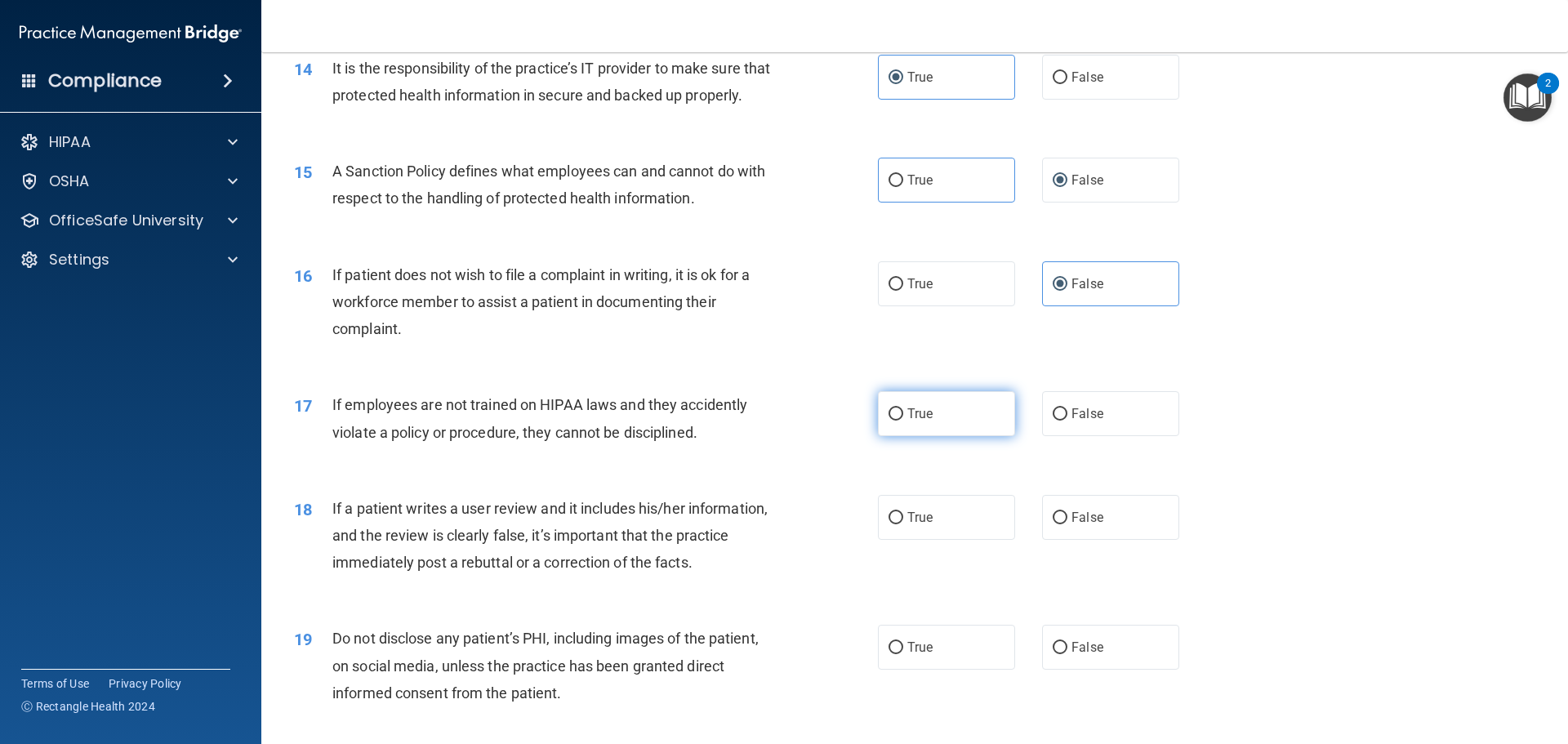
click at [931, 436] on label "True" at bounding box center [946, 413] width 137 height 45
click at [903, 421] on input "True" at bounding box center [895, 413] width 15 height 12
radio input "true"
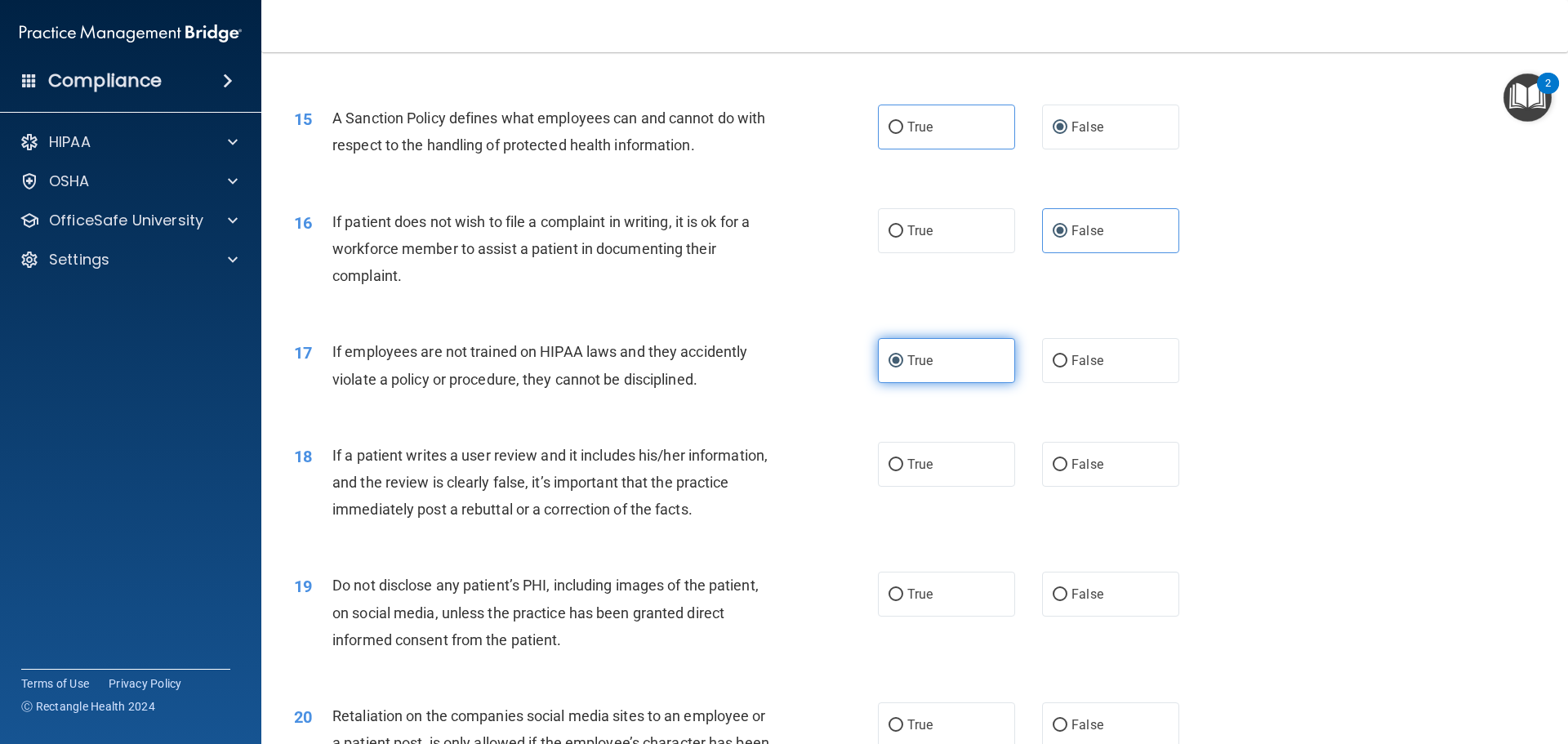
scroll to position [1959, 0]
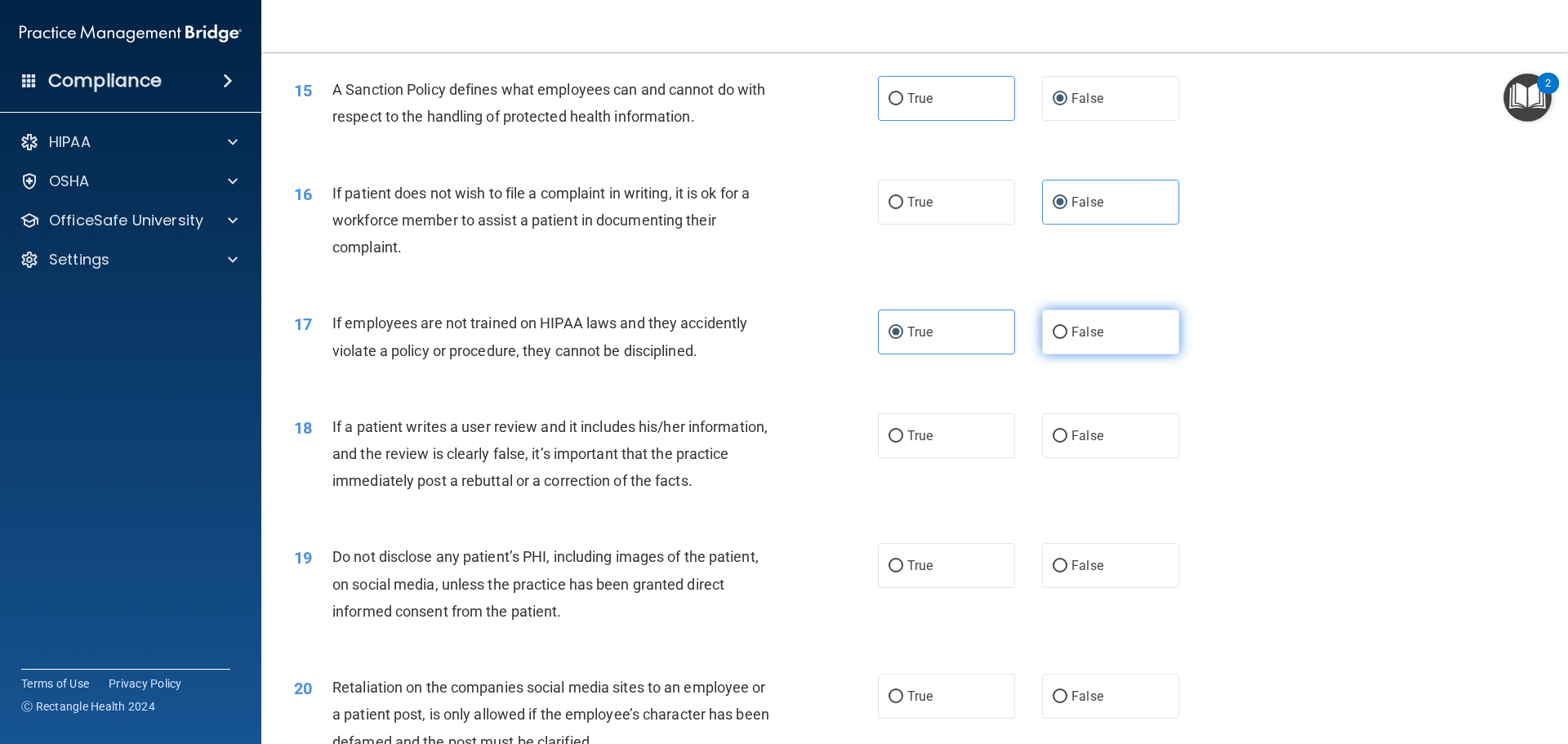
click at [1089, 340] on span "False" at bounding box center [1087, 331] width 32 height 16
click at [1068, 339] on input "False" at bounding box center [1060, 332] width 15 height 12
radio input "true"
radio input "false"
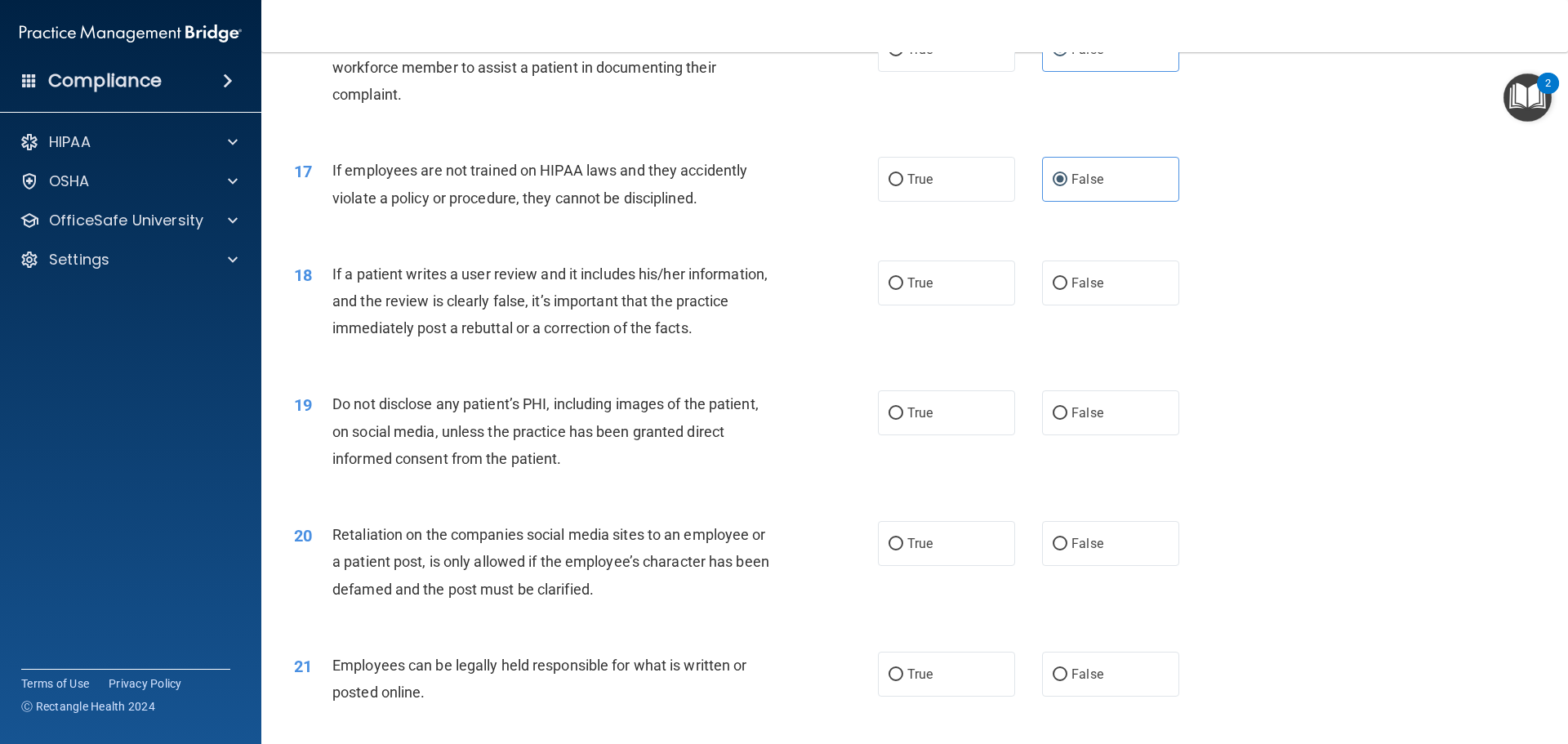
scroll to position [2122, 0]
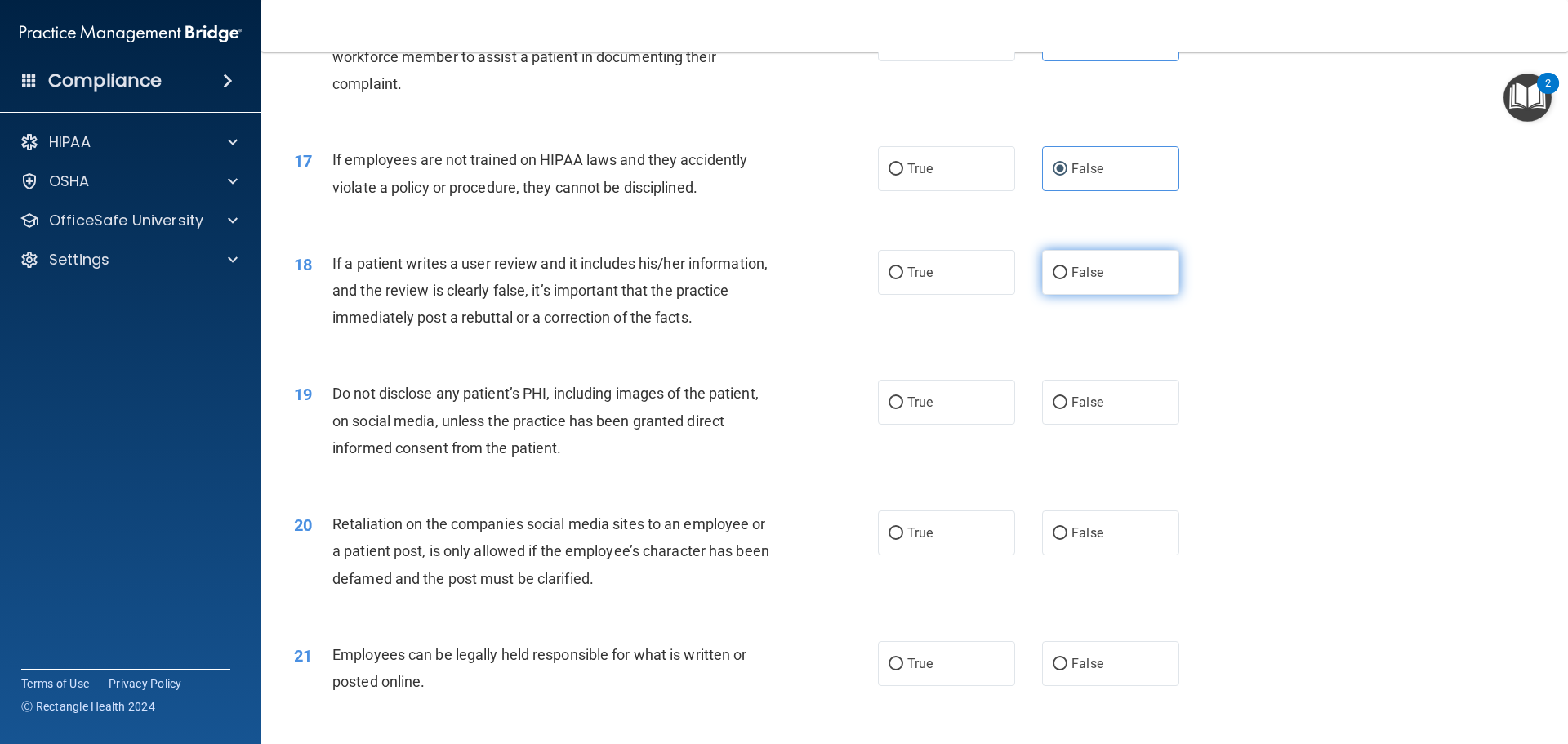
click at [1082, 280] on span "False" at bounding box center [1087, 272] width 32 height 16
click at [1068, 279] on input "False" at bounding box center [1060, 273] width 15 height 12
radio input "true"
click at [932, 424] on label "True" at bounding box center [946, 401] width 137 height 45
click at [903, 409] on input "True" at bounding box center [895, 402] width 15 height 12
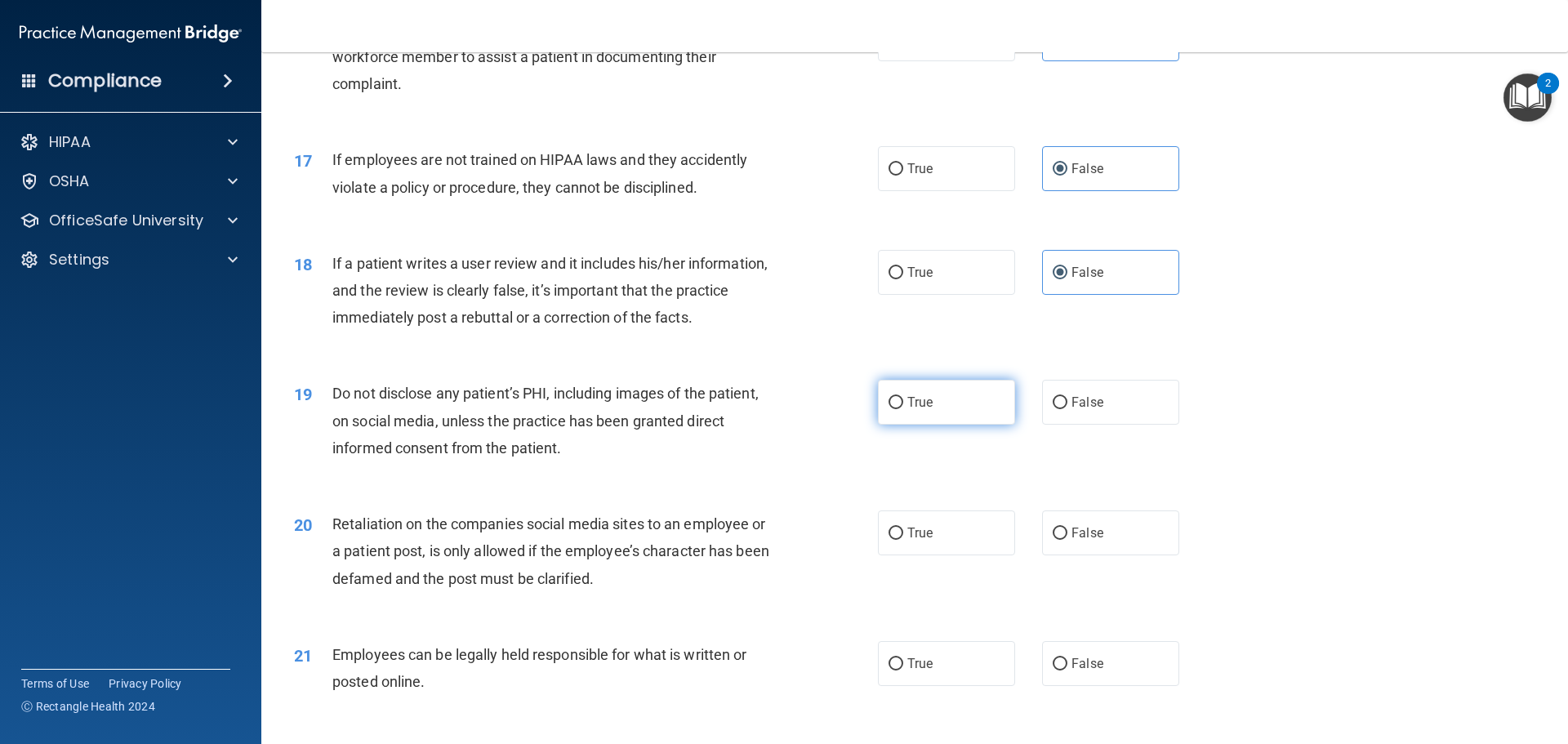
radio input "true"
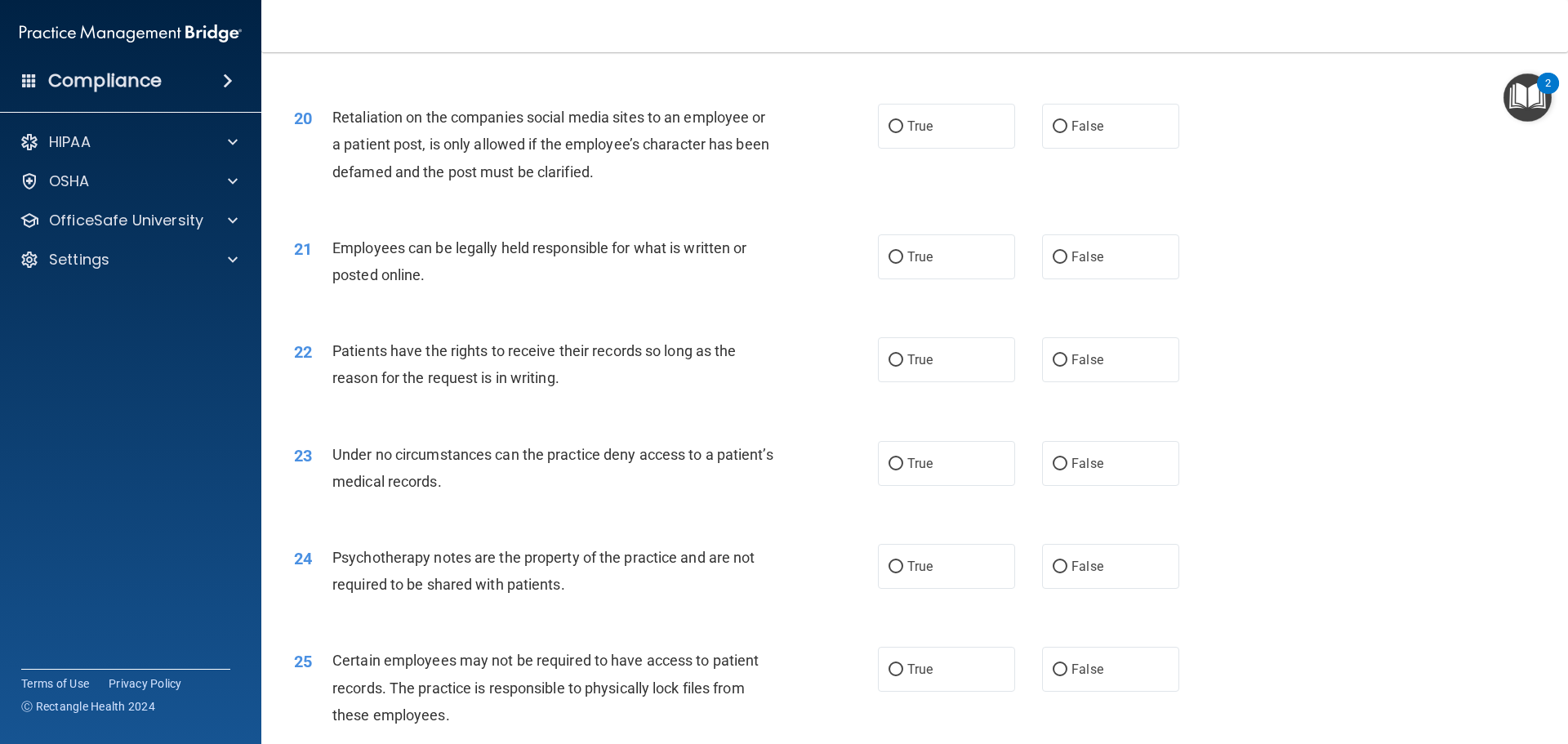
scroll to position [2530, 0]
click at [1042, 147] on label "False" at bounding box center [1110, 124] width 137 height 45
click at [1053, 132] on input "False" at bounding box center [1060, 124] width 15 height 12
radio input "true"
click at [945, 277] on label "True" at bounding box center [946, 255] width 137 height 45
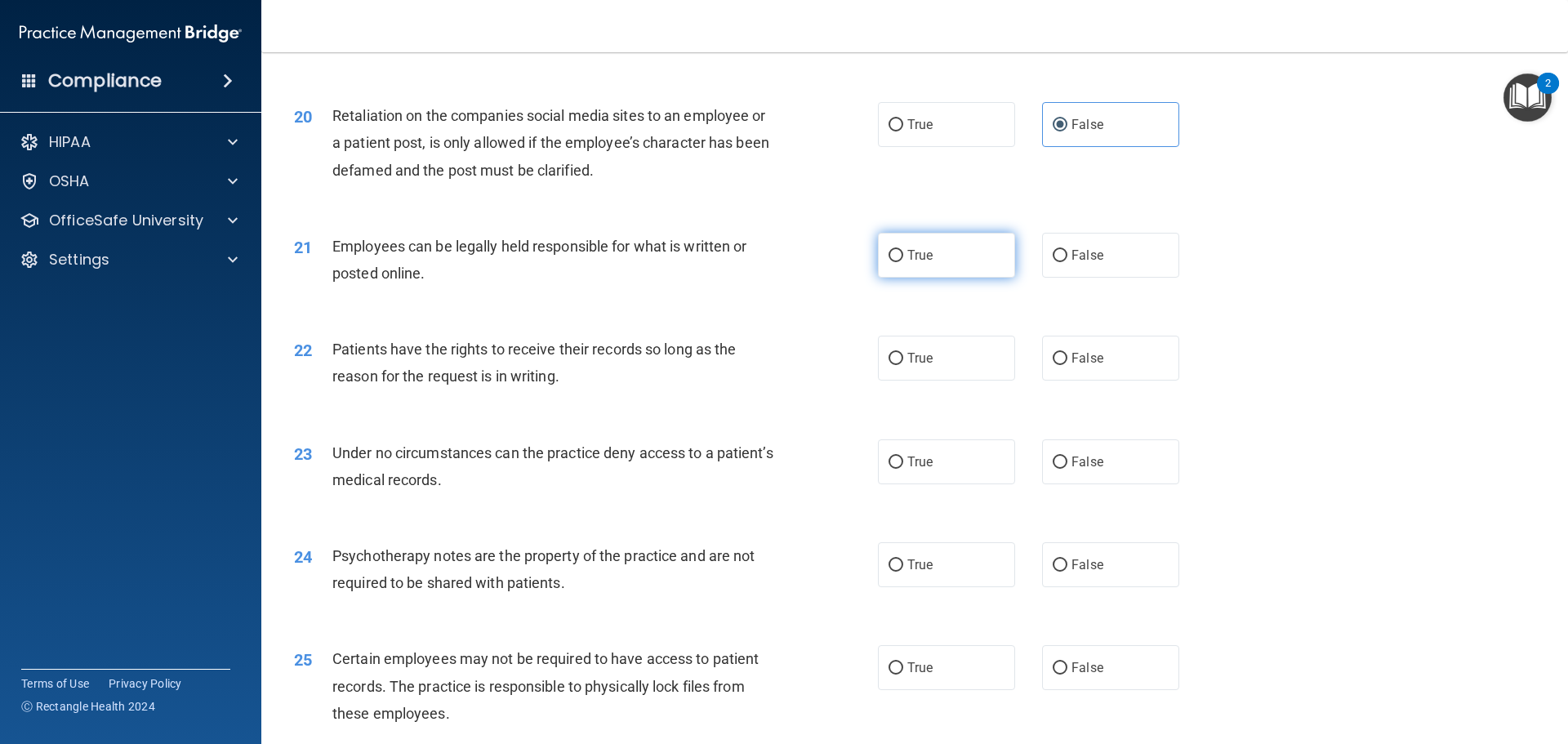
click at [903, 262] on input "True" at bounding box center [895, 255] width 15 height 12
radio input "true"
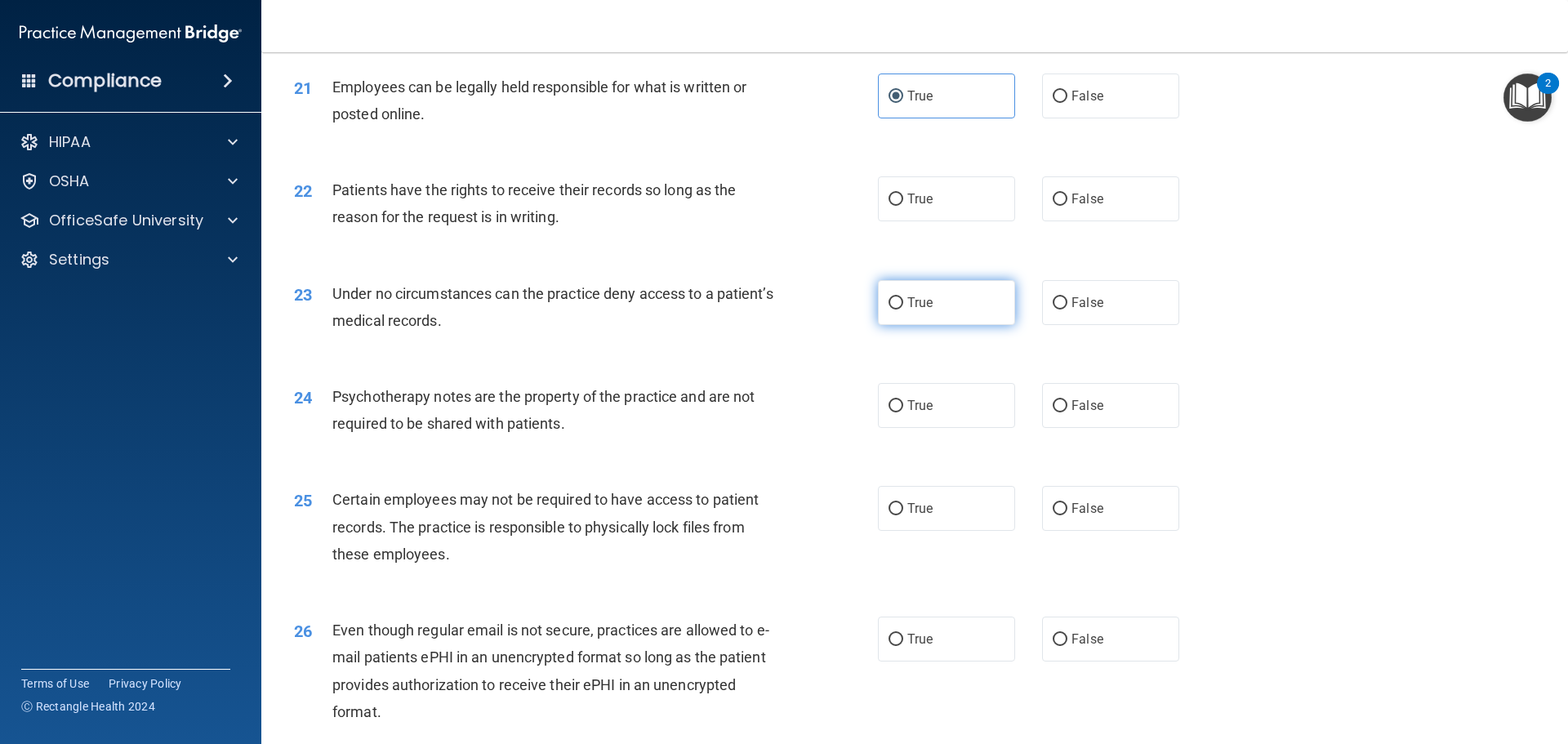
scroll to position [2693, 0]
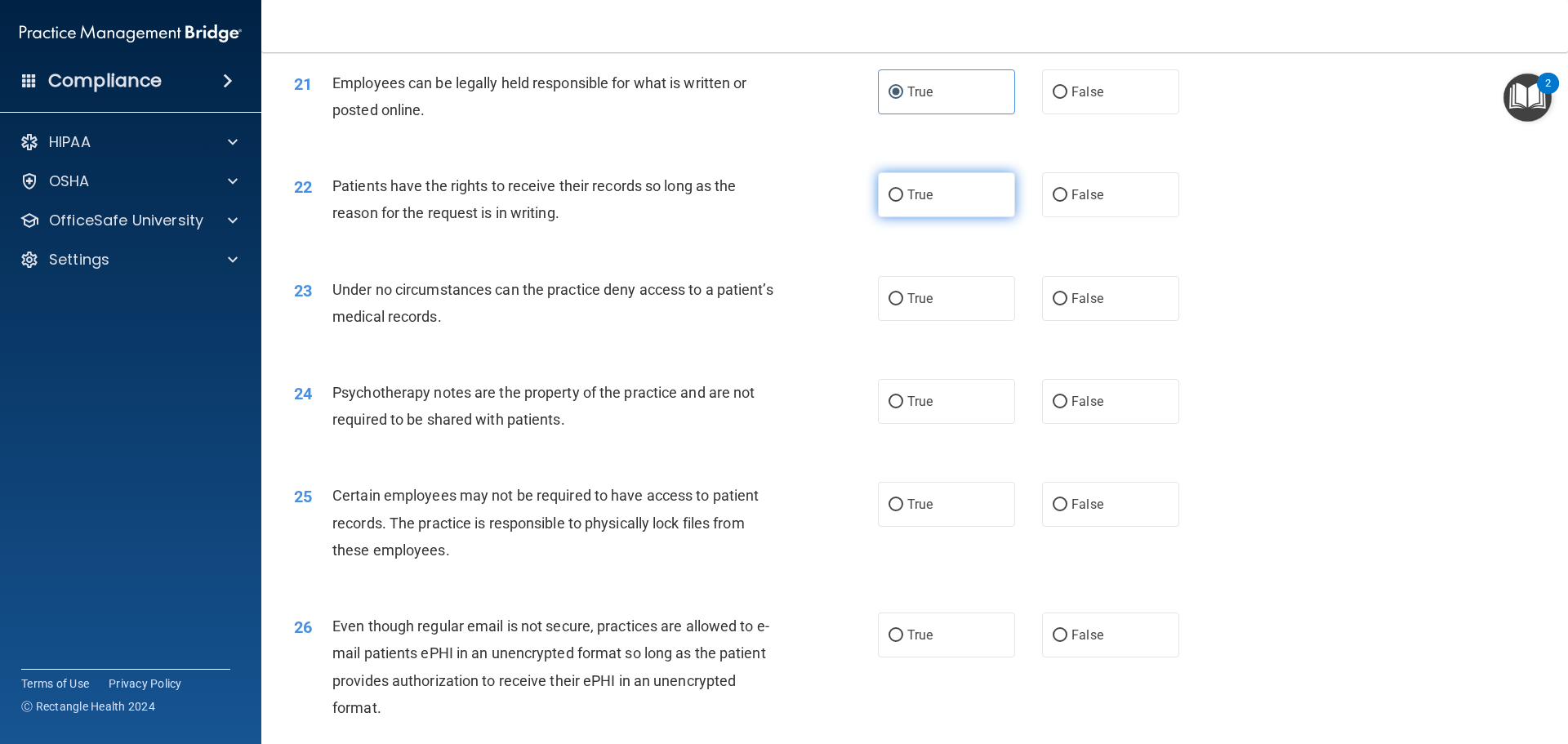
click at [895, 204] on label "True" at bounding box center [946, 194] width 137 height 45
click at [895, 202] on input "True" at bounding box center [895, 195] width 15 height 12
radio input "true"
click at [946, 320] on label "True" at bounding box center [946, 298] width 137 height 45
click at [903, 306] on input "True" at bounding box center [895, 298] width 15 height 12
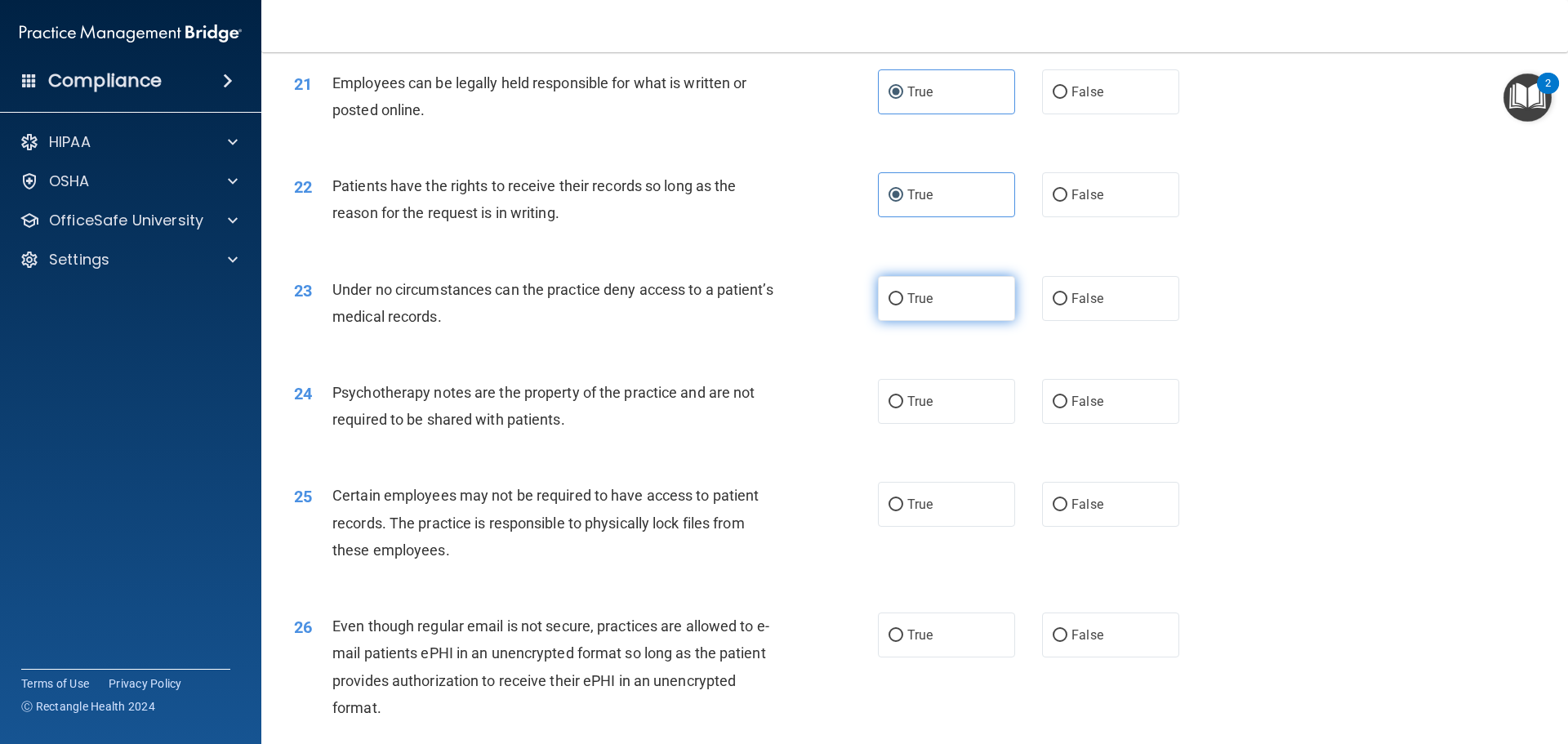
radio input "true"
click at [960, 424] on label "True" at bounding box center [946, 401] width 137 height 45
click at [903, 408] on input "True" at bounding box center [895, 401] width 15 height 12
radio input "true"
click at [1098, 320] on label "False" at bounding box center [1110, 298] width 137 height 45
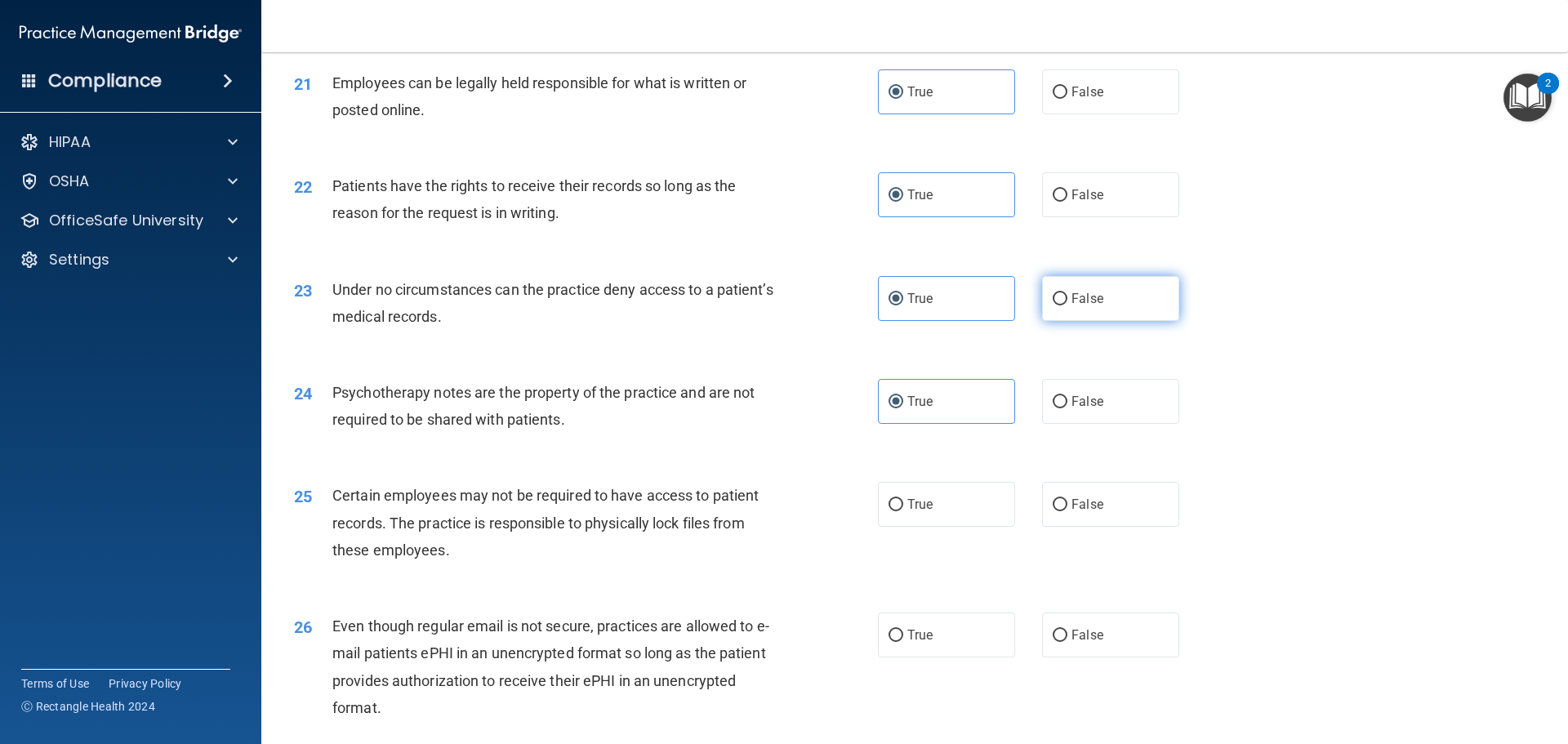
click at [1068, 306] on input "False" at bounding box center [1060, 298] width 15 height 12
radio input "true"
radio input "false"
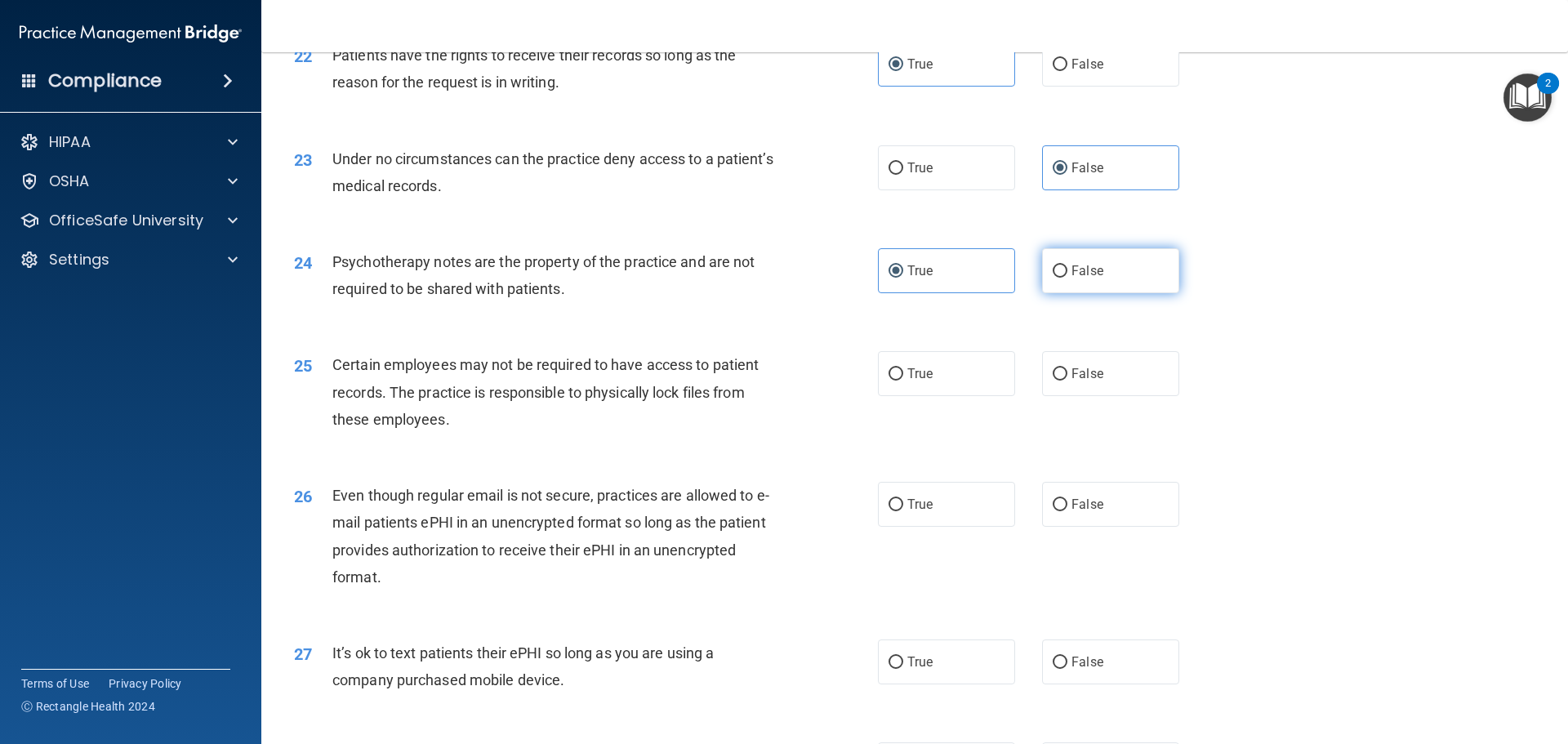
scroll to position [2856, 0]
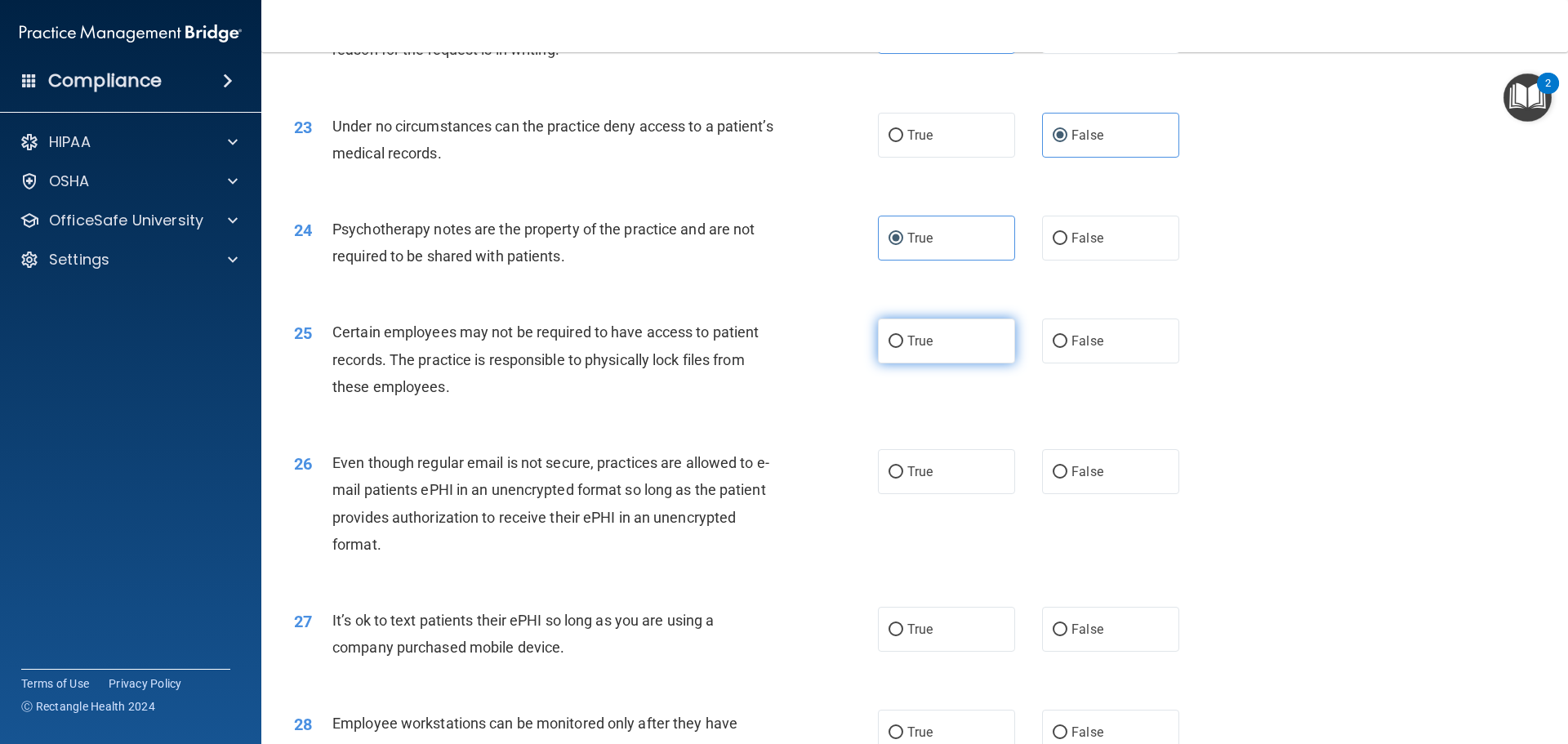
click at [967, 363] on label "True" at bounding box center [946, 341] width 137 height 45
click at [903, 348] on input "True" at bounding box center [895, 341] width 15 height 12
radio input "true"
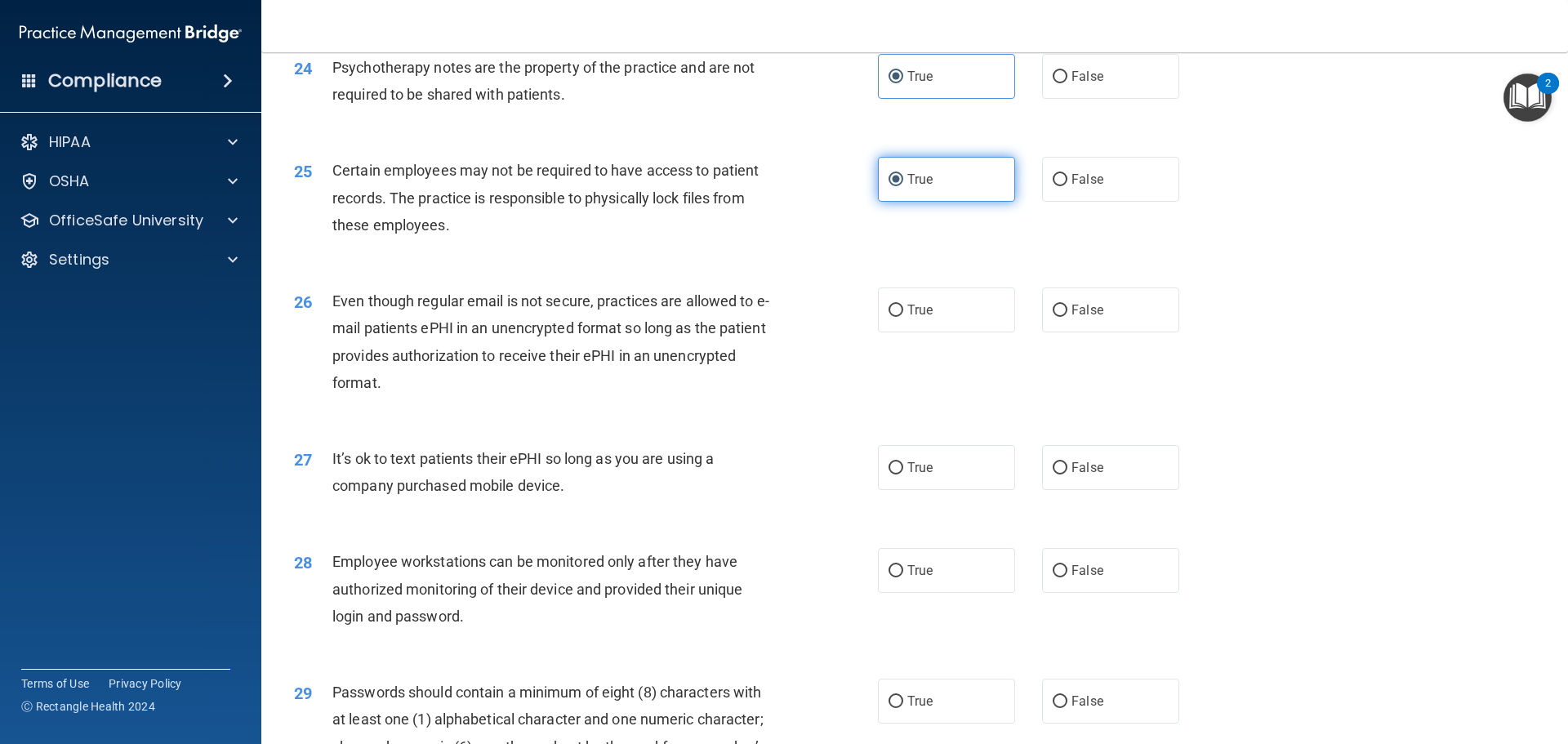
scroll to position [3020, 0]
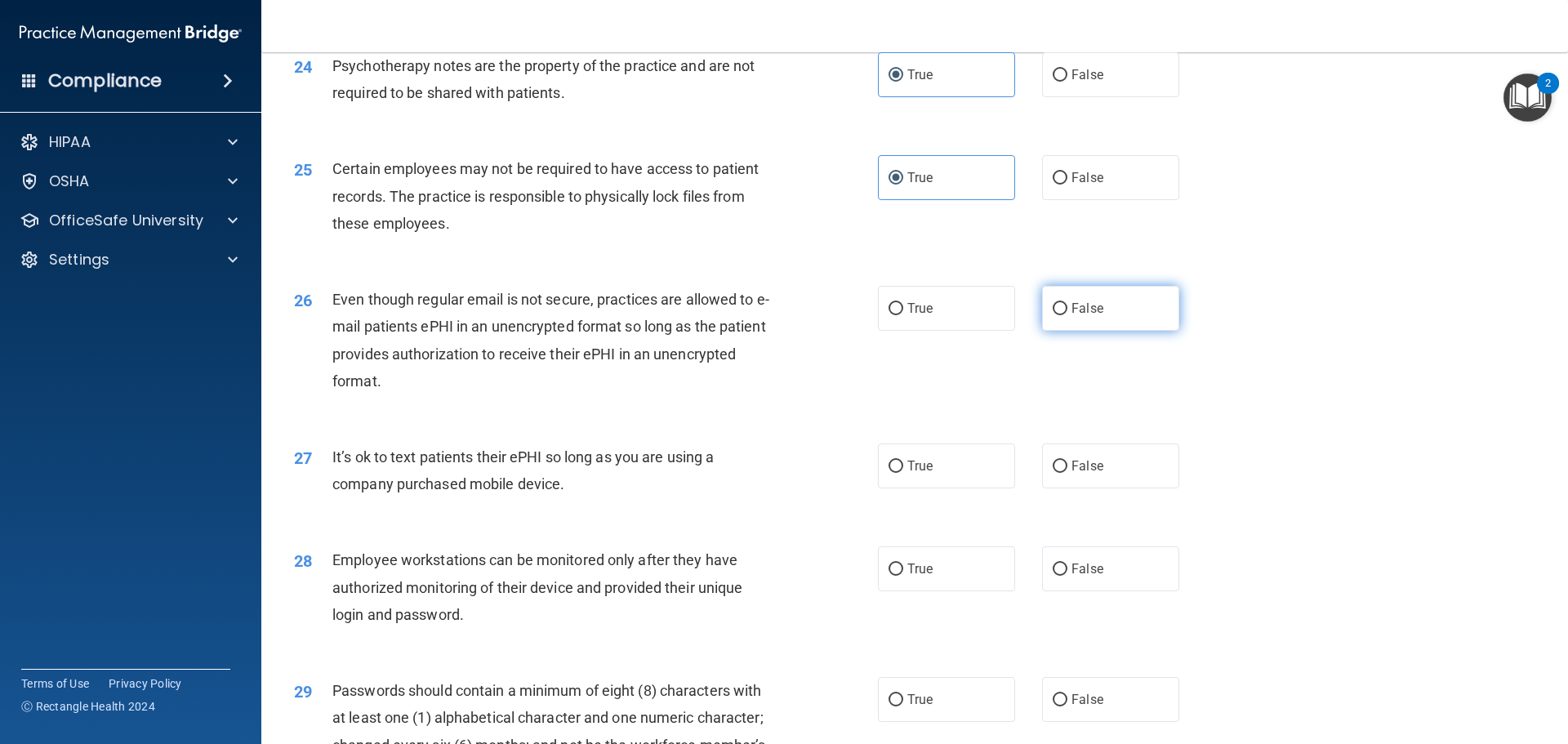
click at [1073, 326] on label "False" at bounding box center [1110, 308] width 137 height 45
click at [1068, 315] on input "False" at bounding box center [1060, 308] width 15 height 12
radio input "true"
click at [912, 473] on span "True" at bounding box center [919, 465] width 25 height 16
click at [903, 472] on input "True" at bounding box center [895, 466] width 15 height 12
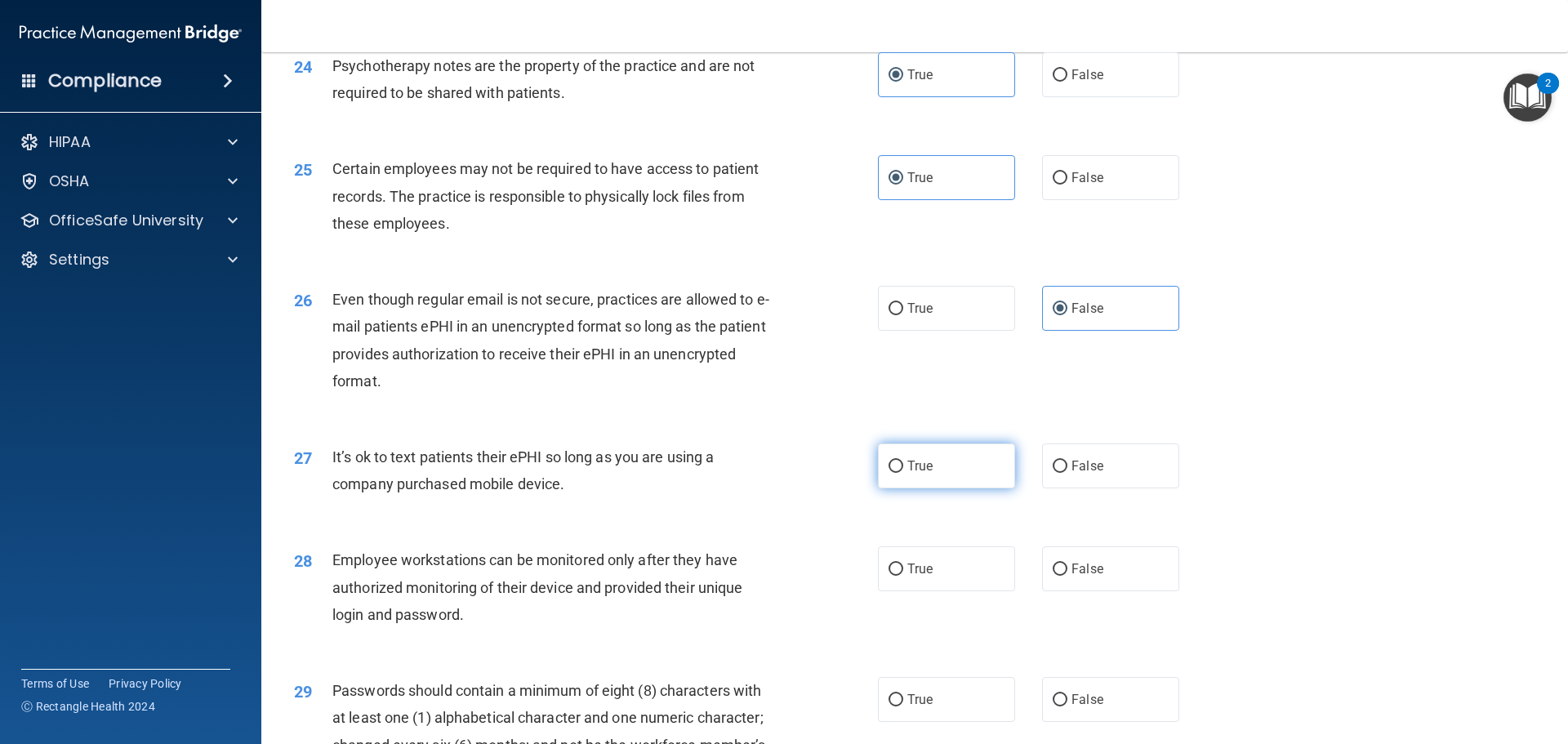
radio input "true"
click at [1081, 473] on span "False" at bounding box center [1087, 465] width 32 height 16
click at [1053, 472] on input "False" at bounding box center [1060, 466] width 15 height 12
radio input "true"
radio input "false"
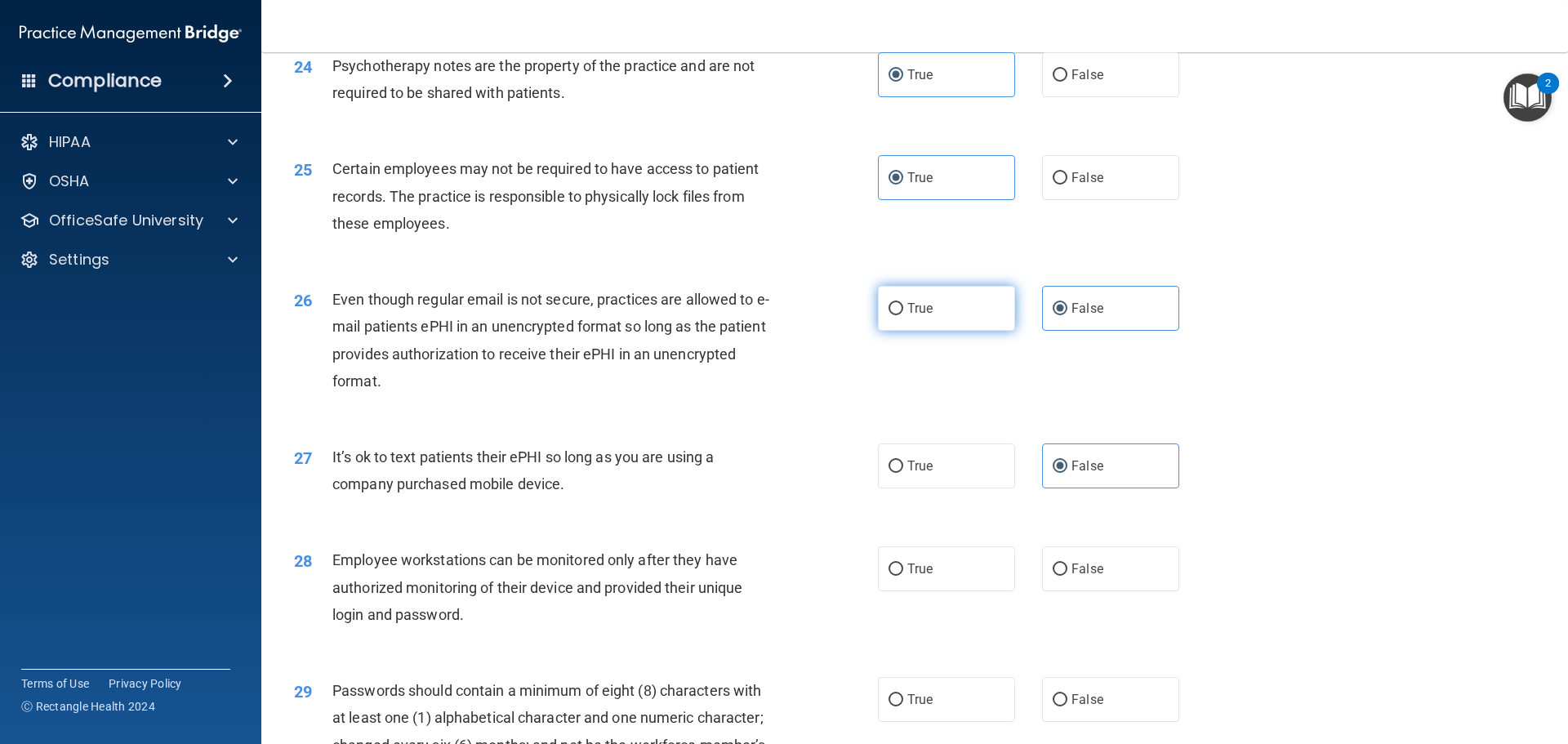
click at [899, 331] on label "True" at bounding box center [946, 308] width 137 height 45
click at [899, 315] on input "True" at bounding box center [895, 308] width 15 height 12
radio input "true"
click at [1053, 315] on input "False" at bounding box center [1060, 308] width 15 height 12
radio input "true"
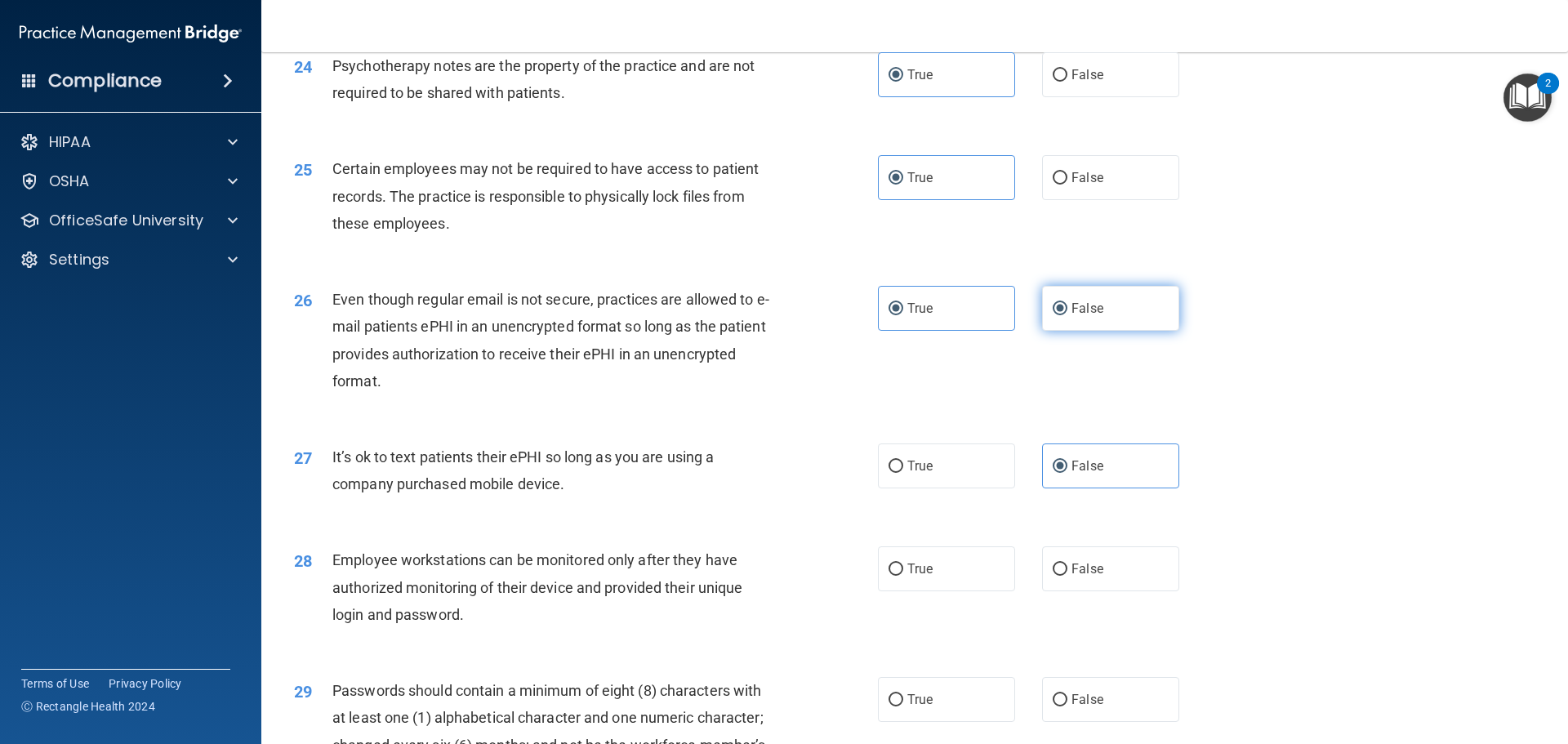
radio input "false"
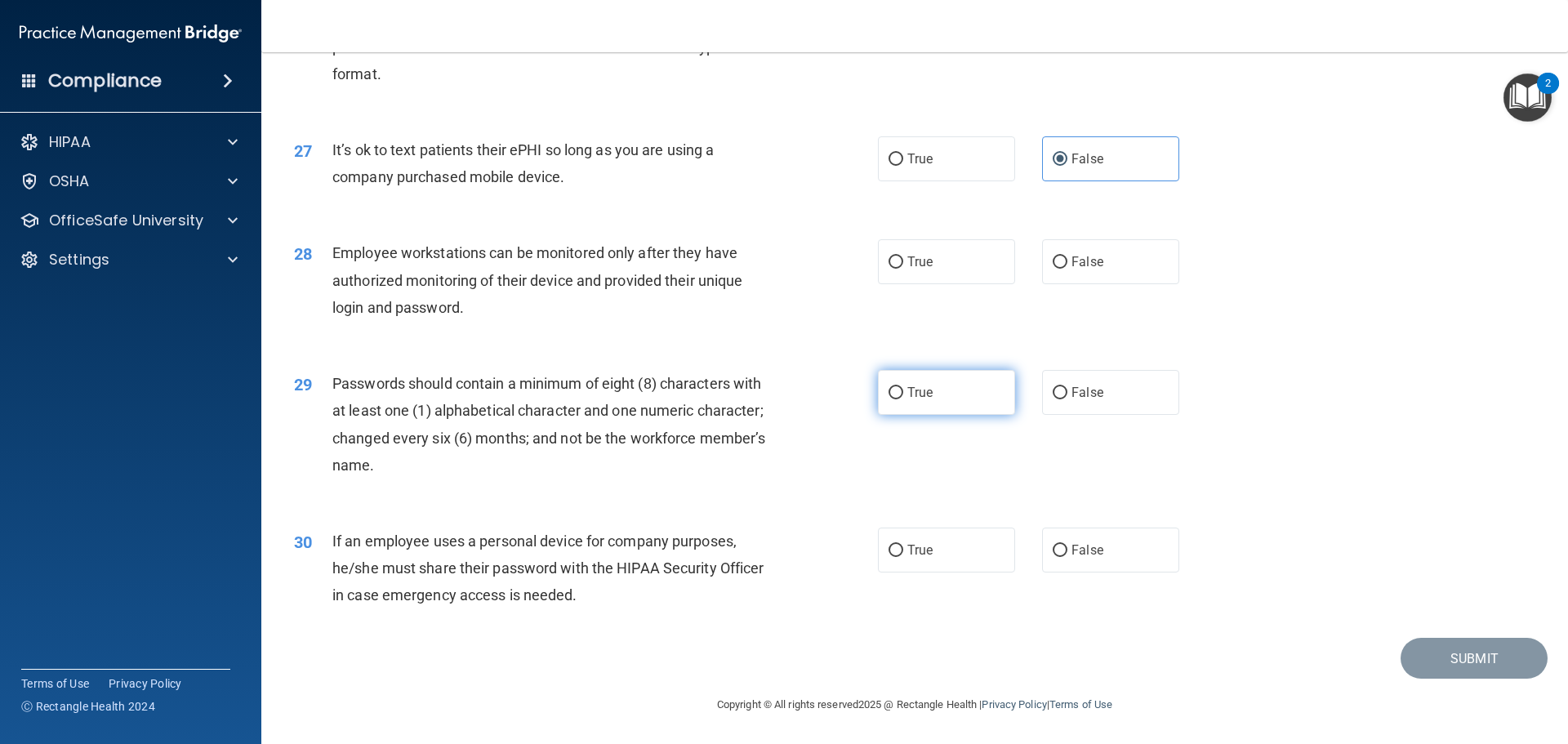
scroll to position [3272, 0]
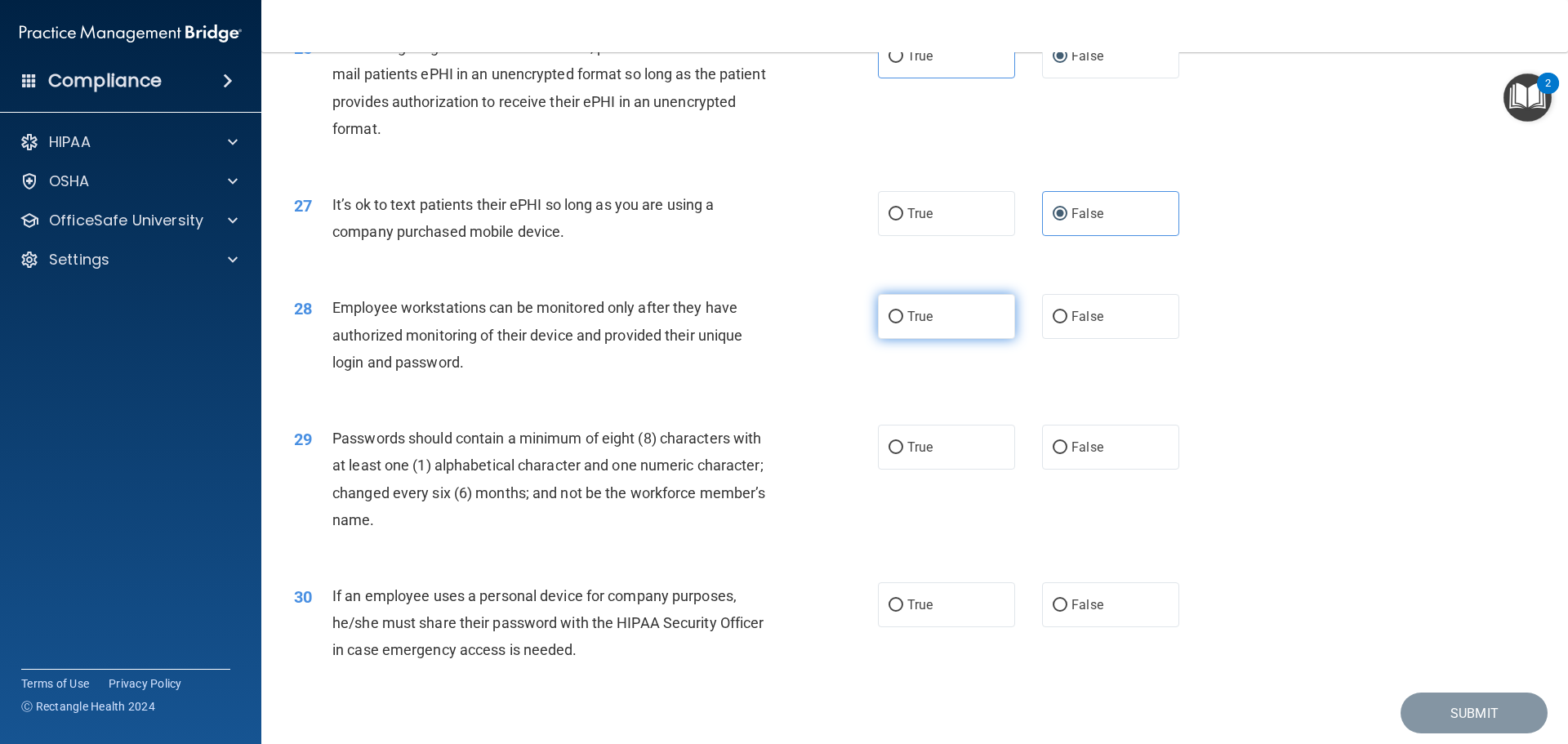
click at [907, 324] on span "True" at bounding box center [919, 316] width 25 height 16
click at [903, 323] on input "True" at bounding box center [895, 317] width 15 height 12
radio input "true"
drag, startPoint x: 1054, startPoint y: 356, endPoint x: 868, endPoint y: 388, distance: 188.7
click at [868, 384] on div "28 Employee workstations can be monitored only after they have authorized monit…" at bounding box center [586, 339] width 633 height 90
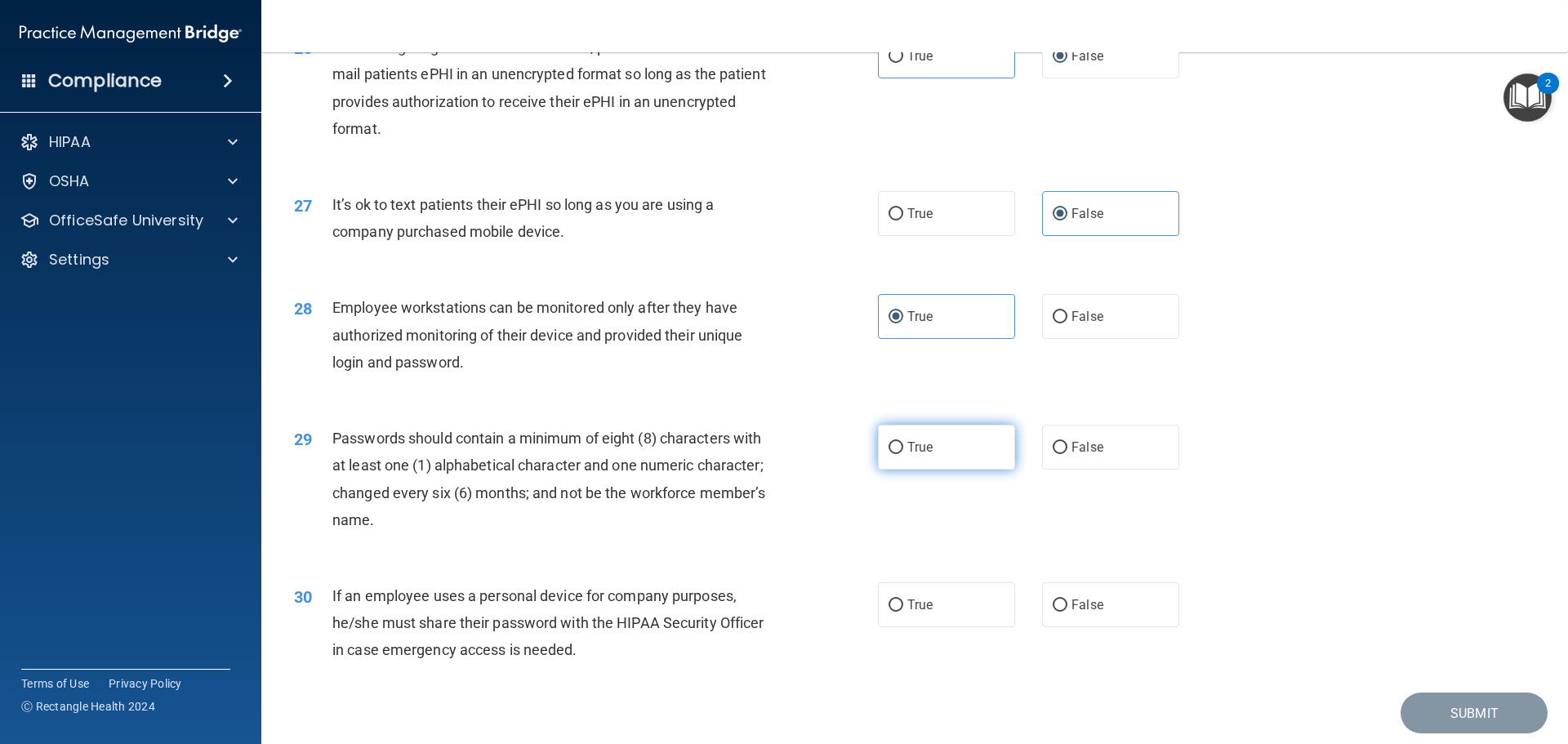
click at [907, 455] on span "True" at bounding box center [919, 447] width 25 height 16
click at [903, 454] on input "True" at bounding box center [895, 448] width 15 height 12
radio input "true"
click at [1166, 627] on label "False" at bounding box center [1110, 604] width 137 height 45
click at [1068, 611] on input "False" at bounding box center [1060, 605] width 15 height 12
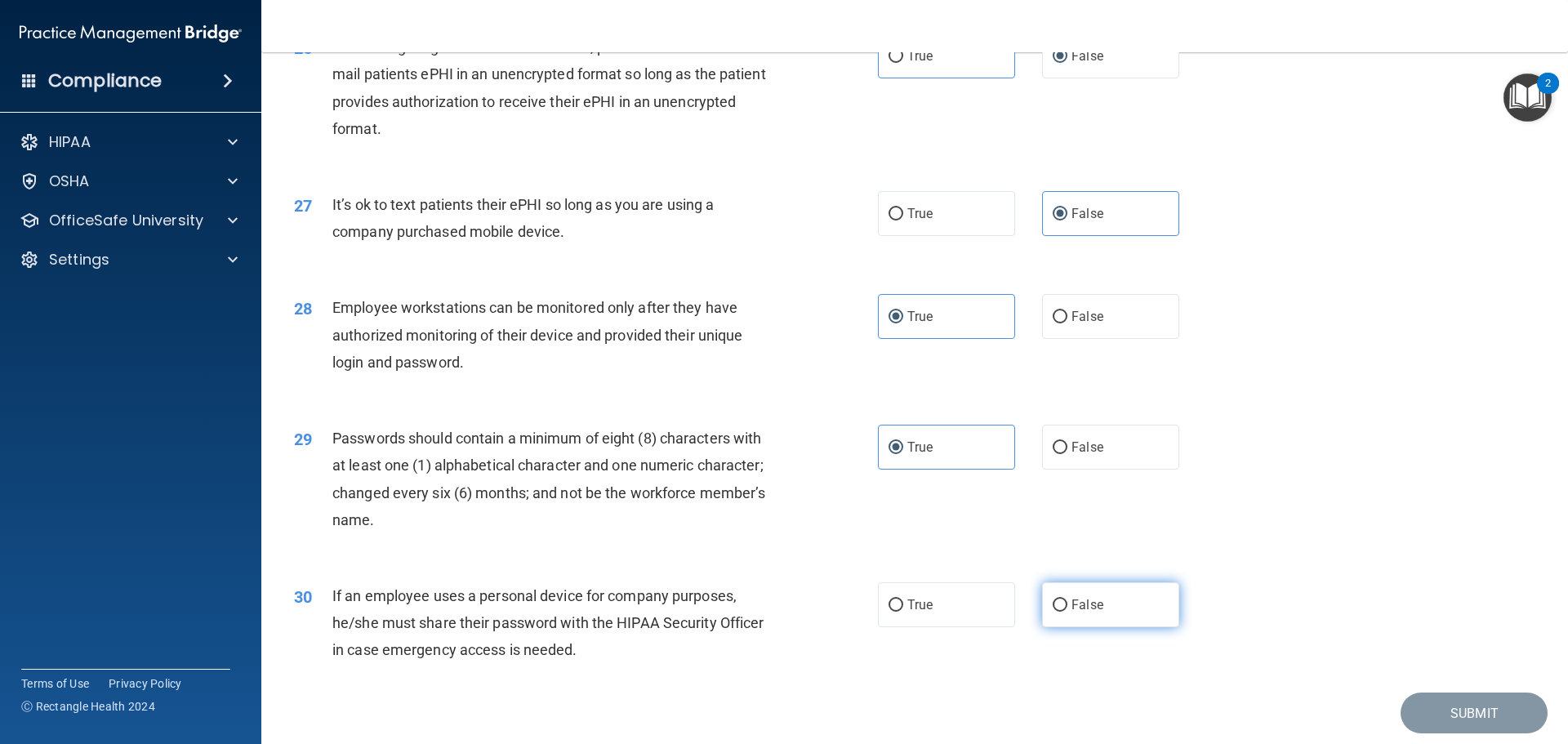
radio input "true"
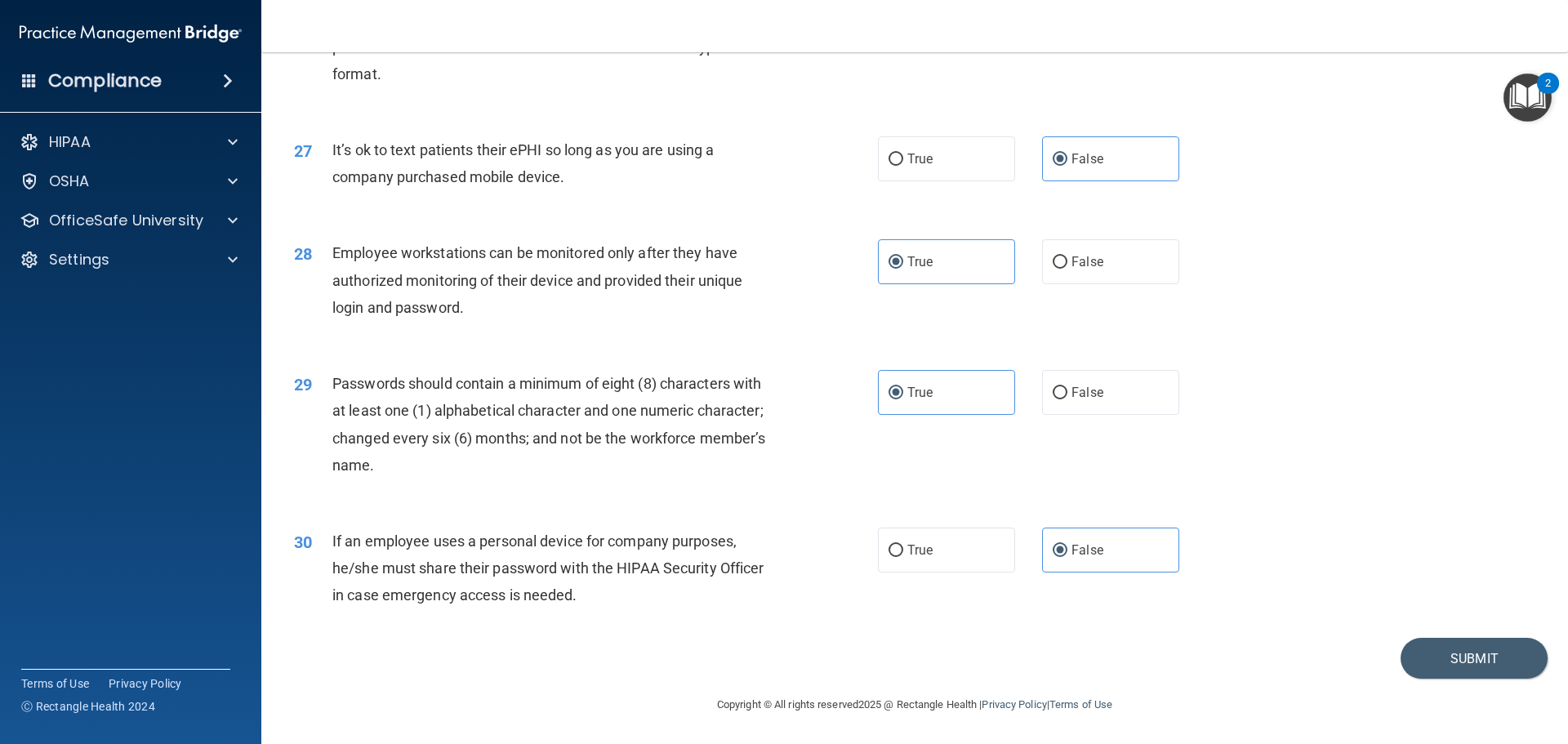
scroll to position [3354, 0]
click at [1431, 667] on button "Submit" at bounding box center [1474, 657] width 147 height 41
